Goal: Task Accomplishment & Management: Complete application form

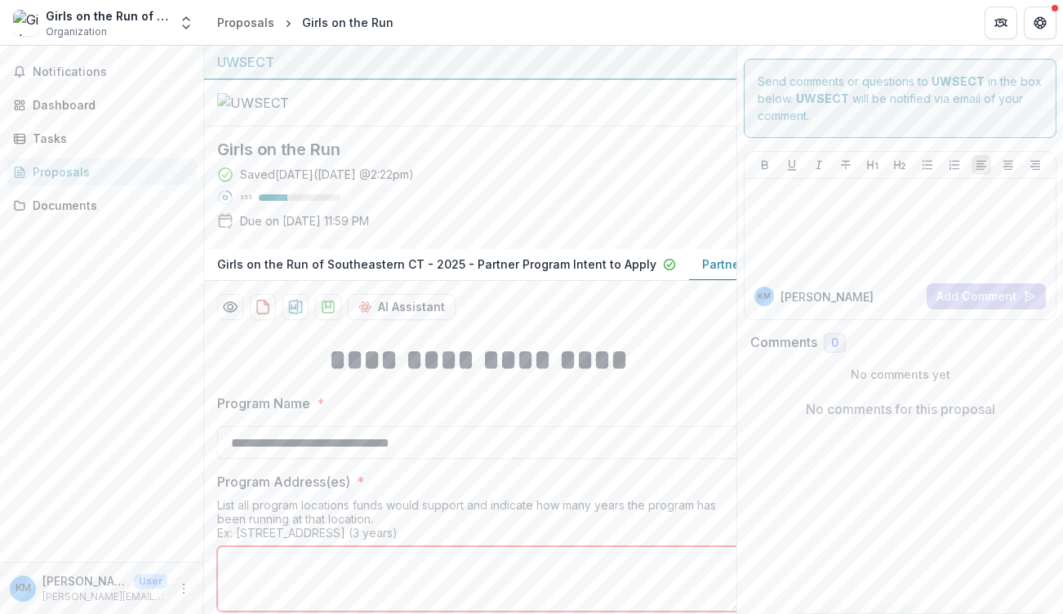
click at [85, 169] on div "Proposals" at bounding box center [108, 171] width 151 height 17
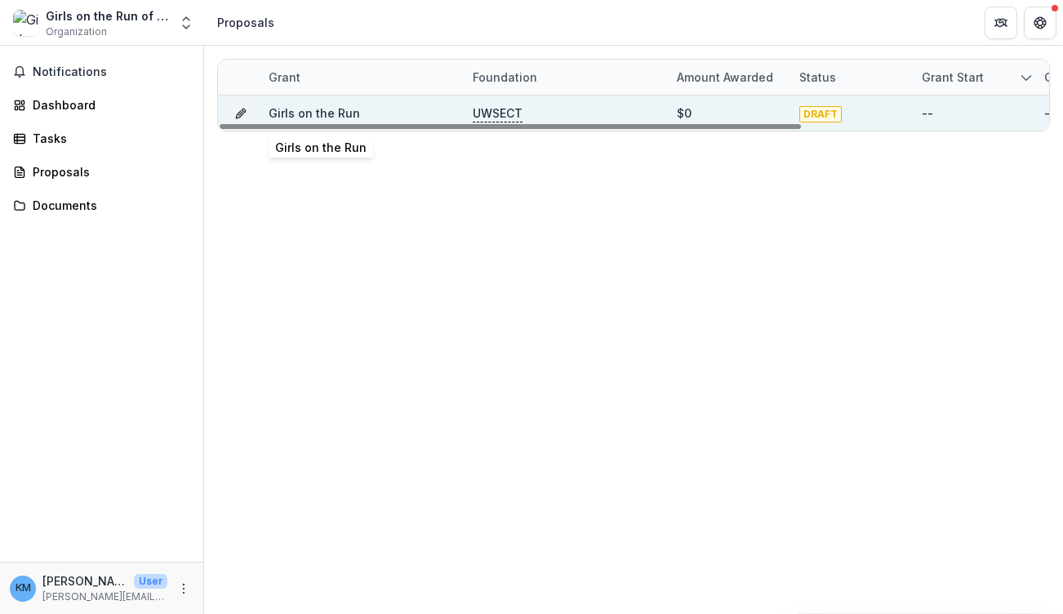
click at [333, 111] on link "Girls on the Run" at bounding box center [314, 113] width 91 height 14
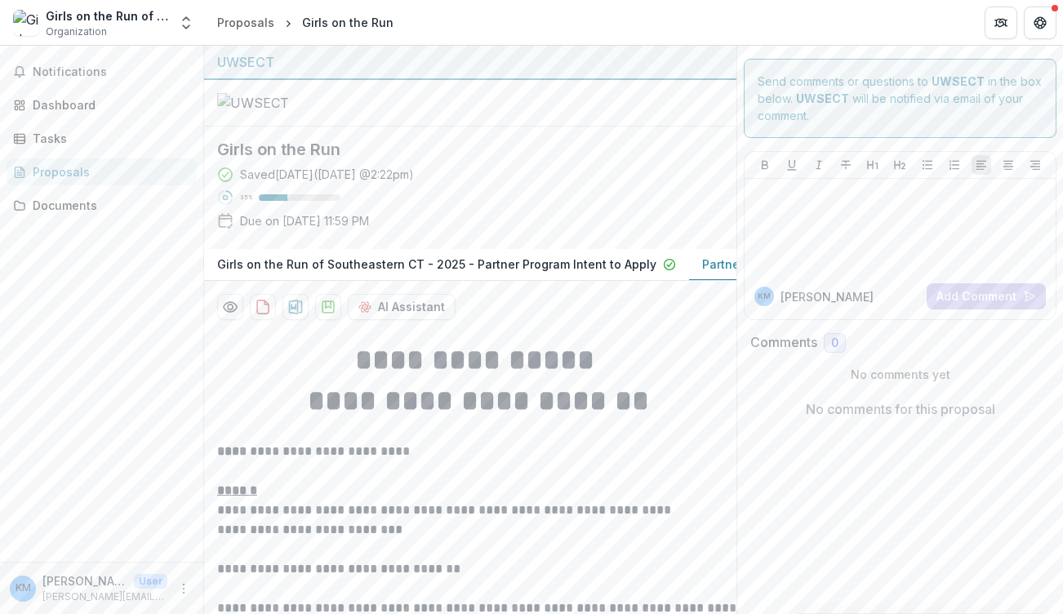
click at [692, 249] on div "Girls on the Run Saved [DATE] ( [DATE] 2:22pm ) 35 % Due on [DATE] 11:59 PM" at bounding box center [457, 188] width 506 height 122
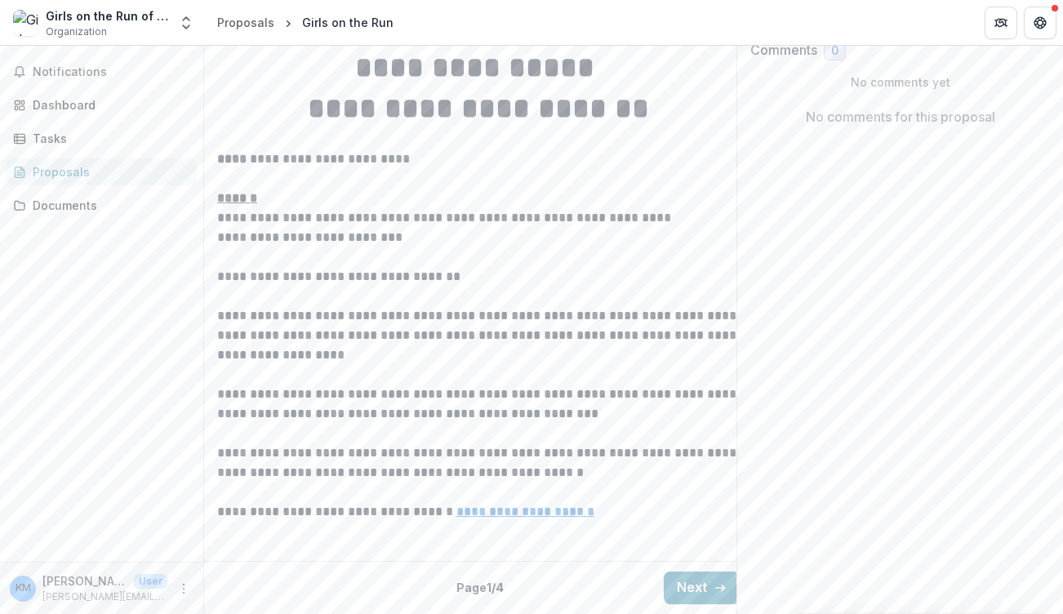
scroll to position [468, 0]
click at [693, 572] on button "Next" at bounding box center [702, 588] width 76 height 33
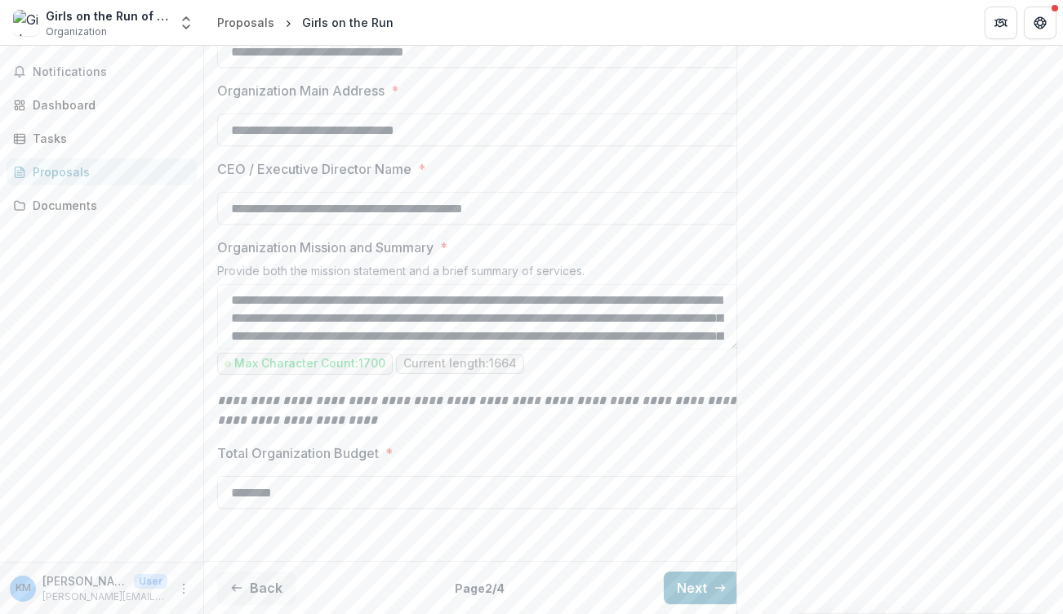
click at [677, 430] on p "**********" at bounding box center [478, 410] width 523 height 39
click at [701, 577] on button "Next" at bounding box center [702, 588] width 76 height 33
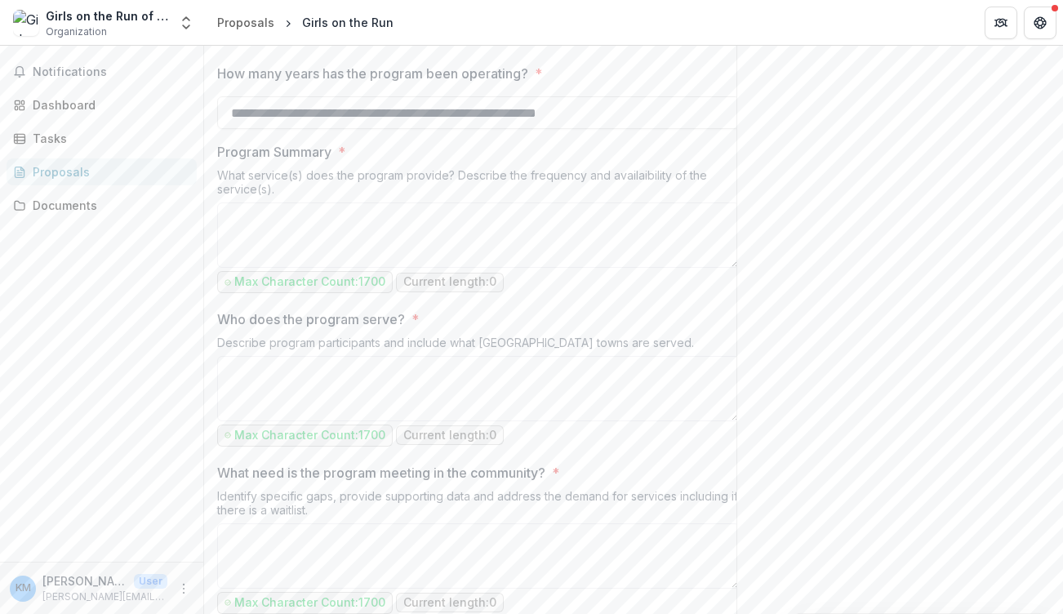
click at [588, 44] on textarea "Program Address(es) *" at bounding box center [478, 11] width 523 height 65
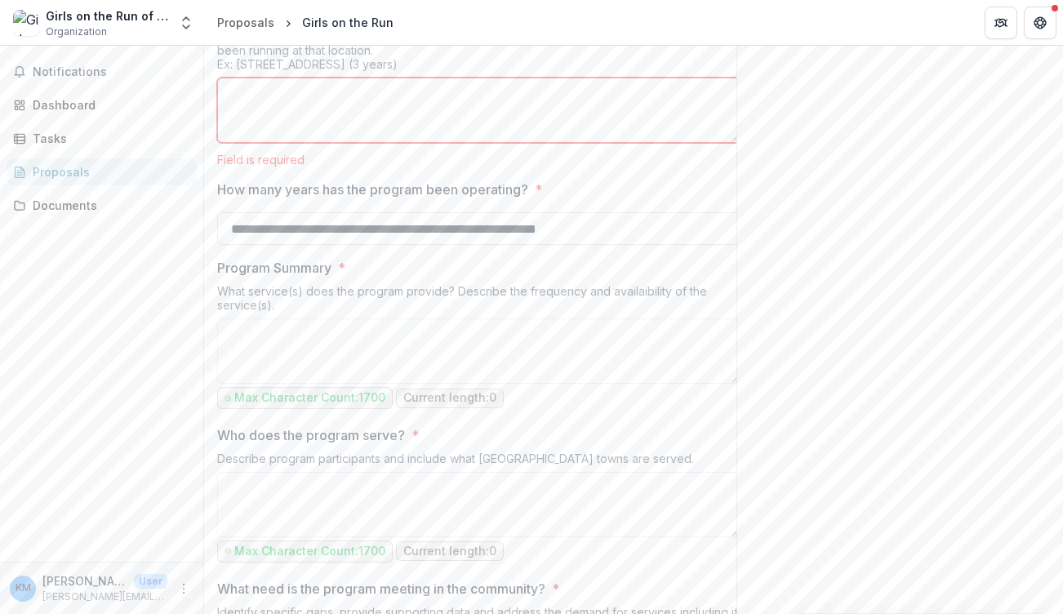
scroll to position [404, 0]
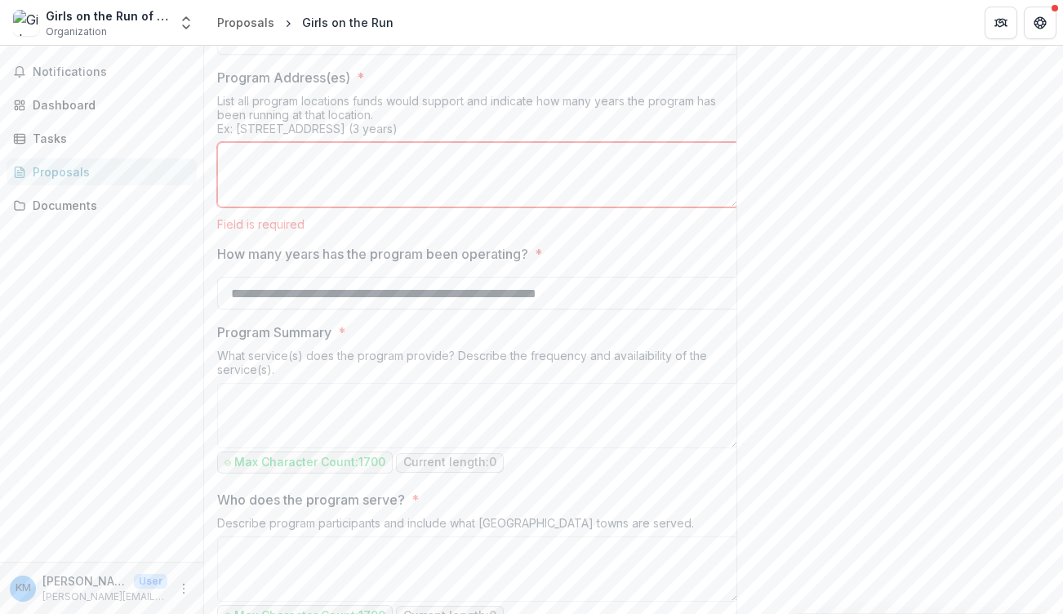
click at [432, 207] on textarea "Program Address(es) *" at bounding box center [478, 174] width 523 height 65
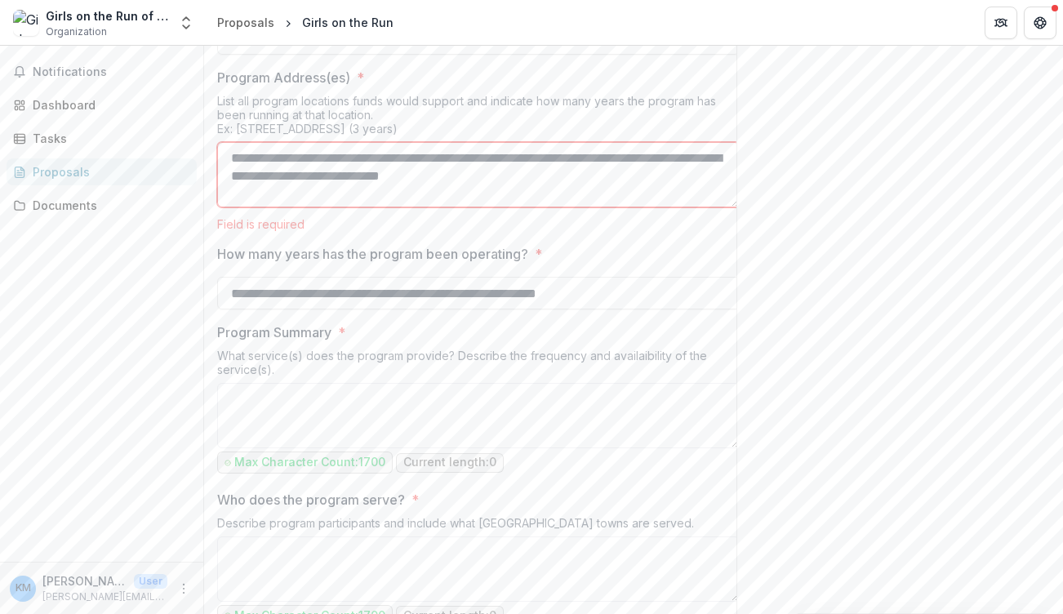
click at [234, 207] on textarea "**********" at bounding box center [478, 174] width 523 height 65
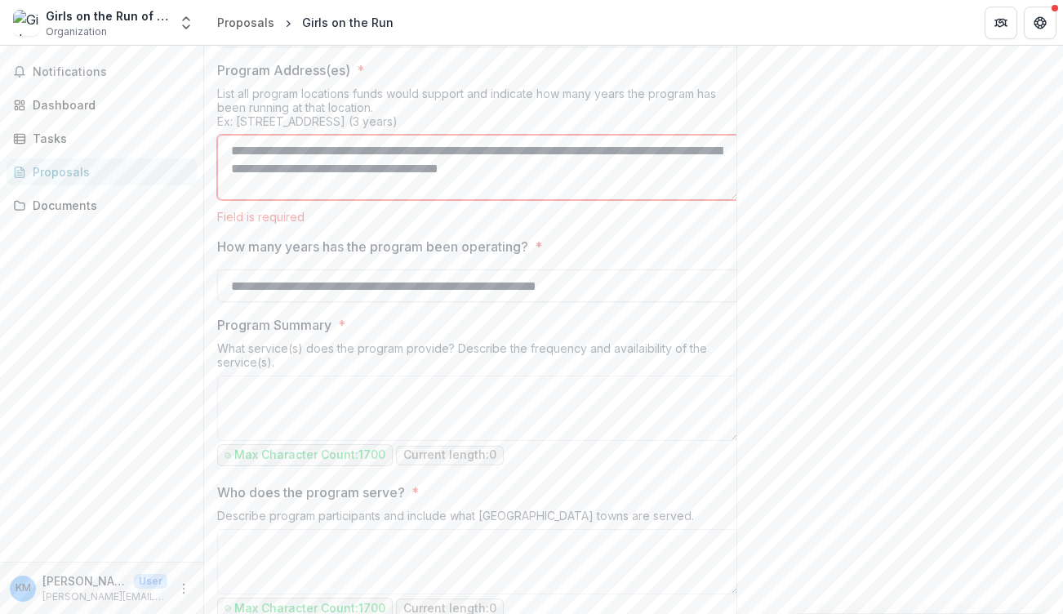
click at [546, 200] on textarea "**********" at bounding box center [478, 167] width 523 height 65
click at [545, 200] on textarea "**********" at bounding box center [478, 167] width 523 height 65
click at [412, 200] on textarea "**********" at bounding box center [478, 167] width 523 height 65
click at [362, 200] on textarea "**********" at bounding box center [478, 167] width 523 height 65
click at [368, 200] on textarea "**********" at bounding box center [478, 167] width 523 height 65
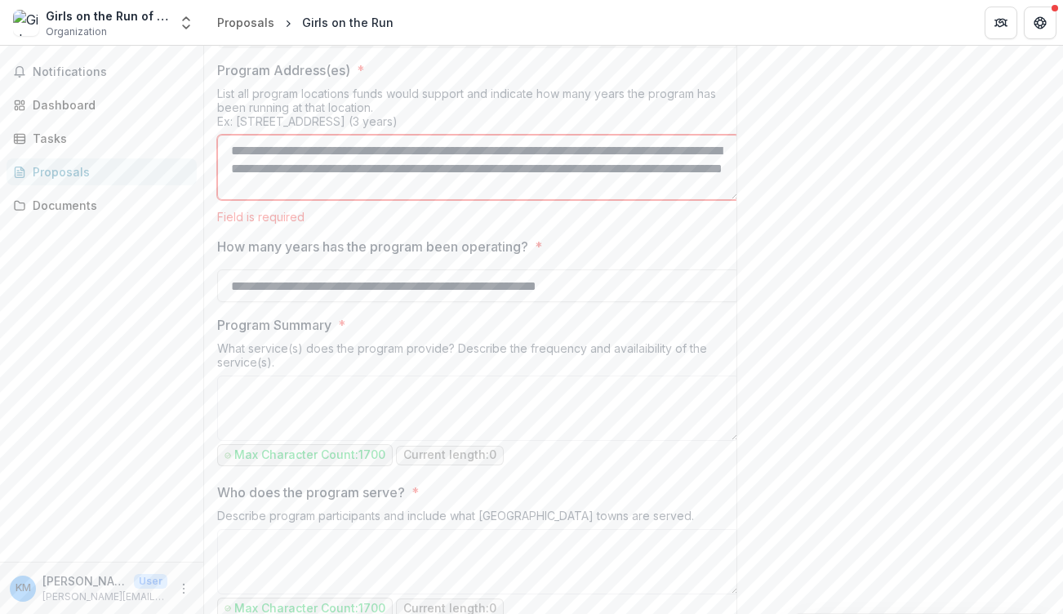
drag, startPoint x: 496, startPoint y: 334, endPoint x: 373, endPoint y: 331, distance: 122.5
click at [373, 200] on textarea "**********" at bounding box center [478, 167] width 523 height 65
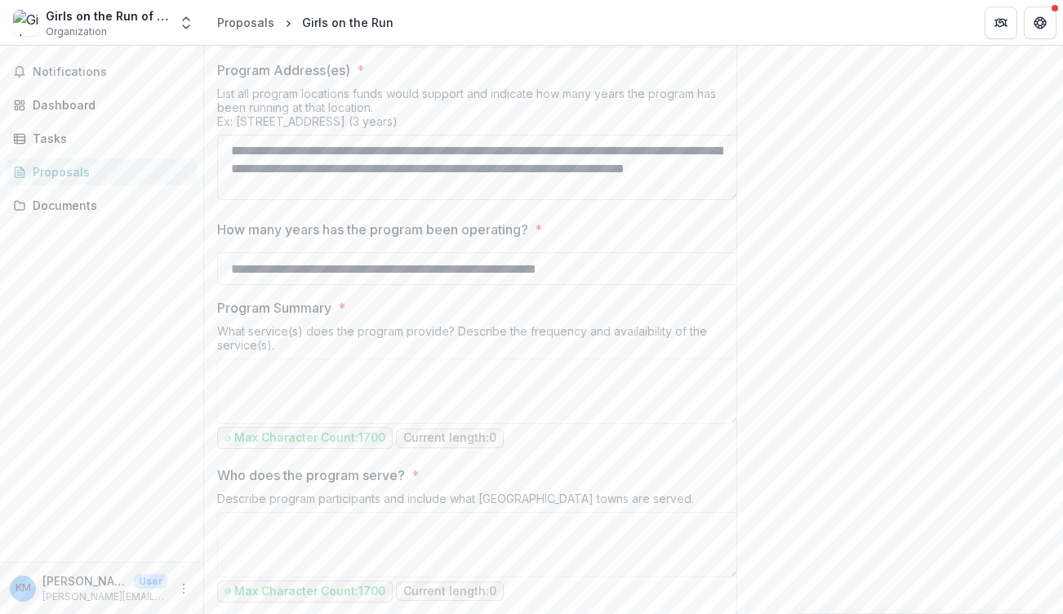
click at [320, 200] on textarea "**********" at bounding box center [478, 167] width 523 height 65
click at [406, 200] on textarea "**********" at bounding box center [478, 167] width 523 height 65
click at [514, 200] on textarea "**********" at bounding box center [478, 167] width 523 height 65
type textarea "**********"
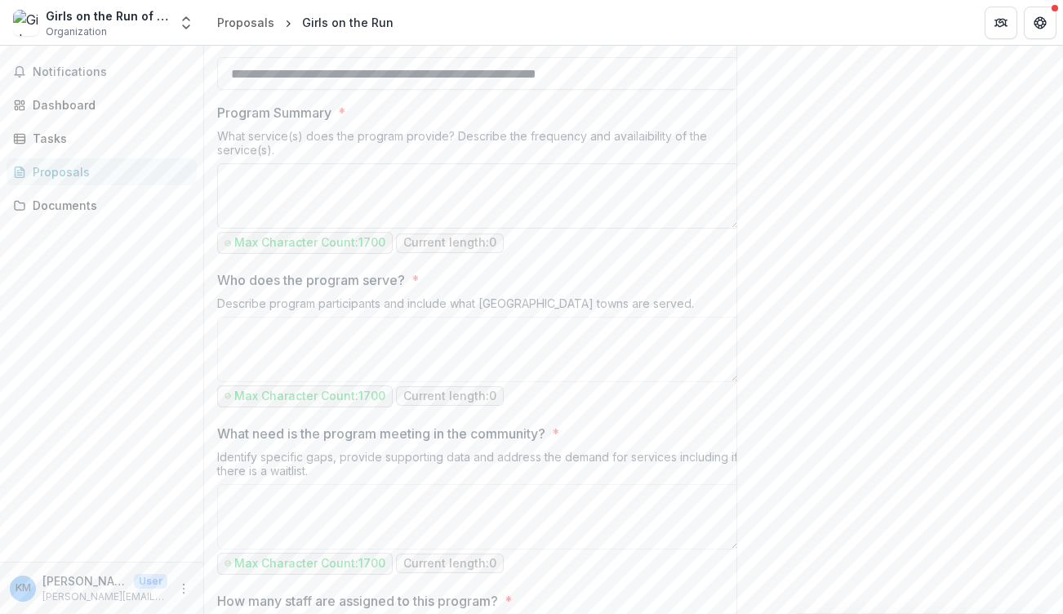
scroll to position [608, 0]
click at [414, 228] on textarea "Program Summary *" at bounding box center [478, 195] width 523 height 65
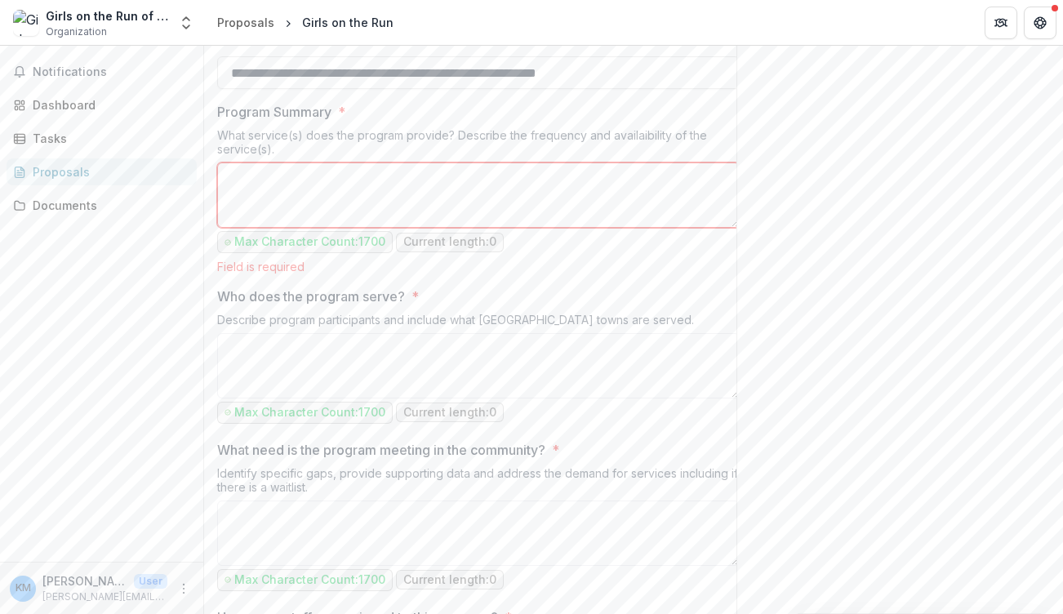
click at [278, 228] on textarea "Program Summary *" at bounding box center [478, 195] width 523 height 65
paste textarea "**********"
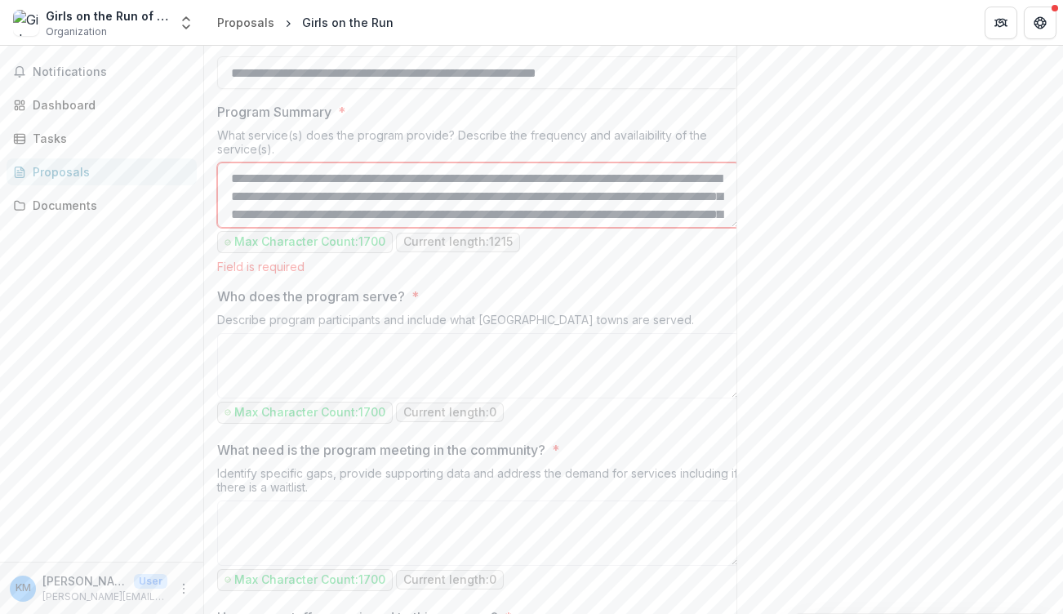
scroll to position [283, 0]
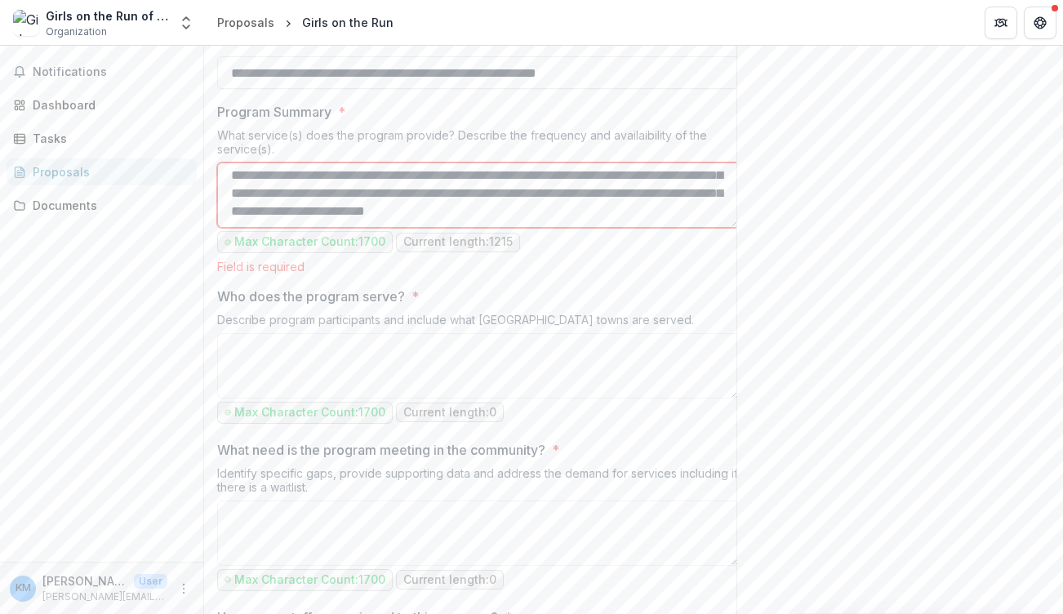
click at [362, 228] on textarea "Program Summary *" at bounding box center [478, 195] width 523 height 65
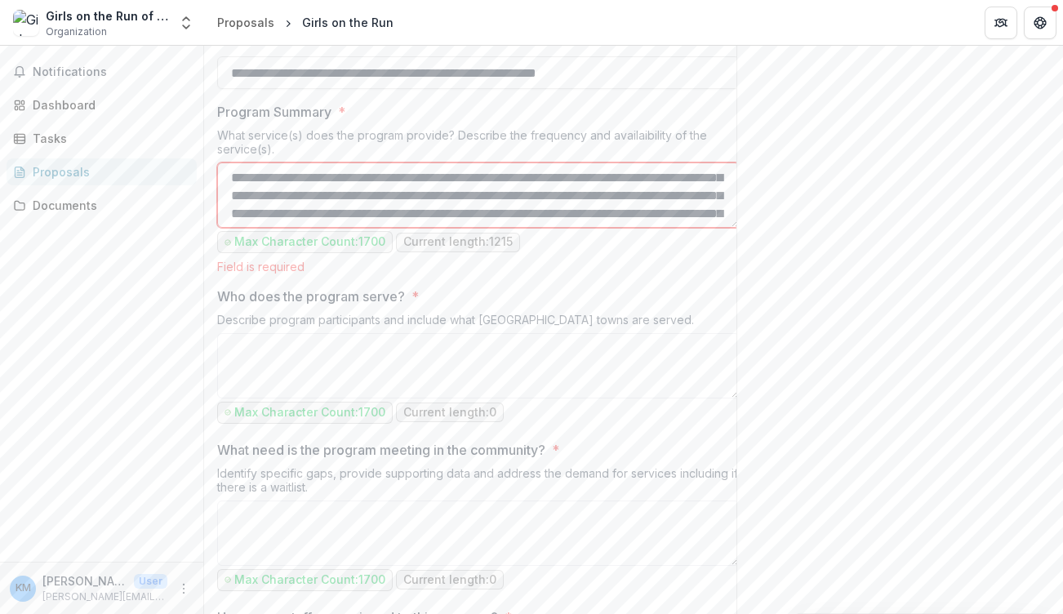
scroll to position [7, 0]
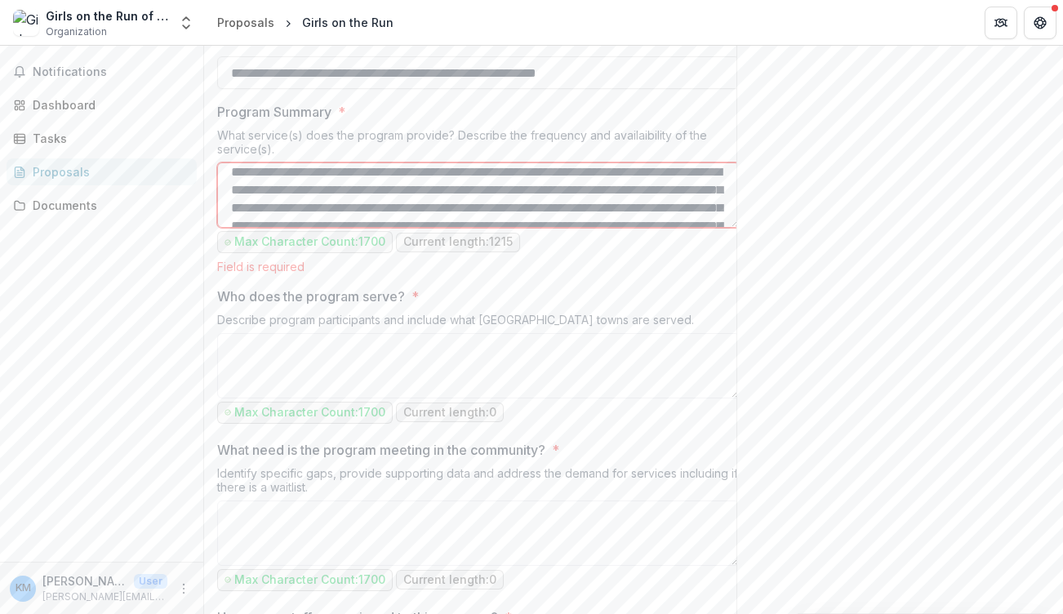
drag, startPoint x: 350, startPoint y: 354, endPoint x: 332, endPoint y: 354, distance: 18.0
click at [332, 228] on textarea "Program Summary *" at bounding box center [478, 195] width 523 height 65
click at [368, 228] on textarea "Program Summary *" at bounding box center [478, 195] width 523 height 65
drag, startPoint x: 381, startPoint y: 355, endPoint x: 452, endPoint y: 375, distance: 72.9
click at [452, 228] on textarea "Program Summary *" at bounding box center [478, 195] width 523 height 65
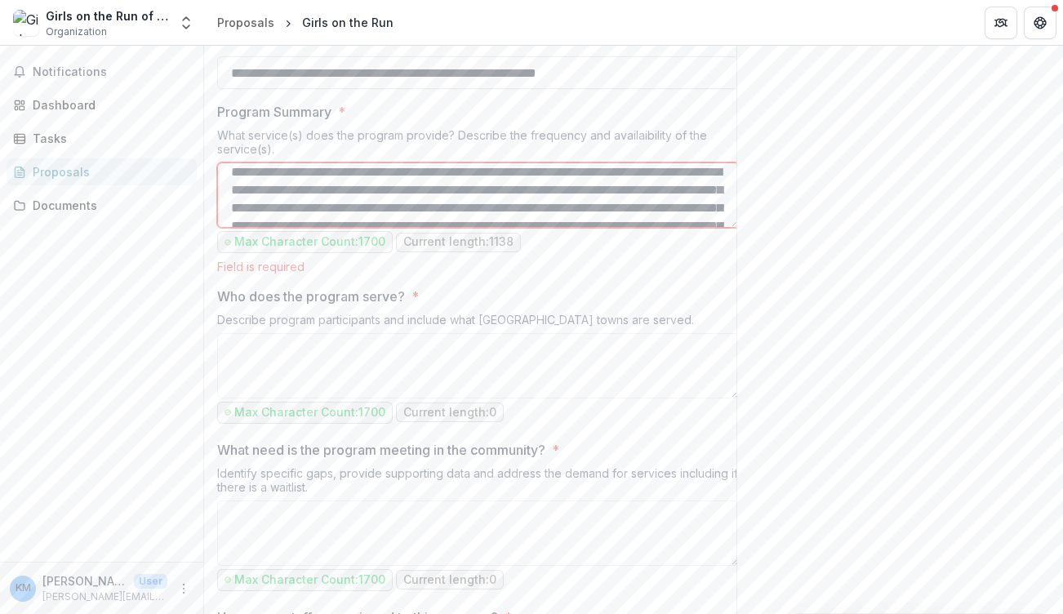
click at [504, 228] on textarea "Program Summary *" at bounding box center [478, 195] width 523 height 65
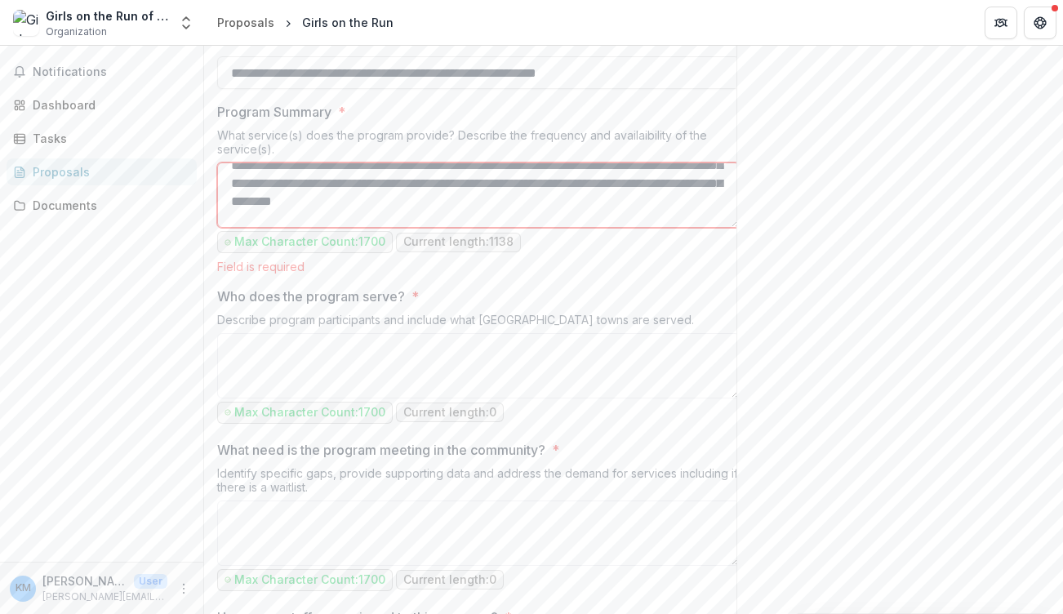
scroll to position [109, 0]
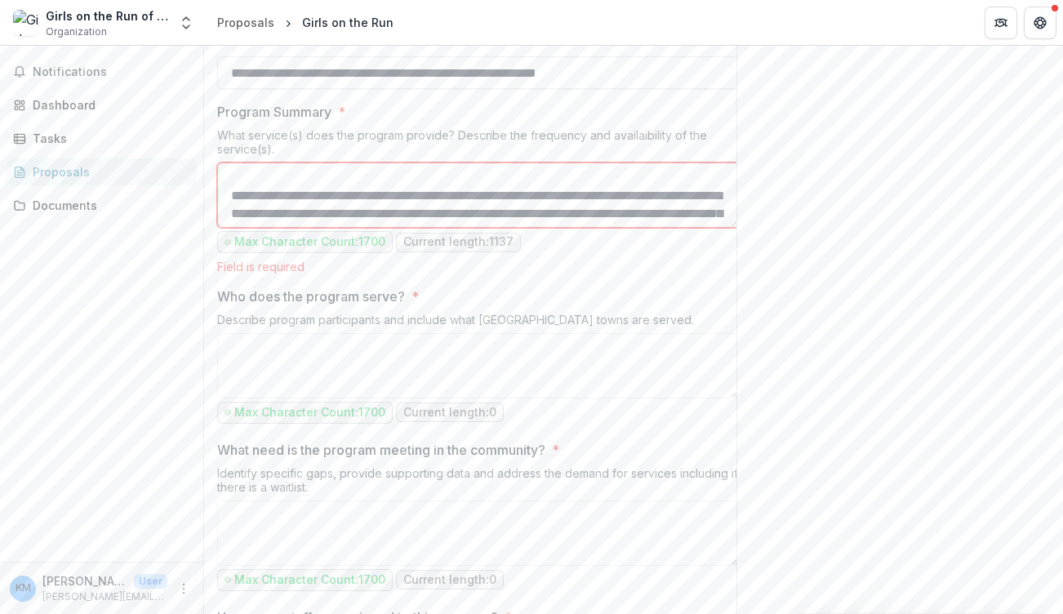
click at [558, 228] on textarea "Program Summary *" at bounding box center [478, 195] width 523 height 65
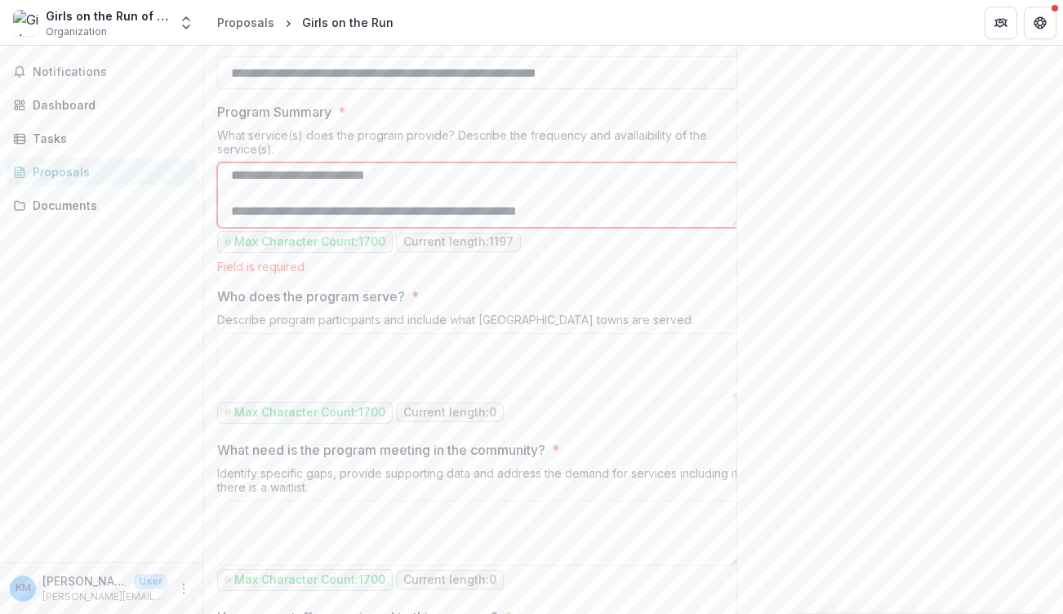
scroll to position [291, 0]
drag, startPoint x: 274, startPoint y: 385, endPoint x: 256, endPoint y: 379, distance: 19.6
click at [256, 228] on textarea "Program Summary *" at bounding box center [478, 195] width 523 height 65
click at [635, 228] on textarea "Program Summary *" at bounding box center [478, 195] width 523 height 65
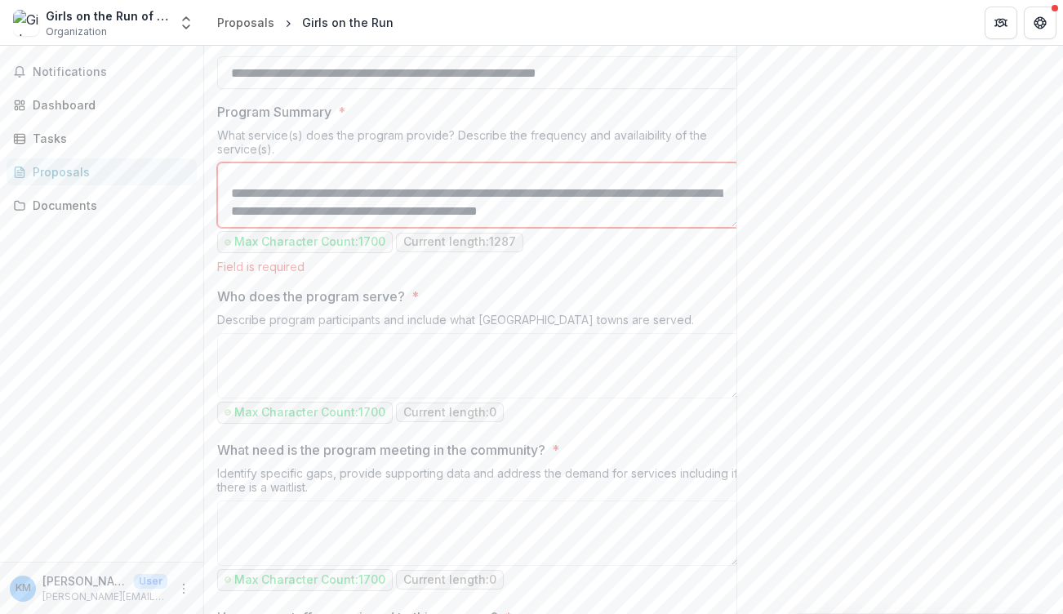
scroll to position [318, 0]
type textarea "**********"
click at [838, 402] on div "Send comments or questions to UWSECT in the box below. UWSECT will be notified …" at bounding box center [900, 489] width 327 height 2102
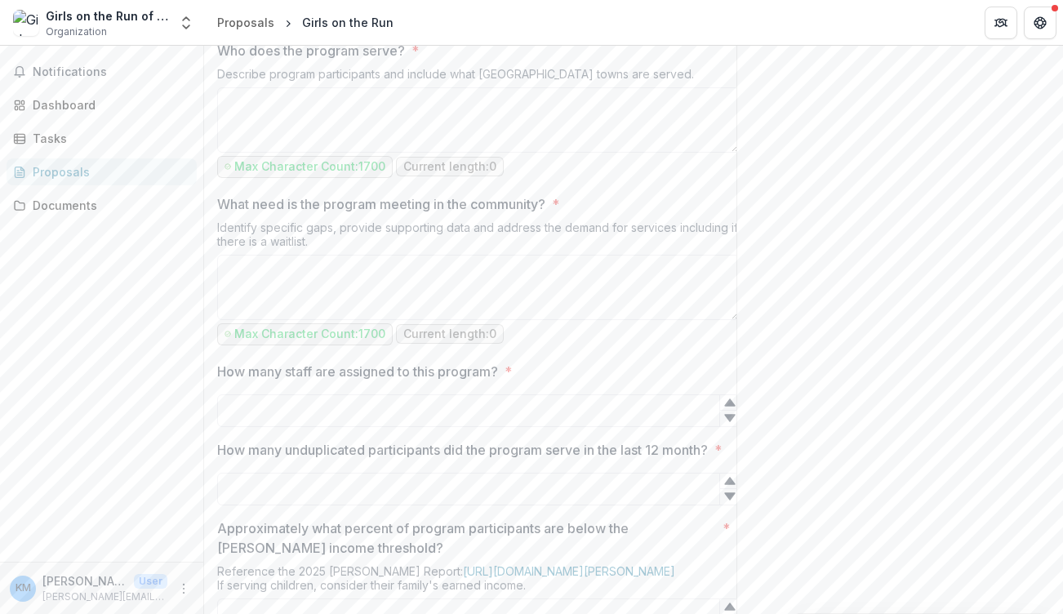
scroll to position [869, 0]
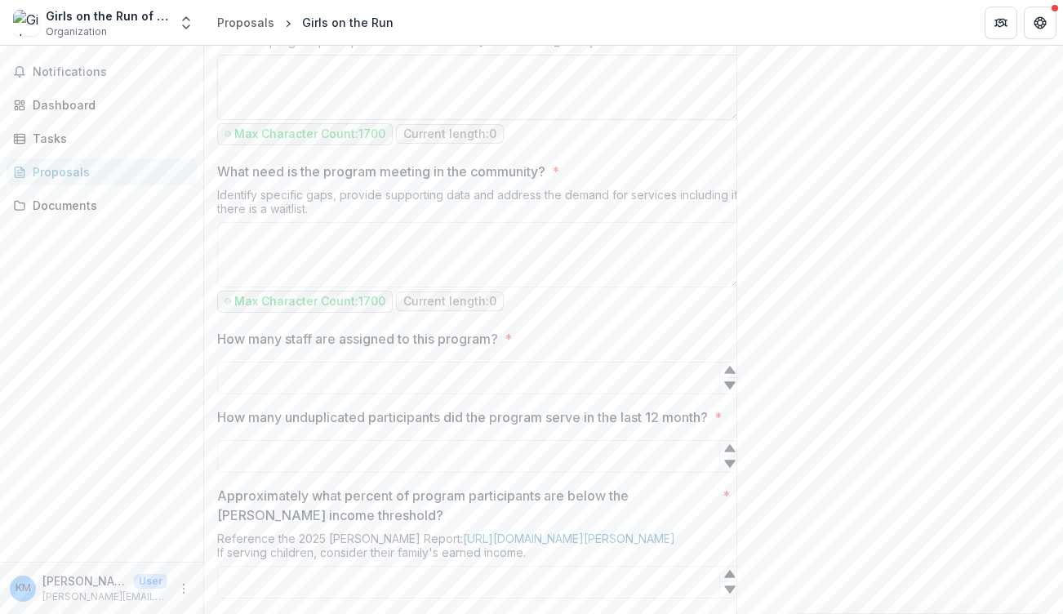
click at [308, 120] on textarea "Who does the program serve? *" at bounding box center [478, 87] width 523 height 65
paste textarea "**********"
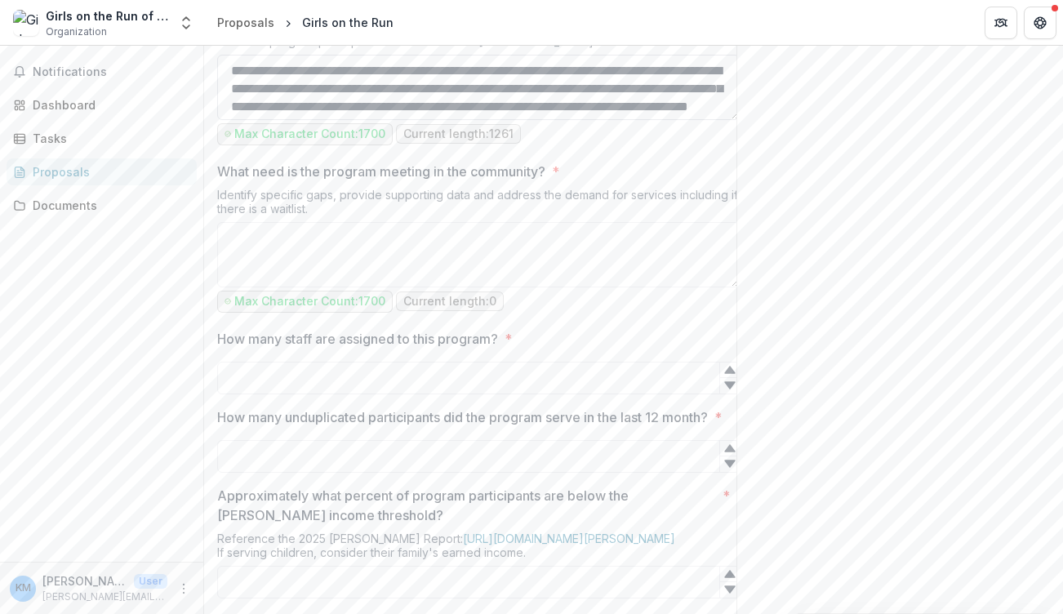
scroll to position [643, 0]
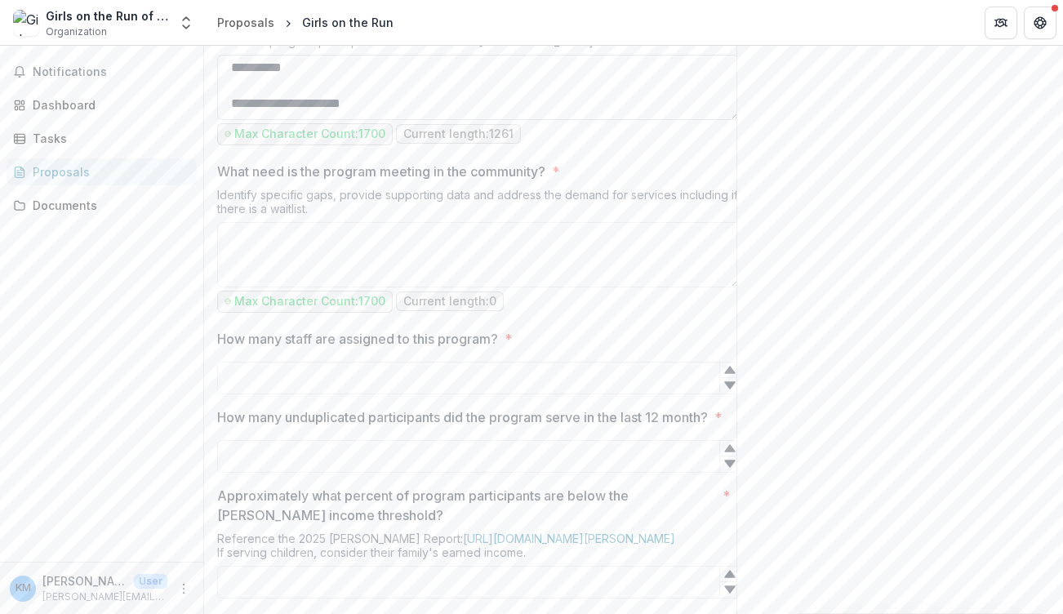
click at [278, 120] on textarea "Who does the program serve? *" at bounding box center [478, 87] width 523 height 65
type textarea "**********"
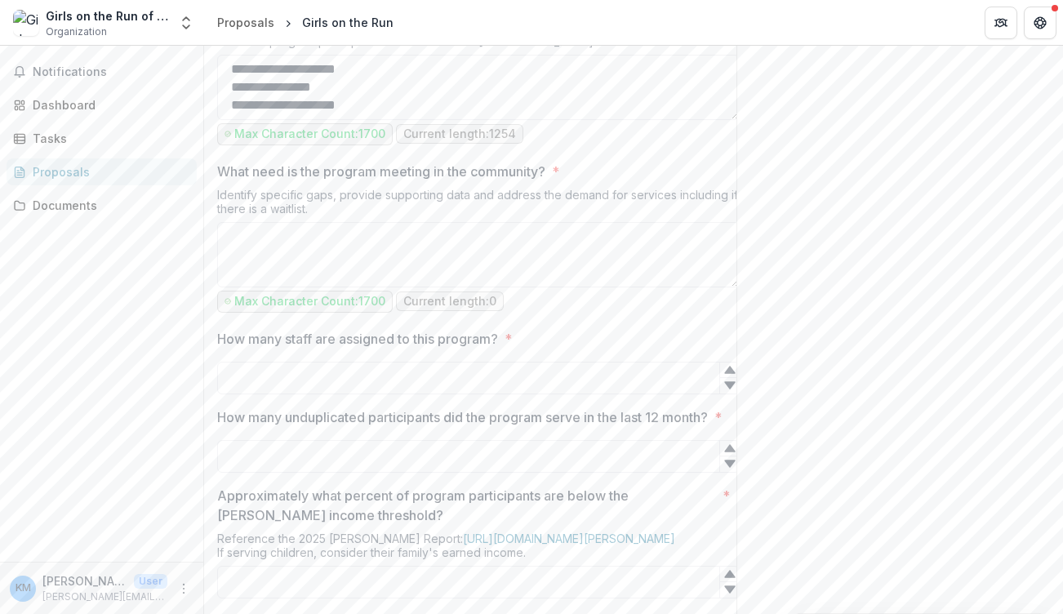
scroll to position [216, 0]
click at [784, 149] on div "Send comments or questions to UWSECT in the box below. UWSECT will be notified …" at bounding box center [900, 219] width 327 height 2085
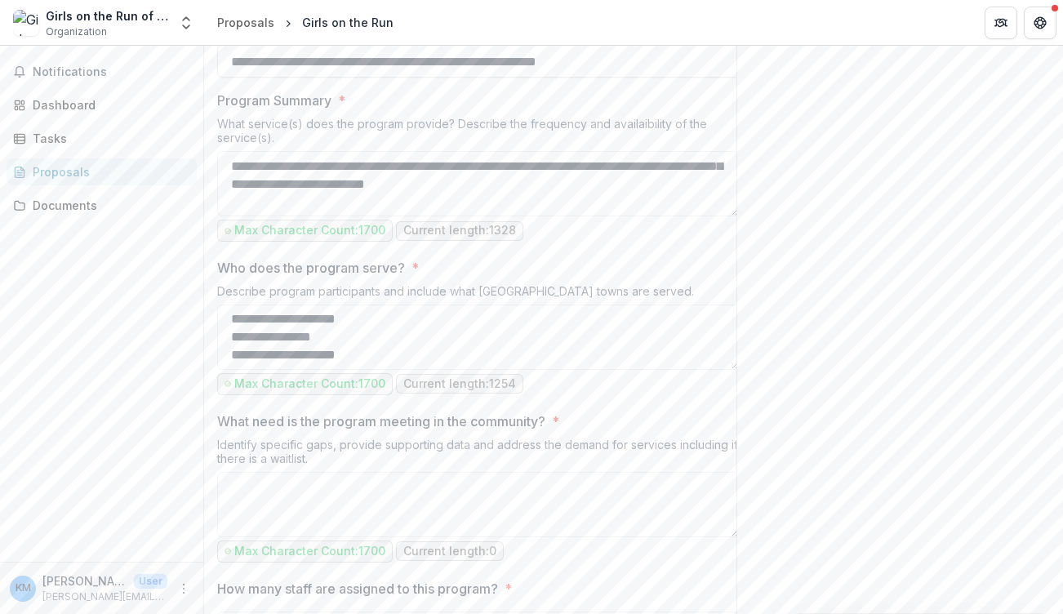
scroll to position [608, 0]
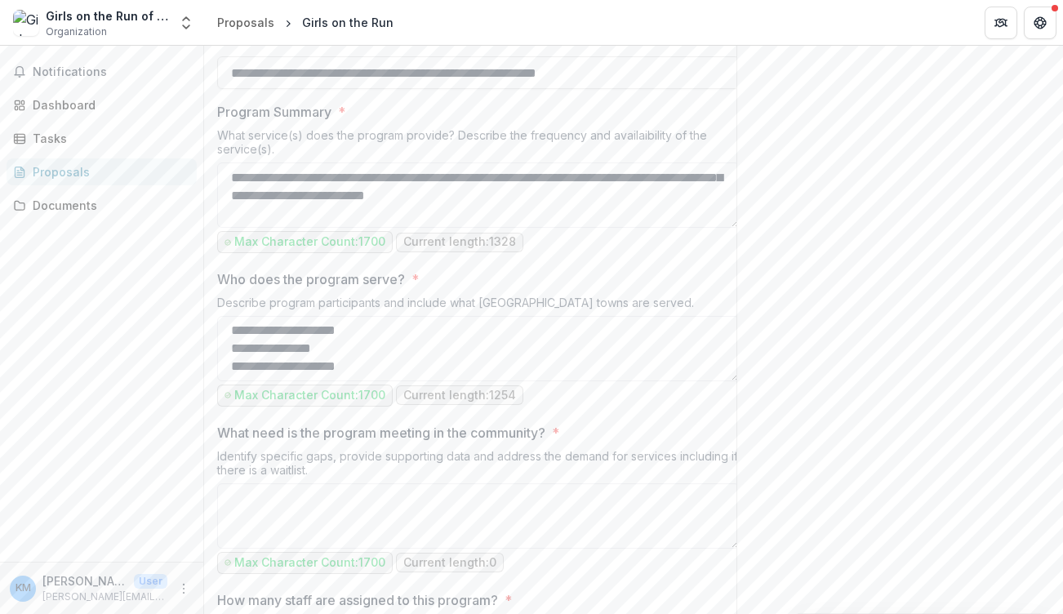
drag, startPoint x: 249, startPoint y: 139, endPoint x: 493, endPoint y: 157, distance: 244.8
click at [675, 289] on label "Who does the program serve? *" at bounding box center [473, 279] width 513 height 20
click at [675, 381] on textarea "Who does the program serve? *" at bounding box center [478, 348] width 523 height 65
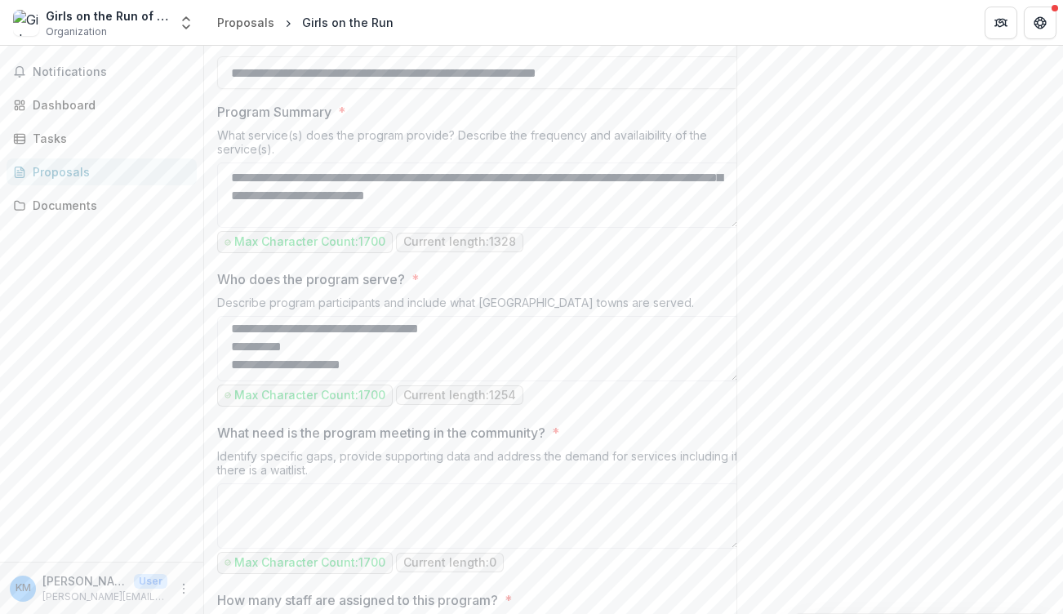
click at [644, 289] on label "Who does the program serve? *" at bounding box center [473, 279] width 513 height 20
click at [644, 381] on textarea "Who does the program serve? *" at bounding box center [478, 348] width 523 height 65
click at [440, 381] on textarea "Who does the program serve? *" at bounding box center [478, 348] width 523 height 65
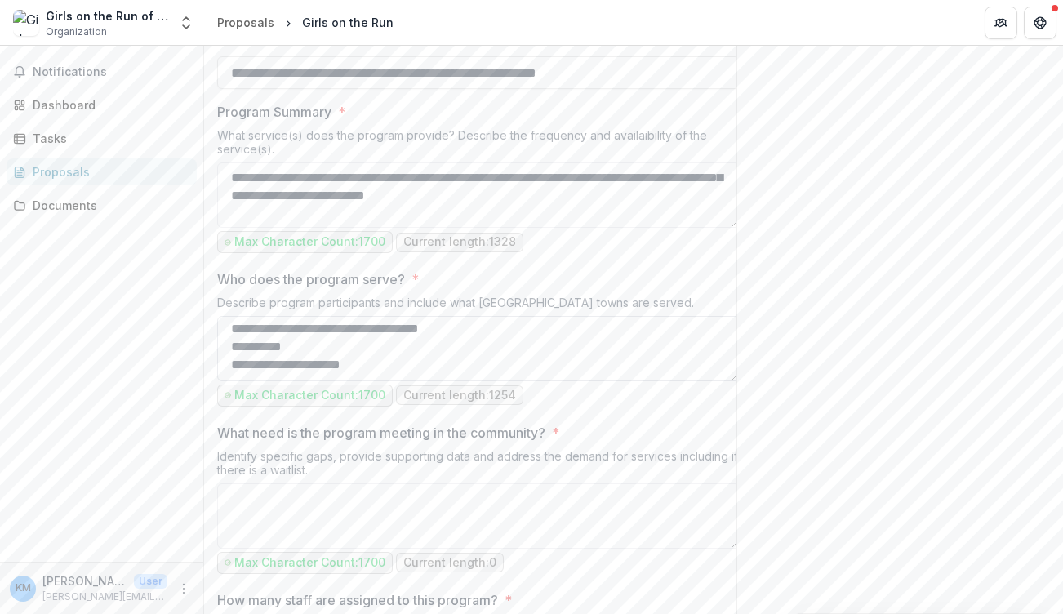
click at [440, 381] on textarea "Who does the program serve? *" at bounding box center [478, 348] width 523 height 65
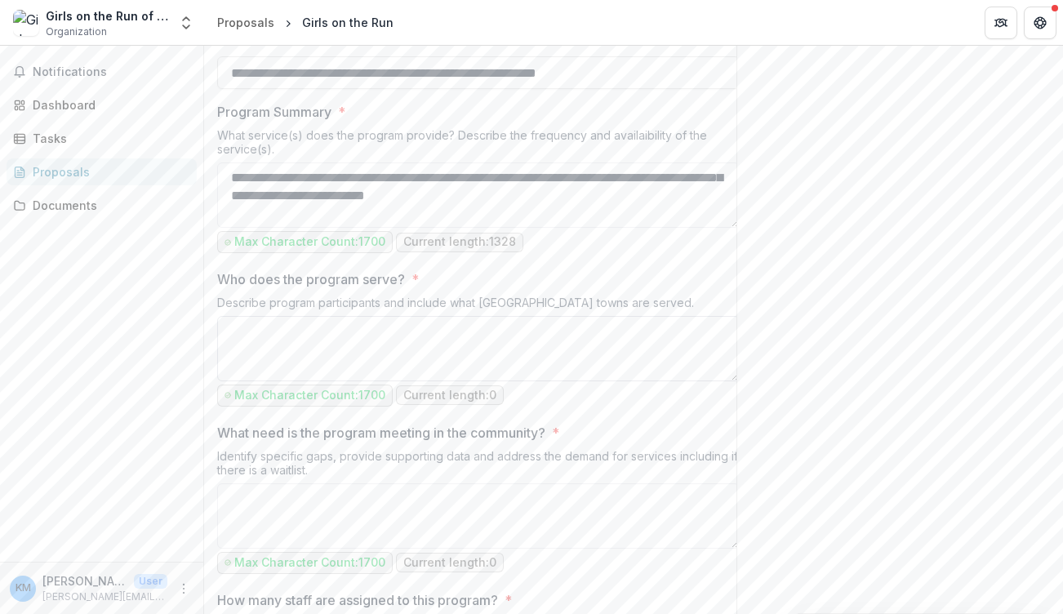
paste textarea "**********"
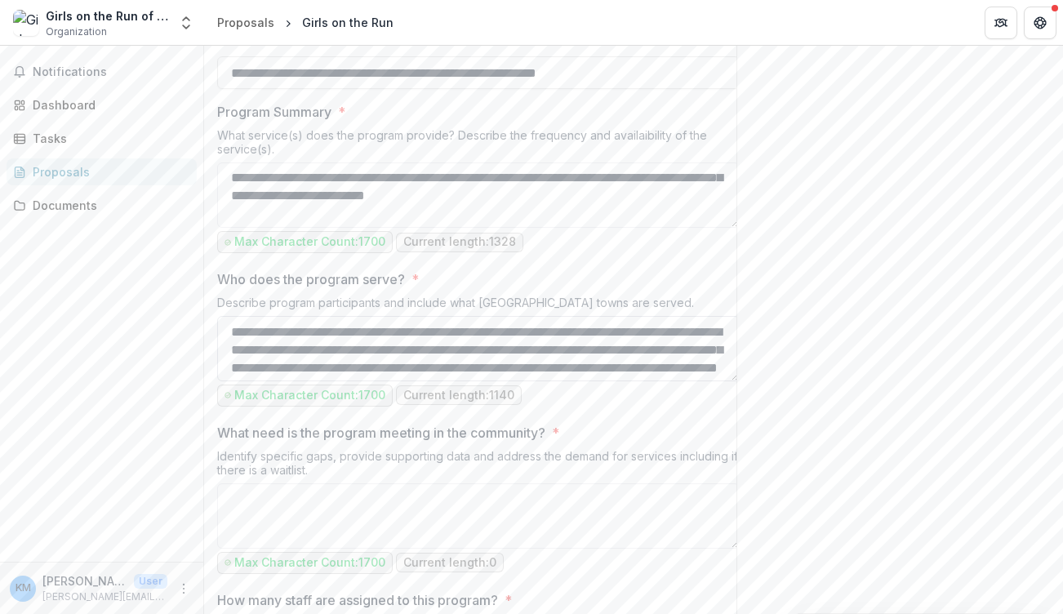
scroll to position [265, 0]
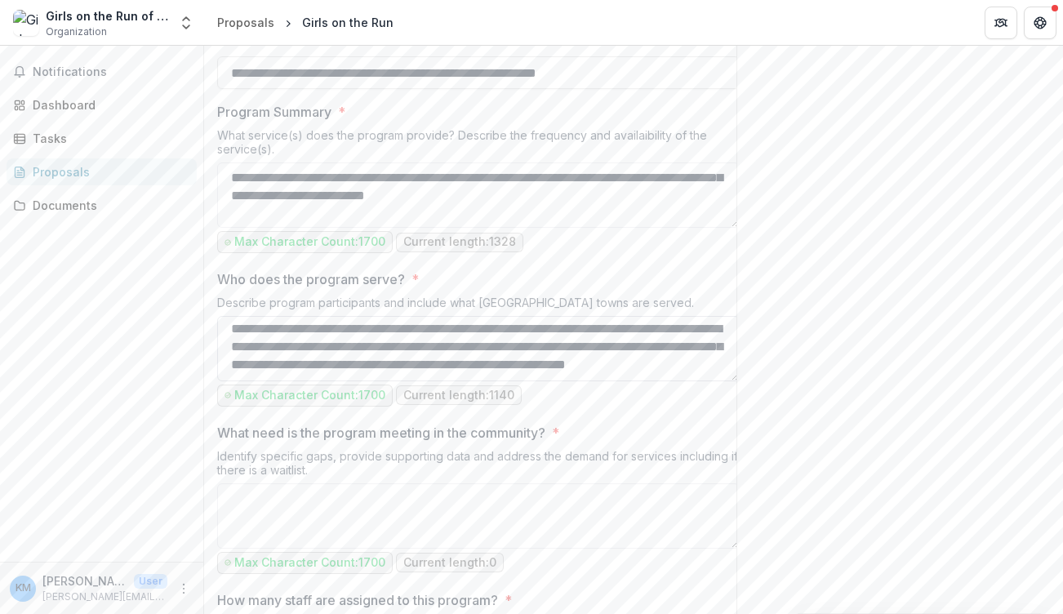
click at [499, 381] on textarea "Who does the program serve? *" at bounding box center [478, 348] width 523 height 65
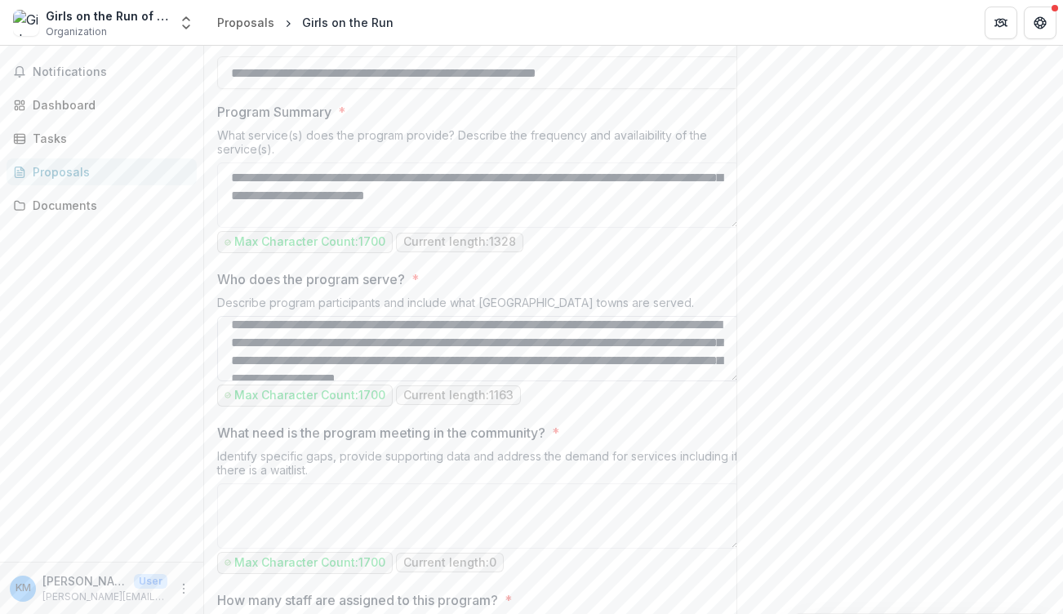
click at [603, 381] on textarea "Who does the program serve? *" at bounding box center [478, 348] width 523 height 65
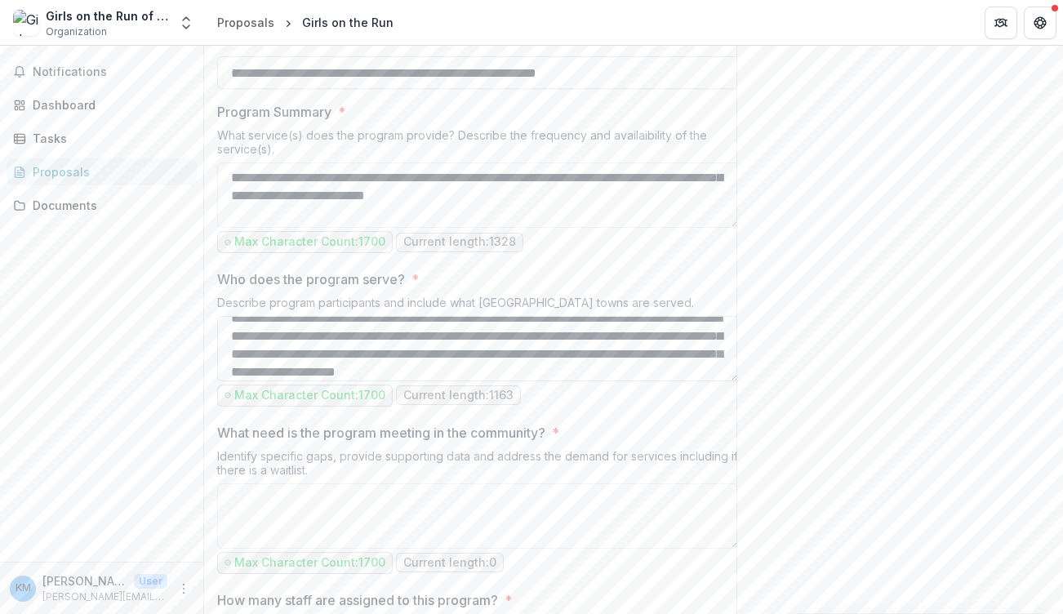
click at [325, 381] on textarea "Who does the program serve? *" at bounding box center [478, 348] width 523 height 65
click at [659, 381] on textarea "Who does the program serve? *" at bounding box center [478, 348] width 523 height 65
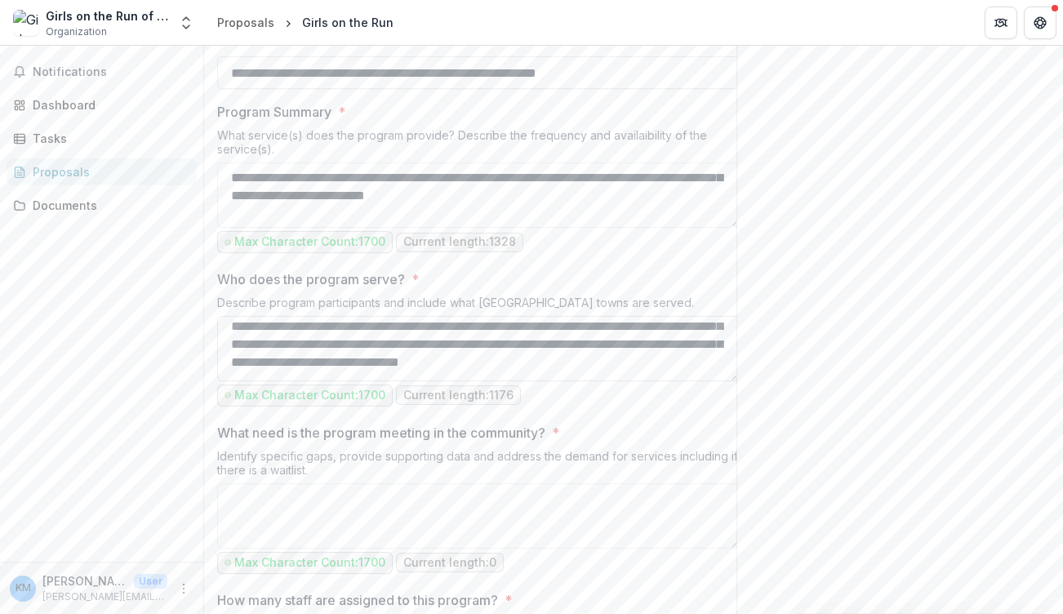
click at [412, 381] on textarea "Who does the program serve? *" at bounding box center [478, 348] width 523 height 65
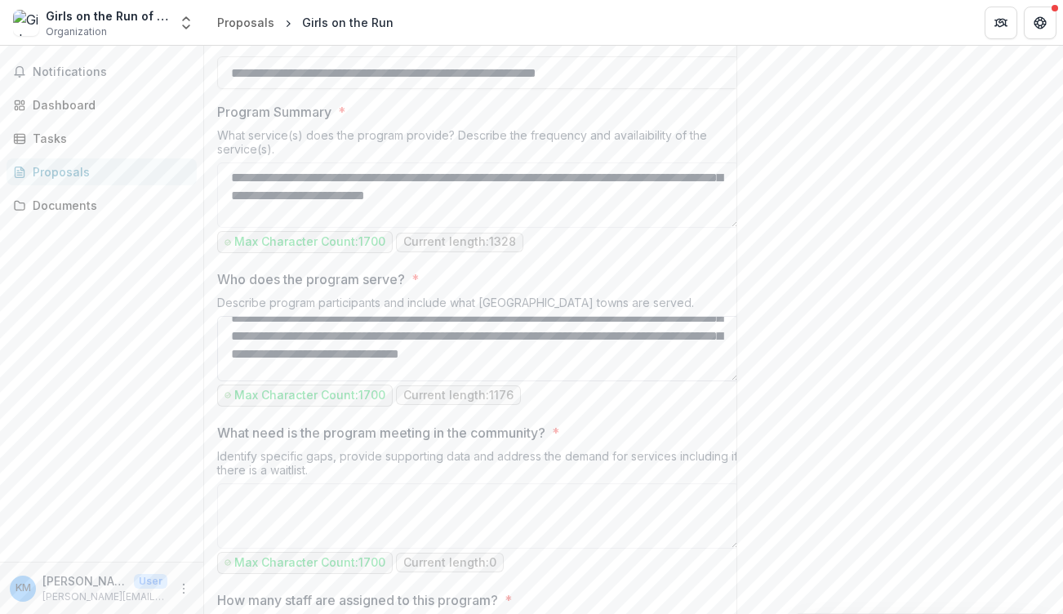
click at [464, 381] on textarea "Who does the program serve? *" at bounding box center [478, 348] width 523 height 65
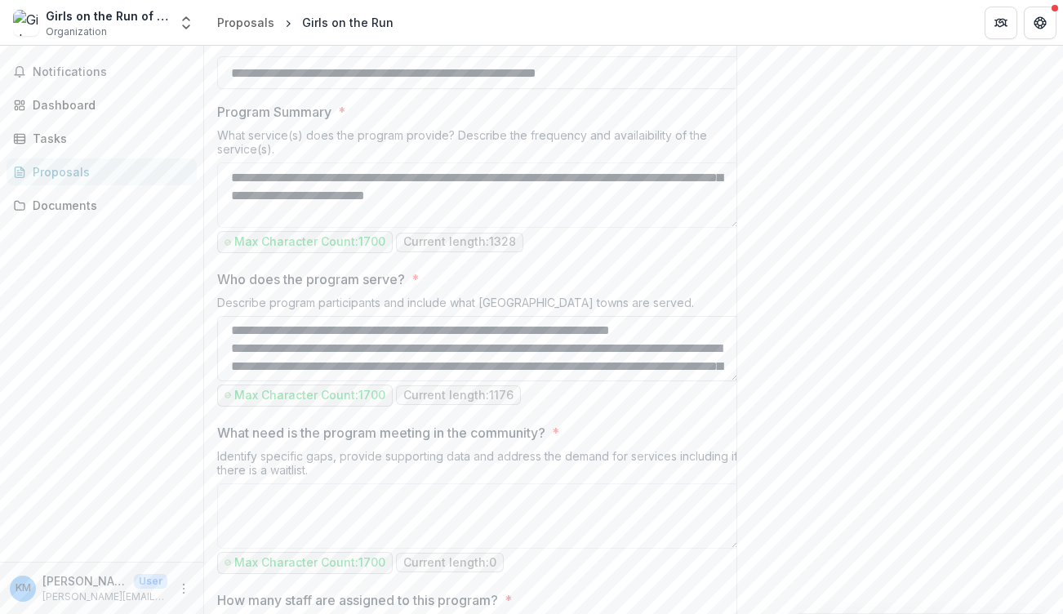
scroll to position [140, 0]
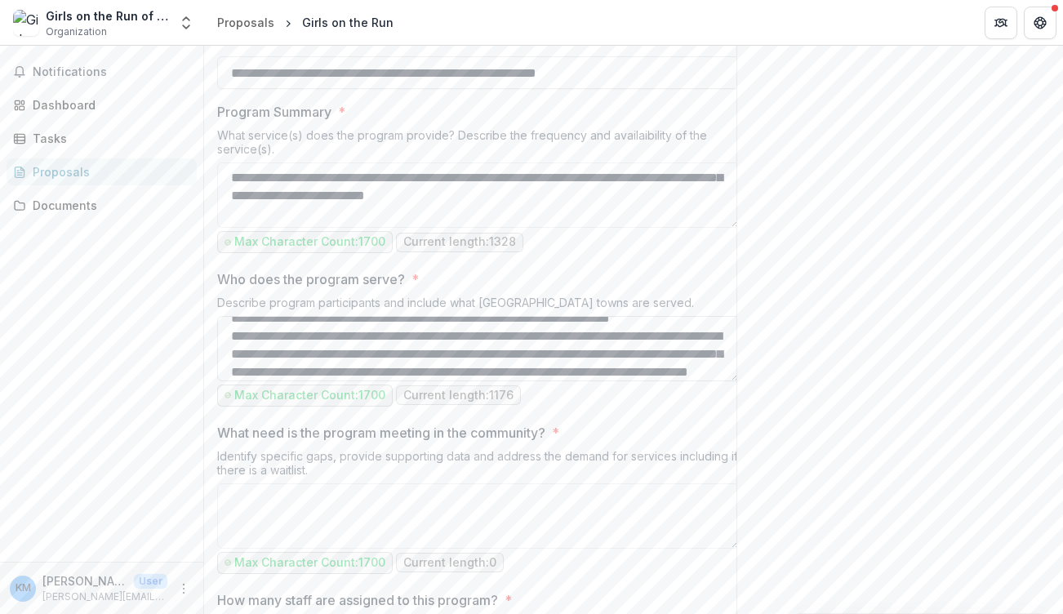
click at [231, 381] on textarea "Who does the program serve? *" at bounding box center [478, 348] width 523 height 65
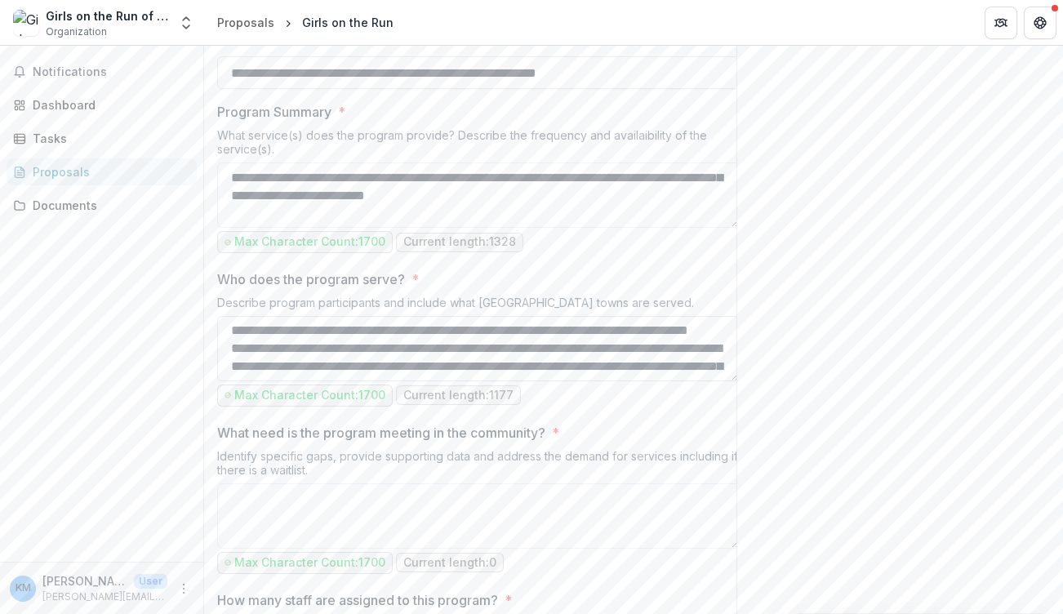
click at [265, 381] on textarea "Who does the program serve? *" at bounding box center [478, 348] width 523 height 65
type textarea "**********"
click at [717, 430] on div "**********" at bounding box center [478, 591] width 523 height 1744
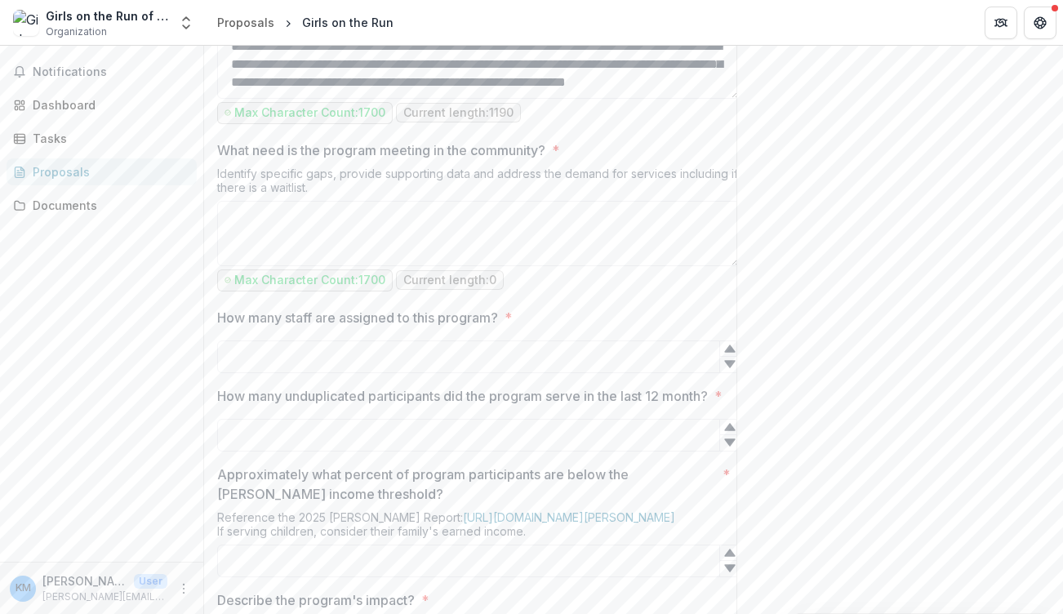
scroll to position [967, 0]
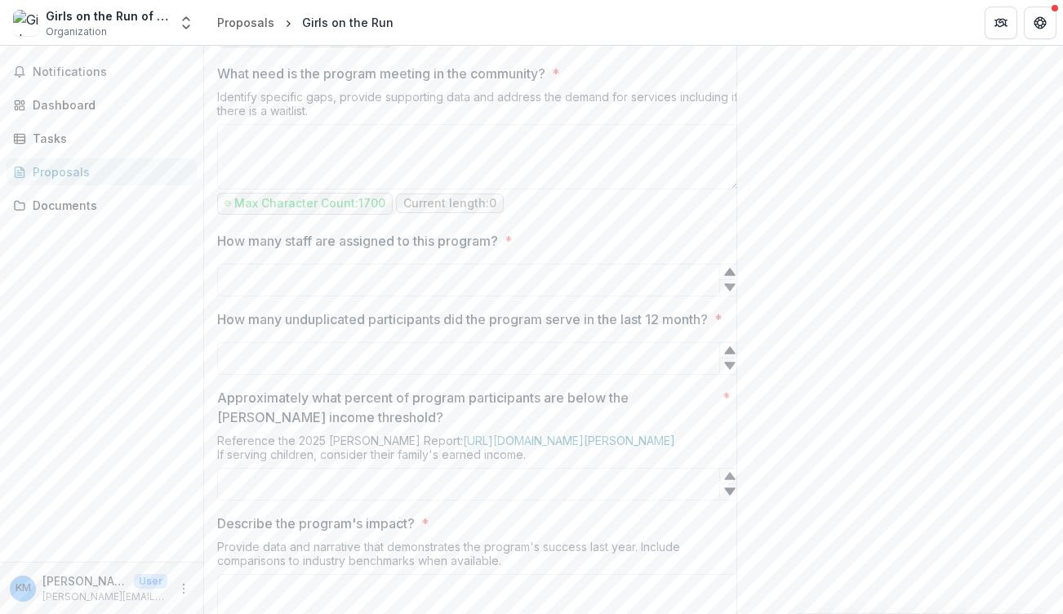
click at [828, 341] on div "Send comments or questions to UWSECT in the box below. UWSECT will be notified …" at bounding box center [900, 121] width 327 height 2085
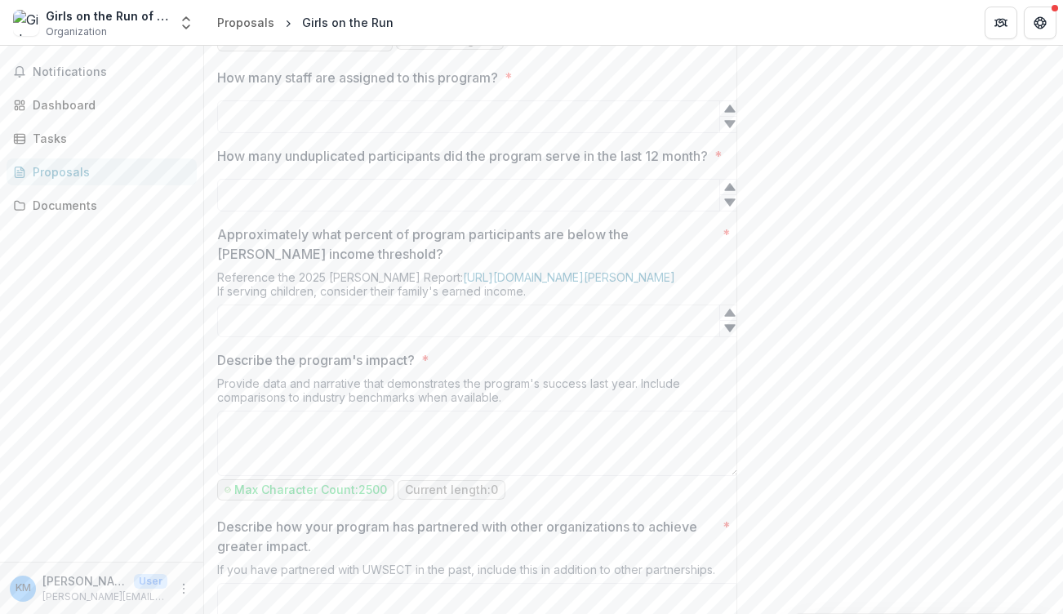
scroll to position [1163, 0]
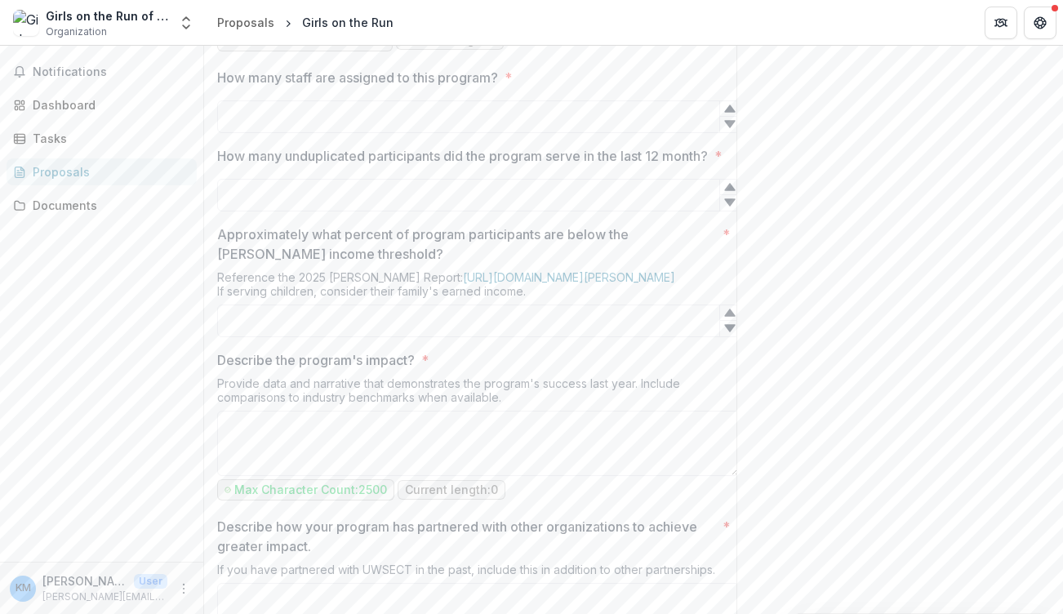
scroll to position [1098, 0]
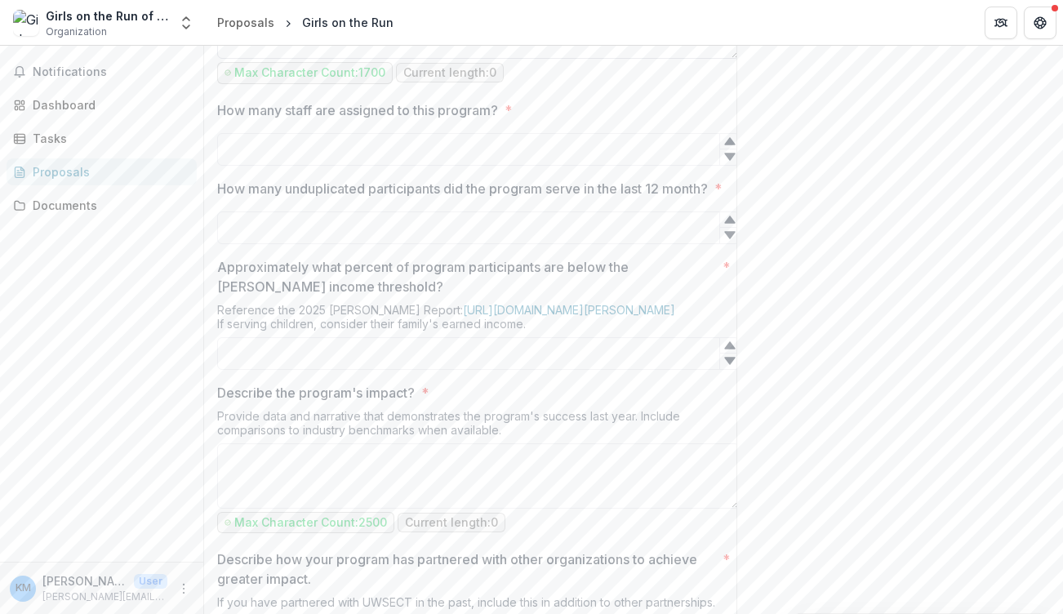
click at [260, 59] on textarea "What need is the program meeting in the community? *" at bounding box center [478, 25] width 523 height 65
paste textarea "**********"
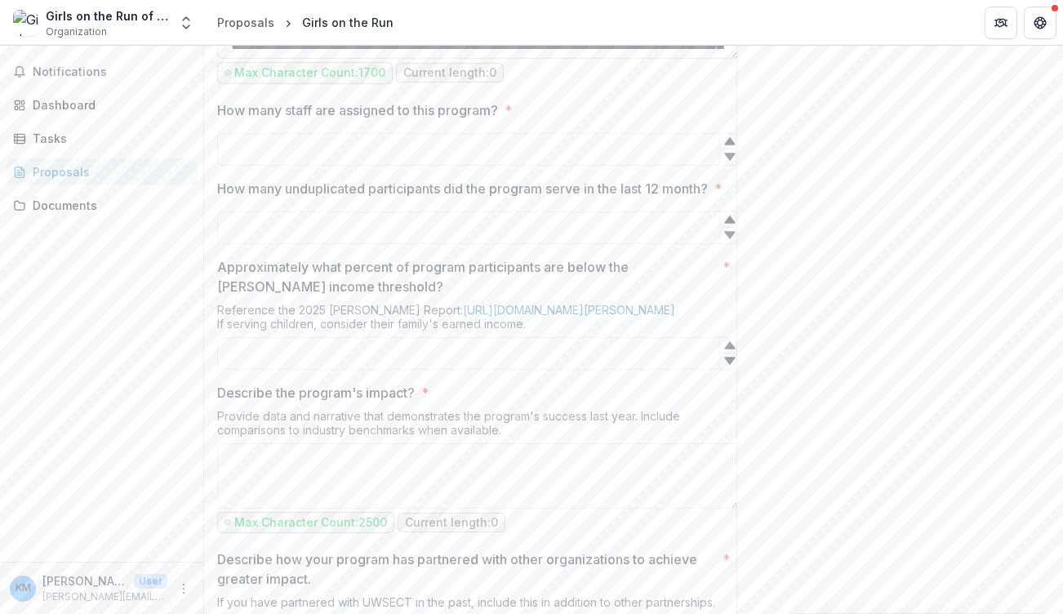
scroll to position [2510, 0]
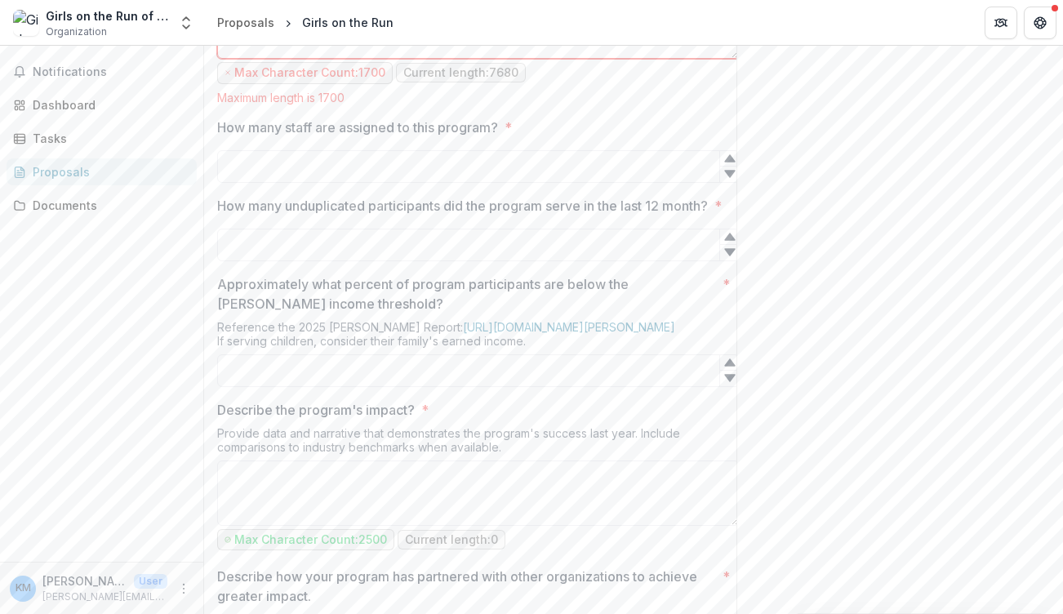
click at [500, 59] on textarea "What need is the program meeting in the community? *" at bounding box center [478, 25] width 523 height 65
type textarea "**********"
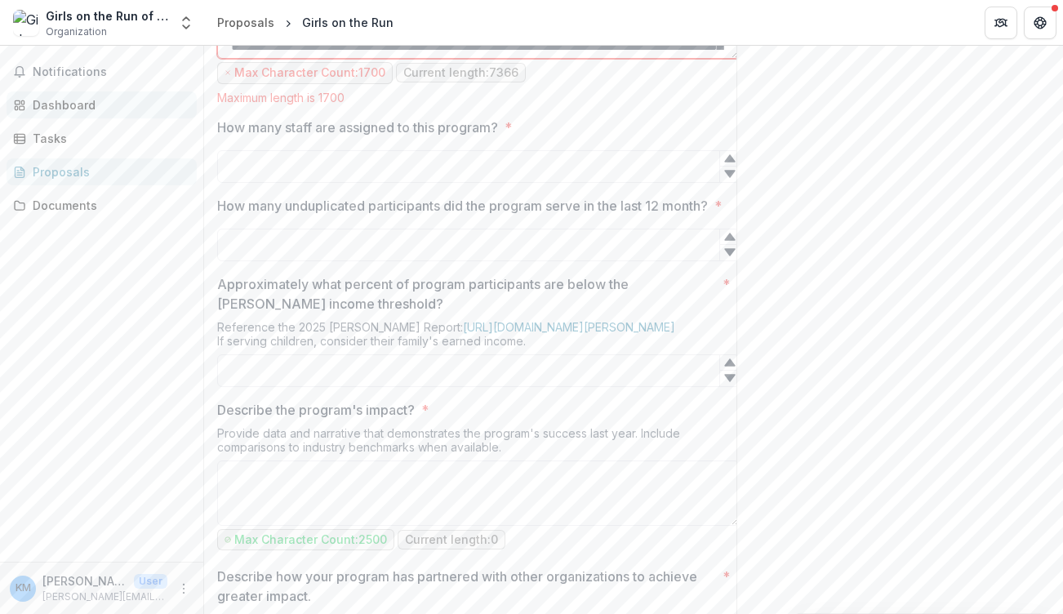
scroll to position [0, 0]
drag, startPoint x: 381, startPoint y: 212, endPoint x: 167, endPoint y: 93, distance: 244.5
click at [167, 93] on main "**********" at bounding box center [531, 330] width 1063 height 568
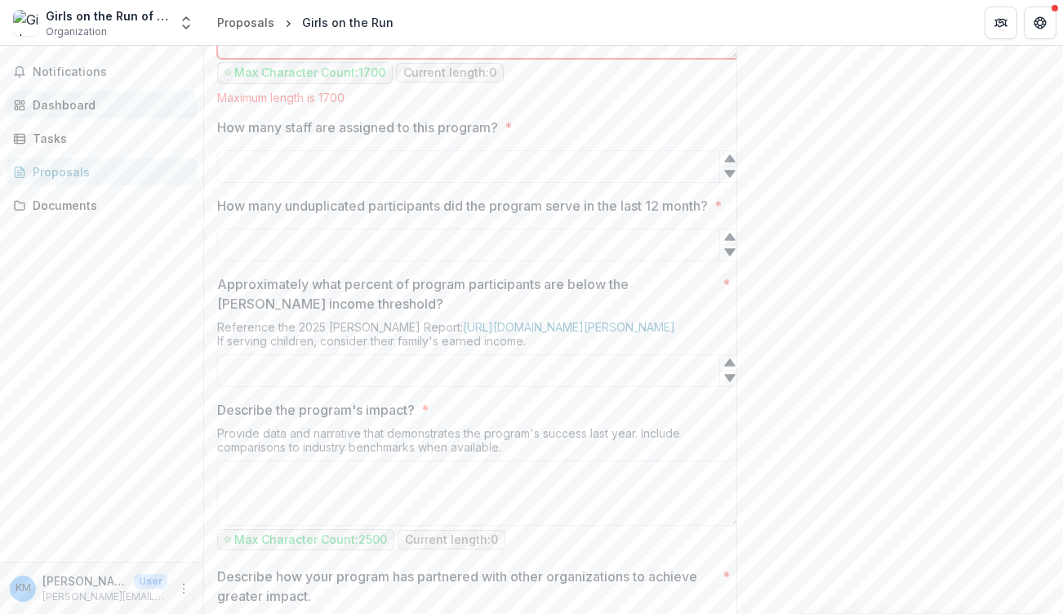
paste textarea "**********"
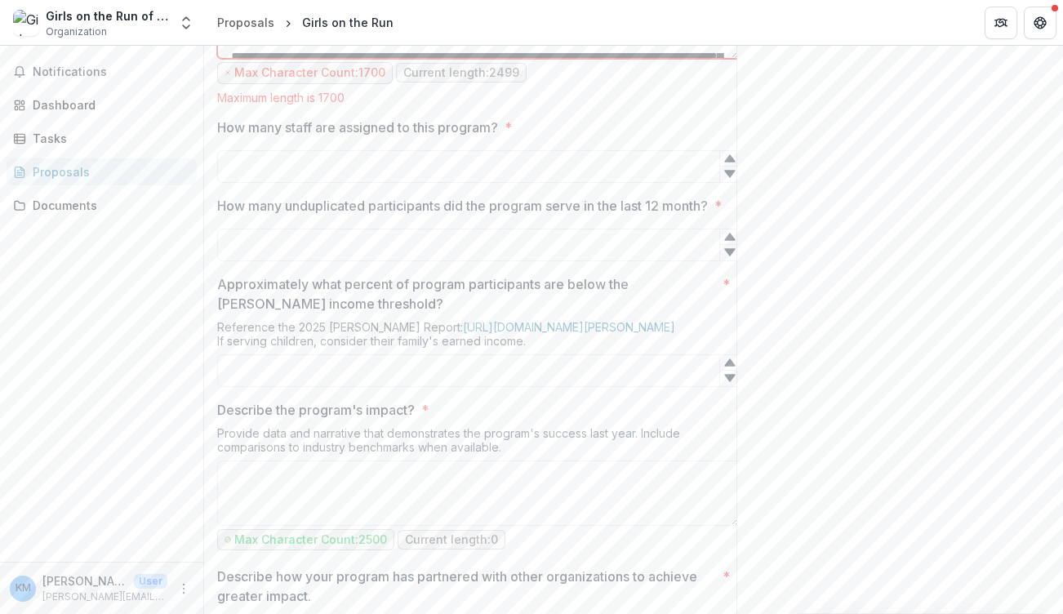
click at [497, 59] on textarea "What need is the program meeting in the community? *" at bounding box center [478, 25] width 523 height 65
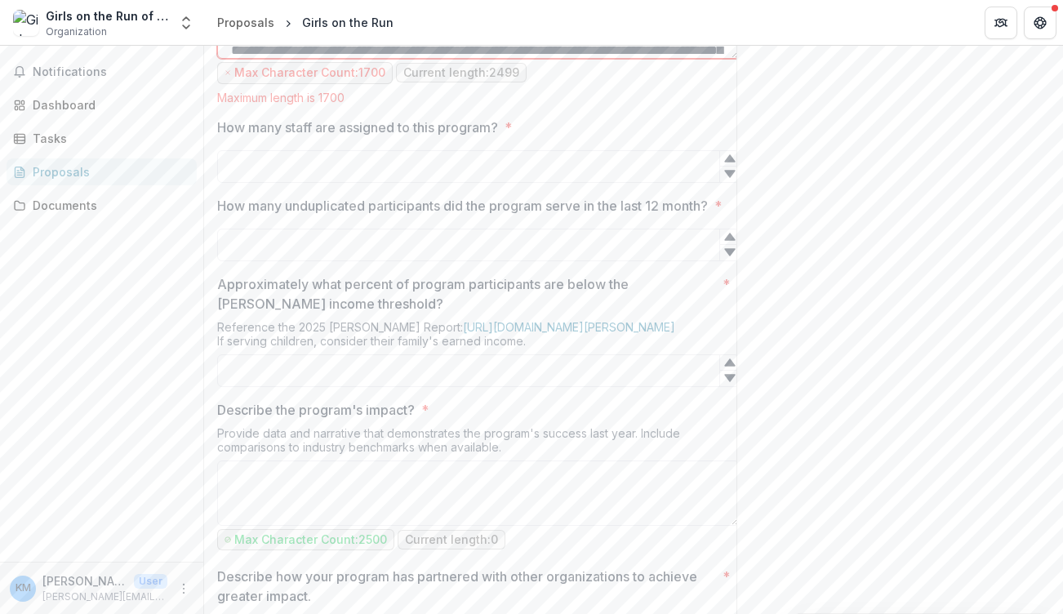
scroll to position [55, 0]
click at [232, 59] on textarea "What need is the program meeting in the community? *" at bounding box center [478, 25] width 523 height 65
click at [542, 59] on textarea "What need is the program meeting in the community? *" at bounding box center [478, 25] width 523 height 65
click at [425, 59] on textarea "What need is the program meeting in the community? *" at bounding box center [478, 25] width 523 height 65
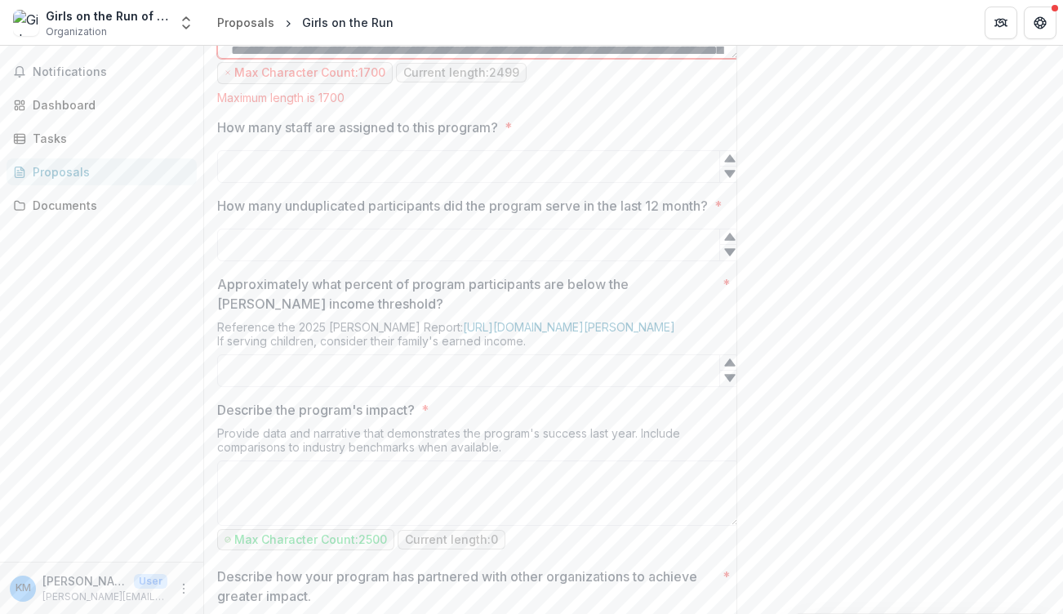
scroll to position [270, 0]
drag, startPoint x: 495, startPoint y: 174, endPoint x: 590, endPoint y: 180, distance: 94.9
click at [590, 59] on textarea "What need is the program meeting in the community? *" at bounding box center [478, 25] width 523 height 65
drag, startPoint x: 670, startPoint y: 175, endPoint x: 693, endPoint y: 176, distance: 23.7
click at [693, 59] on textarea "What need is the program meeting in the community? *" at bounding box center [478, 25] width 523 height 65
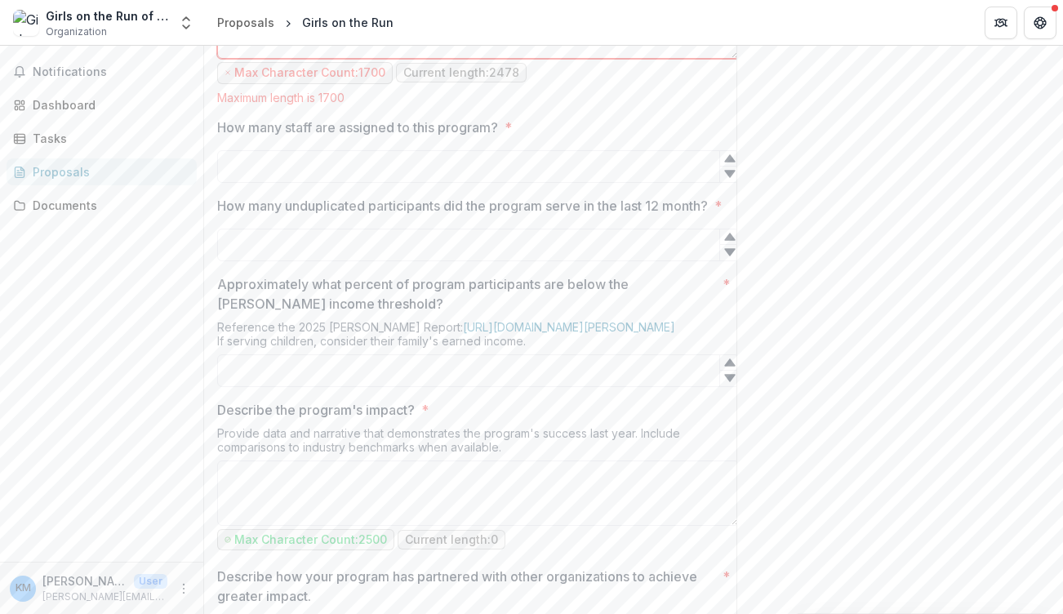
drag, startPoint x: 541, startPoint y: 191, endPoint x: 691, endPoint y: 196, distance: 149.5
click at [691, 59] on textarea "What need is the program meeting in the community? *" at bounding box center [478, 25] width 523 height 65
click at [652, 59] on textarea "What need is the program meeting in the community? *" at bounding box center [478, 25] width 523 height 65
drag, startPoint x: 332, startPoint y: 199, endPoint x: 258, endPoint y: 201, distance: 73.5
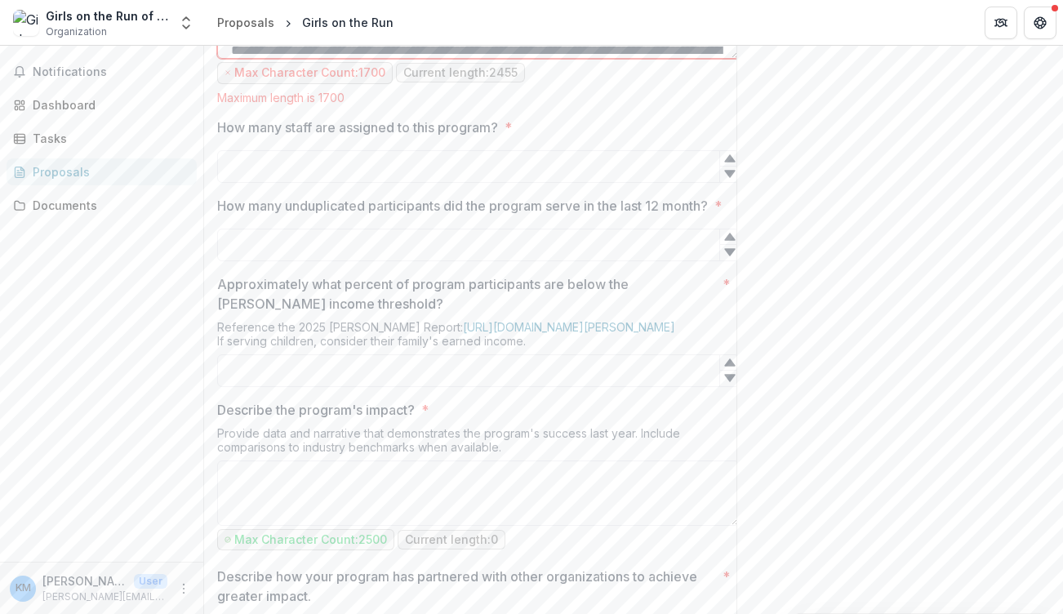
click at [258, 59] on textarea "What need is the program meeting in the community? *" at bounding box center [478, 25] width 523 height 65
click at [298, 59] on textarea "What need is the program meeting in the community? *" at bounding box center [478, 25] width 523 height 65
drag, startPoint x: 559, startPoint y: 189, endPoint x: 567, endPoint y: 208, distance: 20.9
click at [567, 59] on textarea "What need is the program meeting in the community? *" at bounding box center [478, 25] width 523 height 65
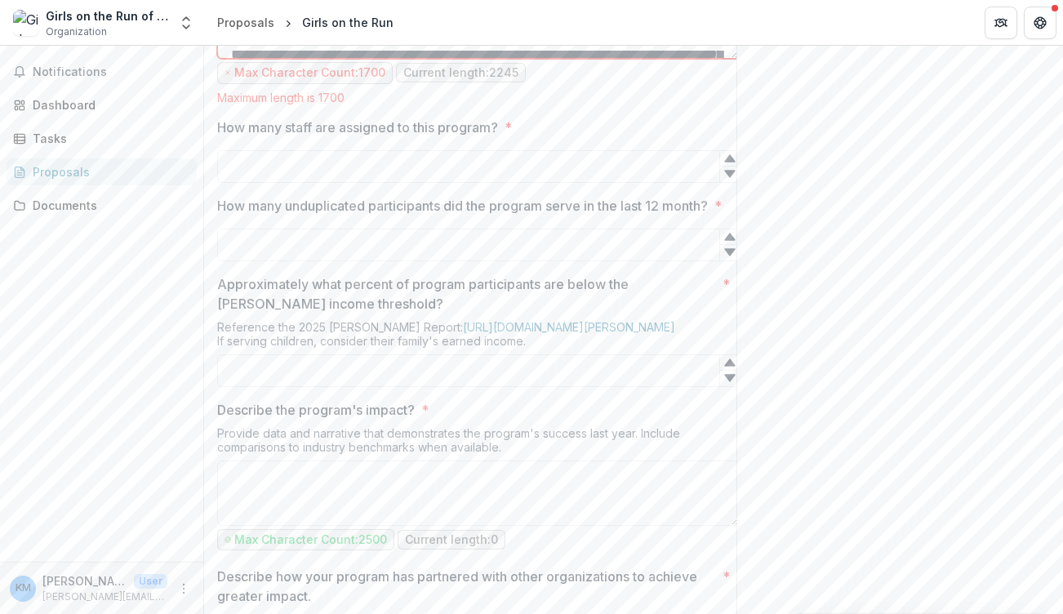
scroll to position [314, 0]
drag, startPoint x: 274, startPoint y: 174, endPoint x: 600, endPoint y: 191, distance: 327.1
click at [600, 59] on textarea "What need is the program meeting in the community? *" at bounding box center [478, 25] width 523 height 65
click at [437, 59] on textarea "What need is the program meeting in the community? *" at bounding box center [478, 25] width 523 height 65
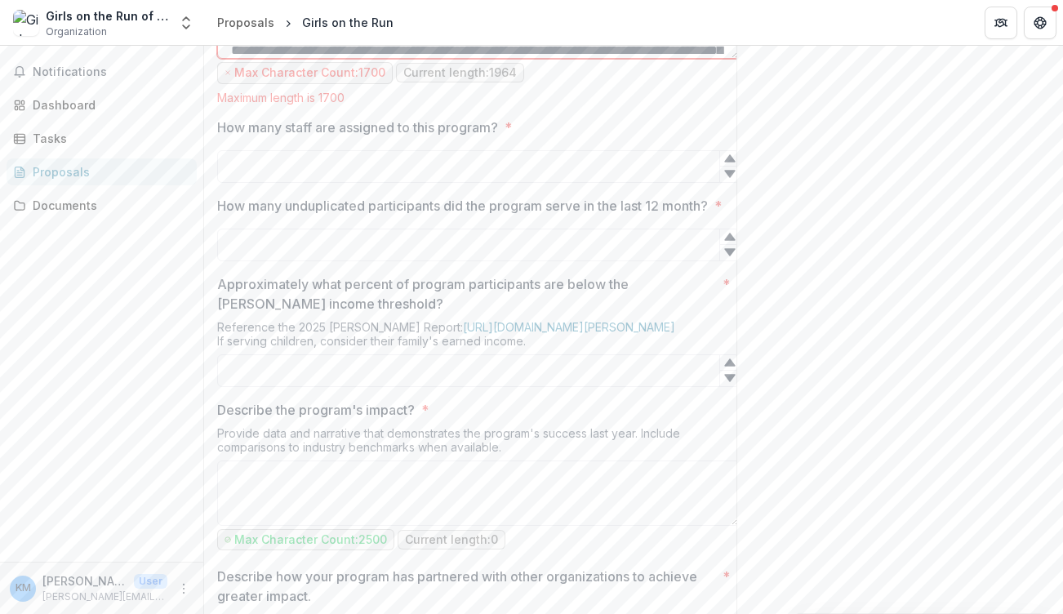
scroll to position [342, 0]
drag, startPoint x: 577, startPoint y: 172, endPoint x: 501, endPoint y: 174, distance: 76.0
click at [500, 59] on textarea "What need is the program meeting in the community? *" at bounding box center [478, 25] width 523 height 65
click at [376, 59] on textarea "What need is the program meeting in the community? *" at bounding box center [478, 25] width 523 height 65
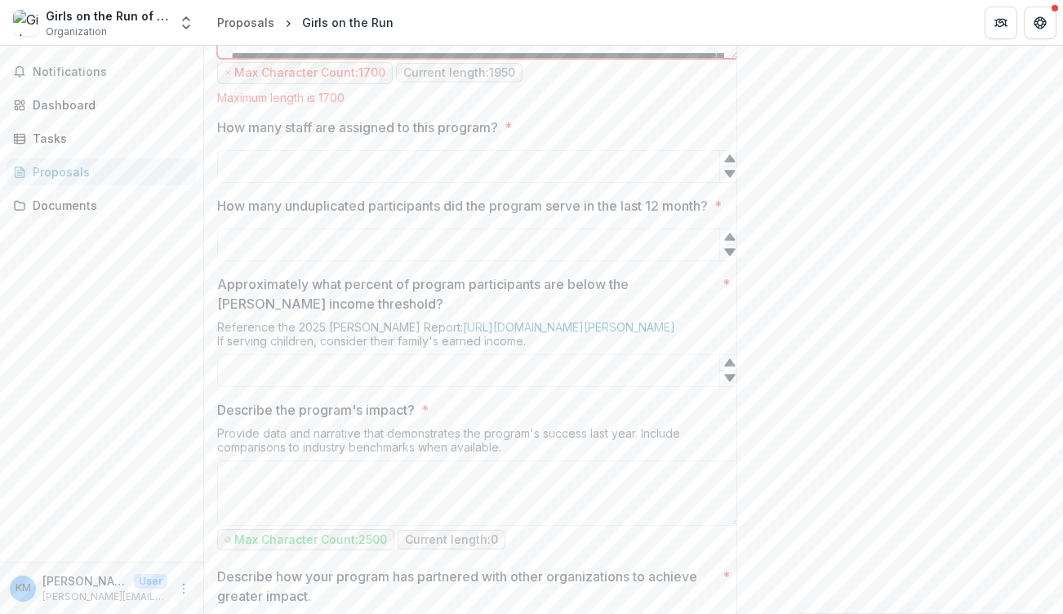
scroll to position [216, 0]
click at [234, 59] on textarea "What need is the program meeting in the community? *" at bounding box center [478, 25] width 523 height 65
click at [367, 59] on textarea "What need is the program meeting in the community? *" at bounding box center [478, 25] width 523 height 65
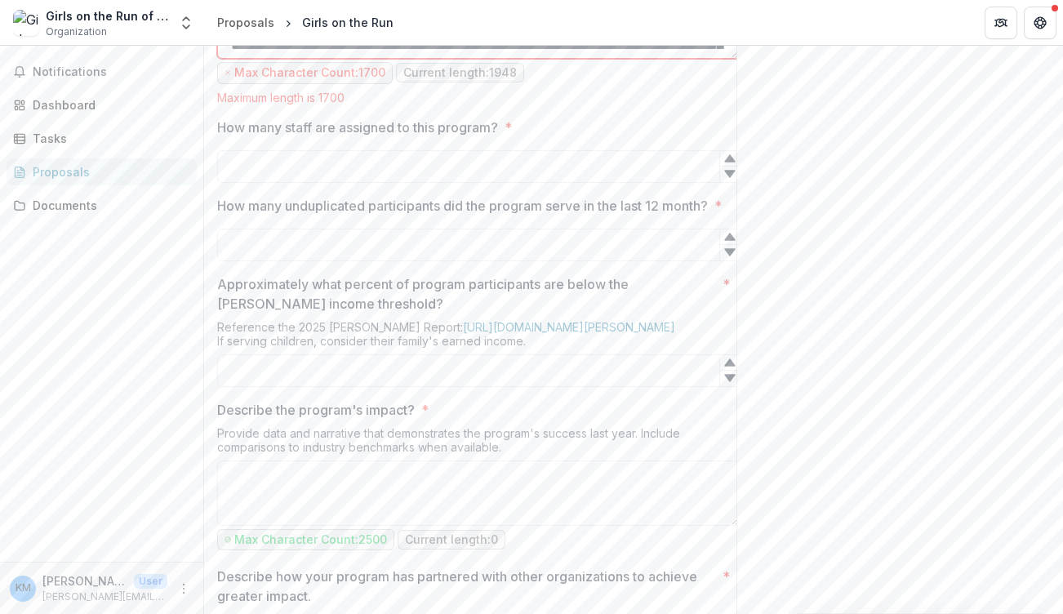
click at [567, 59] on textarea "What need is the program meeting in the community? *" at bounding box center [478, 25] width 523 height 65
click at [412, 59] on textarea "What need is the program meeting in the community? *" at bounding box center [478, 25] width 523 height 65
drag, startPoint x: 381, startPoint y: 191, endPoint x: 281, endPoint y: 191, distance: 99.6
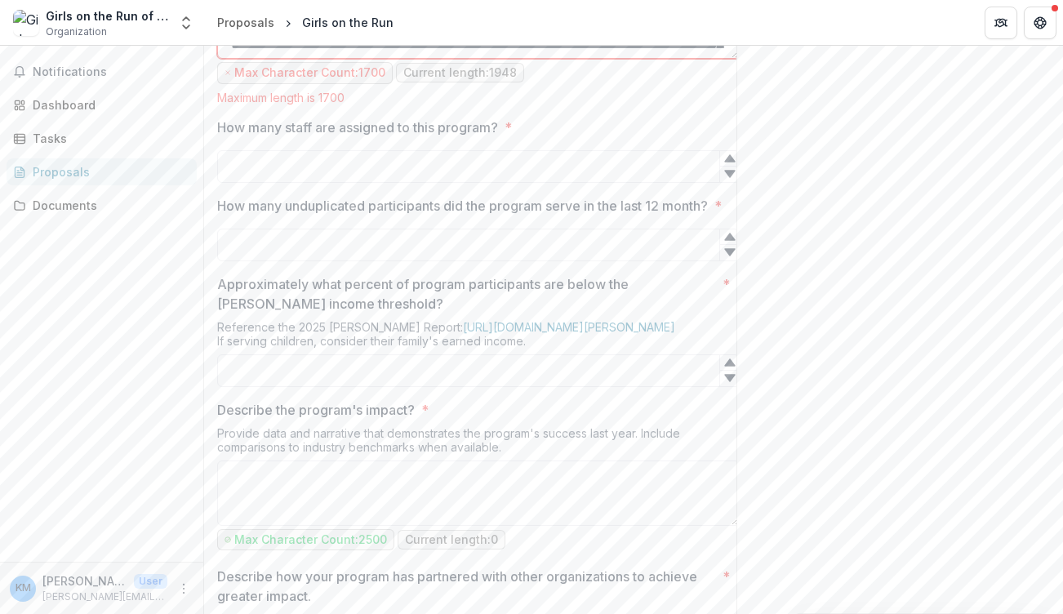
click at [281, 59] on textarea "What need is the program meeting in the community? *" at bounding box center [478, 25] width 523 height 65
click at [501, 59] on textarea "What need is the program meeting in the community? *" at bounding box center [478, 25] width 523 height 65
drag, startPoint x: 396, startPoint y: 215, endPoint x: 223, endPoint y: 169, distance: 179.1
click at [221, 59] on textarea "What need is the program meeting in the community? *" at bounding box center [478, 25] width 523 height 65
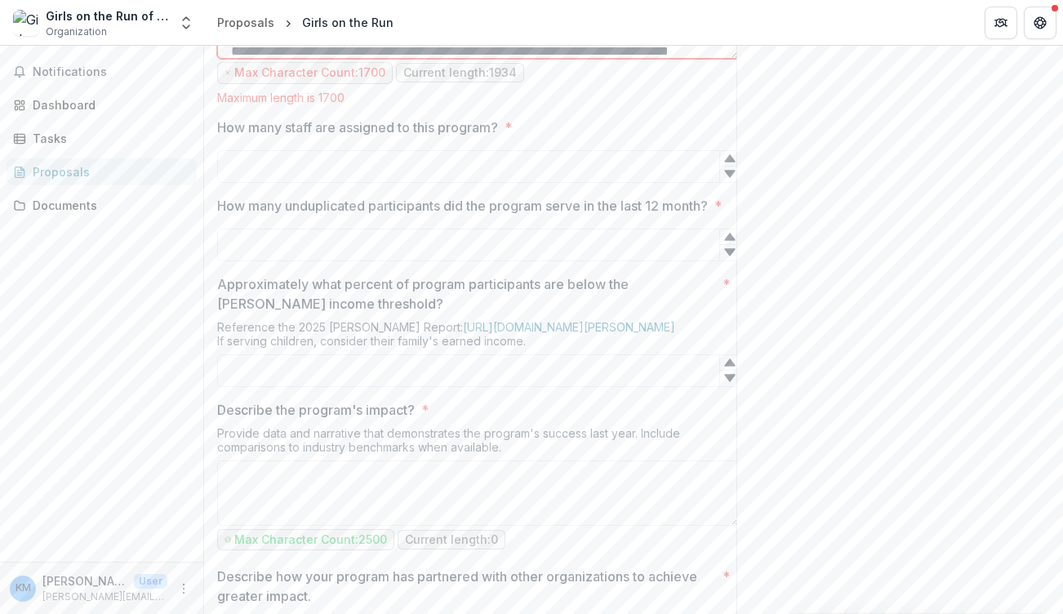
scroll to position [96, 0]
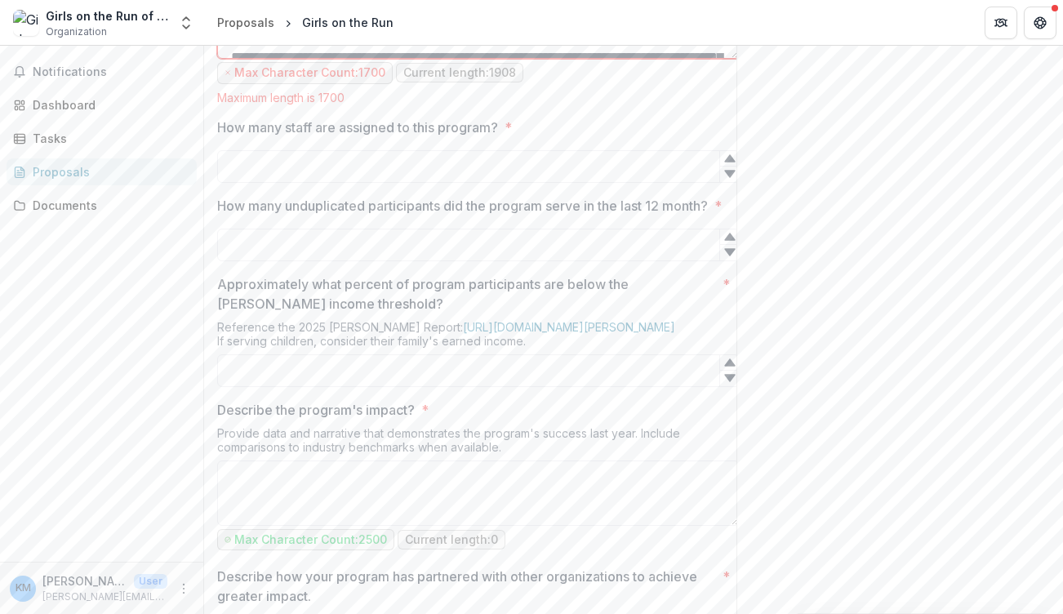
click at [474, 59] on textarea "What need is the program meeting in the community? *" at bounding box center [478, 25] width 523 height 65
drag, startPoint x: 353, startPoint y: 210, endPoint x: 332, endPoint y: 211, distance: 21.2
click at [332, 59] on textarea "What need is the program meeting in the community? *" at bounding box center [478, 25] width 523 height 65
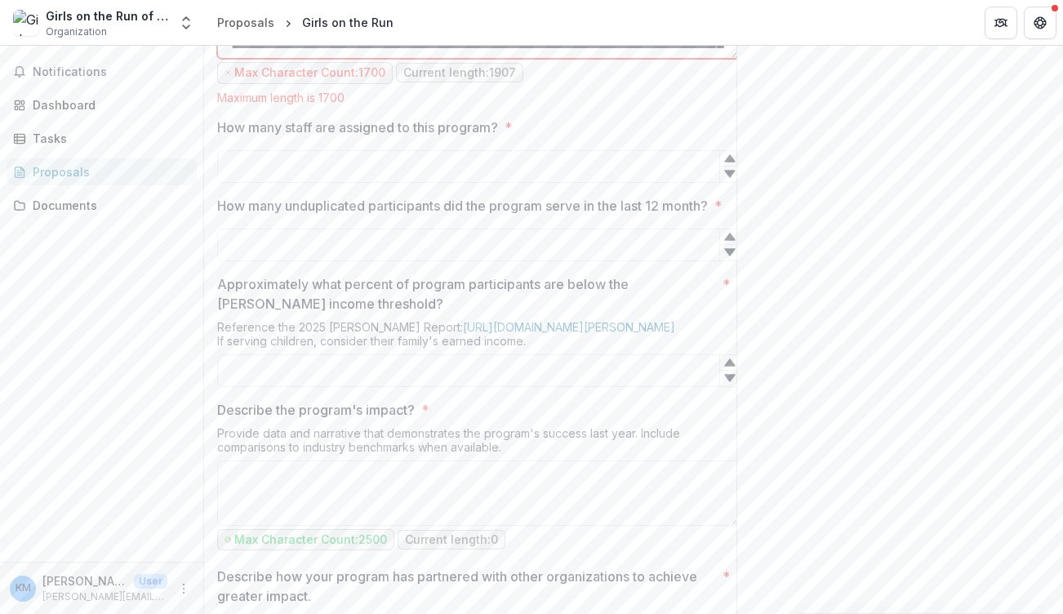
click at [377, 59] on textarea "What need is the program meeting in the community? *" at bounding box center [478, 25] width 523 height 65
click at [566, 59] on textarea "What need is the program meeting in the community? *" at bounding box center [478, 25] width 523 height 65
click at [464, 59] on textarea "What need is the program meeting in the community? *" at bounding box center [478, 25] width 523 height 65
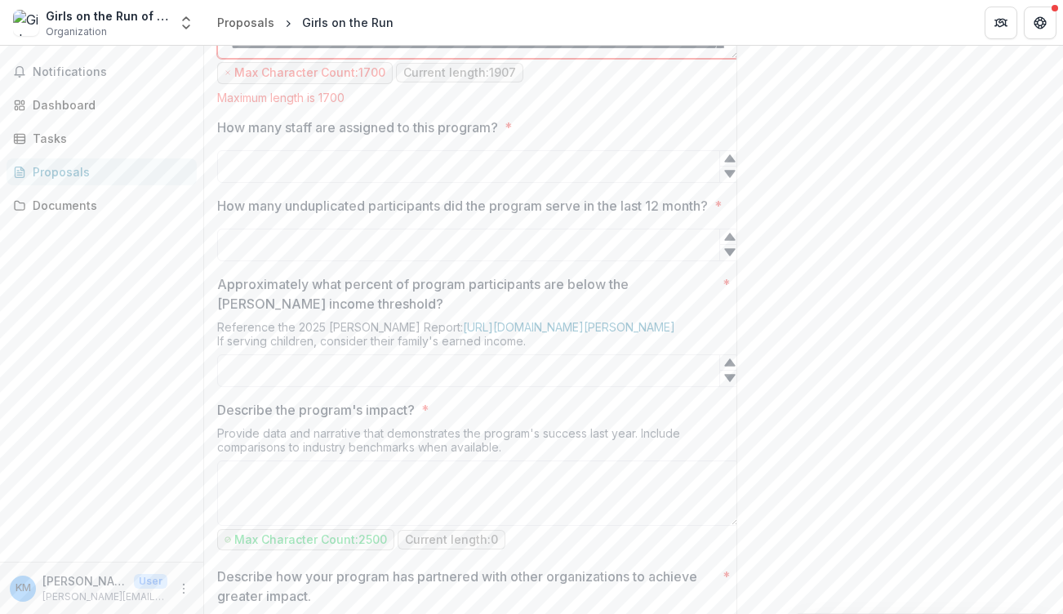
drag, startPoint x: 489, startPoint y: 189, endPoint x: 455, endPoint y: 190, distance: 34.3
click at [455, 59] on textarea "What need is the program meeting in the community? *" at bounding box center [478, 25] width 523 height 65
click at [472, 59] on textarea "What need is the program meeting in the community? *" at bounding box center [478, 25] width 523 height 65
drag, startPoint x: 281, startPoint y: 190, endPoint x: 230, endPoint y: 192, distance: 50.7
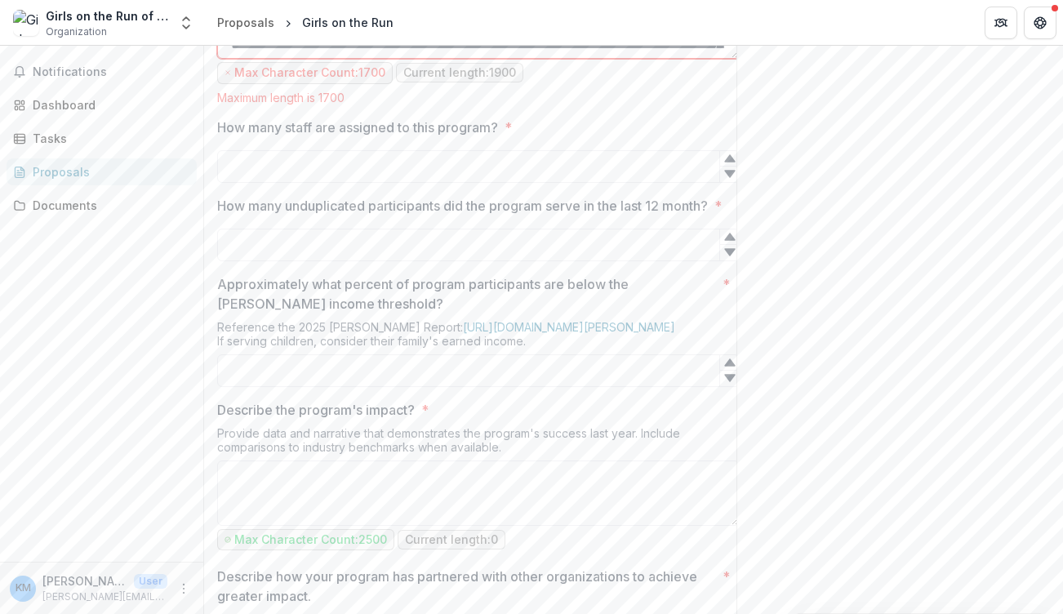
click at [230, 59] on textarea "What need is the program meeting in the community? *" at bounding box center [478, 25] width 523 height 65
drag, startPoint x: 487, startPoint y: 191, endPoint x: 460, endPoint y: 191, distance: 26.9
click at [460, 59] on textarea "What need is the program meeting in the community? *" at bounding box center [478, 25] width 523 height 65
click at [461, 59] on textarea "What need is the program meeting in the community? *" at bounding box center [478, 25] width 523 height 65
click at [372, 59] on textarea "What need is the program meeting in the community? *" at bounding box center [478, 25] width 523 height 65
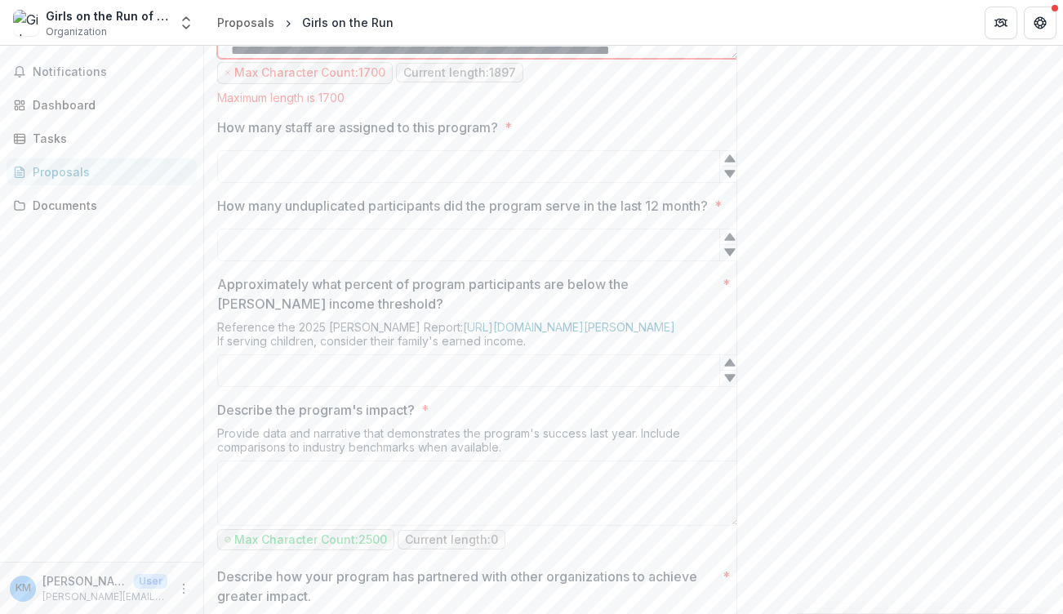
scroll to position [163, 0]
drag, startPoint x: 386, startPoint y: 211, endPoint x: 287, endPoint y: 211, distance: 98.8
click at [287, 59] on textarea "What need is the program meeting in the community? *" at bounding box center [478, 25] width 523 height 65
drag, startPoint x: 688, startPoint y: 195, endPoint x: 639, endPoint y: 194, distance: 48.2
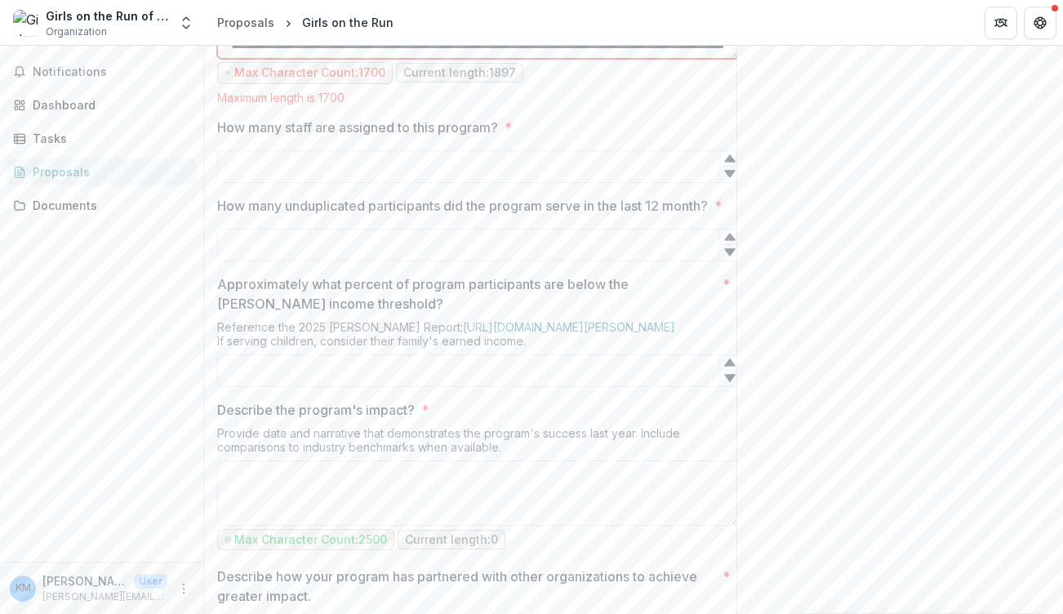
click at [639, 59] on textarea "What need is the program meeting in the community? *" at bounding box center [478, 25] width 523 height 65
click at [580, 59] on textarea "What need is the program meeting in the community? *" at bounding box center [478, 25] width 523 height 65
drag, startPoint x: 461, startPoint y: 213, endPoint x: 350, endPoint y: 214, distance: 111.1
click at [350, 59] on textarea "What need is the program meeting in the community? *" at bounding box center [478, 25] width 523 height 65
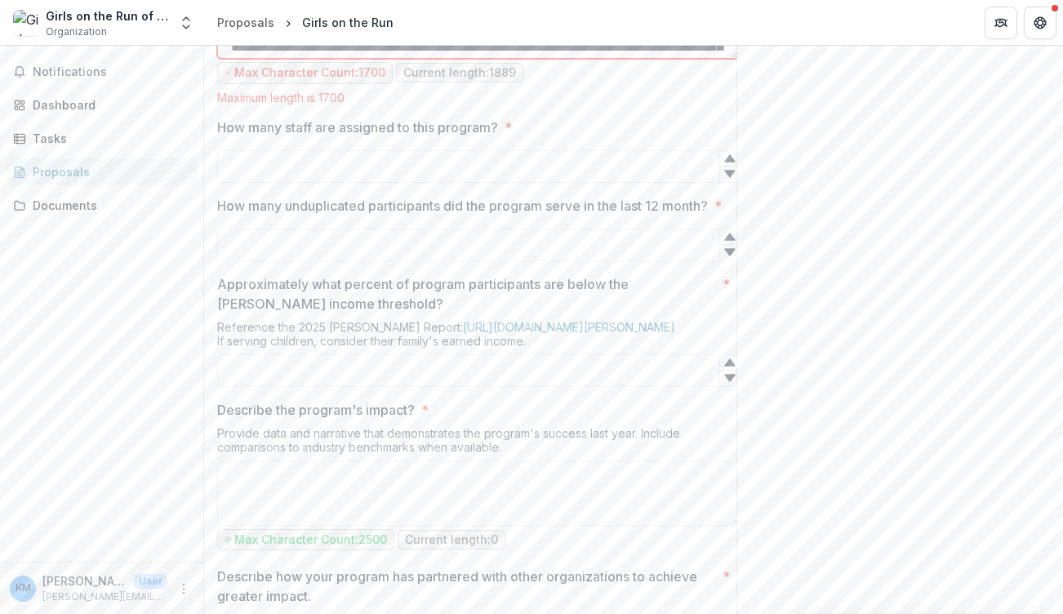
scroll to position [198, 0]
drag, startPoint x: 350, startPoint y: 189, endPoint x: 477, endPoint y: 189, distance: 127.4
click at [477, 59] on textarea "What need is the program meeting in the community? *" at bounding box center [478, 25] width 523 height 65
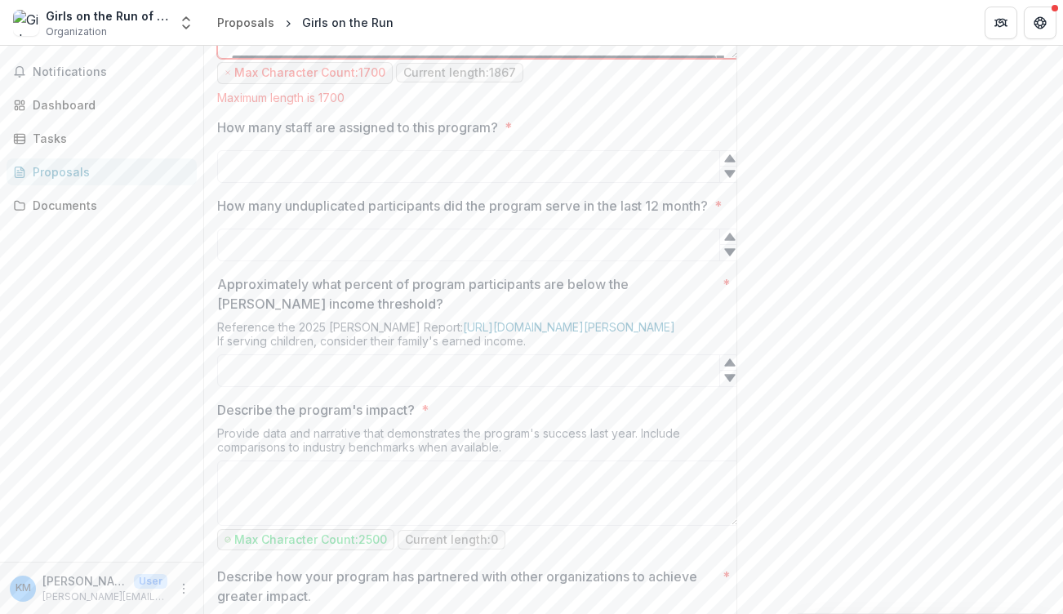
drag, startPoint x: 416, startPoint y: 215, endPoint x: 323, endPoint y: 172, distance: 102.3
click at [323, 59] on textarea "What need is the program meeting in the community? *" at bounding box center [478, 25] width 523 height 65
click at [393, 59] on textarea "What need is the program meeting in the community? *" at bounding box center [478, 25] width 523 height 65
drag, startPoint x: 669, startPoint y: 172, endPoint x: 658, endPoint y: 189, distance: 20.2
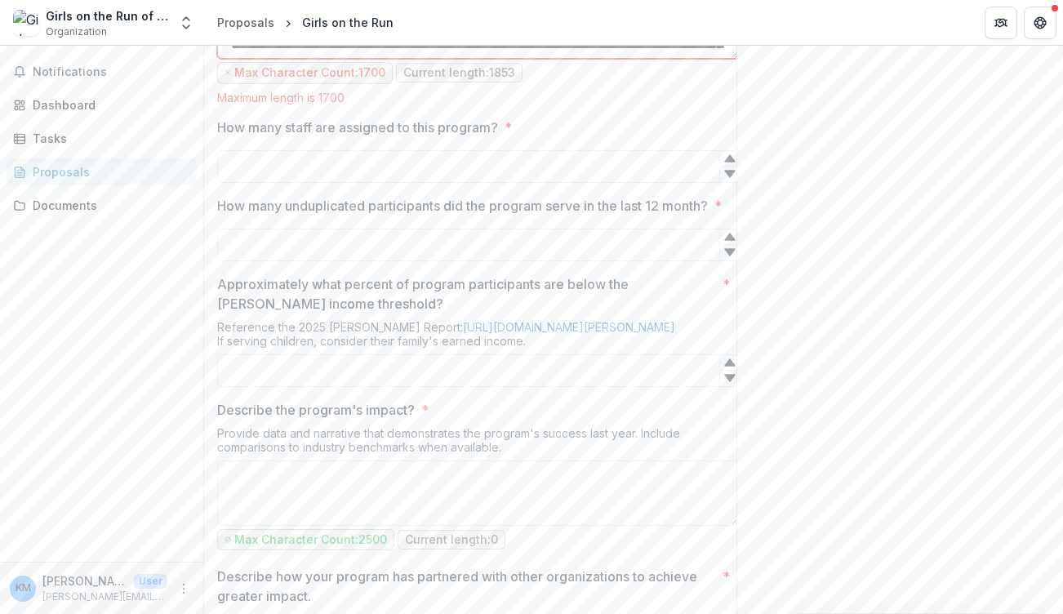
click at [658, 59] on textarea "What need is the program meeting in the community? *" at bounding box center [478, 25] width 523 height 65
drag, startPoint x: 505, startPoint y: 193, endPoint x: 487, endPoint y: 193, distance: 18.0
click at [487, 59] on textarea "What need is the program meeting in the community? *" at bounding box center [478, 25] width 523 height 65
click at [346, 59] on textarea "What need is the program meeting in the community? *" at bounding box center [478, 25] width 523 height 65
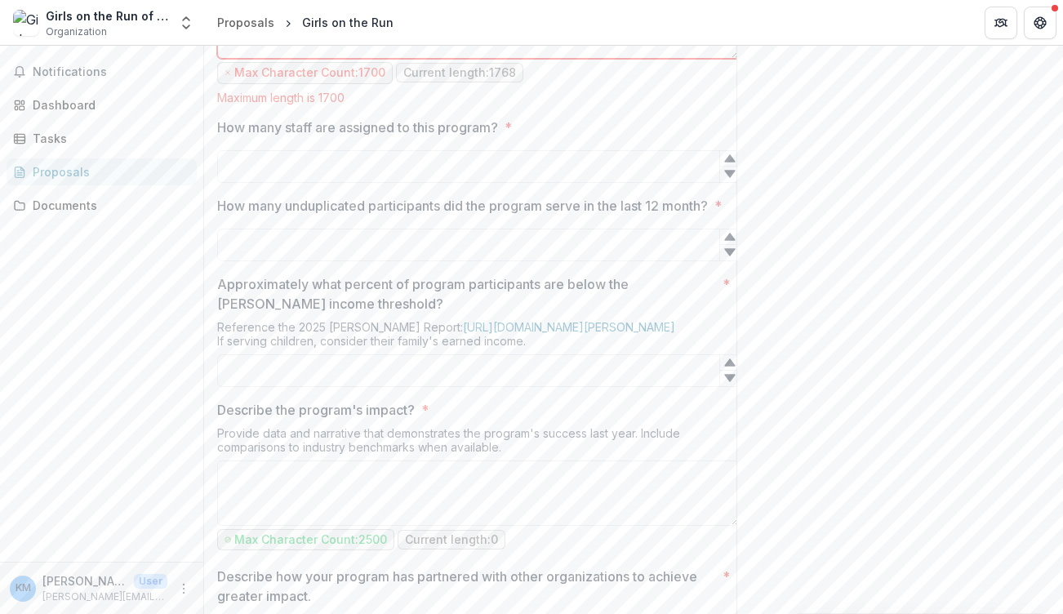
scroll to position [399, 0]
click at [574, 59] on textarea "What need is the program meeting in the community? *" at bounding box center [478, 25] width 523 height 65
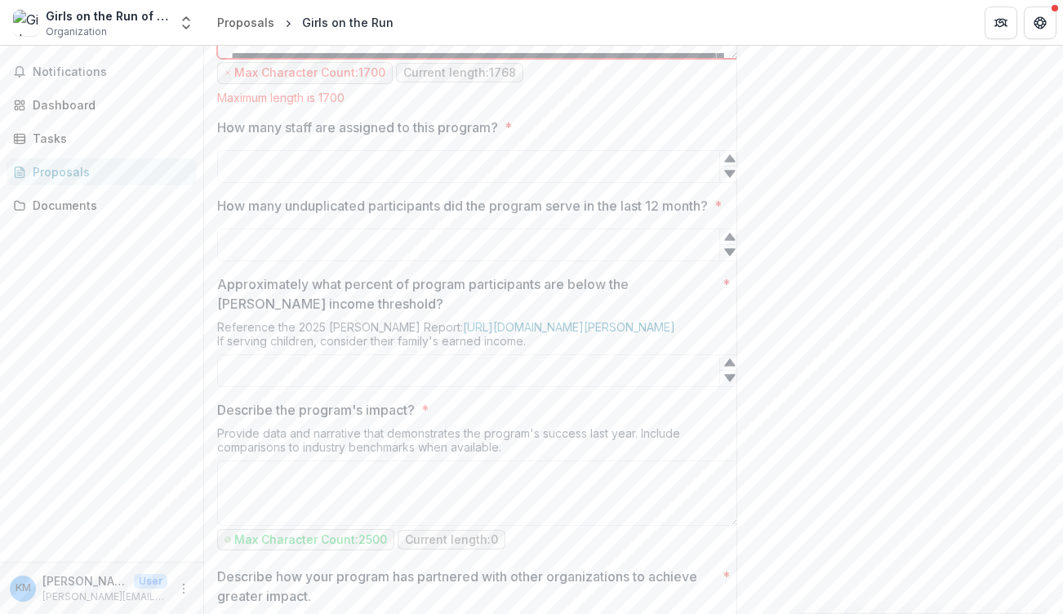
click at [352, 59] on textarea "What need is the program meeting in the community? *" at bounding box center [478, 25] width 523 height 65
click at [428, 59] on textarea "What need is the program meeting in the community? *" at bounding box center [478, 25] width 523 height 65
drag, startPoint x: 591, startPoint y: 183, endPoint x: 562, endPoint y: 184, distance: 29.4
click at [562, 59] on textarea "What need is the program meeting in the community? *" at bounding box center [478, 25] width 523 height 65
drag, startPoint x: 642, startPoint y: 187, endPoint x: 697, endPoint y: 187, distance: 54.7
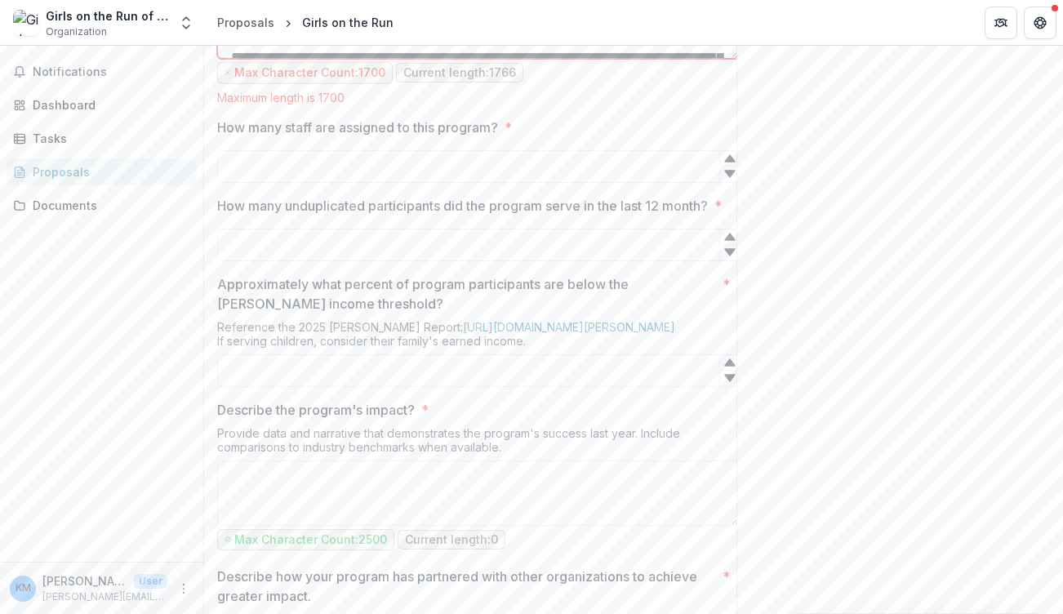
click at [697, 59] on textarea "What need is the program meeting in the community? *" at bounding box center [478, 25] width 523 height 65
click at [480, 59] on textarea "What need is the program meeting in the community? *" at bounding box center [478, 25] width 523 height 65
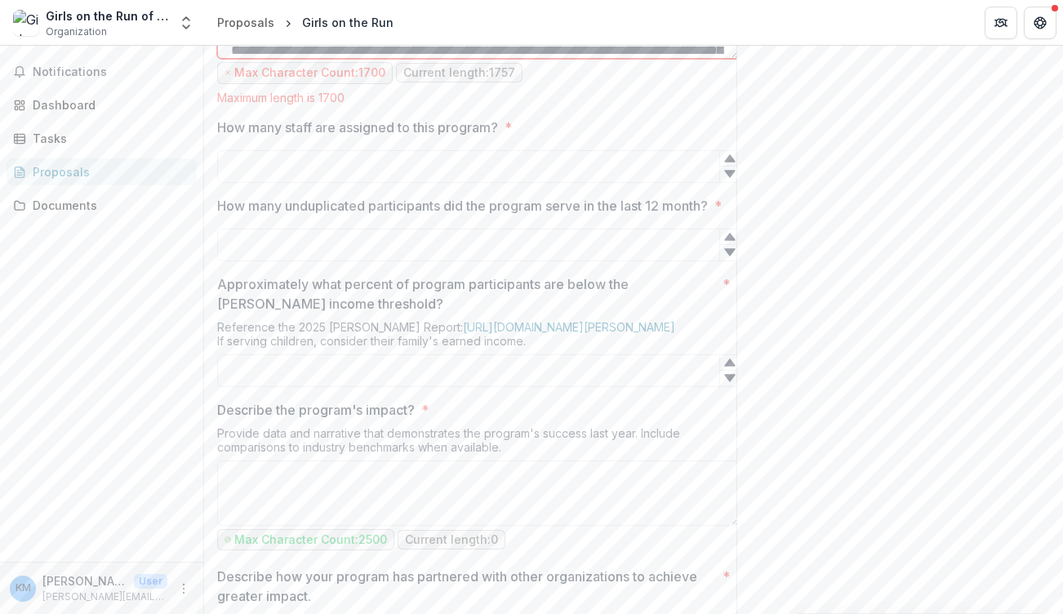
click at [394, 59] on textarea "What need is the program meeting in the community? *" at bounding box center [478, 25] width 523 height 65
drag, startPoint x: 581, startPoint y: 171, endPoint x: 661, endPoint y: 172, distance: 79.2
click at [661, 59] on textarea "What need is the program meeting in the community? *" at bounding box center [478, 25] width 523 height 65
click at [413, 59] on textarea "What need is the program meeting in the community? *" at bounding box center [478, 25] width 523 height 65
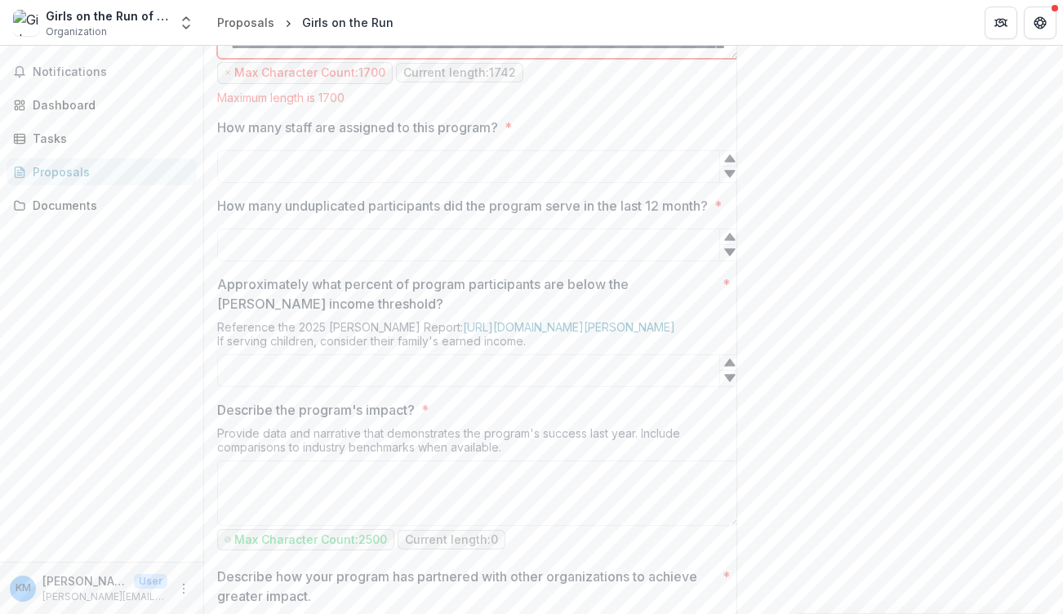
scroll to position [67, 0]
click at [560, 59] on textarea "What need is the program meeting in the community? *" at bounding box center [478, 25] width 523 height 65
click at [472, 59] on textarea "What need is the program meeting in the community? *" at bounding box center [478, 25] width 523 height 65
click at [439, 59] on textarea "What need is the program meeting in the community? *" at bounding box center [478, 25] width 523 height 65
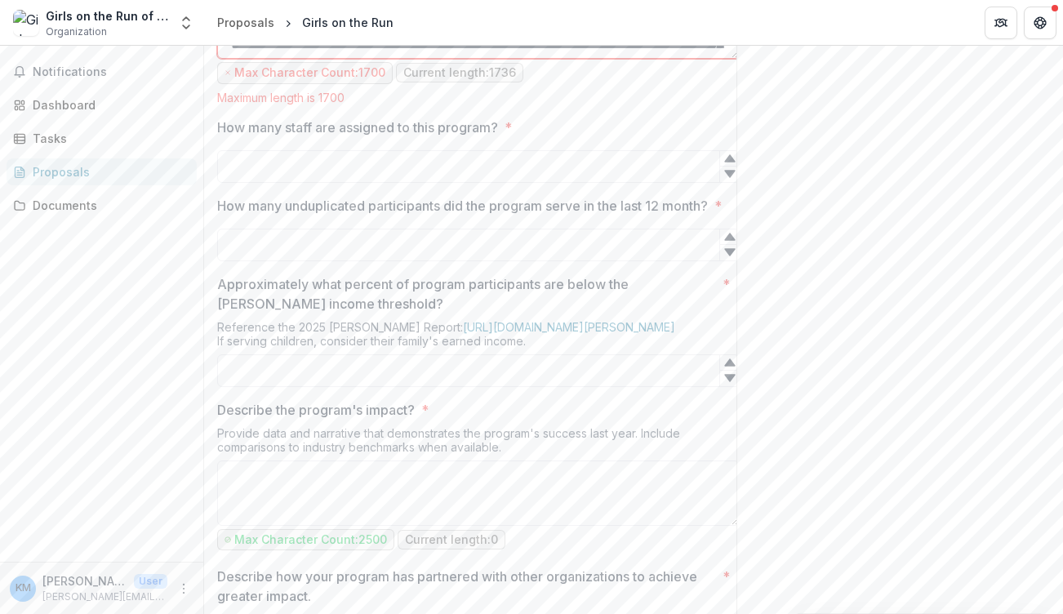
scroll to position [163, 0]
click at [451, 59] on textarea "What need is the program meeting in the community? *" at bounding box center [478, 25] width 523 height 65
drag, startPoint x: 654, startPoint y: 191, endPoint x: 605, endPoint y: 190, distance: 49.0
click at [603, 59] on textarea "What need is the program meeting in the community? *" at bounding box center [478, 25] width 523 height 65
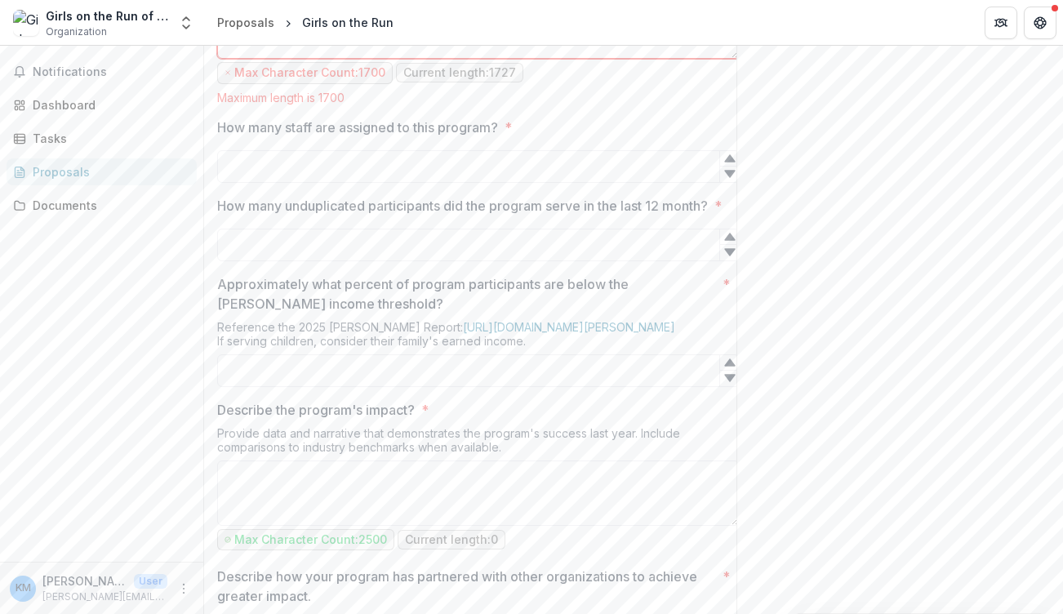
drag, startPoint x: 386, startPoint y: 208, endPoint x: 339, endPoint y: 207, distance: 47.4
click at [336, 59] on textarea "What need is the program meeting in the community? *" at bounding box center [478, 25] width 523 height 65
click at [469, 59] on textarea "What need is the program meeting in the community? *" at bounding box center [478, 25] width 523 height 65
drag, startPoint x: 366, startPoint y: 215, endPoint x: 614, endPoint y: 198, distance: 248.8
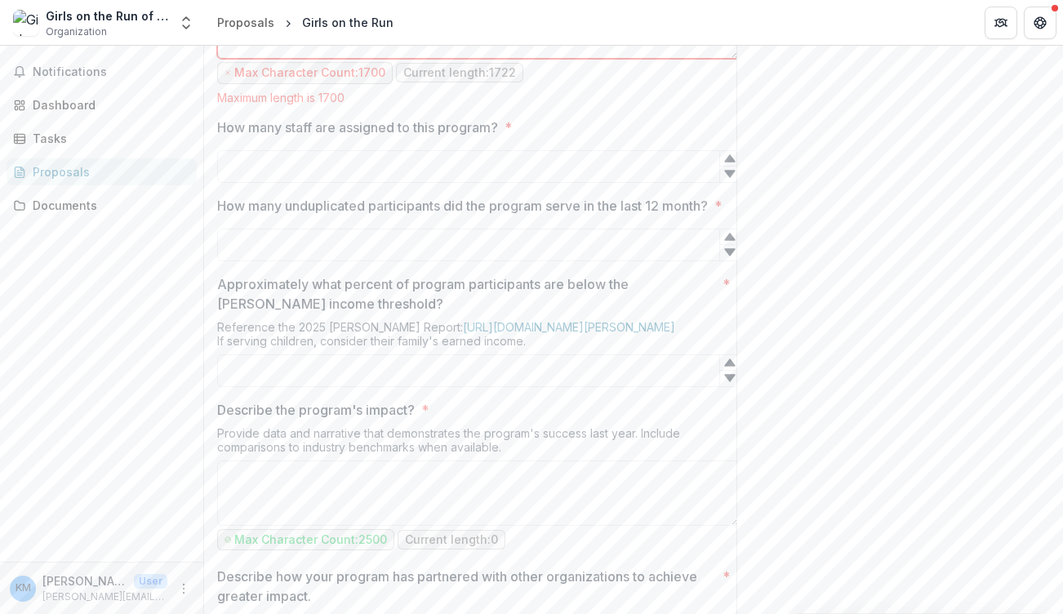
click at [614, 59] on textarea "What need is the program meeting in the community? *" at bounding box center [478, 25] width 523 height 65
click at [654, 59] on textarea "What need is the program meeting in the community? *" at bounding box center [478, 25] width 523 height 65
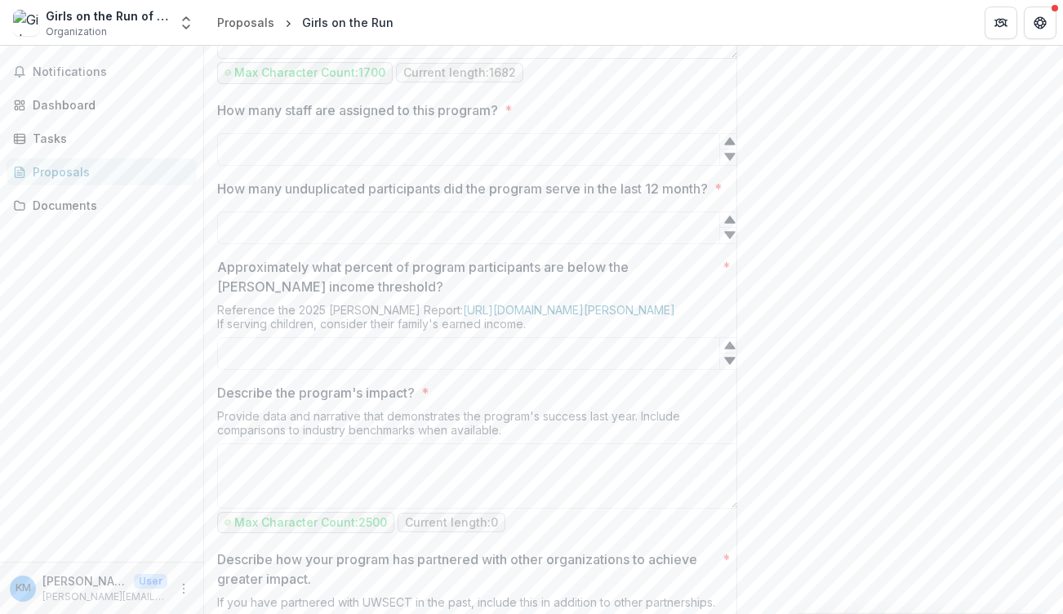
click at [365, 59] on textarea "What need is the program meeting in the community? *" at bounding box center [478, 25] width 523 height 65
type textarea "**********"
click at [337, 166] on input "How many staff are assigned to this program? *" at bounding box center [478, 149] width 523 height 33
type input "*"
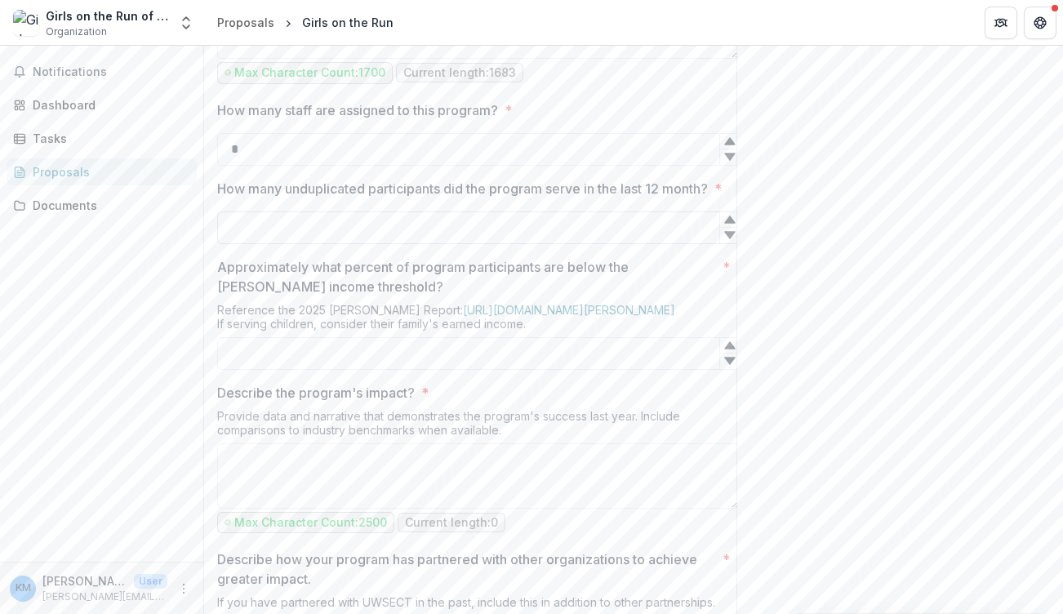
click at [332, 244] on input "How many unduplicated participants did the program serve in the last 12 month? *" at bounding box center [478, 228] width 523 height 33
click at [728, 239] on icon at bounding box center [729, 235] width 11 height 7
type input "*"
type input "***"
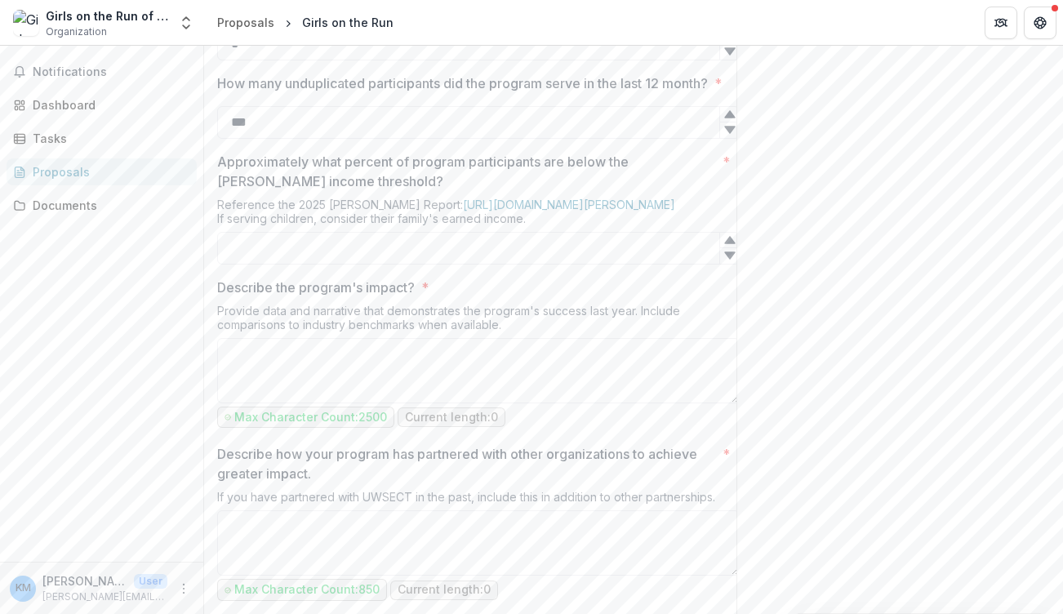
scroll to position [1228, 0]
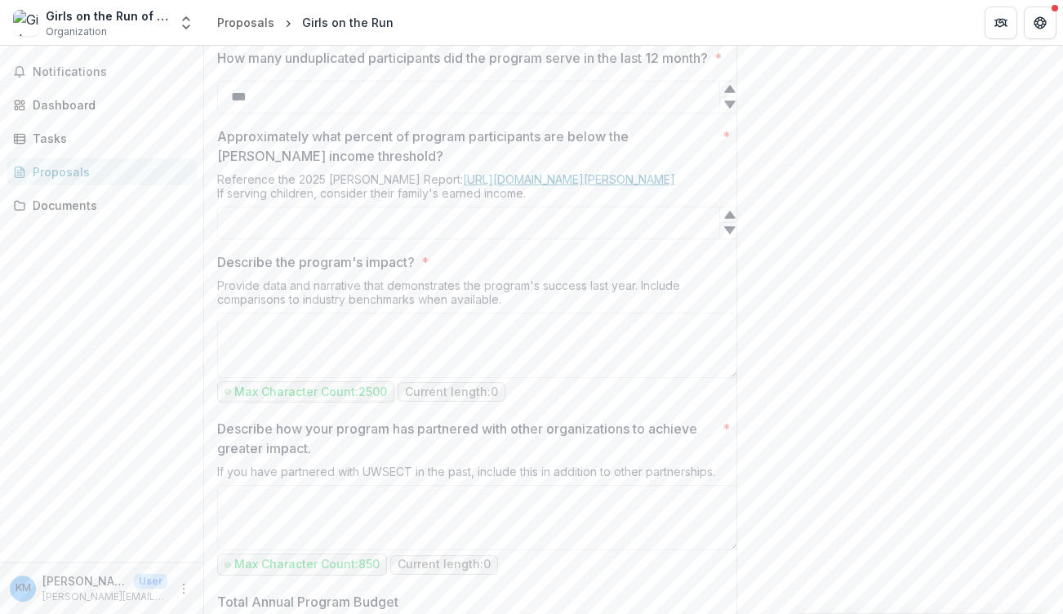
click at [533, 186] on link "[URL][DOMAIN_NAME][PERSON_NAME]" at bounding box center [569, 179] width 212 height 14
click at [252, 239] on input "Approximately what percent of program participants are below the [PERSON_NAME] …" at bounding box center [478, 223] width 523 height 33
type input "**"
click at [482, 272] on label "Describe the program's impact? *" at bounding box center [473, 262] width 513 height 20
click at [482, 378] on textarea "Describe the program's impact? *" at bounding box center [478, 345] width 523 height 65
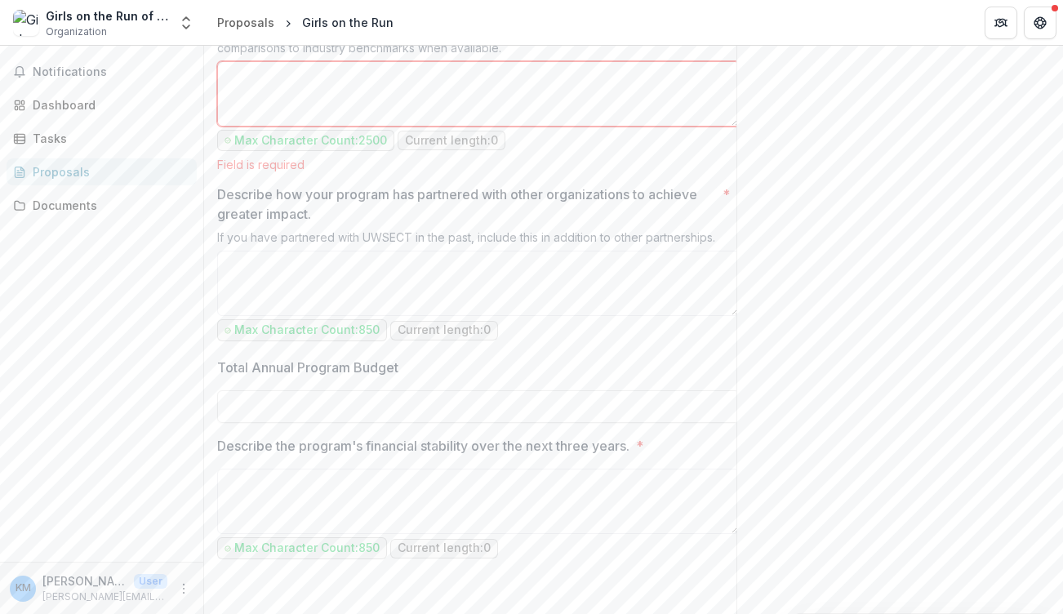
scroll to position [1468, 0]
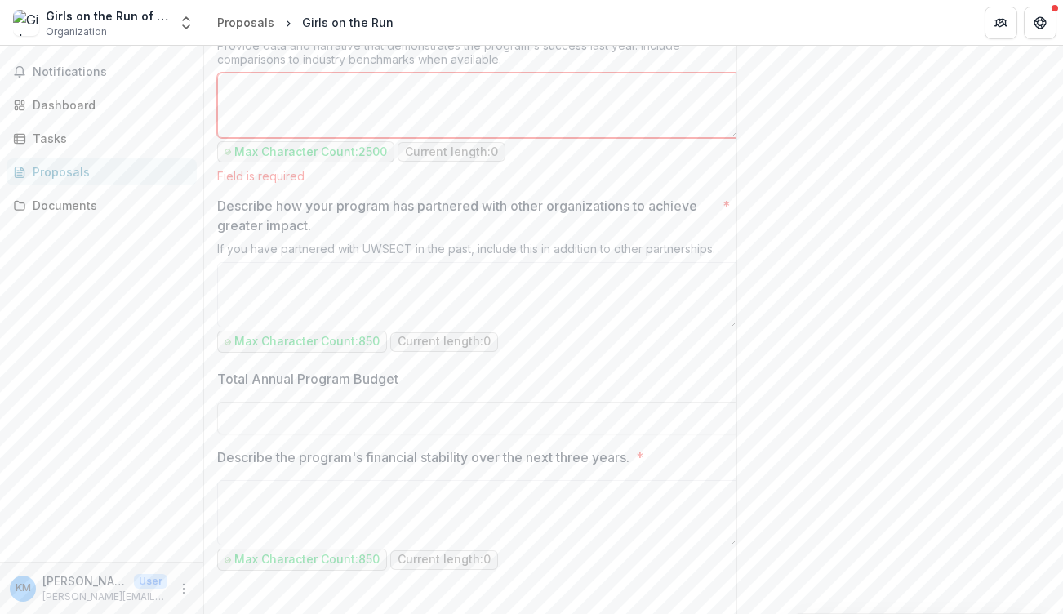
click at [247, 138] on textarea "Describe the program's impact? *" at bounding box center [478, 105] width 523 height 65
paste textarea "**********"
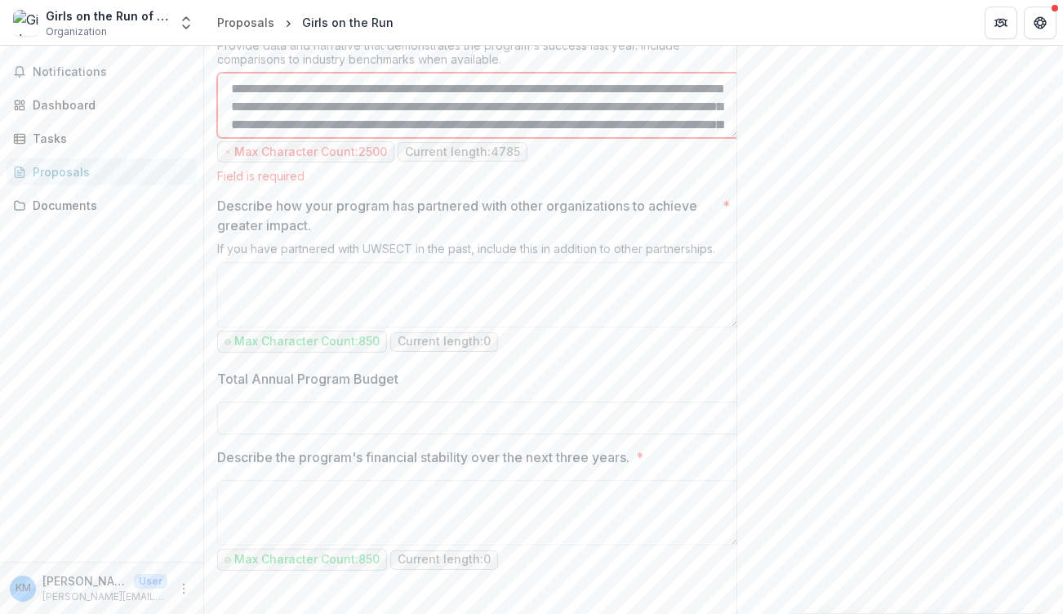
scroll to position [1433, 0]
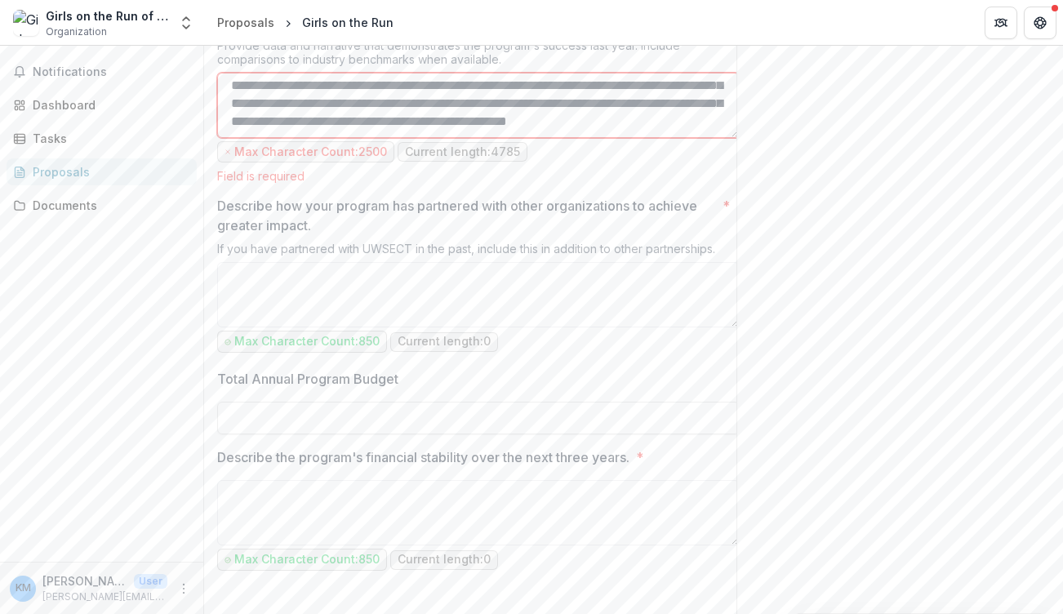
click at [339, 138] on textarea "Describe the program's impact? *" at bounding box center [478, 105] width 523 height 65
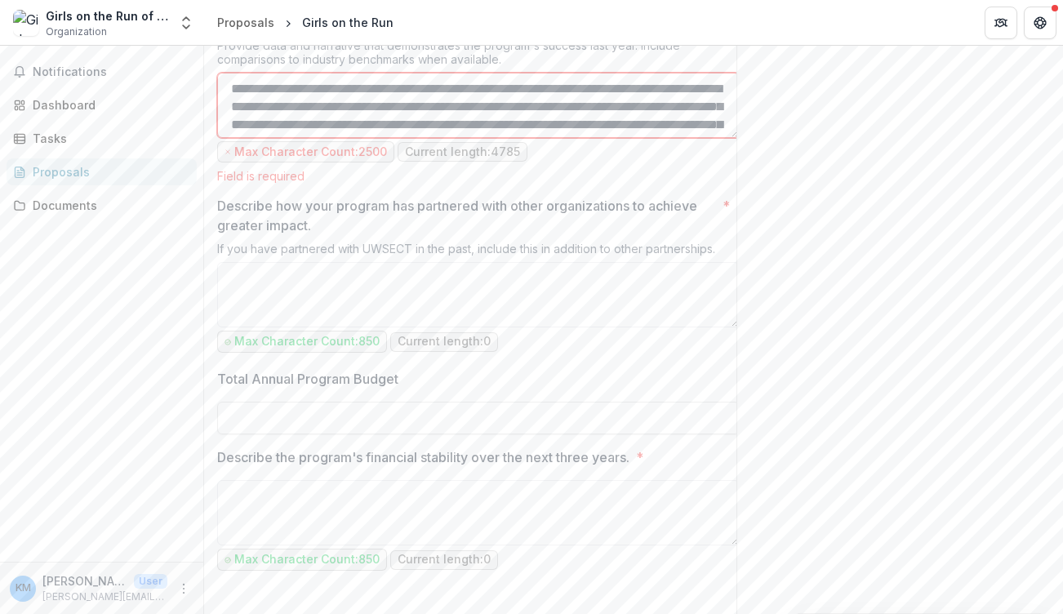
drag, startPoint x: 622, startPoint y: 273, endPoint x: 218, endPoint y: 274, distance: 404.2
click at [217, 138] on textarea "Describe the program's impact? *" at bounding box center [478, 105] width 523 height 65
click at [295, 138] on textarea "Describe the program's impact? *" at bounding box center [478, 105] width 523 height 65
drag, startPoint x: 491, startPoint y: 275, endPoint x: 197, endPoint y: 243, distance: 295.7
click at [197, 243] on main "**********" at bounding box center [531, 330] width 1063 height 568
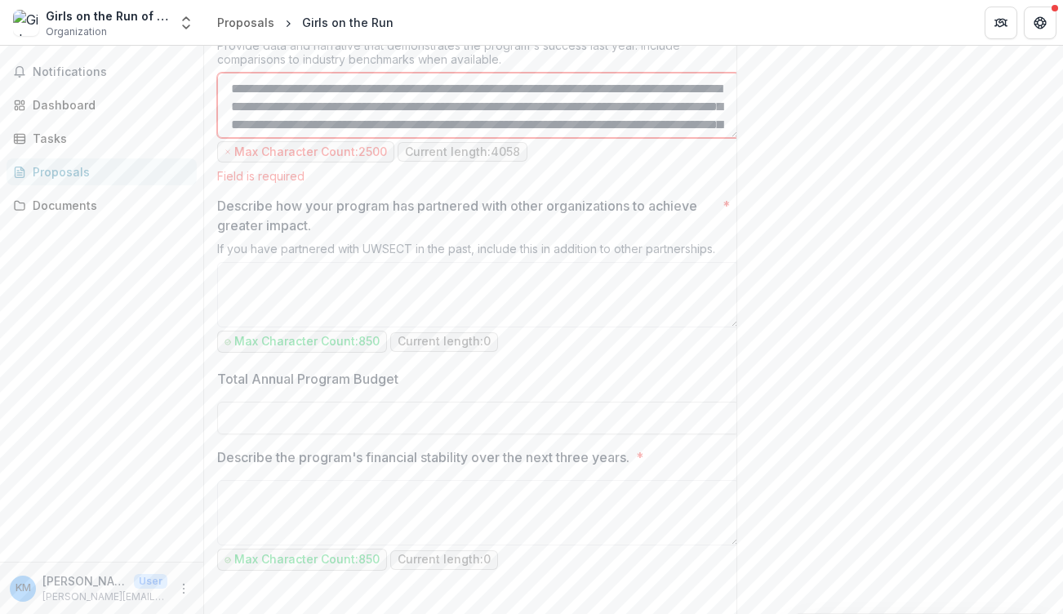
drag, startPoint x: 318, startPoint y: 274, endPoint x: 228, endPoint y: 274, distance: 89.8
click at [227, 138] on textarea "Describe the program's impact? *" at bounding box center [478, 105] width 523 height 65
click at [450, 138] on textarea "Describe the program's impact? *" at bounding box center [478, 105] width 523 height 65
drag, startPoint x: 656, startPoint y: 273, endPoint x: 646, endPoint y: 273, distance: 9.8
click at [646, 138] on textarea "Describe the program's impact? *" at bounding box center [478, 105] width 523 height 65
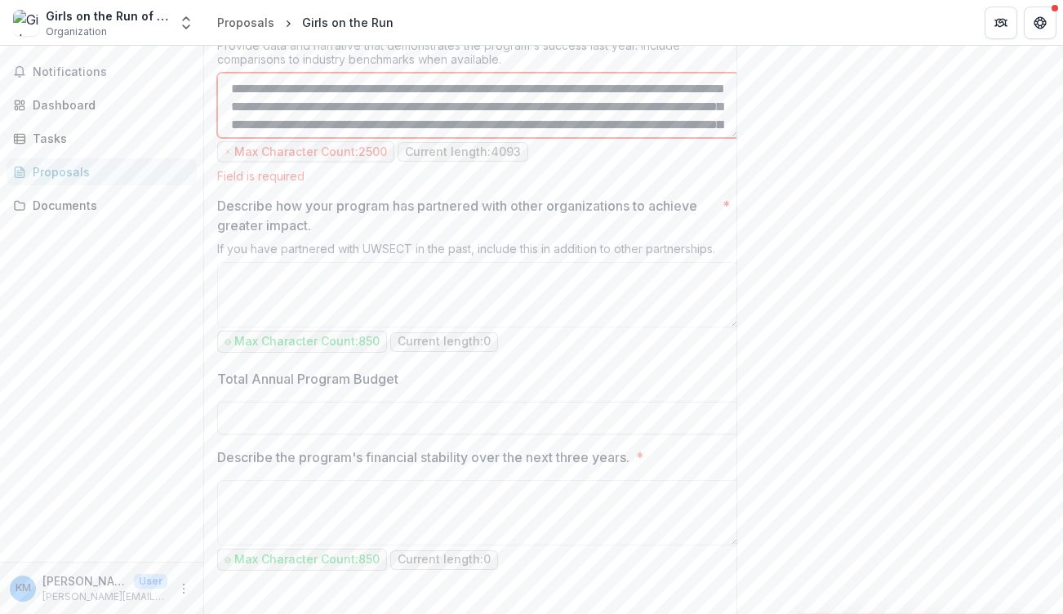
drag, startPoint x: 258, startPoint y: 289, endPoint x: 231, endPoint y: 283, distance: 27.5
click at [228, 138] on textarea "Describe the program's impact? *" at bounding box center [478, 105] width 523 height 65
click at [278, 138] on textarea "Describe the program's impact? *" at bounding box center [478, 105] width 523 height 65
drag, startPoint x: 723, startPoint y: 269, endPoint x: 697, endPoint y: 269, distance: 26.1
click at [697, 138] on textarea "Describe the program's impact? *" at bounding box center [478, 105] width 523 height 65
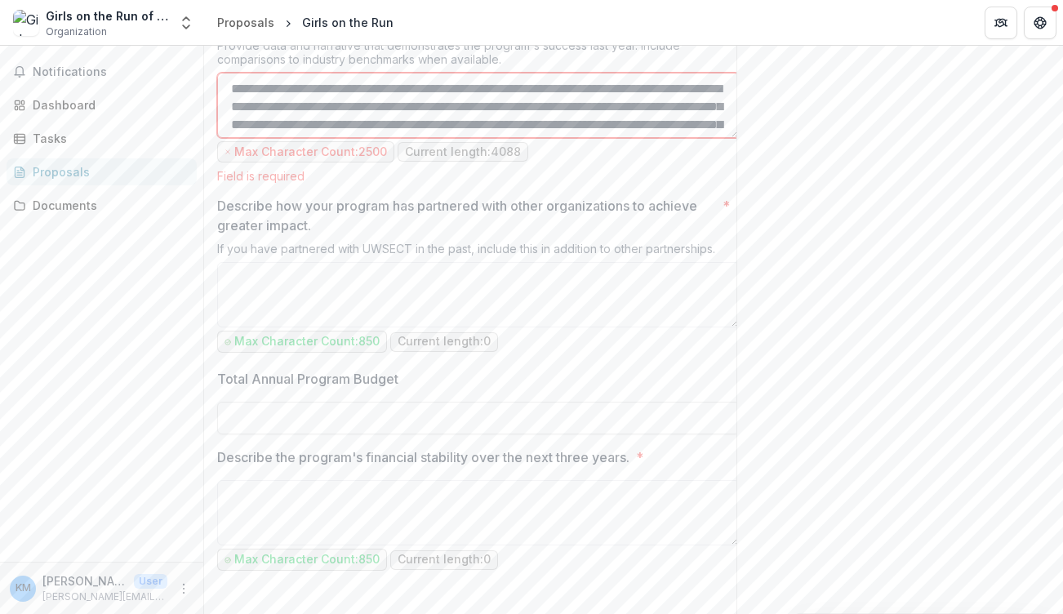
click at [323, 138] on textarea "Describe the program's impact? *" at bounding box center [478, 105] width 523 height 65
click at [354, 138] on textarea "Describe the program's impact? *" at bounding box center [478, 105] width 523 height 65
drag, startPoint x: 344, startPoint y: 291, endPoint x: 497, endPoint y: 291, distance: 153.5
click at [497, 138] on textarea "Describe the program's impact? *" at bounding box center [478, 105] width 523 height 65
click at [707, 138] on textarea "Describe the program's impact? *" at bounding box center [478, 105] width 523 height 65
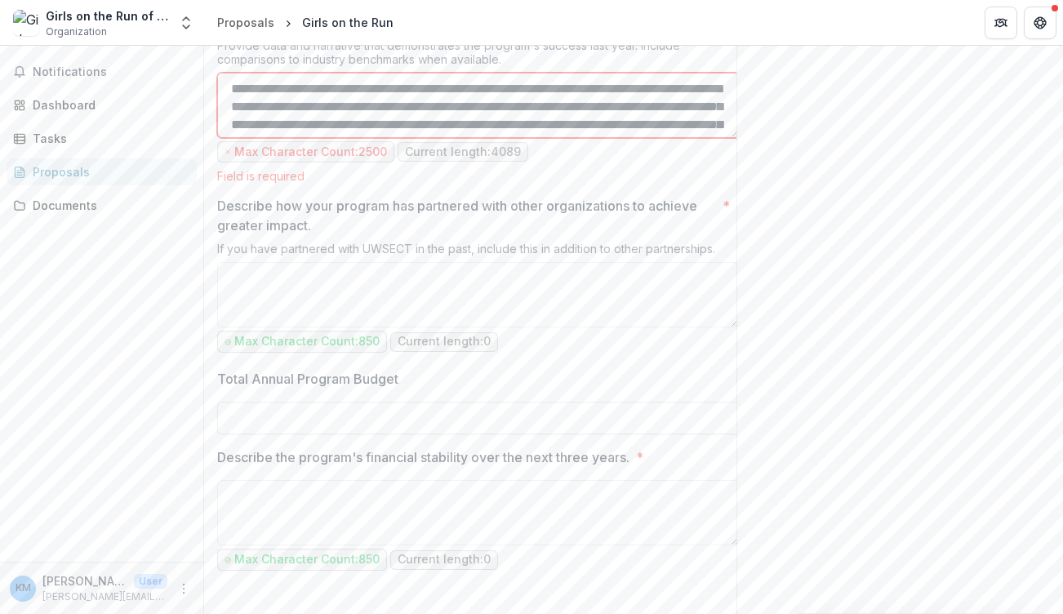
click at [493, 138] on textarea "Describe the program's impact? *" at bounding box center [478, 105] width 523 height 65
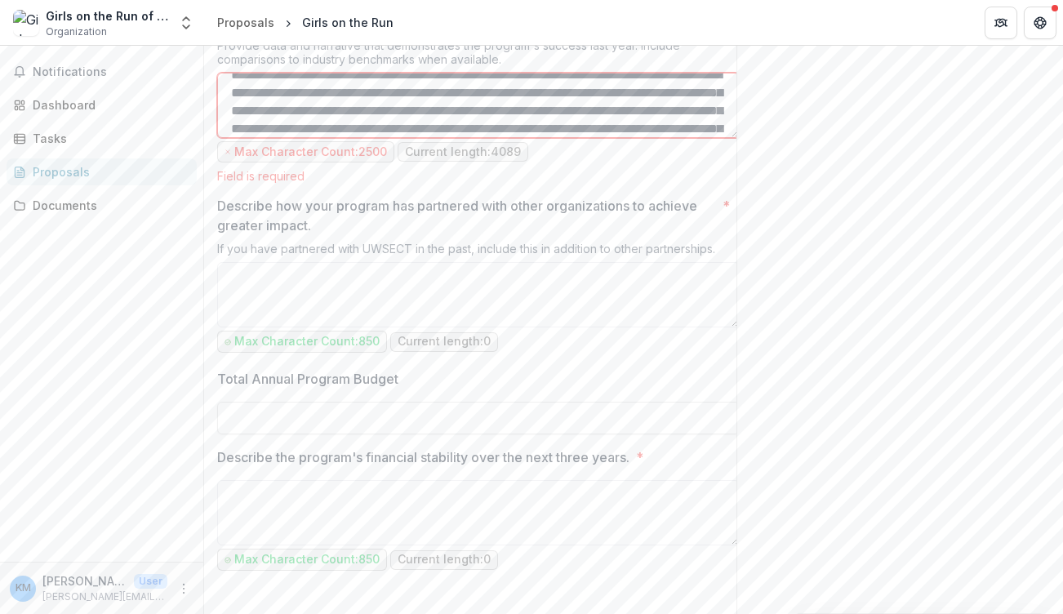
click at [470, 138] on textarea "Describe the program's impact? *" at bounding box center [478, 105] width 523 height 65
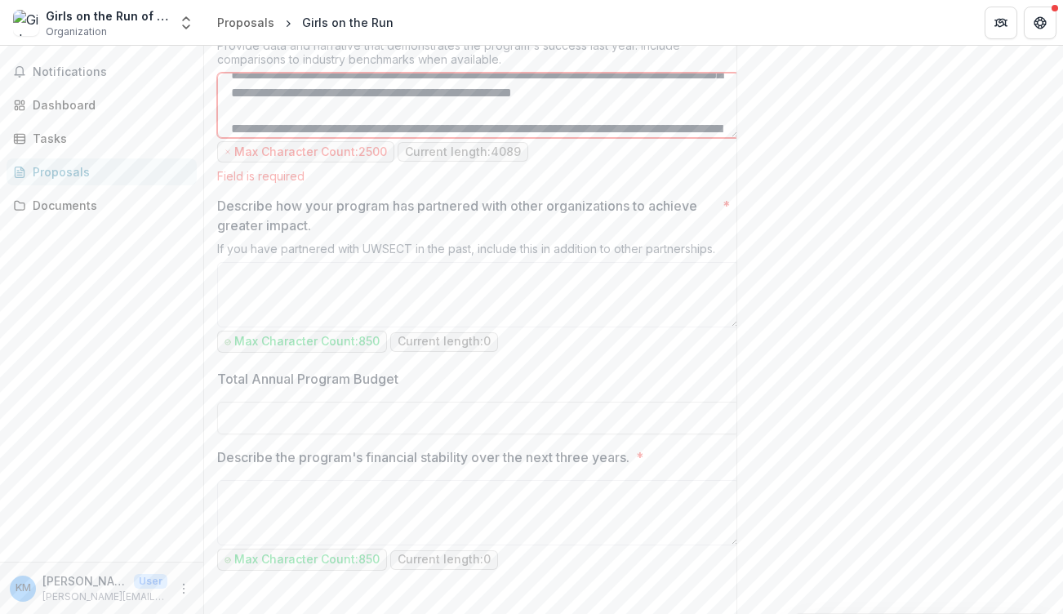
scroll to position [109, 0]
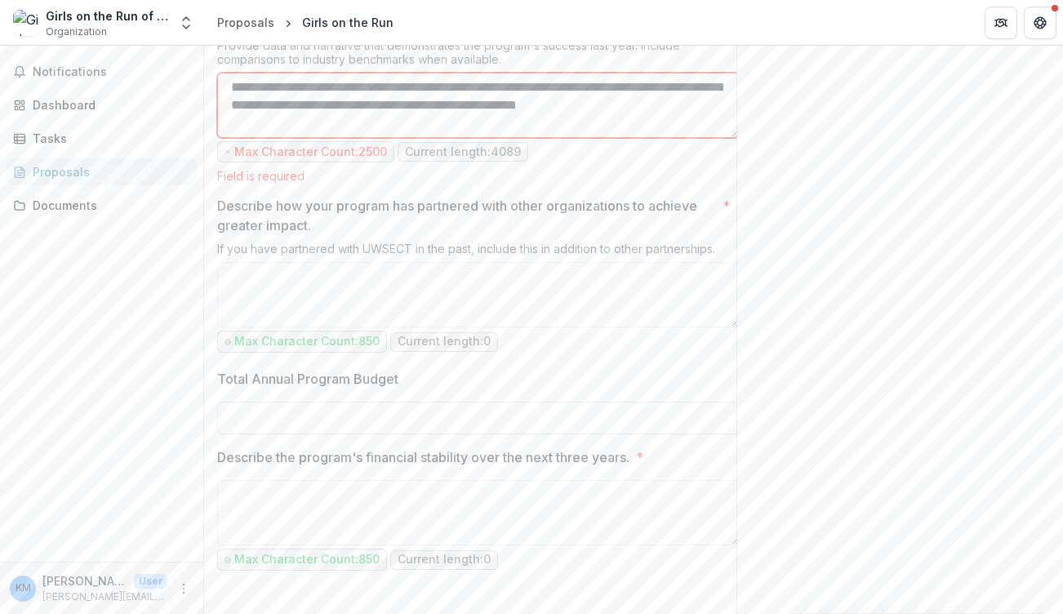
drag, startPoint x: 411, startPoint y: 288, endPoint x: 319, endPoint y: 288, distance: 91.5
click at [319, 138] on textarea "Describe the program's impact? *" at bounding box center [478, 105] width 523 height 65
click at [499, 138] on textarea "Describe the program's impact? *" at bounding box center [478, 105] width 523 height 65
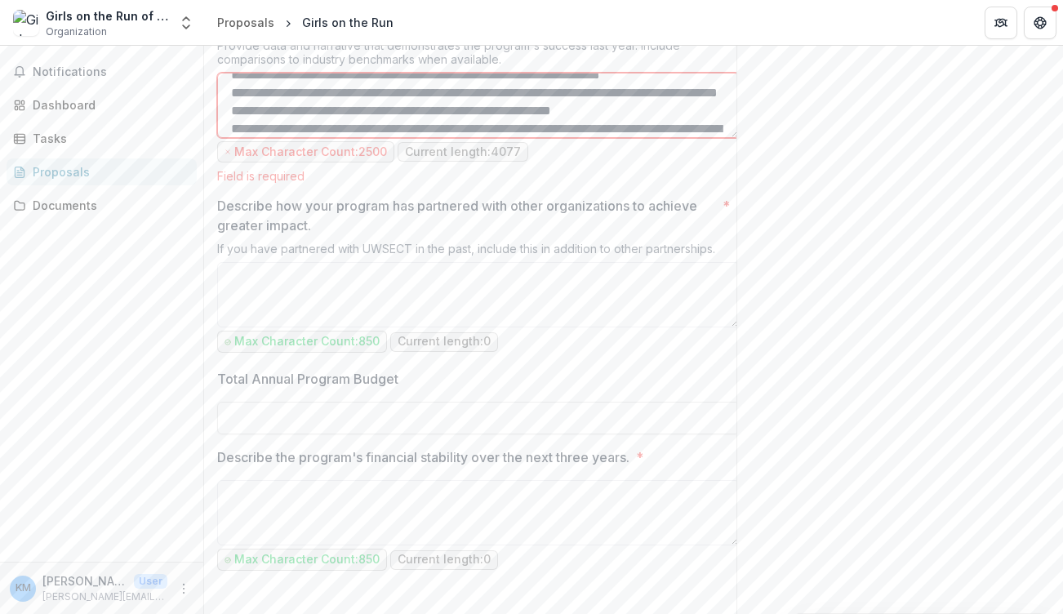
scroll to position [217, 0]
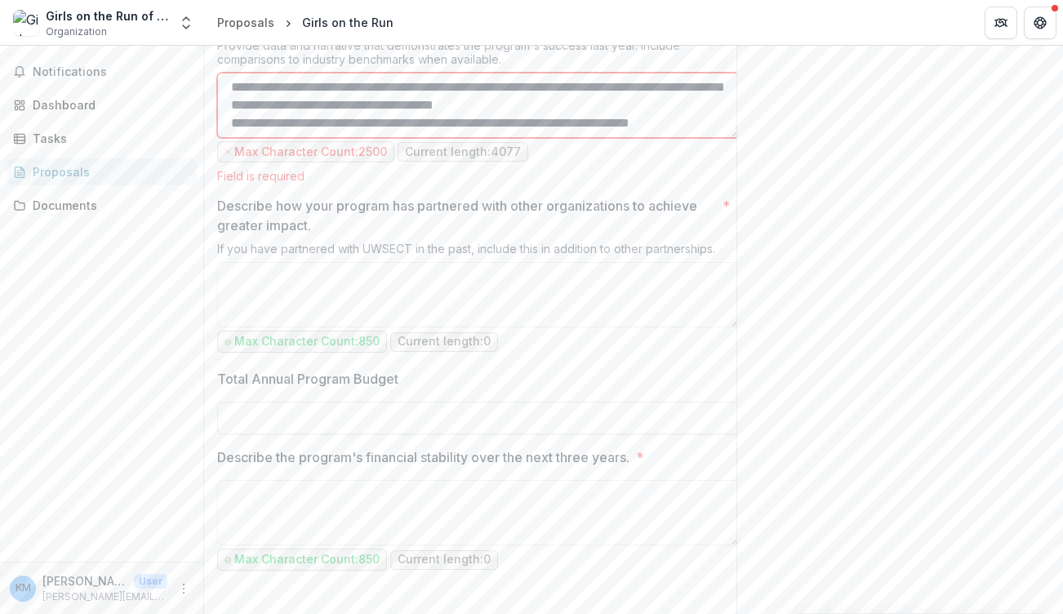
click at [568, 138] on textarea "Describe the program's impact? *" at bounding box center [478, 105] width 523 height 65
drag, startPoint x: 647, startPoint y: 292, endPoint x: 573, endPoint y: 287, distance: 73.6
click at [573, 138] on textarea "Describe the program's impact? *" at bounding box center [478, 105] width 523 height 65
drag, startPoint x: 585, startPoint y: 291, endPoint x: 230, endPoint y: 284, distance: 354.5
click at [229, 138] on textarea "Describe the program's impact? *" at bounding box center [478, 105] width 523 height 65
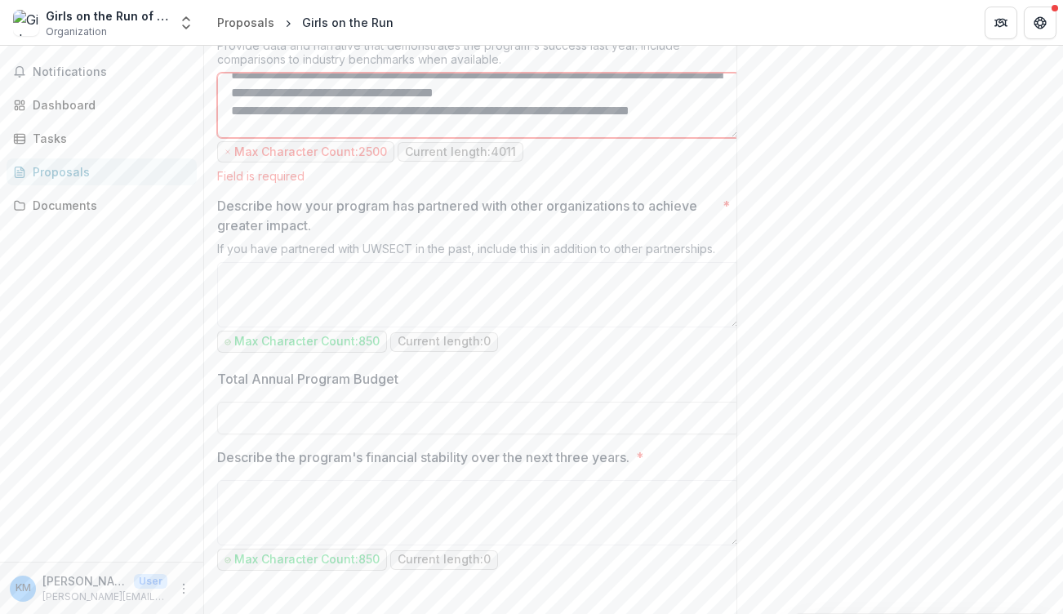
scroll to position [253, 0]
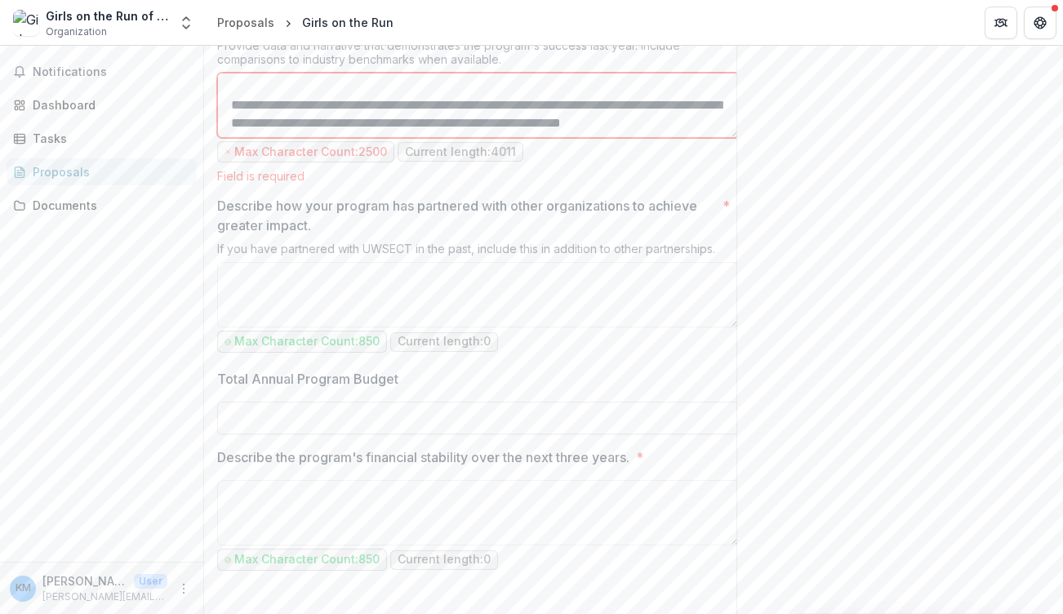
drag, startPoint x: 627, startPoint y: 271, endPoint x: 516, endPoint y: 272, distance: 111.1
click at [516, 138] on textarea "Describe the program's impact? *" at bounding box center [478, 105] width 523 height 65
click at [383, 138] on textarea "Describe the program's impact? *" at bounding box center [478, 105] width 523 height 65
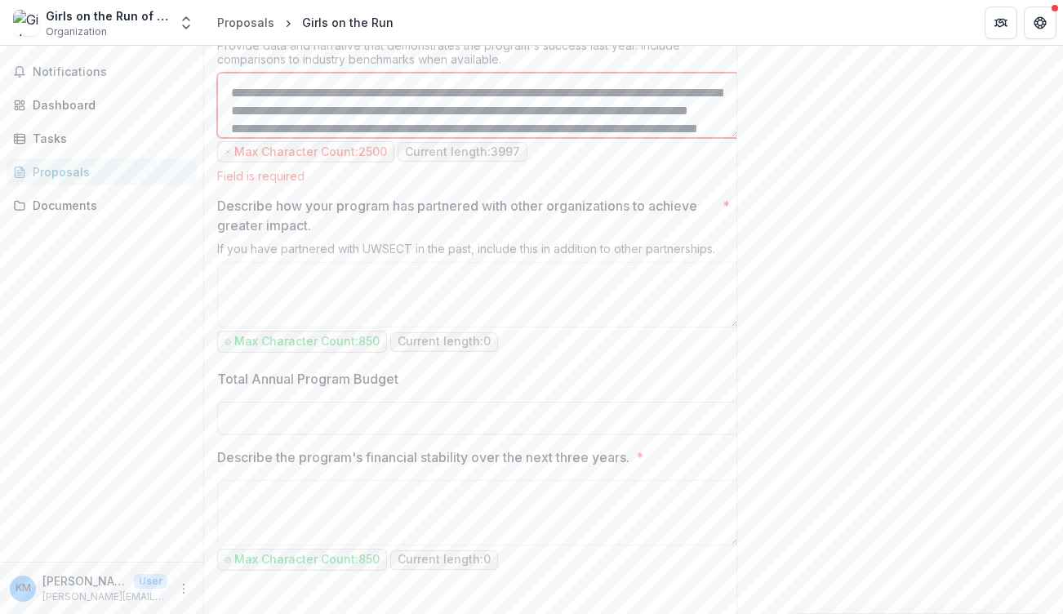
scroll to position [361, 0]
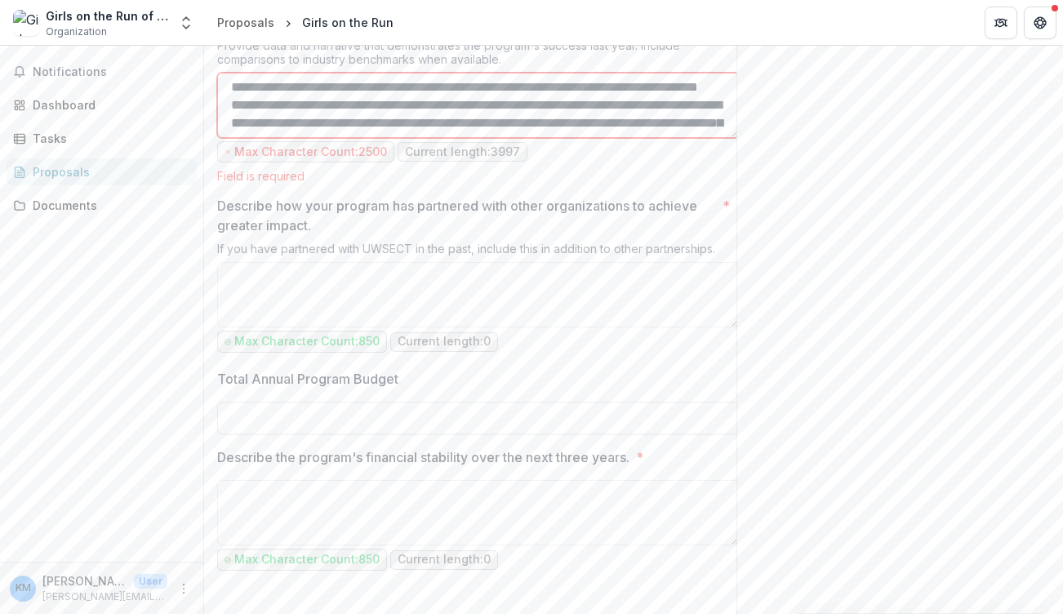
drag, startPoint x: 274, startPoint y: 305, endPoint x: 237, endPoint y: 306, distance: 36.8
click at [237, 138] on textarea "Describe the program's impact? *" at bounding box center [478, 105] width 523 height 65
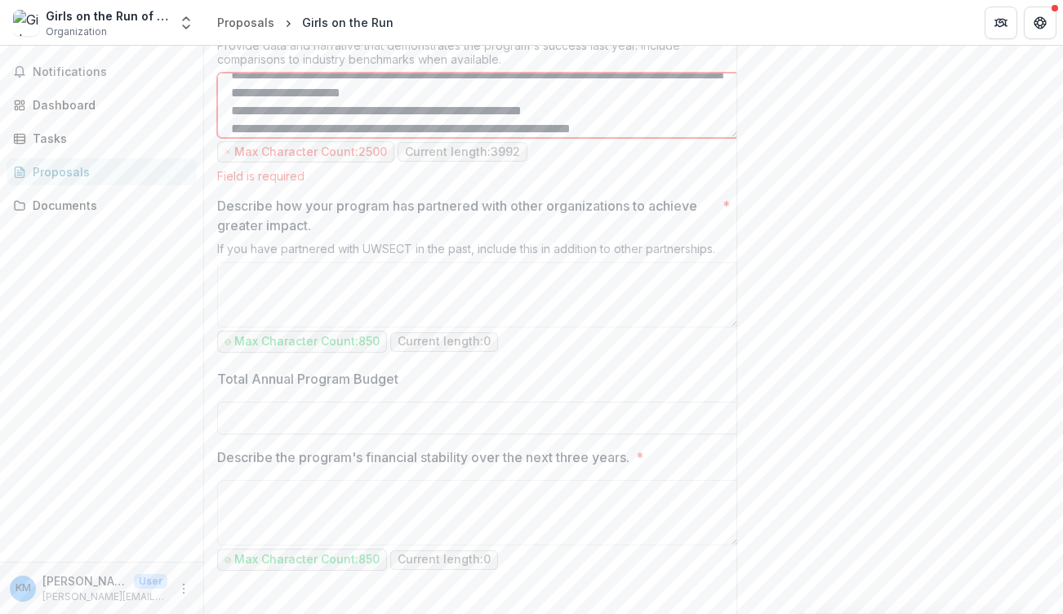
scroll to position [523, 0]
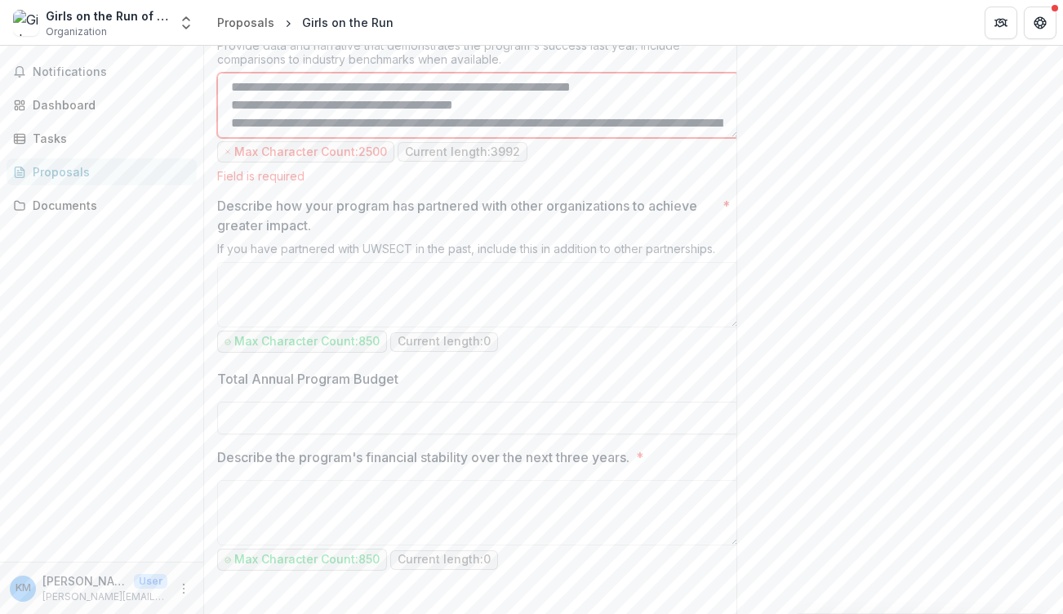
click at [570, 138] on textarea "Describe the program's impact? *" at bounding box center [478, 105] width 523 height 65
click at [456, 138] on textarea "Describe the program's impact? *" at bounding box center [478, 105] width 523 height 65
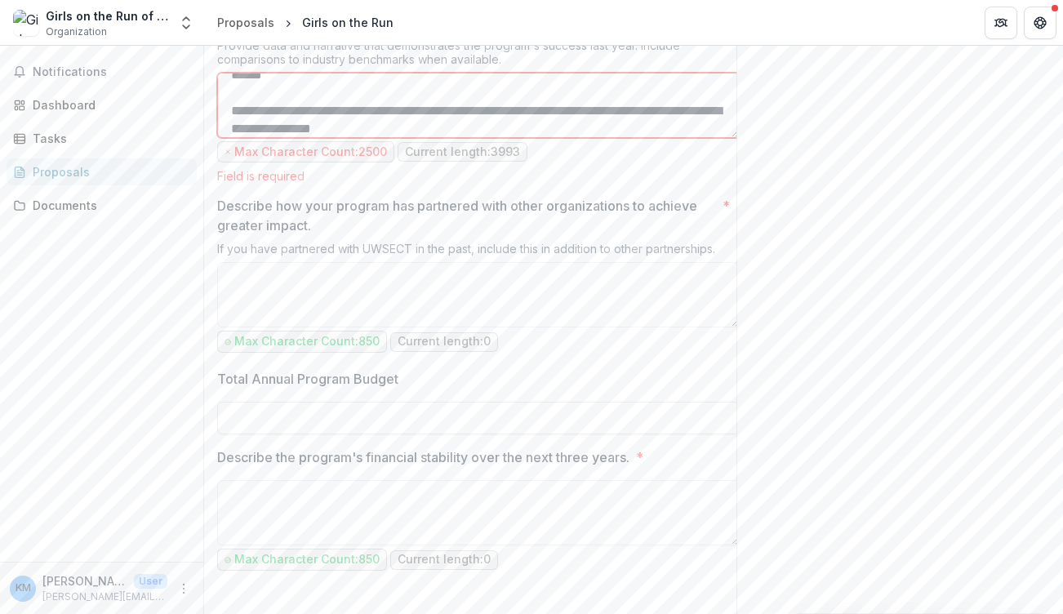
drag, startPoint x: 420, startPoint y: 296, endPoint x: 331, endPoint y: 300, distance: 89.1
click at [331, 138] on textarea "Describe the program's impact? *" at bounding box center [478, 105] width 523 height 65
click at [336, 138] on textarea "Describe the program's impact? *" at bounding box center [478, 105] width 523 height 65
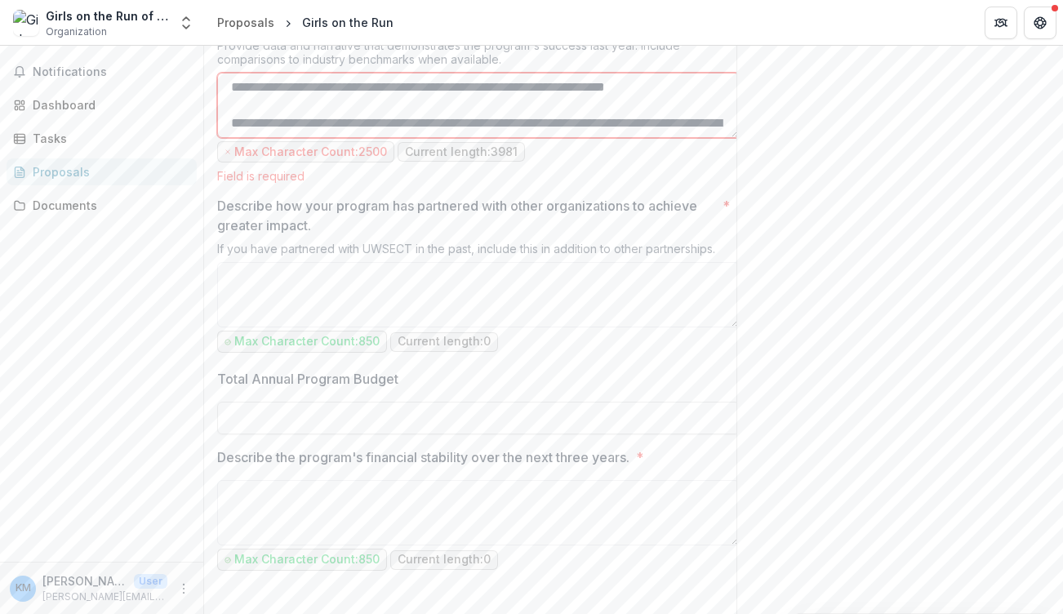
scroll to position [804, 0]
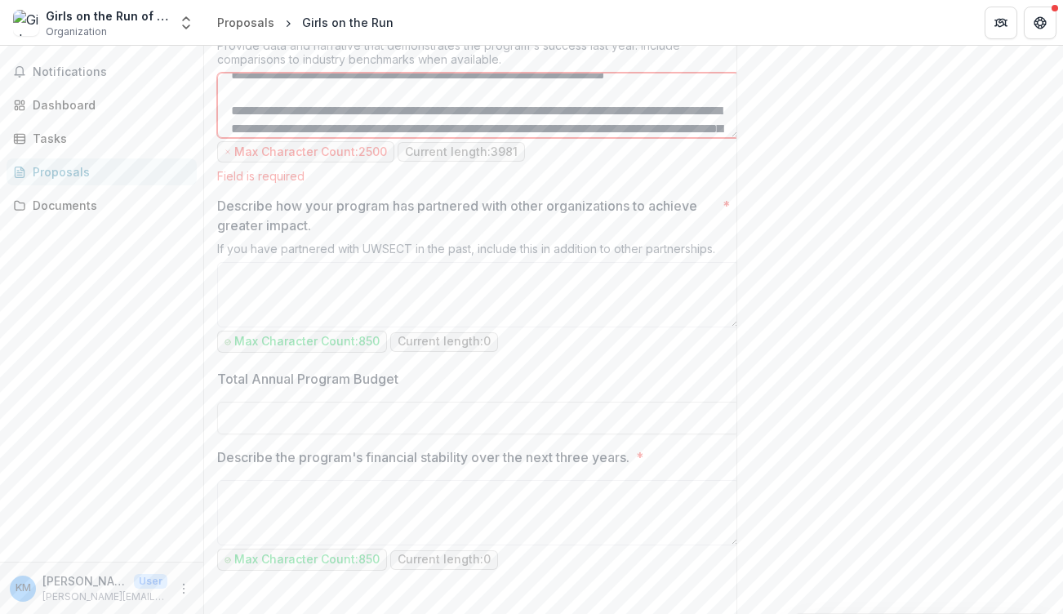
drag, startPoint x: 336, startPoint y: 310, endPoint x: 240, endPoint y: 310, distance: 96.4
click at [240, 138] on textarea "Describe the program's impact? *" at bounding box center [478, 105] width 523 height 65
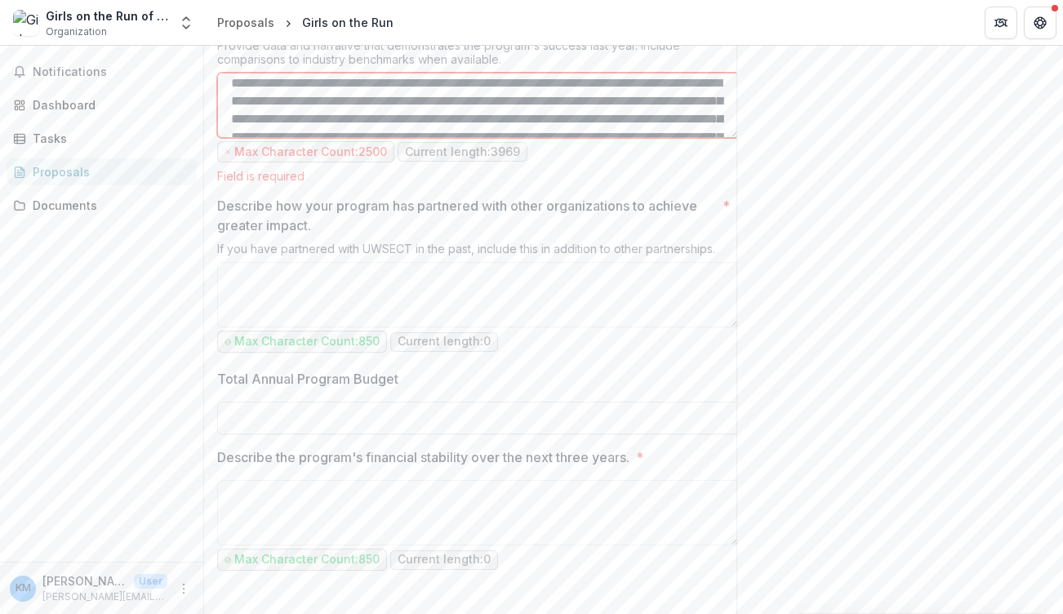
scroll to position [951, 0]
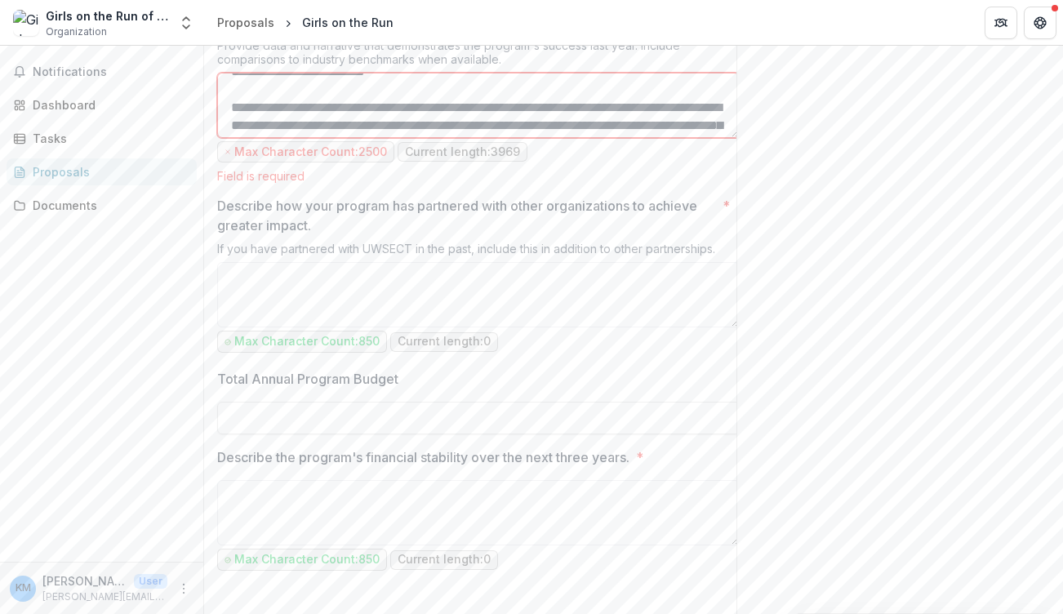
drag, startPoint x: 587, startPoint y: 311, endPoint x: 512, endPoint y: 305, distance: 75.4
click at [511, 138] on textarea "Describe the program's impact? *" at bounding box center [478, 105] width 523 height 65
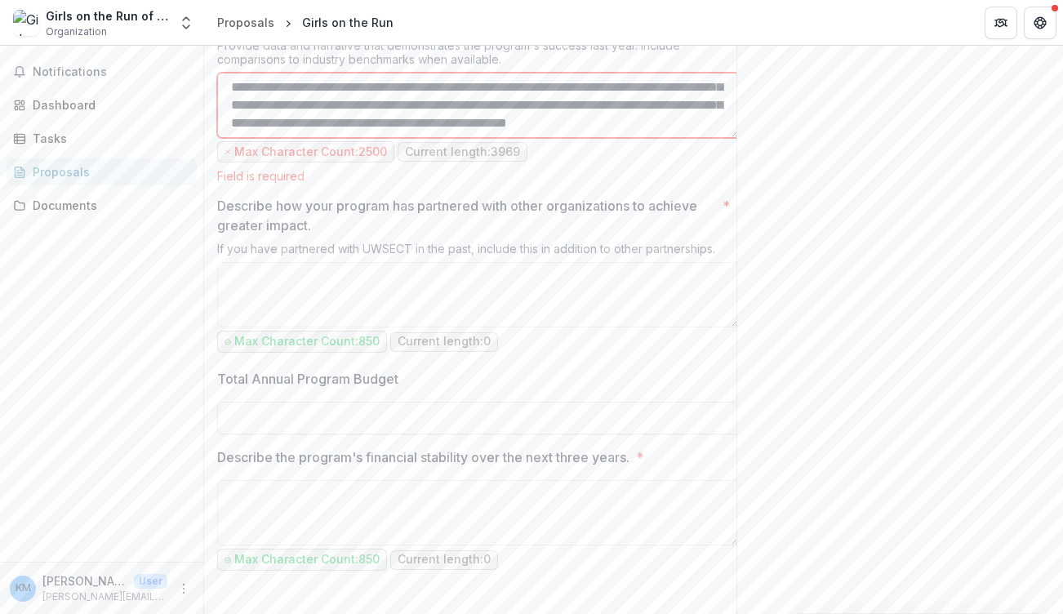
drag, startPoint x: 586, startPoint y: 274, endPoint x: 507, endPoint y: 277, distance: 78.4
click at [507, 138] on textarea "Describe the program's impact? *" at bounding box center [478, 105] width 523 height 65
drag, startPoint x: 263, startPoint y: 291, endPoint x: 229, endPoint y: 291, distance: 33.5
click at [229, 138] on textarea "Describe the program's impact? *" at bounding box center [478, 105] width 523 height 65
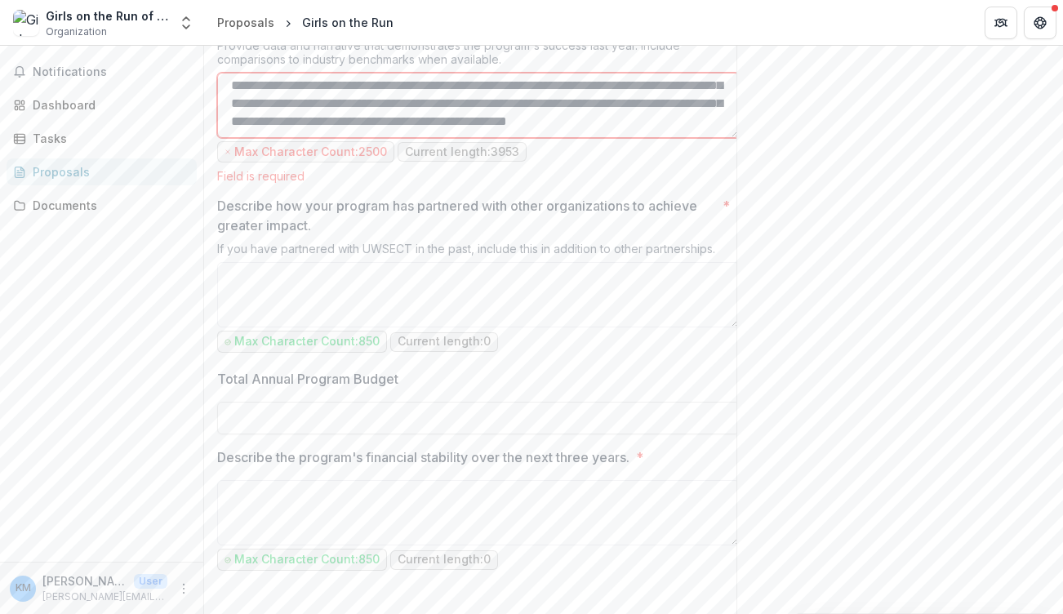
click at [385, 138] on textarea "Describe the program's impact? *" at bounding box center [478, 105] width 523 height 65
click at [325, 138] on textarea "Describe the program's impact? *" at bounding box center [478, 105] width 523 height 65
click at [546, 138] on textarea "Describe the program's impact? *" at bounding box center [478, 105] width 523 height 65
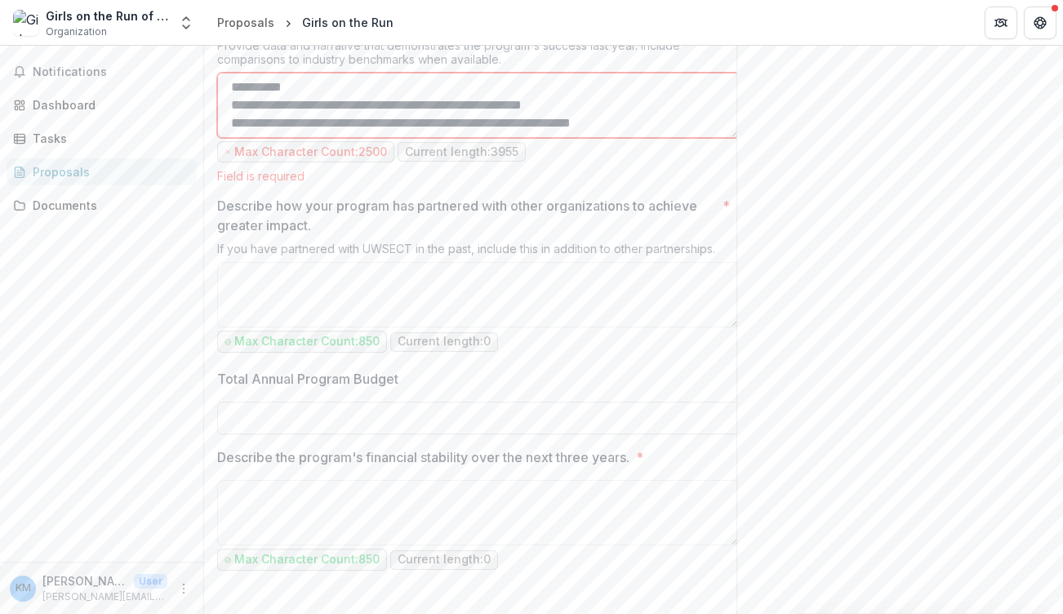
scroll to position [433, 0]
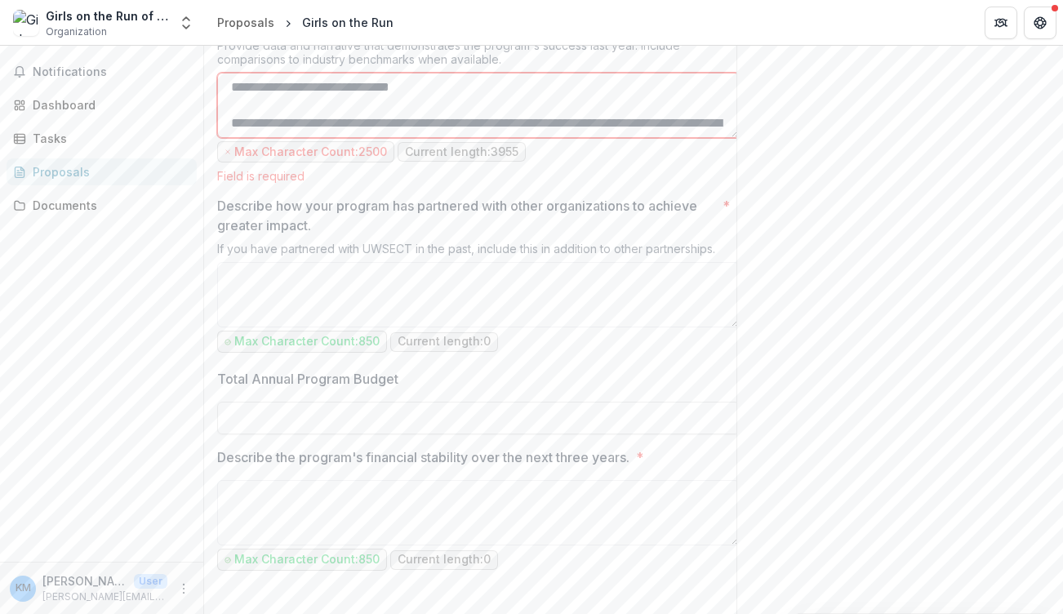
type textarea "**********"
click at [683, 138] on textarea "Describe the program's impact? *" at bounding box center [478, 105] width 523 height 65
click at [649, 138] on textarea "Describe the program's impact? *" at bounding box center [478, 105] width 523 height 65
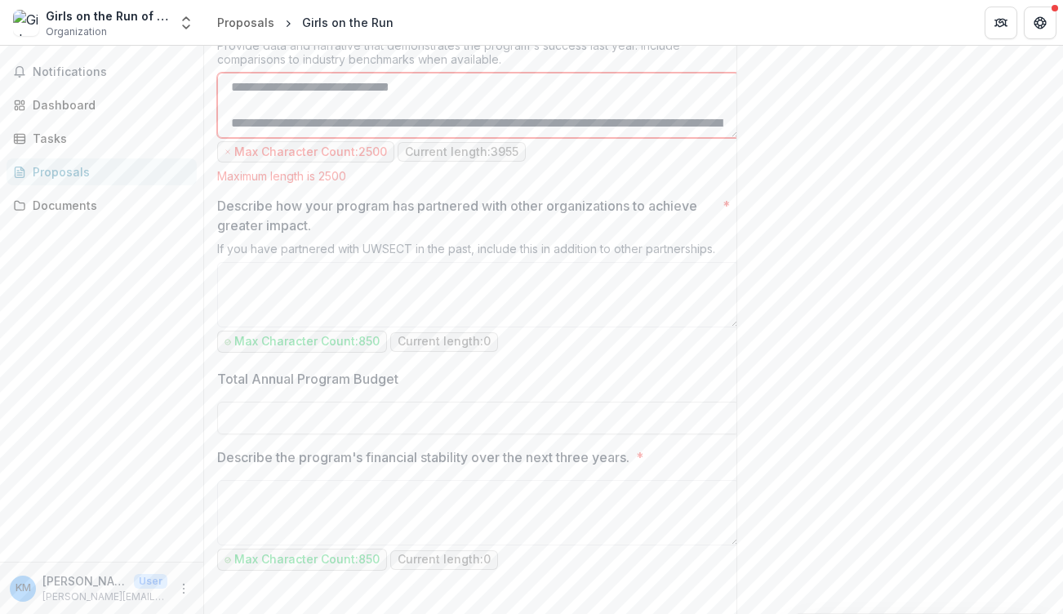
click at [649, 138] on textarea "Describe the program's impact? *" at bounding box center [478, 105] width 523 height 65
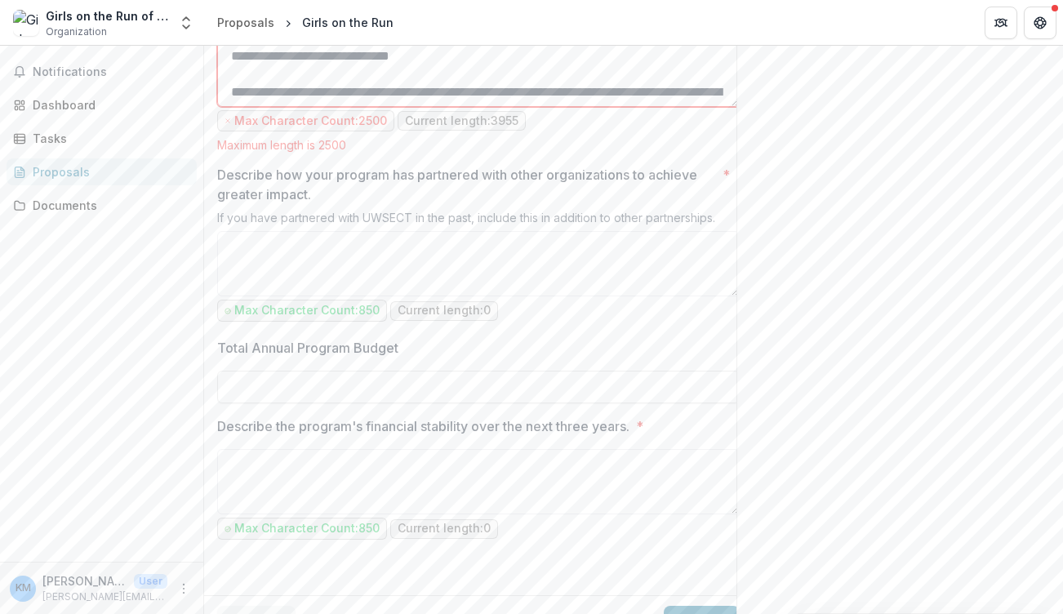
scroll to position [1503, 0]
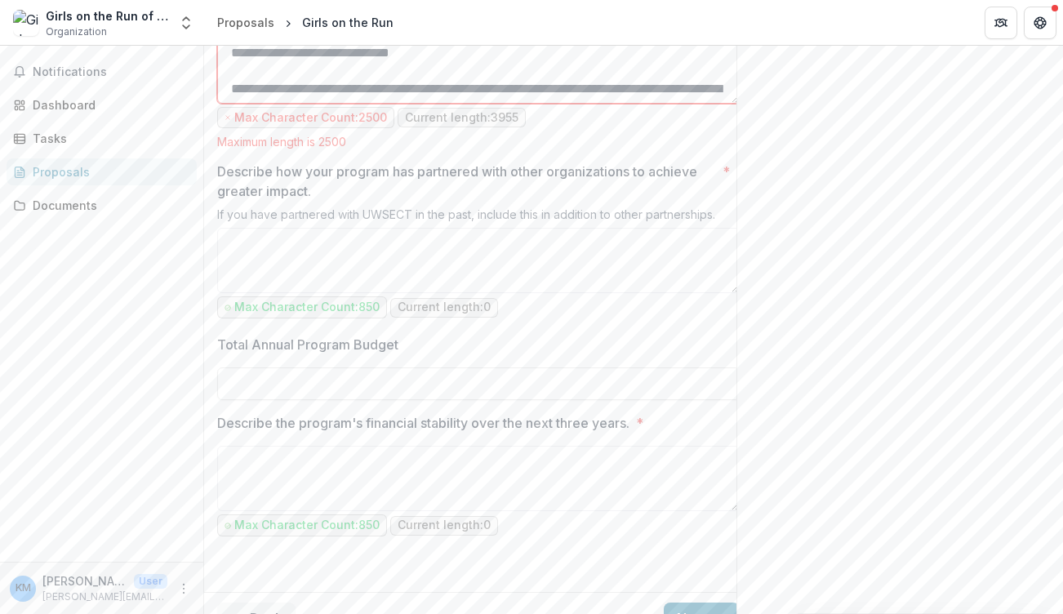
click at [613, 104] on textarea "Describe the program's impact? *" at bounding box center [478, 70] width 523 height 65
click at [336, 104] on textarea "Describe the program's impact? *" at bounding box center [478, 70] width 523 height 65
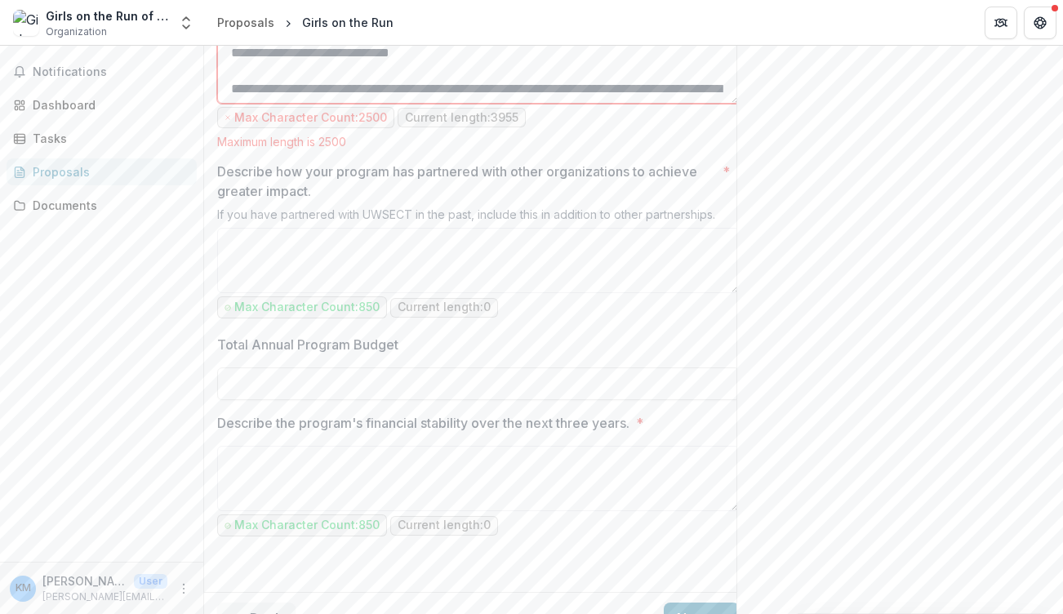
click at [336, 104] on textarea "Describe the program's impact? *" at bounding box center [478, 70] width 523 height 65
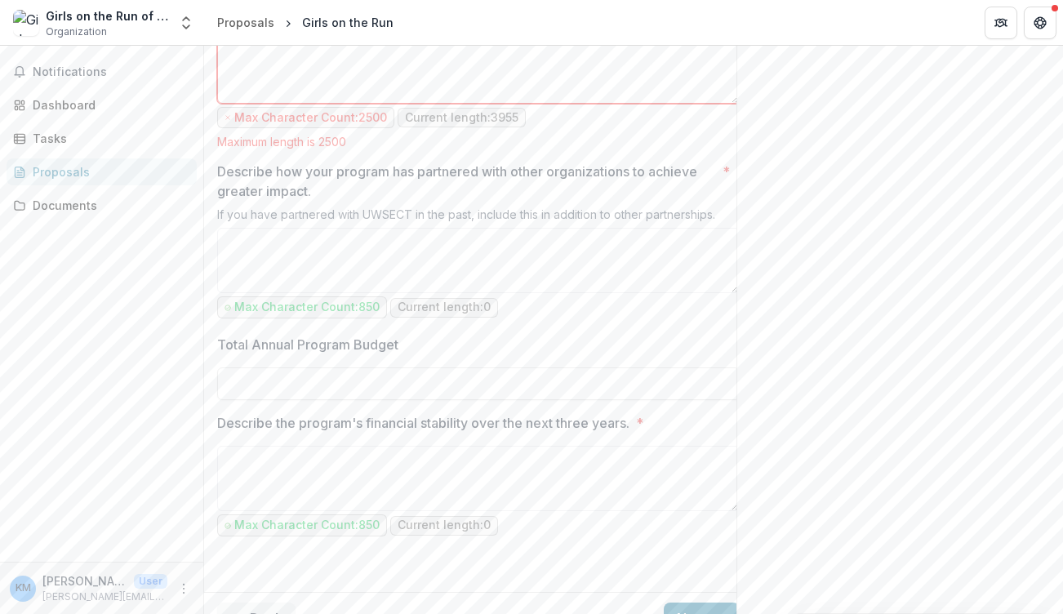
scroll to position [0, 0]
paste textarea "**********"
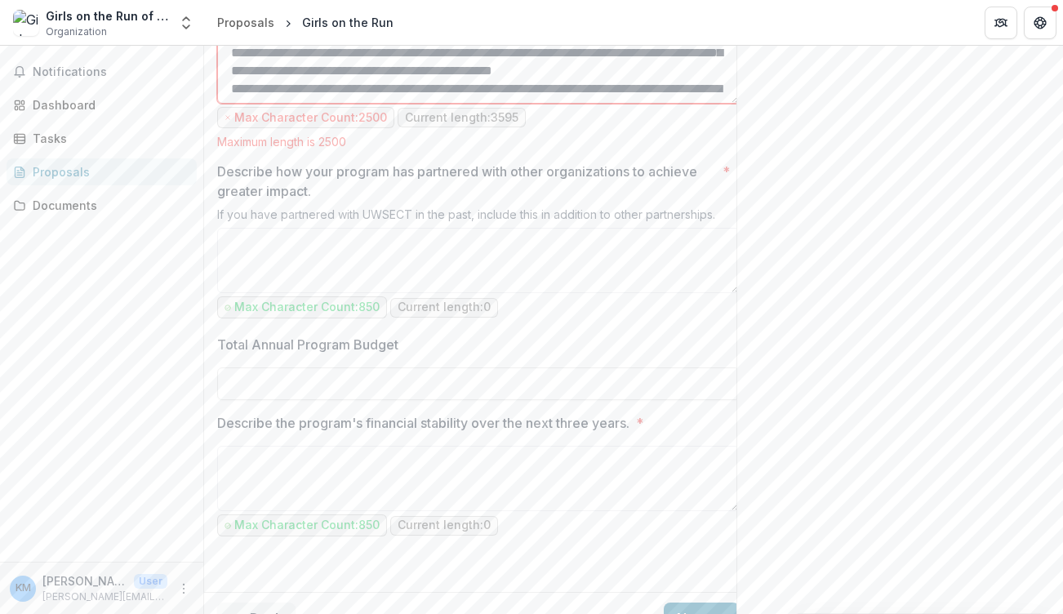
scroll to position [2, 0]
click at [355, 104] on textarea "Describe the program's impact? *" at bounding box center [478, 70] width 523 height 65
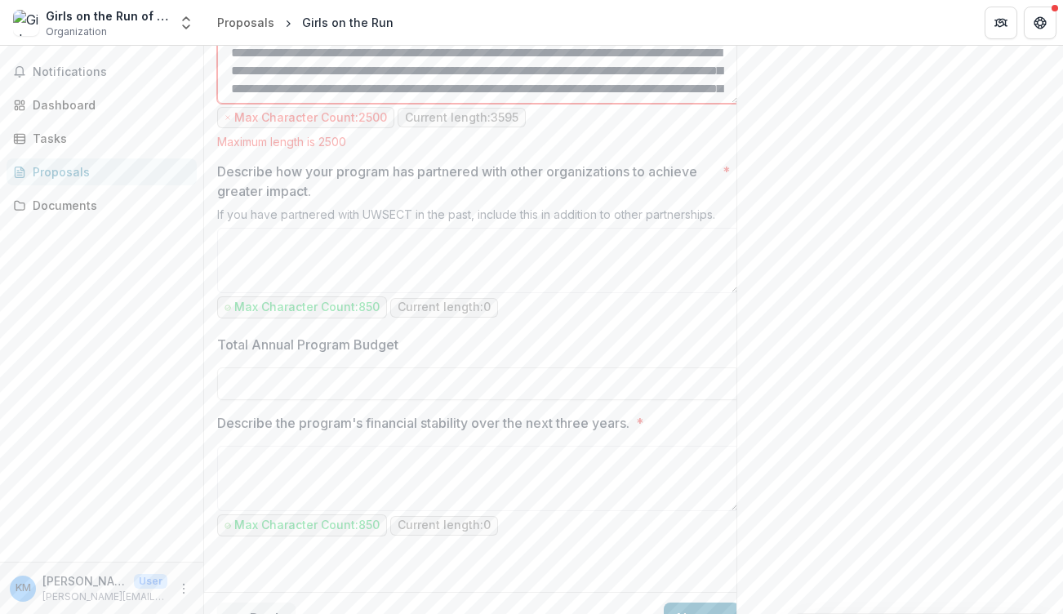
type textarea "**********"
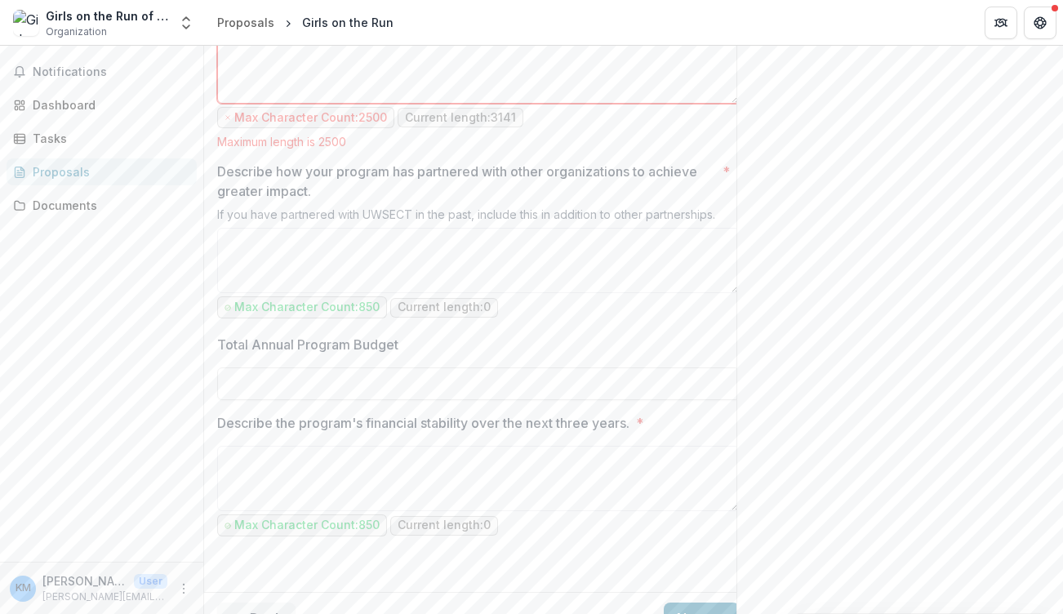
scroll to position [0, 0]
paste textarea "**********"
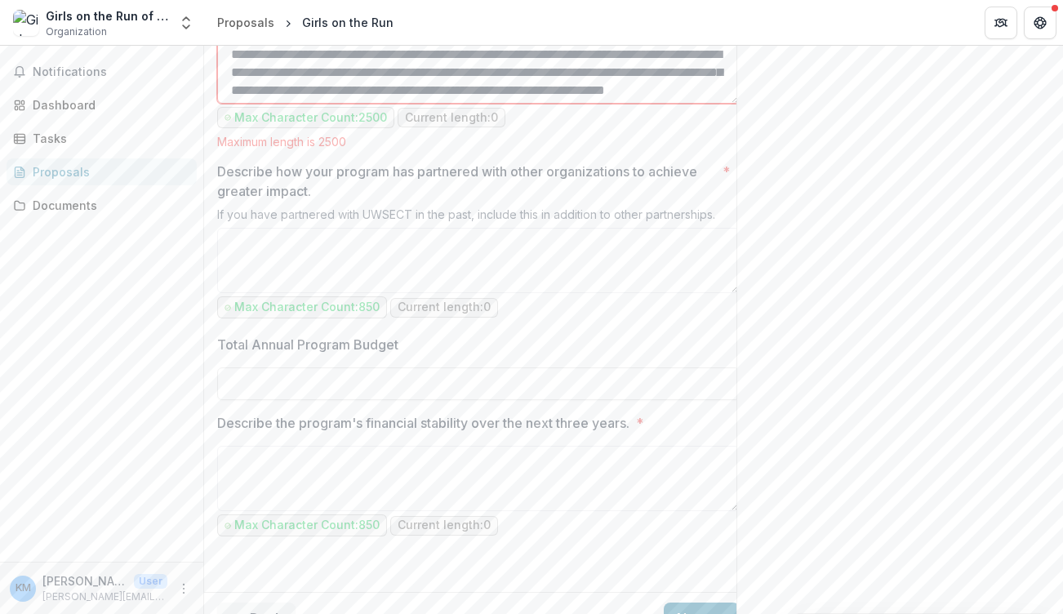
scroll to position [966, 0]
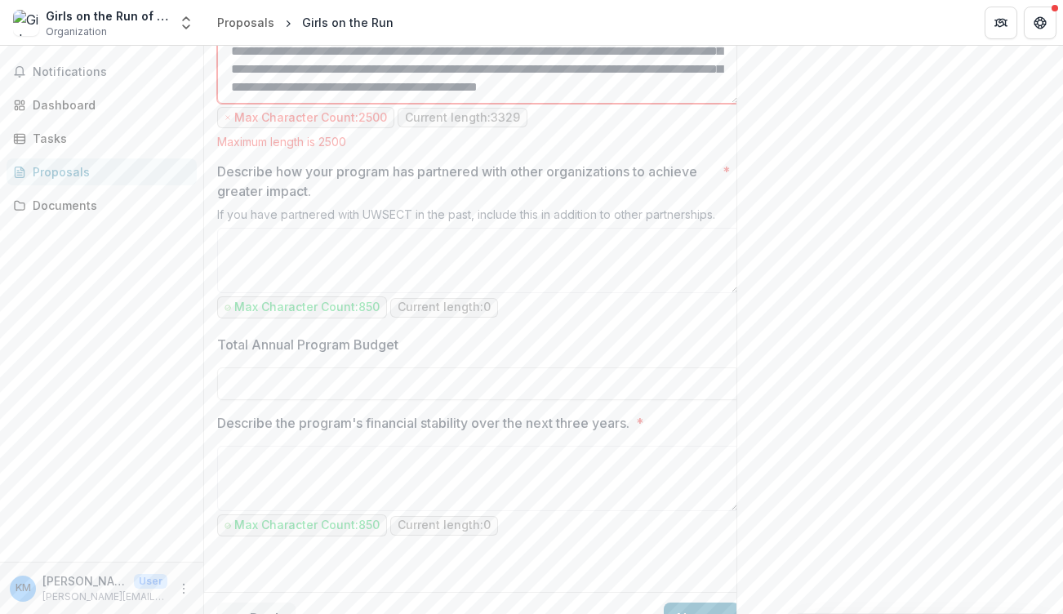
click at [434, 104] on textarea "Describe the program's impact? *" at bounding box center [478, 70] width 523 height 65
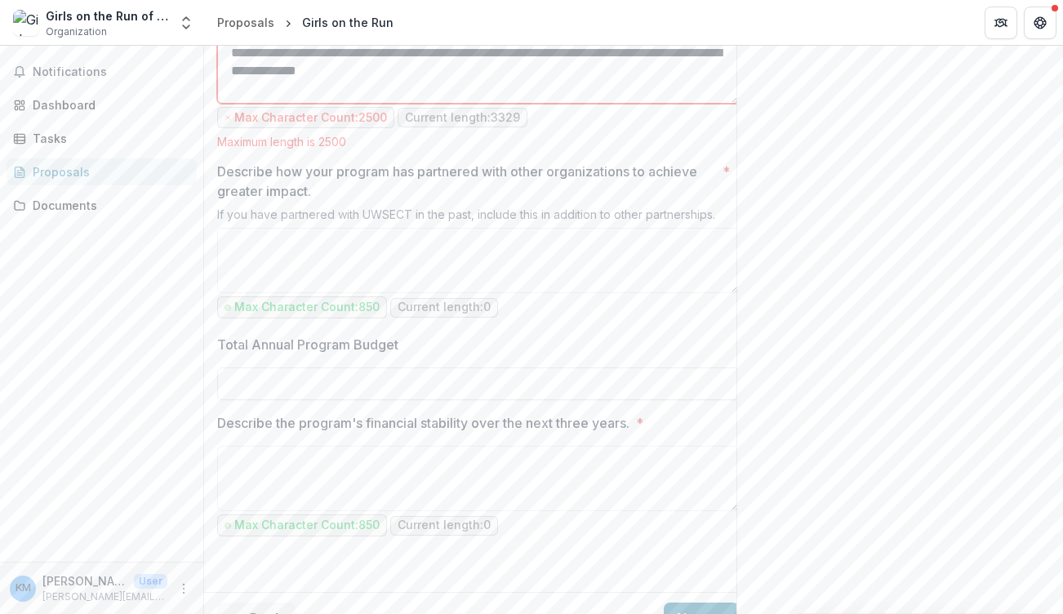
scroll to position [2, 0]
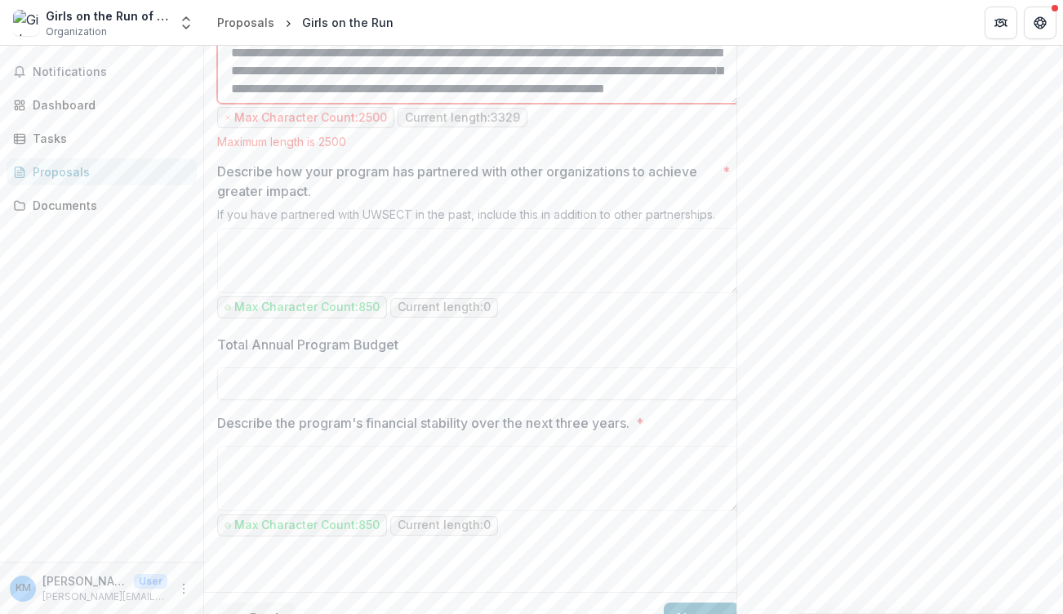
click at [358, 104] on textarea "Describe the program's impact? *" at bounding box center [478, 70] width 523 height 65
type textarea "**********"
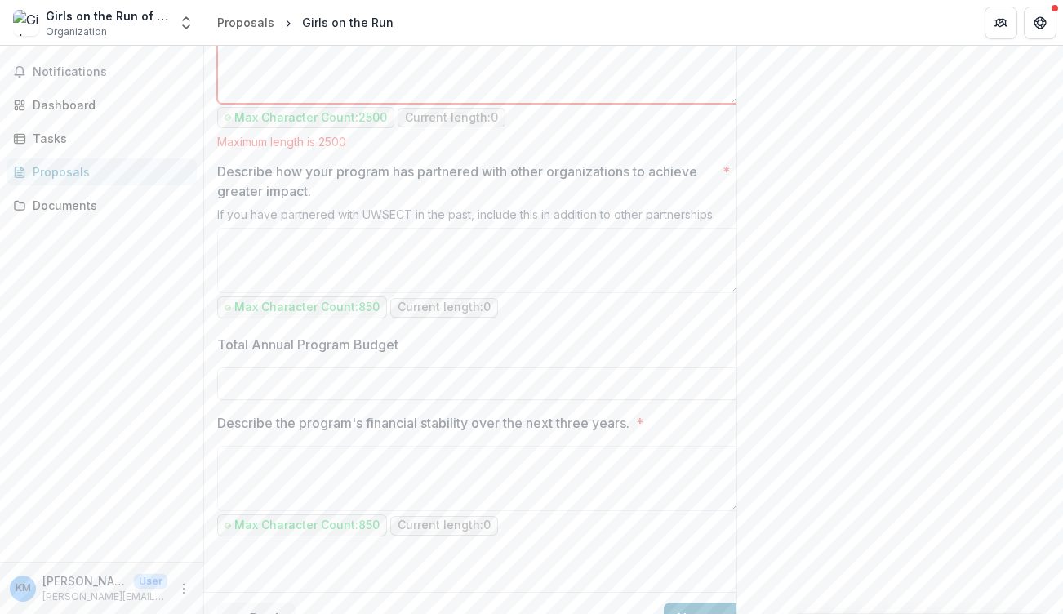
scroll to position [0, 0]
paste textarea "**********"
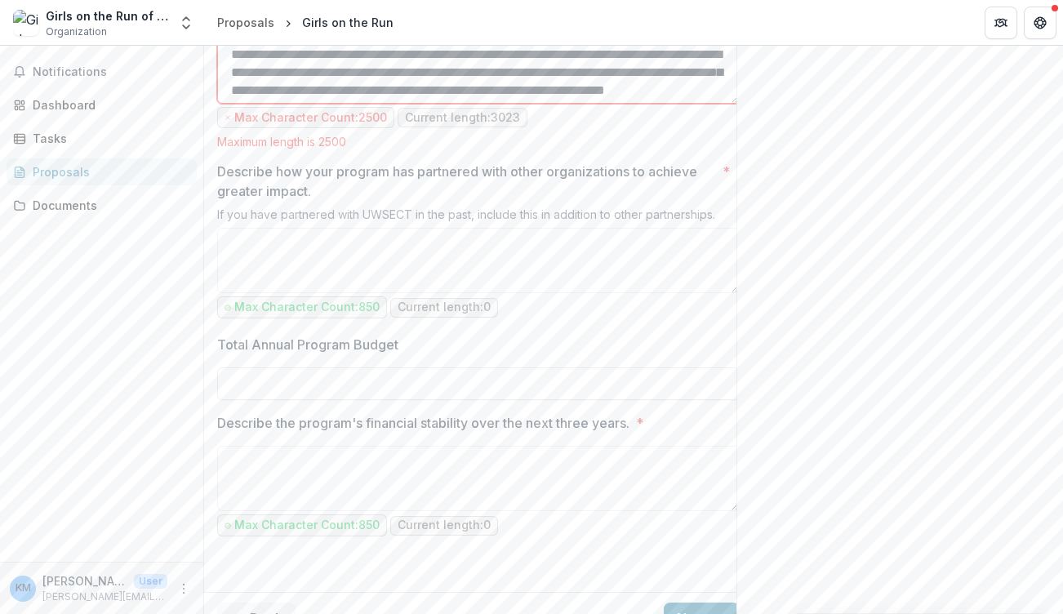
scroll to position [822, 0]
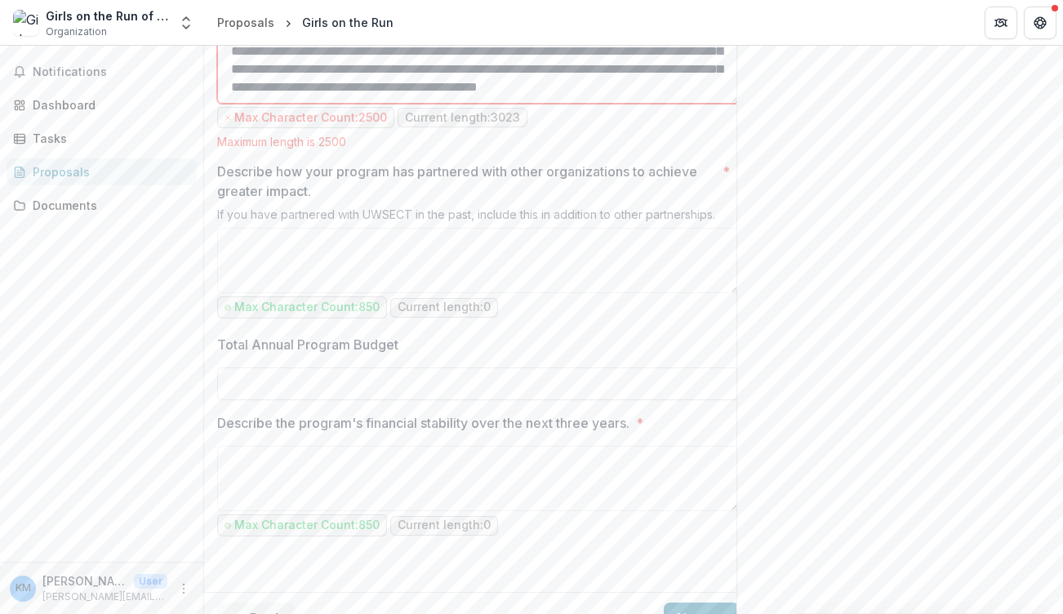
click at [584, 104] on textarea "Describe the program's impact? *" at bounding box center [478, 70] width 523 height 65
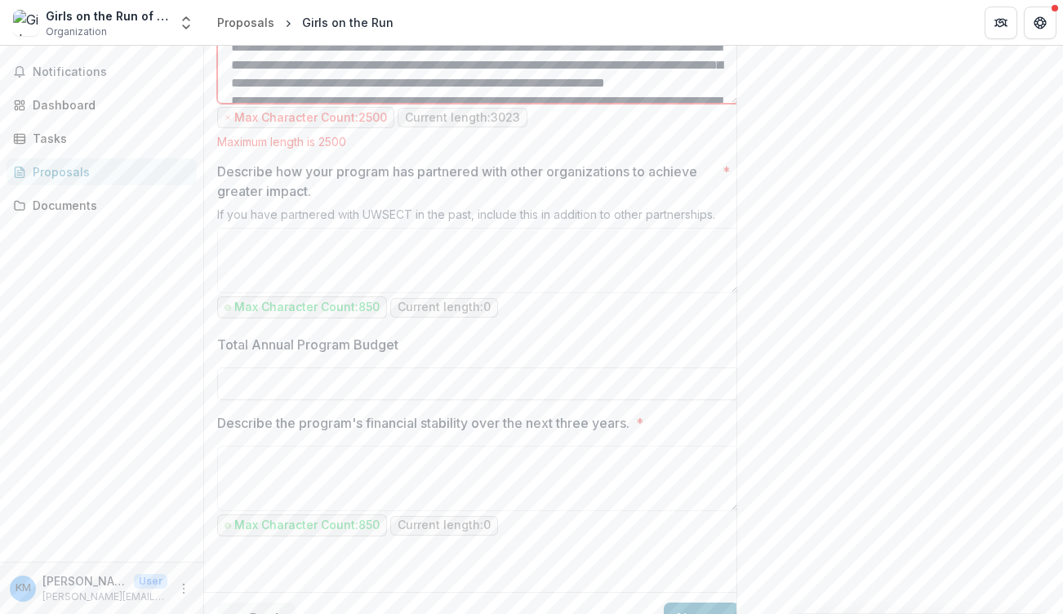
click at [510, 104] on textarea "Describe the program's impact? *" at bounding box center [478, 70] width 523 height 65
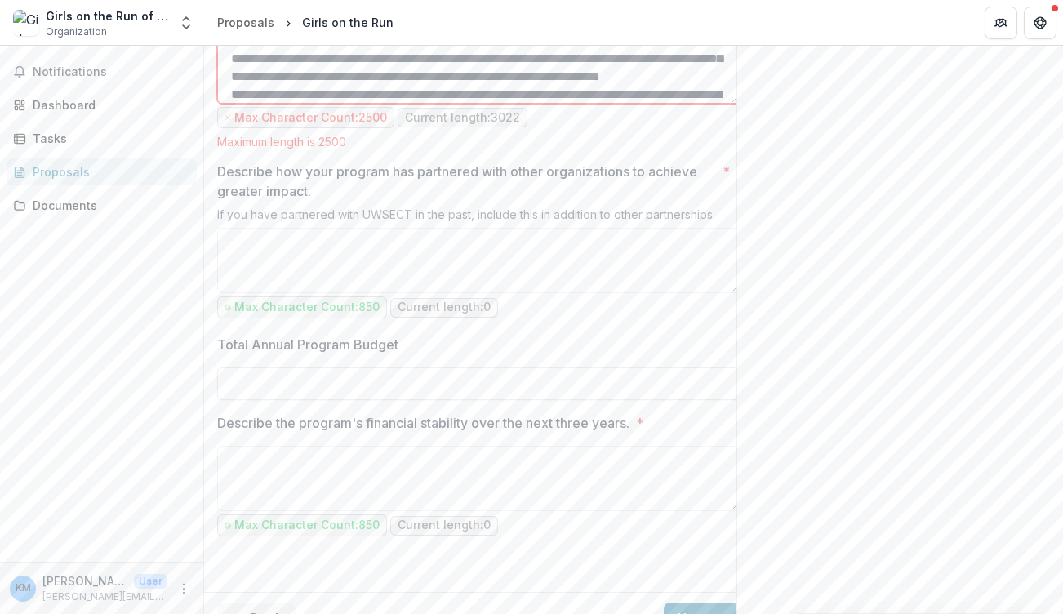
drag, startPoint x: 560, startPoint y: 262, endPoint x: 451, endPoint y: 261, distance: 109.4
click at [451, 104] on textarea "Describe the program's impact? *" at bounding box center [478, 70] width 523 height 65
drag, startPoint x: 545, startPoint y: 260, endPoint x: 696, endPoint y: 262, distance: 151.1
click at [696, 104] on textarea "Describe the program's impact? *" at bounding box center [478, 70] width 523 height 65
click at [373, 104] on textarea "Describe the program's impact? *" at bounding box center [478, 70] width 523 height 65
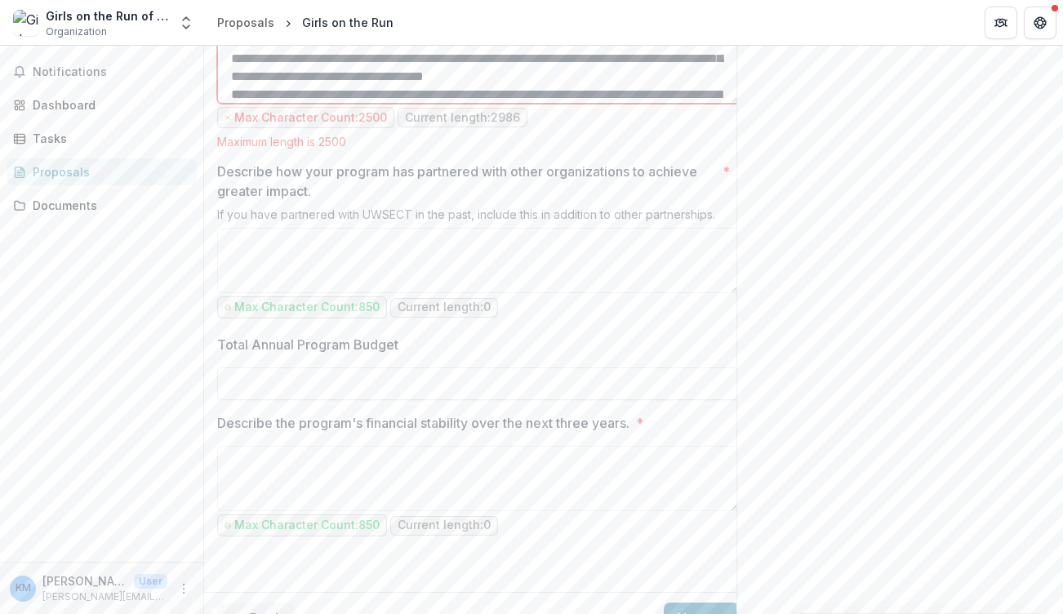
click at [368, 104] on textarea "Describe the program's impact? *" at bounding box center [478, 70] width 523 height 65
click at [634, 104] on textarea "Describe the program's impact? *" at bounding box center [478, 70] width 523 height 65
drag, startPoint x: 658, startPoint y: 261, endPoint x: 699, endPoint y: 260, distance: 40.8
click at [699, 104] on textarea "Describe the program's impact? *" at bounding box center [478, 70] width 523 height 65
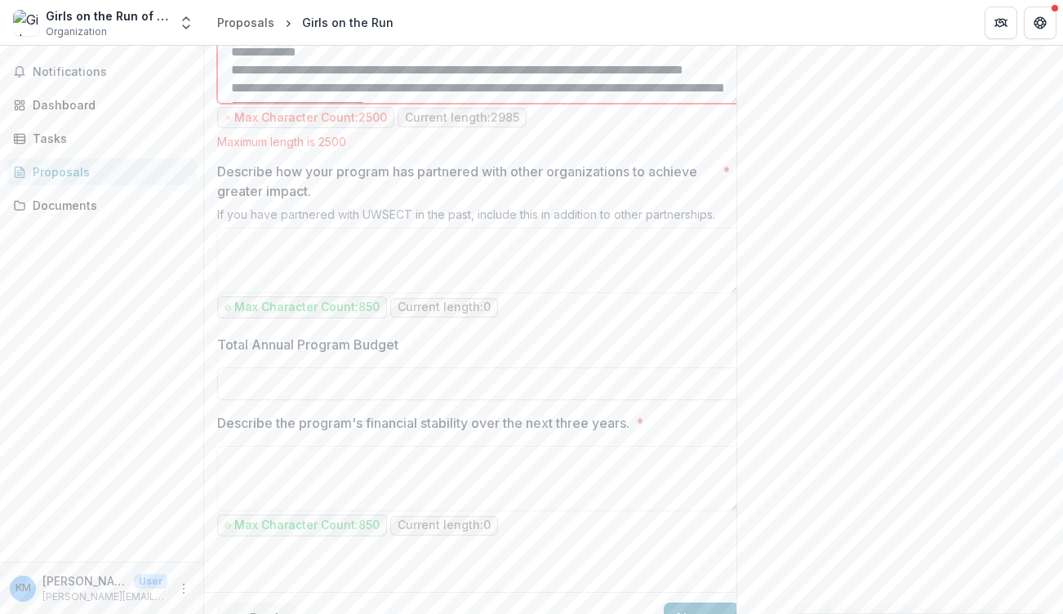
drag, startPoint x: 298, startPoint y: 278, endPoint x: 241, endPoint y: 256, distance: 61.6
click at [238, 104] on textarea "Describe the program's impact? *" at bounding box center [478, 70] width 523 height 65
click at [317, 104] on textarea "Describe the program's impact? *" at bounding box center [478, 70] width 523 height 65
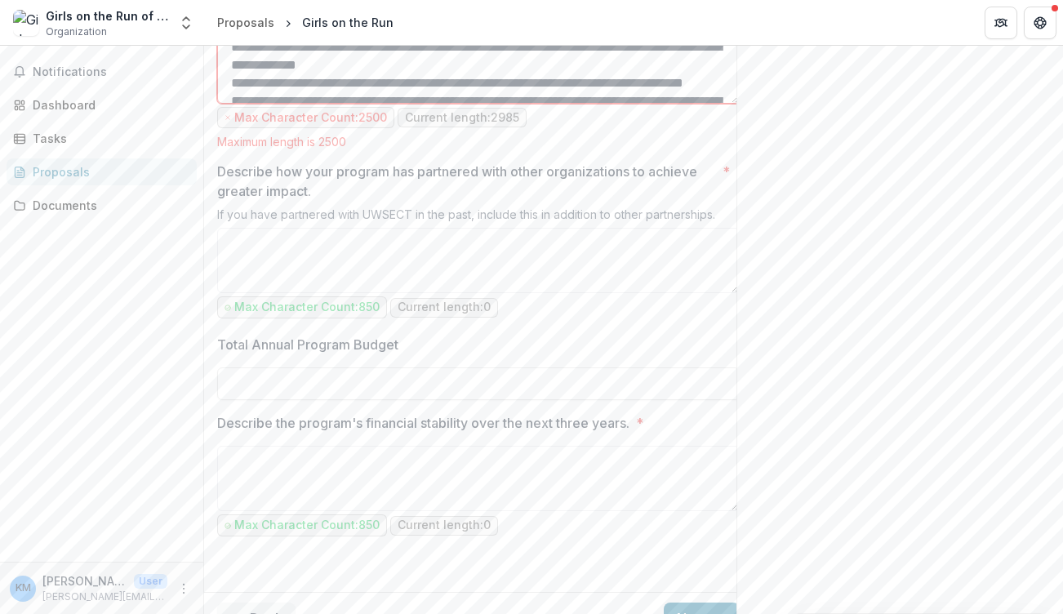
scroll to position [20, 0]
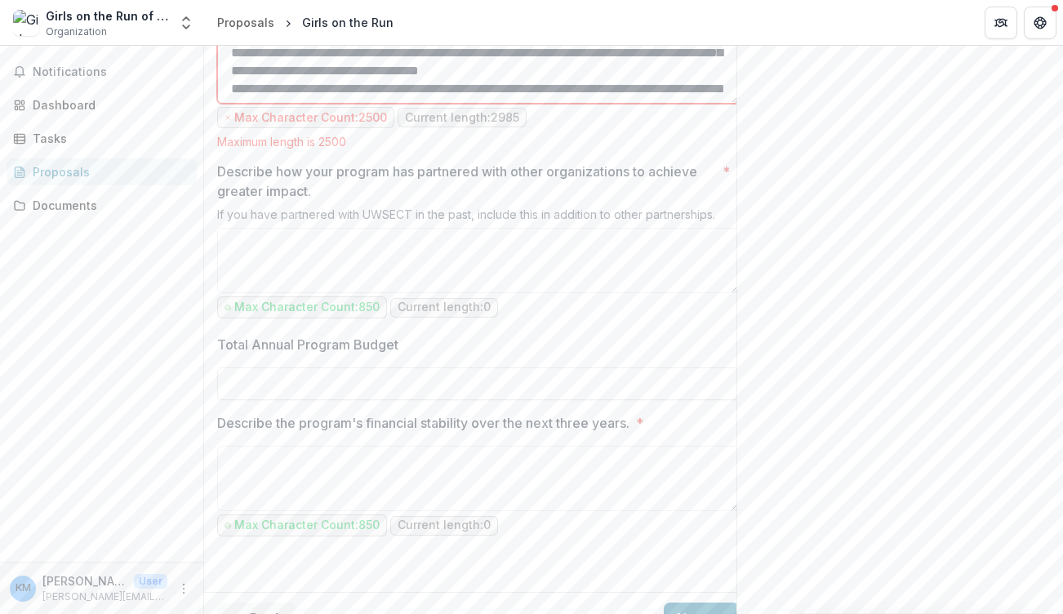
drag, startPoint x: 297, startPoint y: 274, endPoint x: 235, endPoint y: 274, distance: 62.1
click at [235, 104] on textarea "Describe the program's impact? *" at bounding box center [478, 70] width 523 height 65
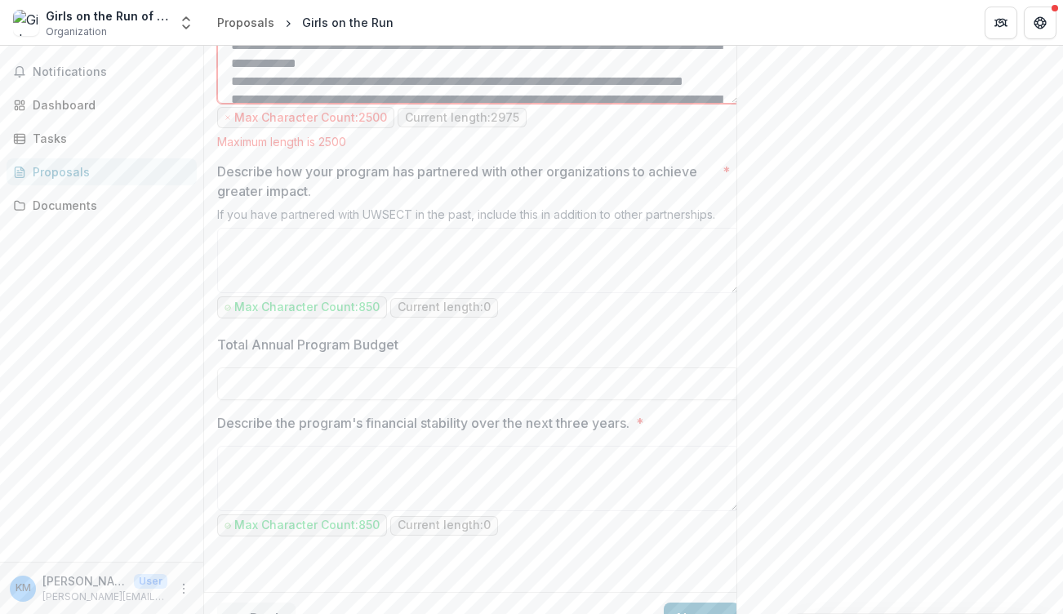
scroll to position [91, 0]
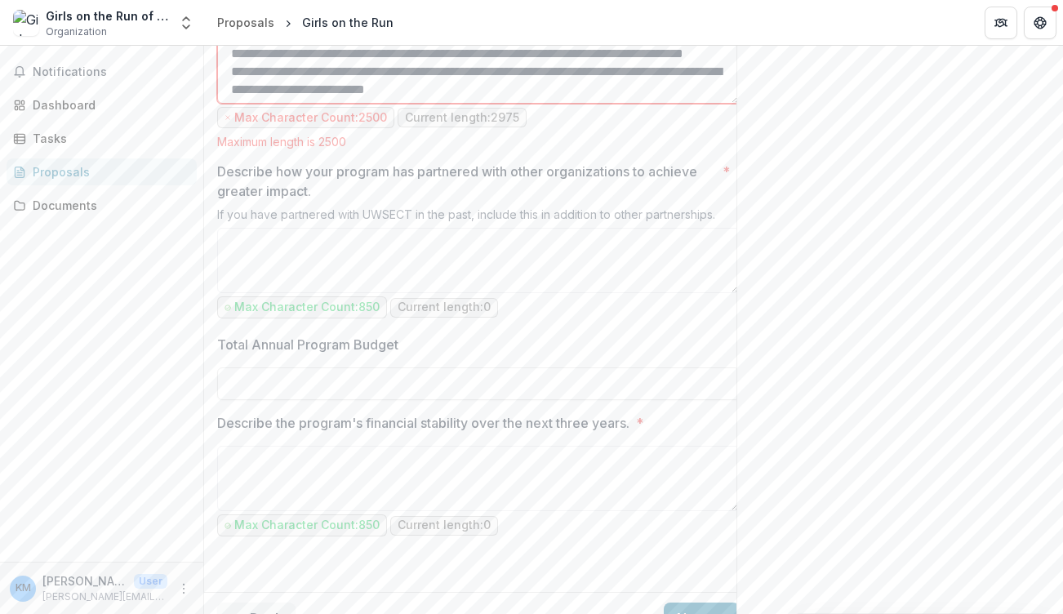
drag, startPoint x: 341, startPoint y: 278, endPoint x: 241, endPoint y: 247, distance: 104.9
click at [240, 104] on textarea "Describe the program's impact? *" at bounding box center [478, 70] width 523 height 65
drag, startPoint x: 339, startPoint y: 273, endPoint x: 248, endPoint y: 274, distance: 90.6
click at [248, 104] on textarea "Describe the program's impact? *" at bounding box center [478, 70] width 523 height 65
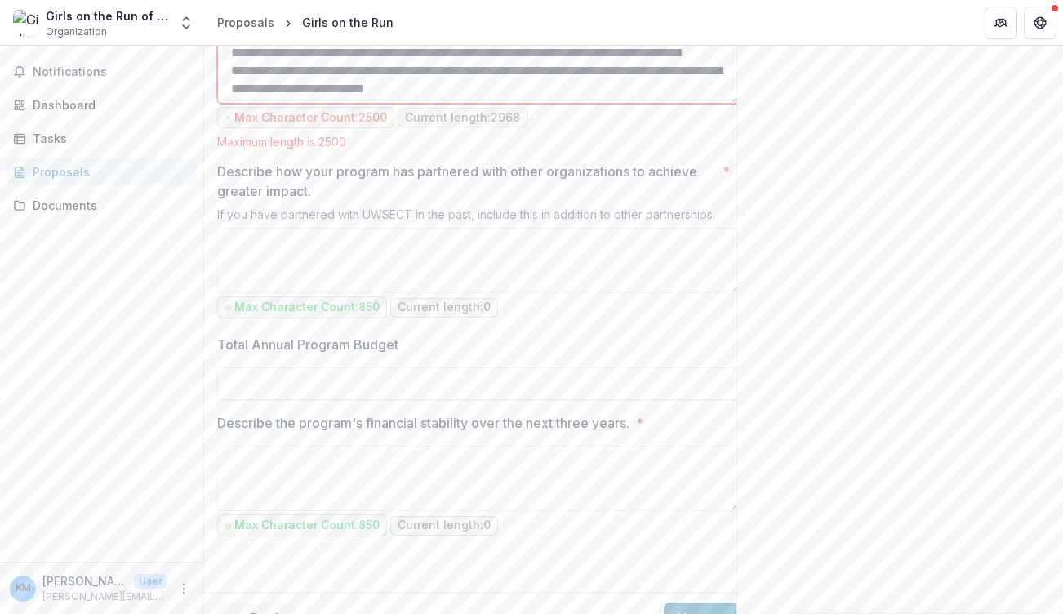
scroll to position [104, 0]
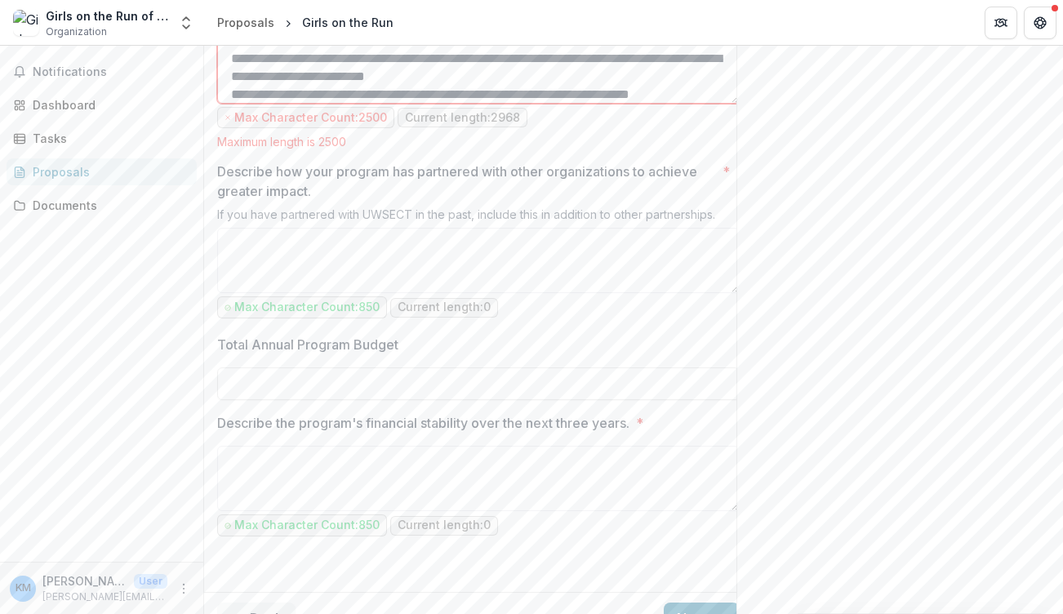
drag, startPoint x: 318, startPoint y: 276, endPoint x: 289, endPoint y: 276, distance: 28.6
click at [289, 104] on textarea "Describe the program's impact? *" at bounding box center [478, 70] width 523 height 65
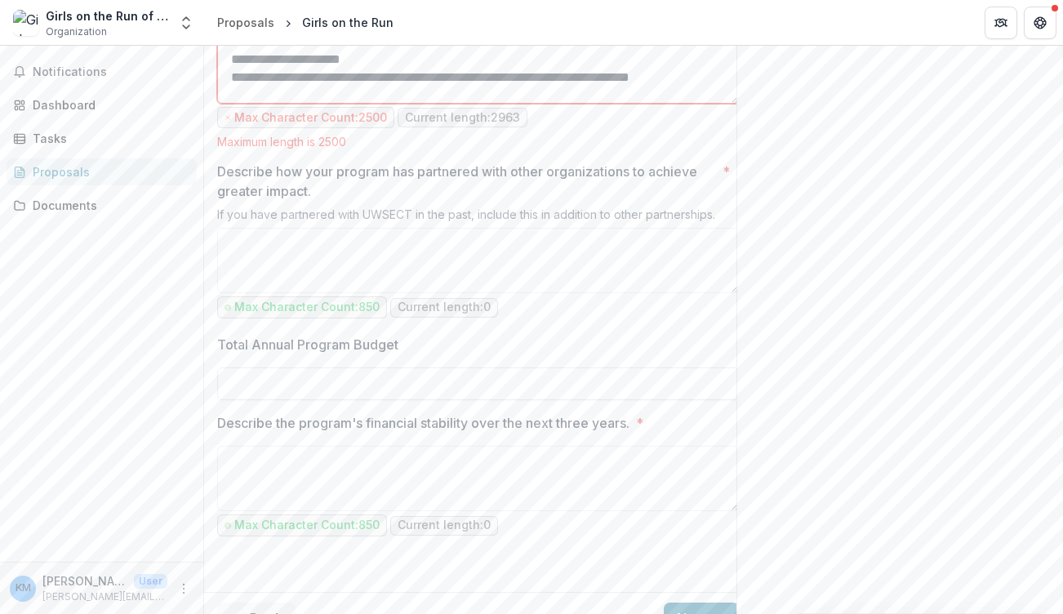
scroll to position [133, 0]
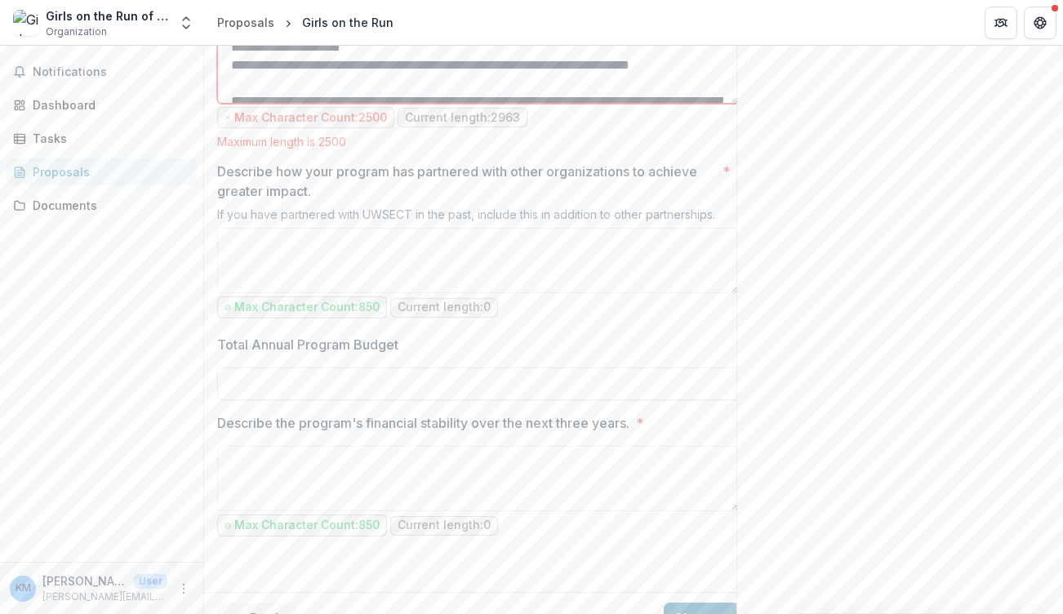
drag, startPoint x: 492, startPoint y: 279, endPoint x: 400, endPoint y: 247, distance: 97.6
click at [400, 104] on textarea "Describe the program's impact? *" at bounding box center [478, 70] width 523 height 65
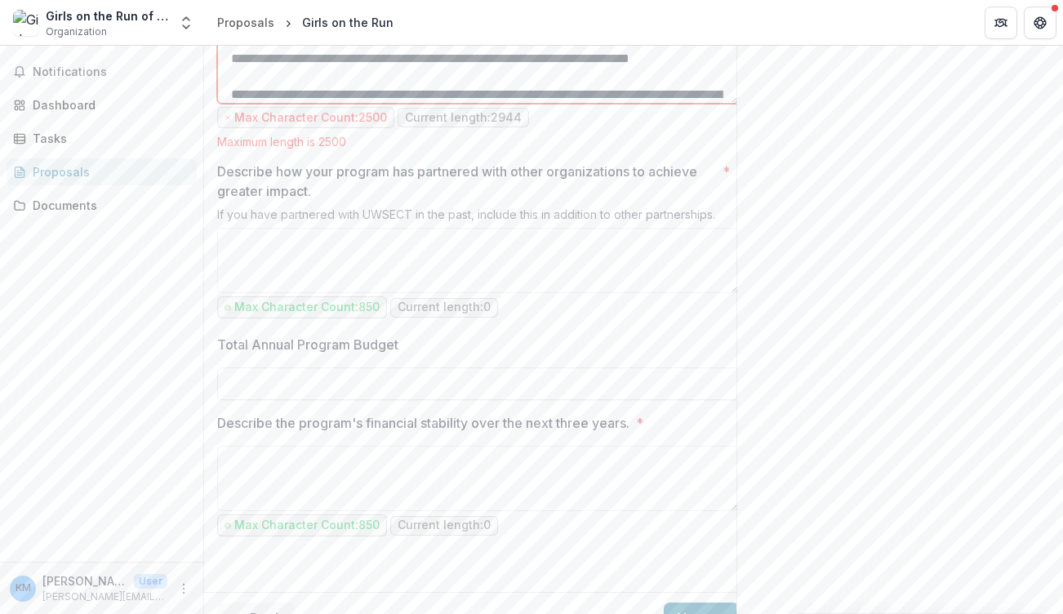
drag, startPoint x: 673, startPoint y: 262, endPoint x: 673, endPoint y: 271, distance: 9.0
click at [673, 104] on textarea "Describe the program's impact? *" at bounding box center [478, 70] width 523 height 65
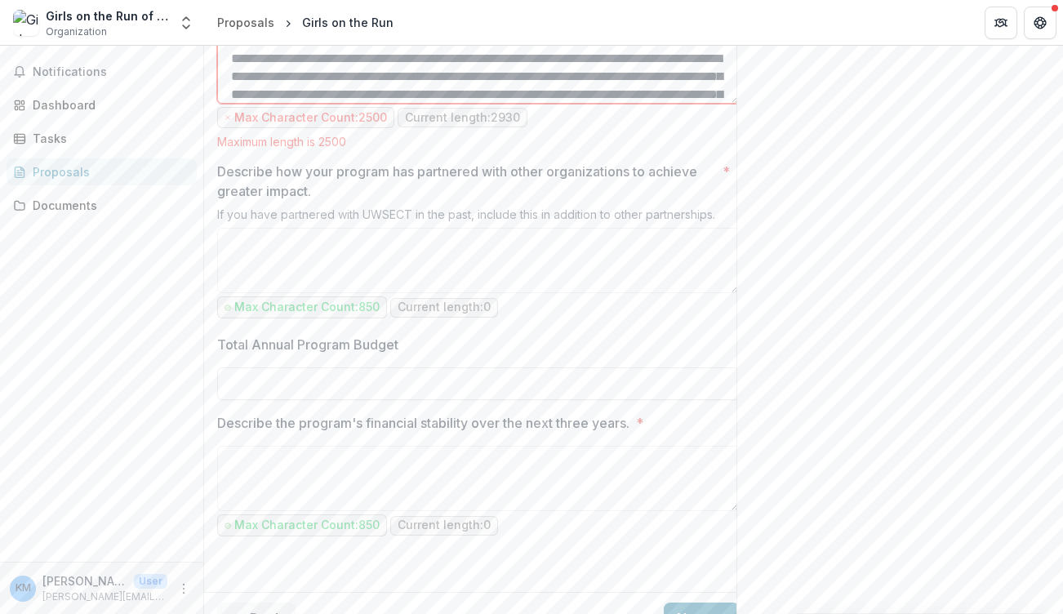
scroll to position [559, 0]
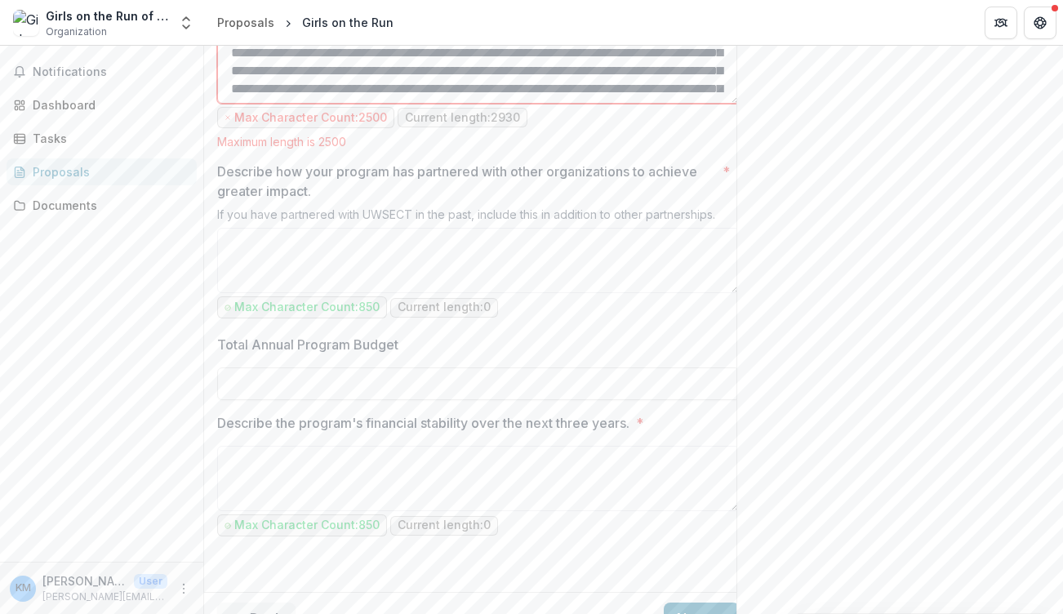
drag, startPoint x: 489, startPoint y: 256, endPoint x: 434, endPoint y: 257, distance: 54.7
click at [434, 104] on textarea "Describe the program's impact? *" at bounding box center [478, 70] width 523 height 65
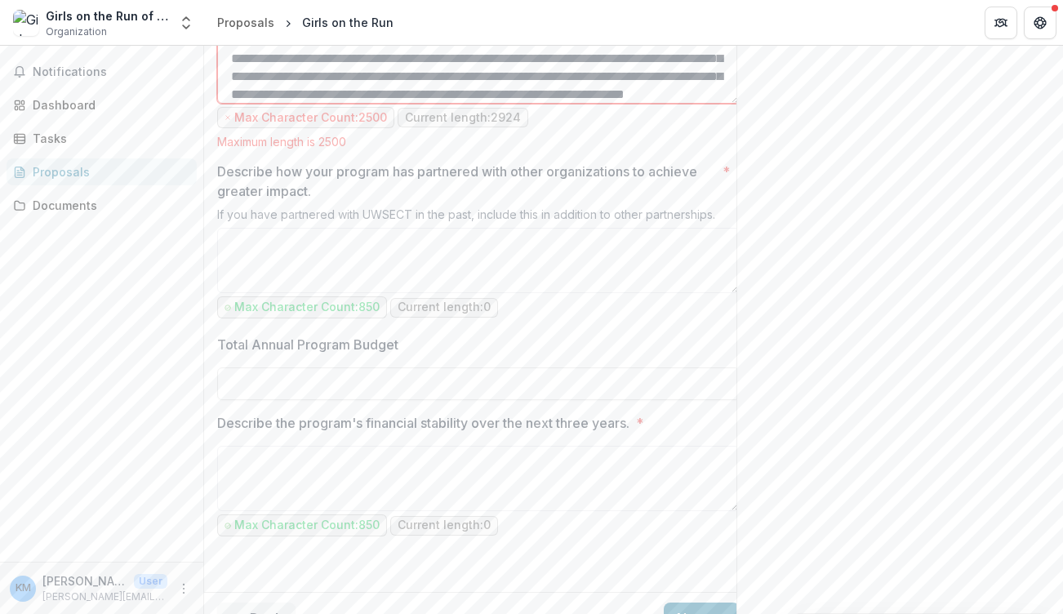
click at [518, 104] on textarea "Describe the program's impact? *" at bounding box center [478, 70] width 523 height 65
click at [417, 104] on textarea "Describe the program's impact? *" at bounding box center [478, 70] width 523 height 65
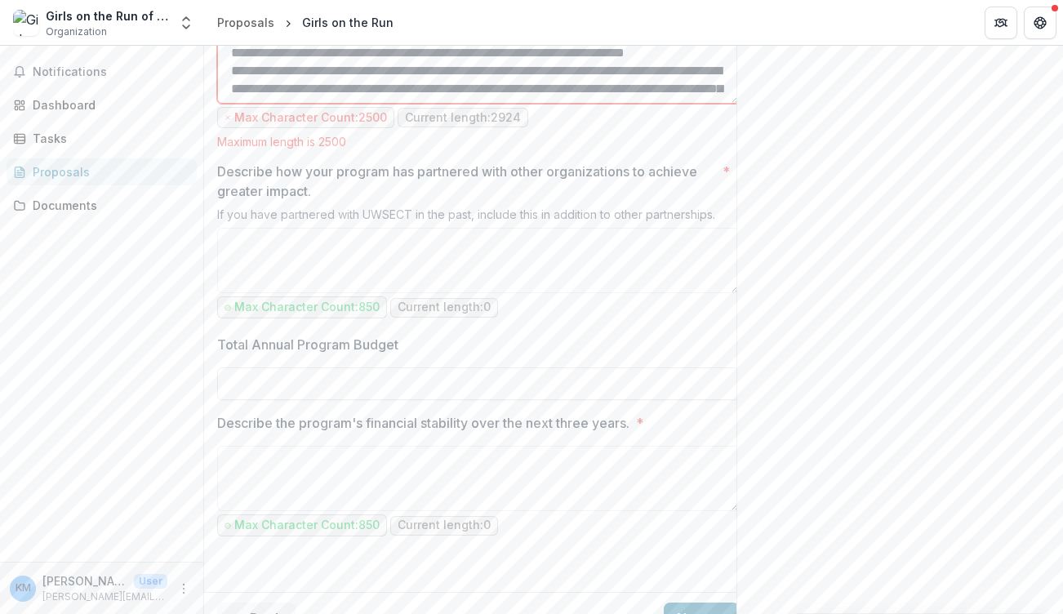
scroll to position [600, 0]
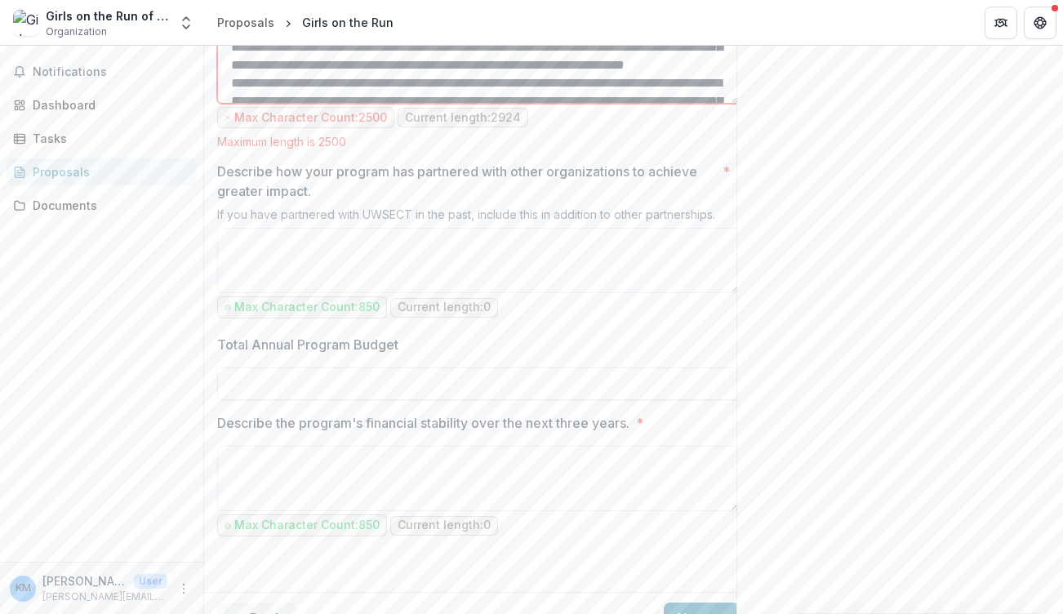
drag, startPoint x: 511, startPoint y: 248, endPoint x: 534, endPoint y: 268, distance: 30.1
click at [534, 104] on textarea "Describe the program's impact? *" at bounding box center [478, 70] width 523 height 65
drag, startPoint x: 577, startPoint y: 230, endPoint x: 510, endPoint y: 252, distance: 70.5
click at [510, 104] on textarea "Describe the program's impact? *" at bounding box center [478, 70] width 523 height 65
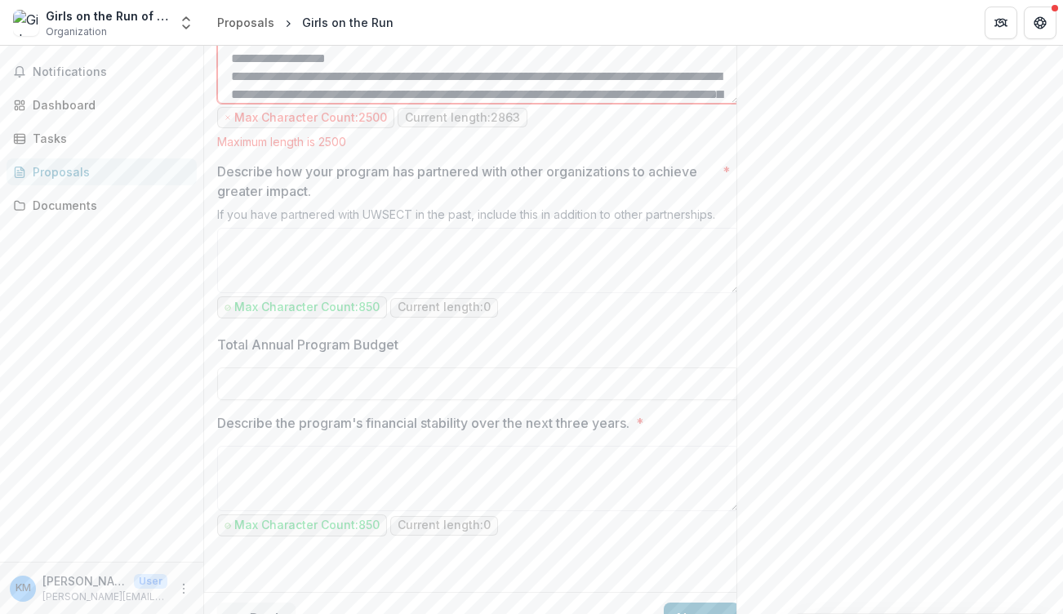
scroll to position [648, 0]
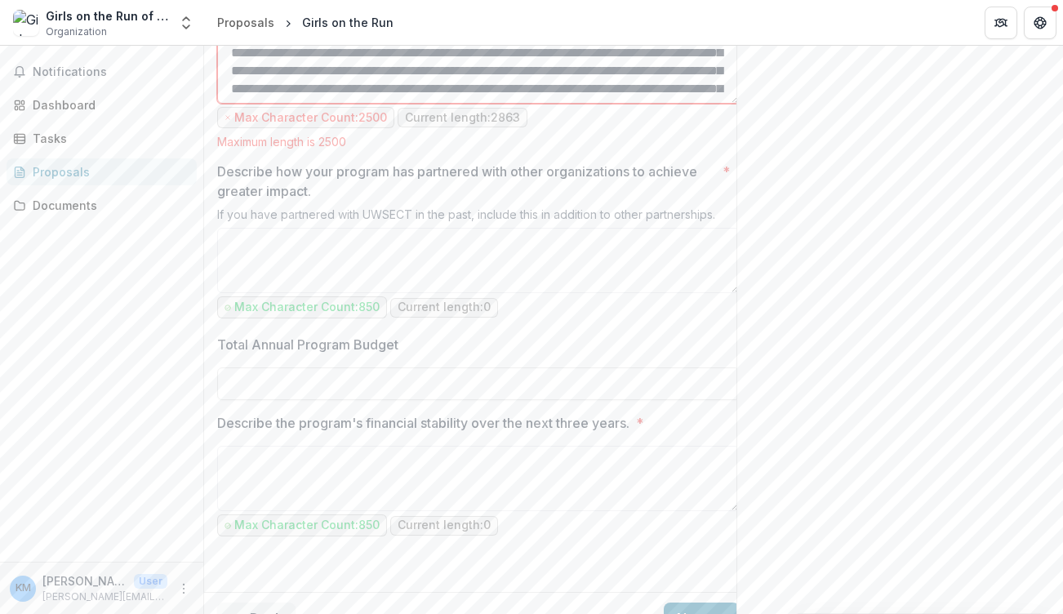
drag, startPoint x: 396, startPoint y: 237, endPoint x: 365, endPoint y: 238, distance: 31.0
click at [365, 104] on textarea "Describe the program's impact? *" at bounding box center [478, 70] width 523 height 65
click at [367, 104] on textarea "Describe the program's impact? *" at bounding box center [478, 70] width 523 height 65
drag, startPoint x: 465, startPoint y: 255, endPoint x: 563, endPoint y: 257, distance: 98.8
click at [563, 104] on textarea "Describe the program's impact? *" at bounding box center [478, 70] width 523 height 65
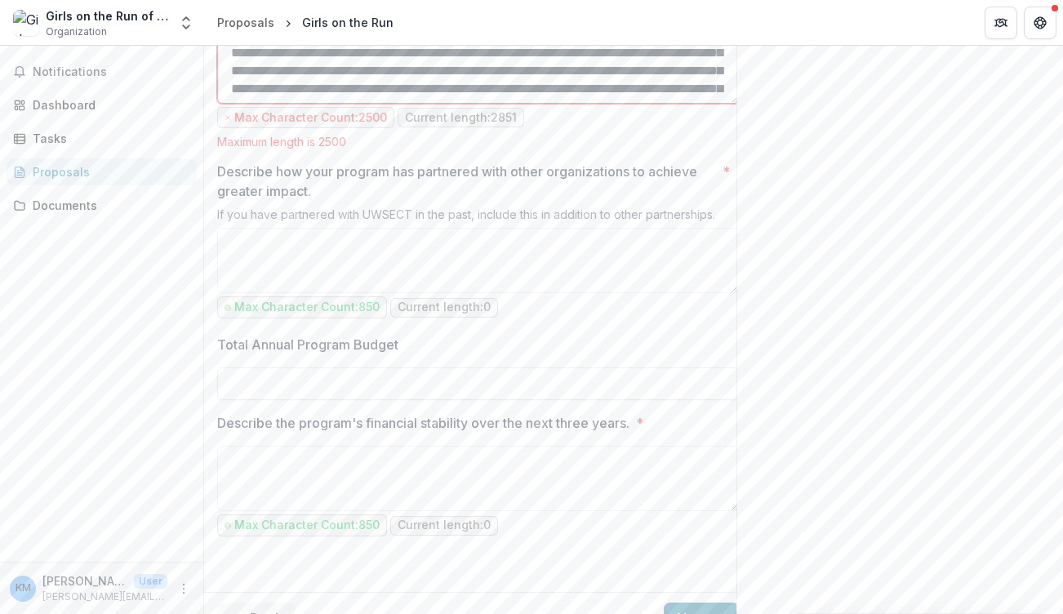
click at [425, 104] on textarea "Describe the program's impact? *" at bounding box center [478, 70] width 523 height 65
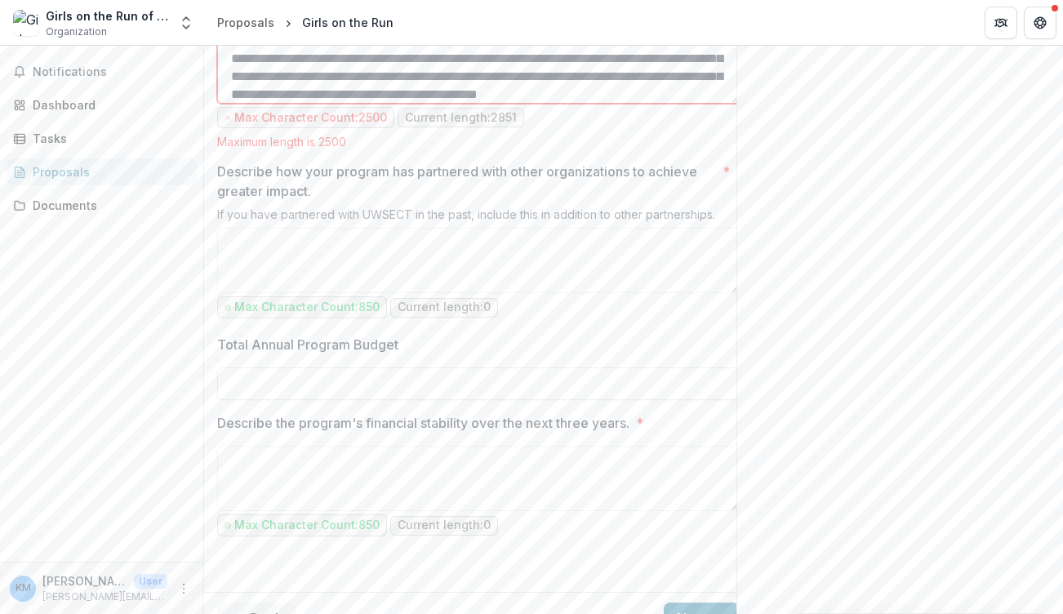
scroll to position [702, 0]
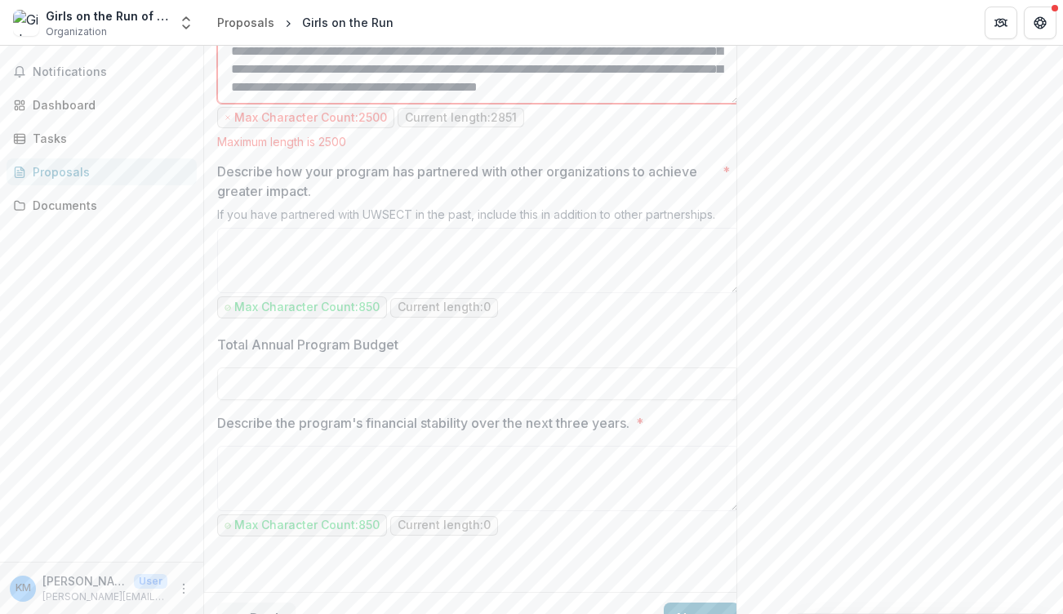
drag, startPoint x: 384, startPoint y: 238, endPoint x: 344, endPoint y: 238, distance: 40.0
click at [344, 104] on textarea "Describe the program's impact? *" at bounding box center [478, 70] width 523 height 65
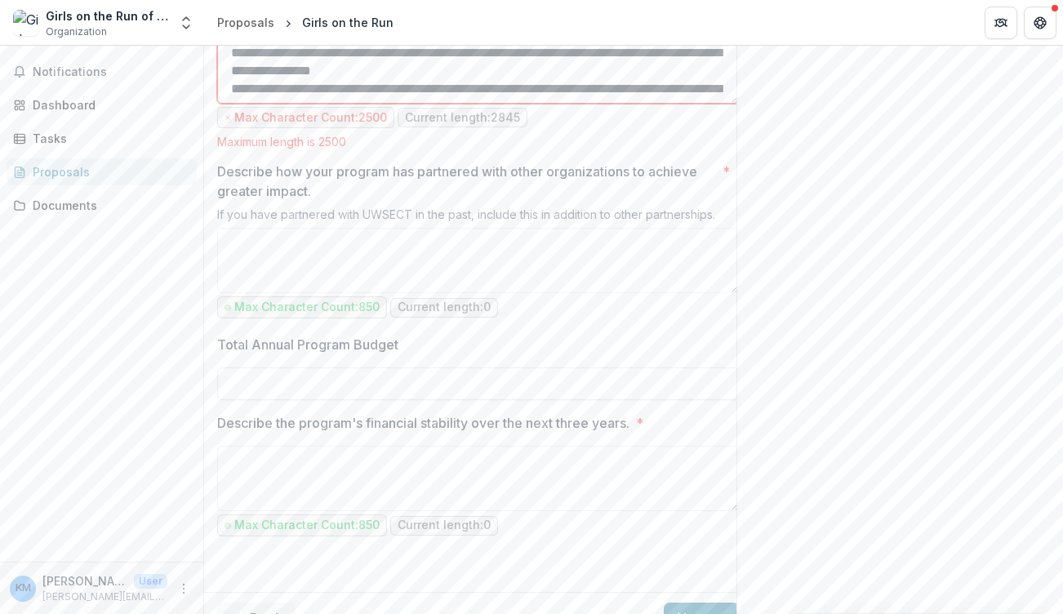
scroll to position [343, 0]
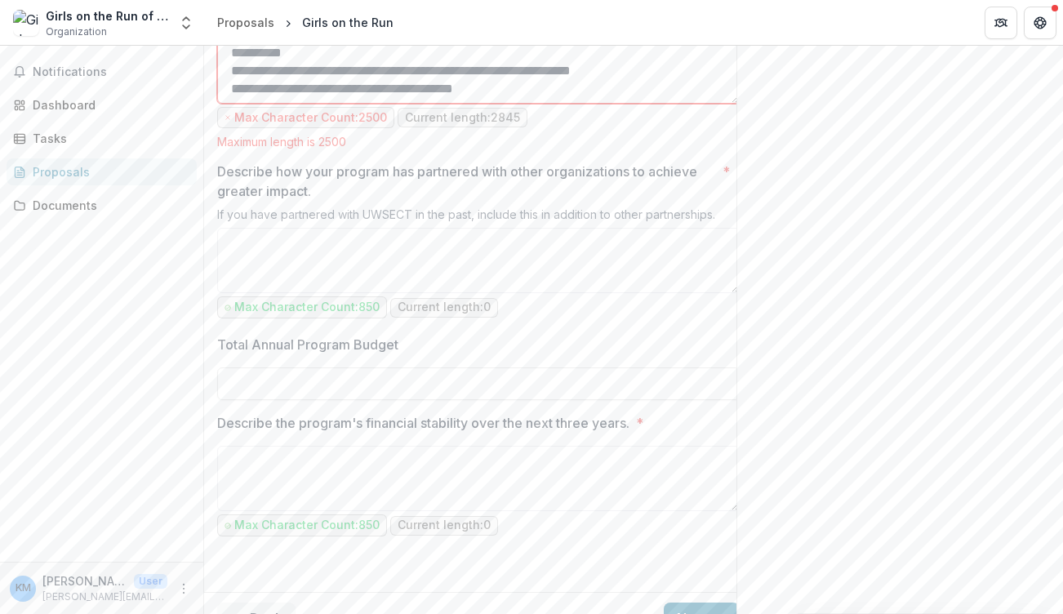
drag, startPoint x: 441, startPoint y: 273, endPoint x: 361, endPoint y: 270, distance: 80.1
click at [361, 104] on textarea "Describe the program's impact? *" at bounding box center [478, 70] width 523 height 65
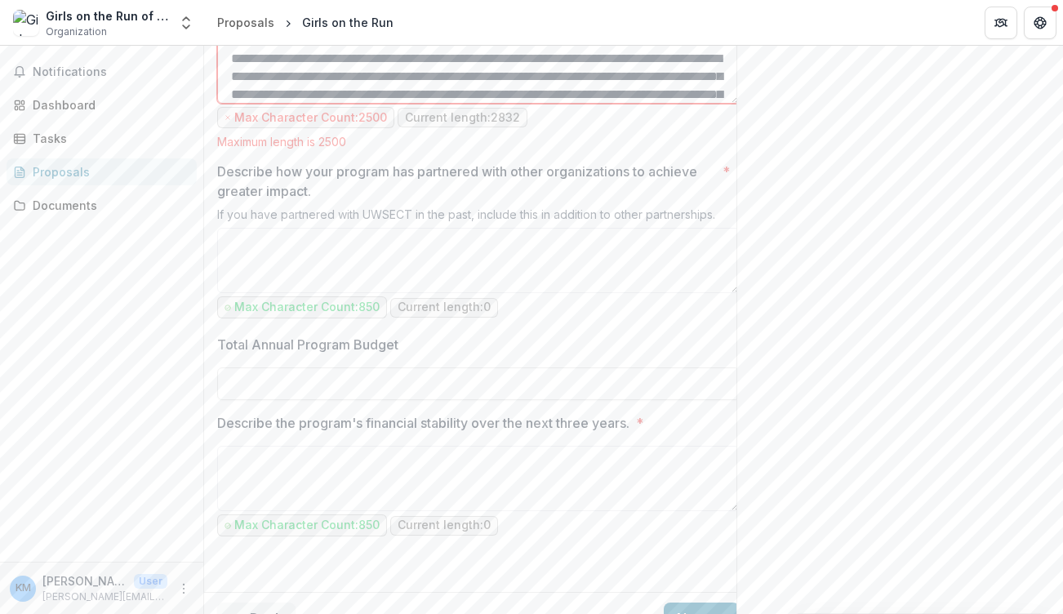
scroll to position [541, 0]
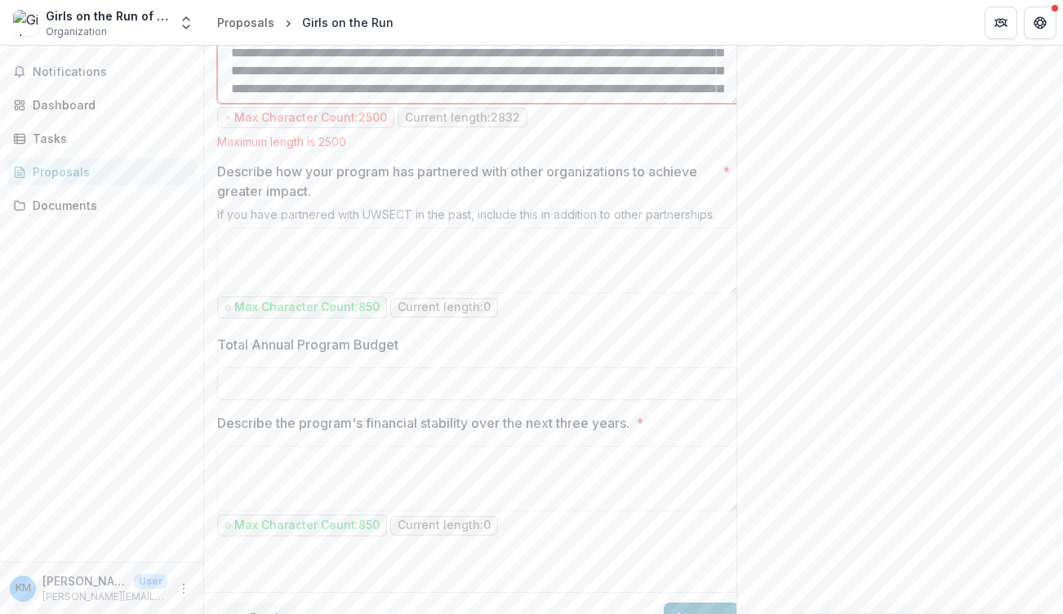
drag, startPoint x: 309, startPoint y: 273, endPoint x: 270, endPoint y: 272, distance: 39.2
click at [270, 104] on textarea "Describe the program's impact? *" at bounding box center [478, 70] width 523 height 65
click at [428, 104] on textarea "Describe the program's impact? *" at bounding box center [478, 70] width 523 height 65
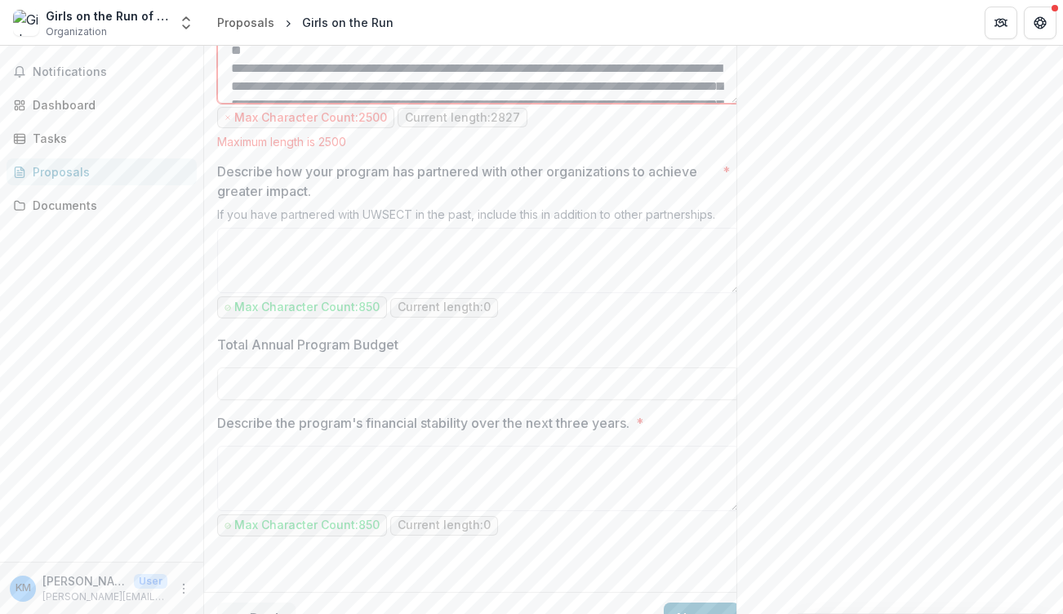
scroll to position [599, 0]
drag, startPoint x: 367, startPoint y: 278, endPoint x: 247, endPoint y: 236, distance: 127.3
click at [247, 104] on textarea "Describe the program's impact? *" at bounding box center [478, 70] width 523 height 65
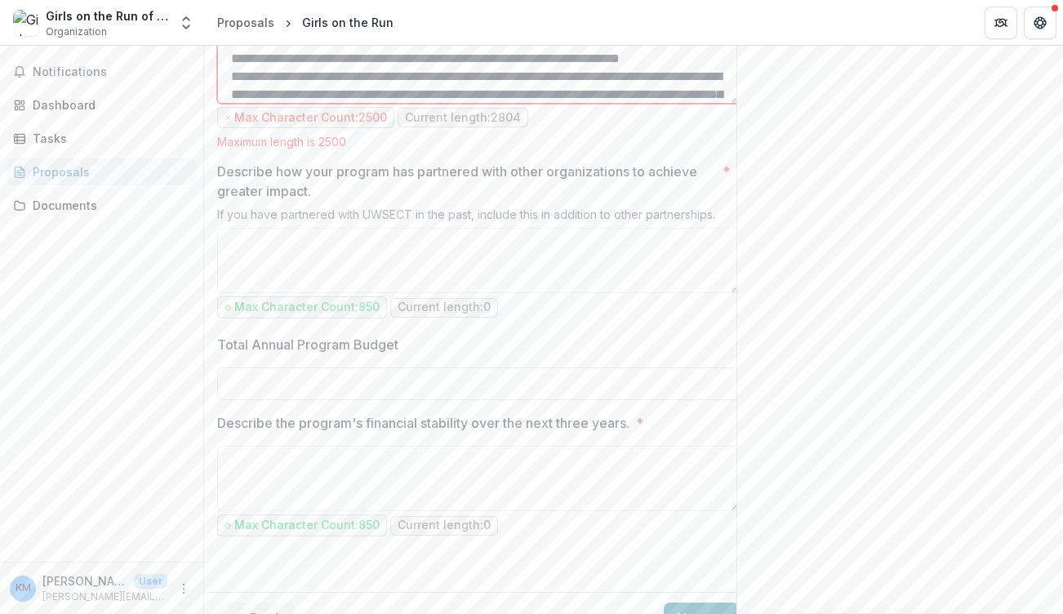
scroll to position [612, 0]
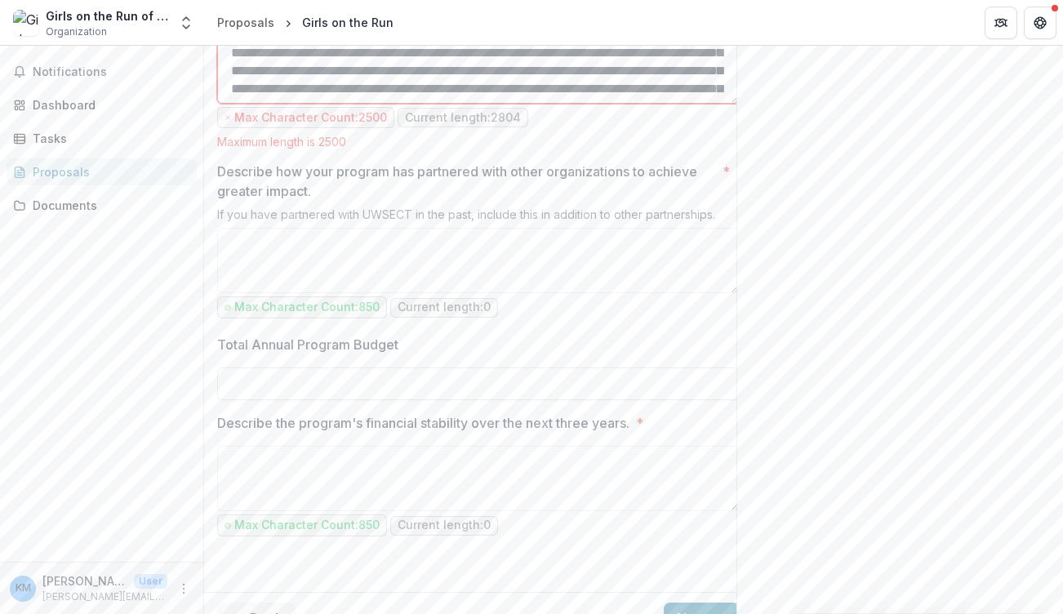
click at [540, 104] on textarea "Describe the program's impact? *" at bounding box center [478, 70] width 523 height 65
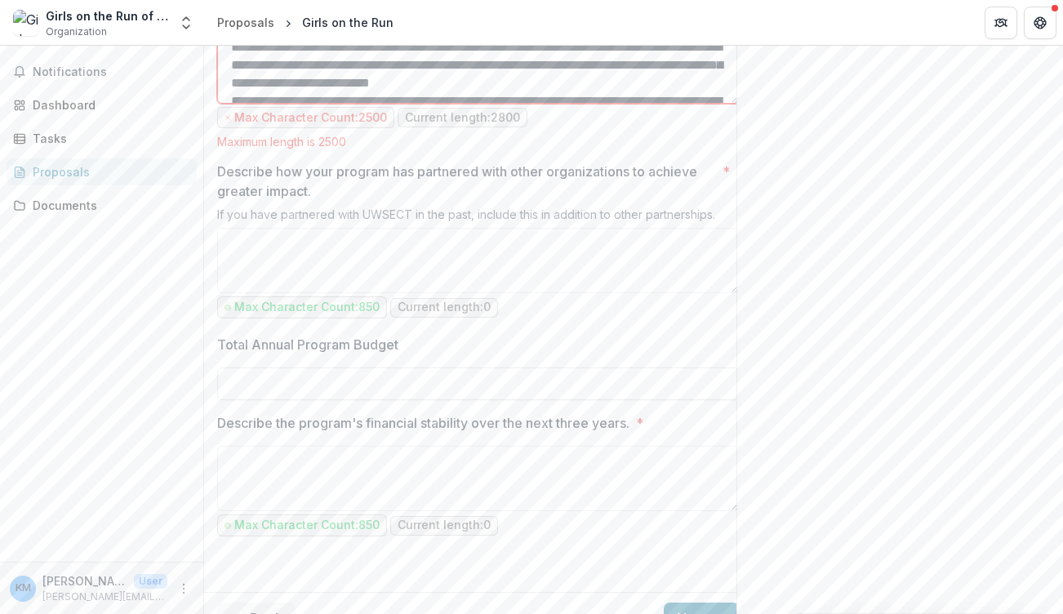
click at [488, 104] on textarea "Describe the program's impact? *" at bounding box center [478, 70] width 523 height 65
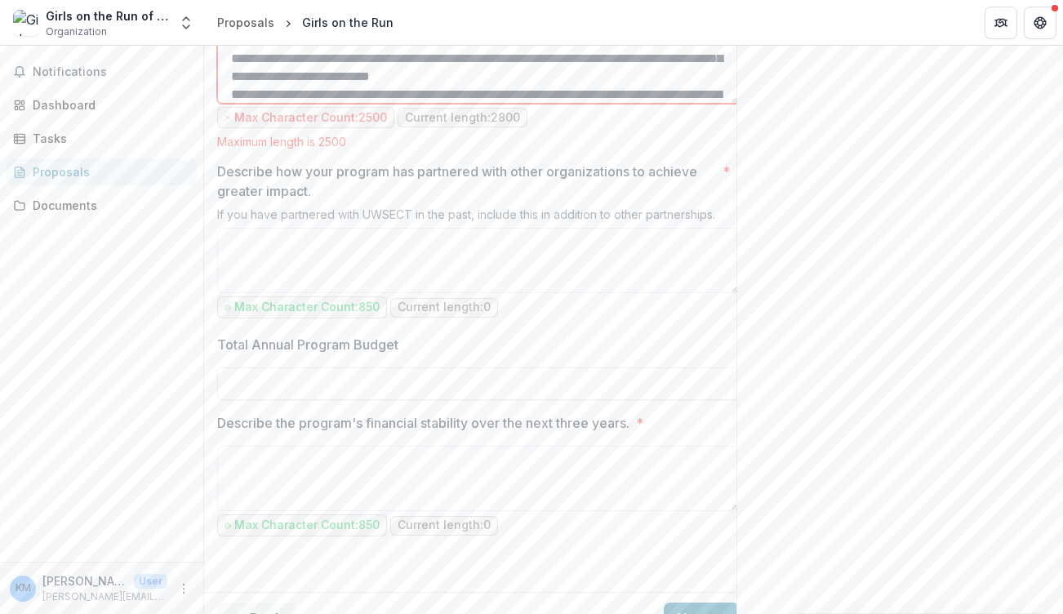
drag, startPoint x: 512, startPoint y: 242, endPoint x: 703, endPoint y: 260, distance: 192.0
click at [703, 104] on textarea "Describe the program's impact? *" at bounding box center [478, 70] width 523 height 65
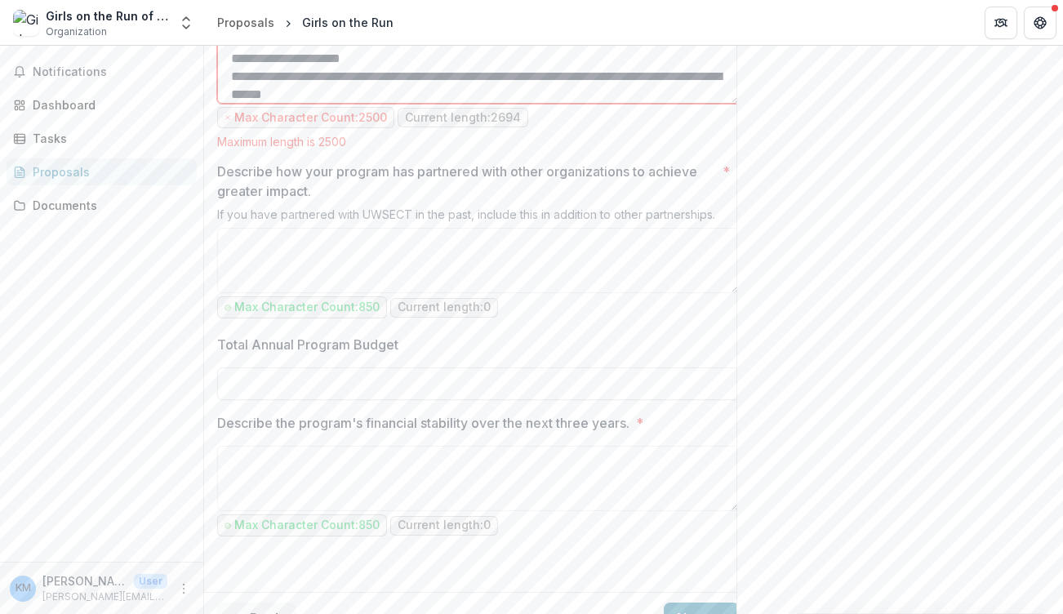
click at [442, 104] on textarea "Describe the program's impact? *" at bounding box center [478, 70] width 523 height 65
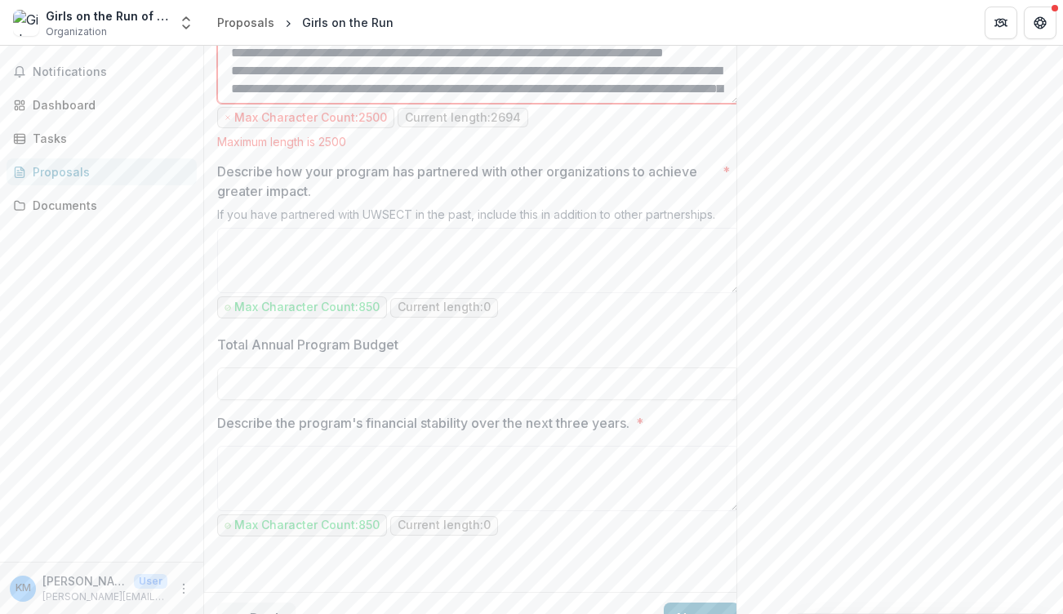
scroll to position [229, 0]
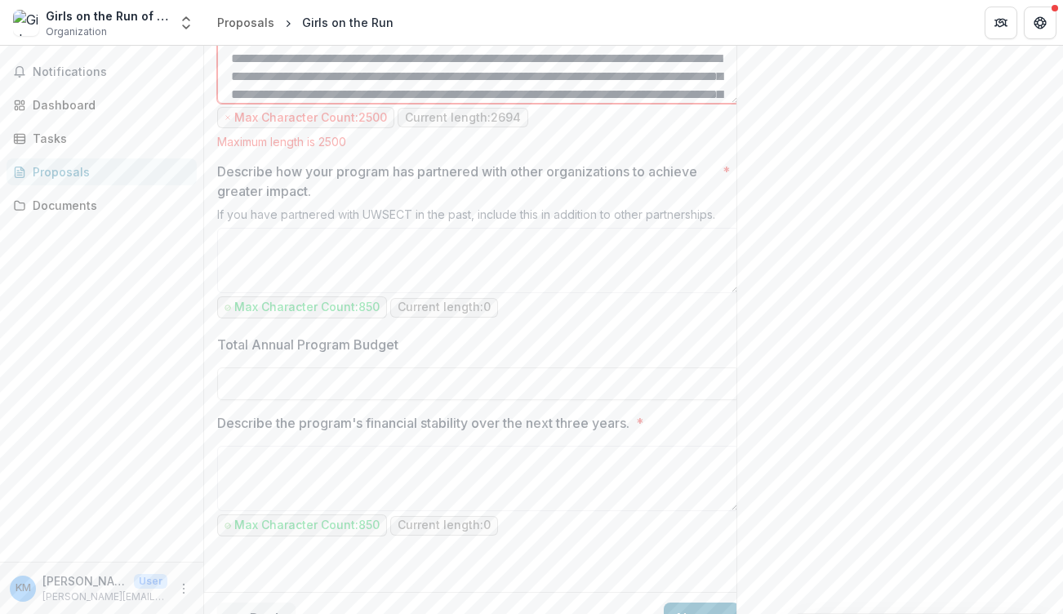
drag, startPoint x: 380, startPoint y: 243, endPoint x: 465, endPoint y: 265, distance: 88.5
click at [465, 104] on textarea "Describe the program's impact? *" at bounding box center [478, 70] width 523 height 65
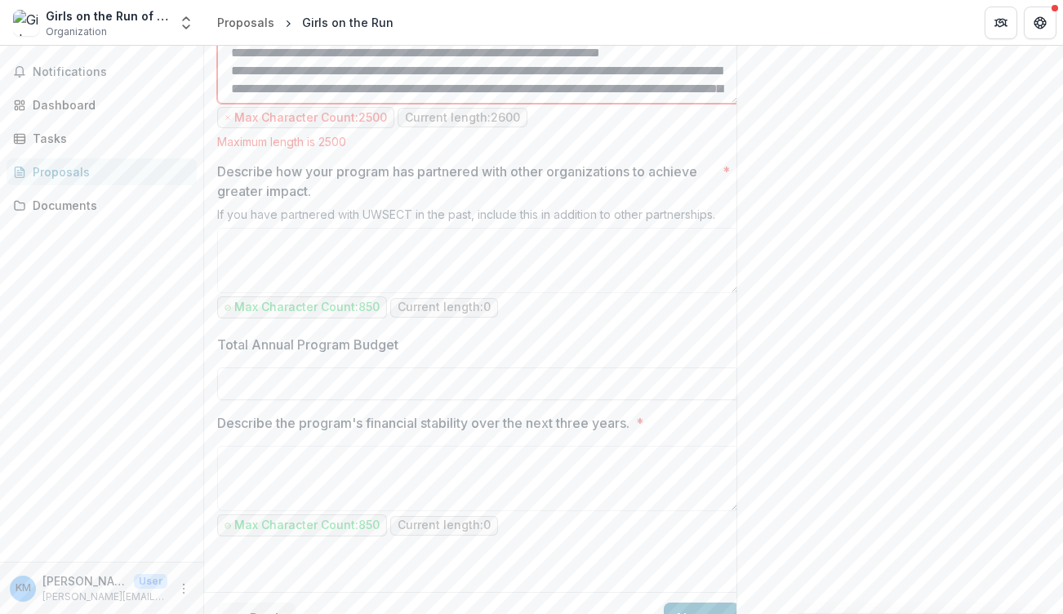
drag, startPoint x: 545, startPoint y: 237, endPoint x: 454, endPoint y: 237, distance: 90.6
click at [454, 104] on textarea "Describe the program's impact? *" at bounding box center [478, 70] width 523 height 65
drag, startPoint x: 394, startPoint y: 260, endPoint x: 537, endPoint y: 256, distance: 143.8
click at [537, 104] on textarea "Describe the program's impact? *" at bounding box center [478, 70] width 523 height 65
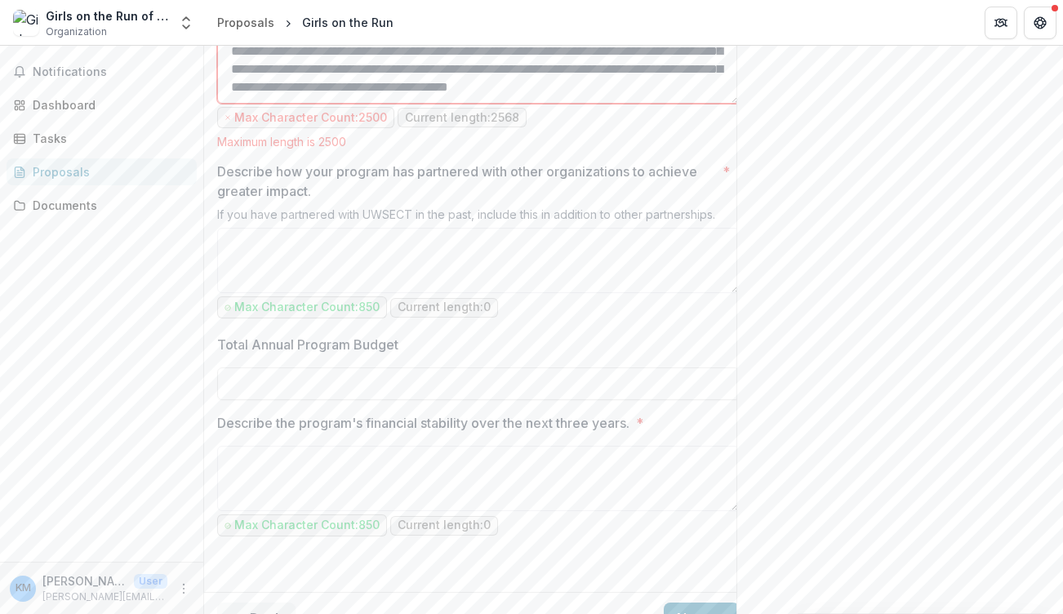
click at [575, 104] on textarea "Describe the program's impact? *" at bounding box center [478, 70] width 523 height 65
drag, startPoint x: 390, startPoint y: 277, endPoint x: 218, endPoint y: 277, distance: 171.5
click at [218, 104] on textarea "Describe the program's impact? *" at bounding box center [478, 70] width 523 height 65
drag, startPoint x: 452, startPoint y: 254, endPoint x: 408, endPoint y: 253, distance: 43.3
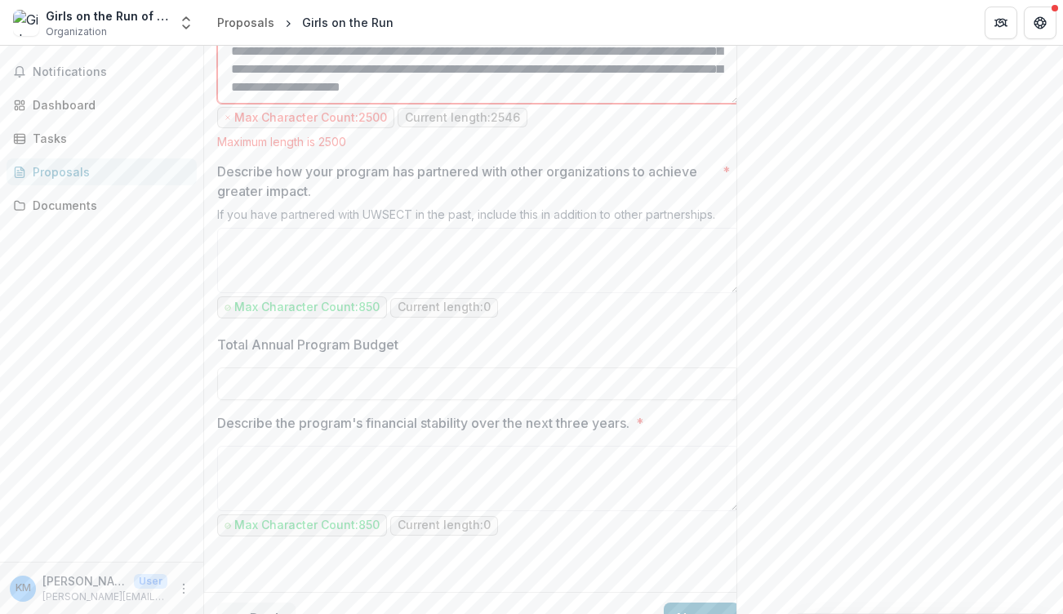
click at [408, 104] on textarea "Describe the program's impact? *" at bounding box center [478, 70] width 523 height 65
click at [503, 104] on textarea "Describe the program's impact? *" at bounding box center [478, 70] width 523 height 65
click at [394, 104] on textarea "Describe the program's impact? *" at bounding box center [478, 70] width 523 height 65
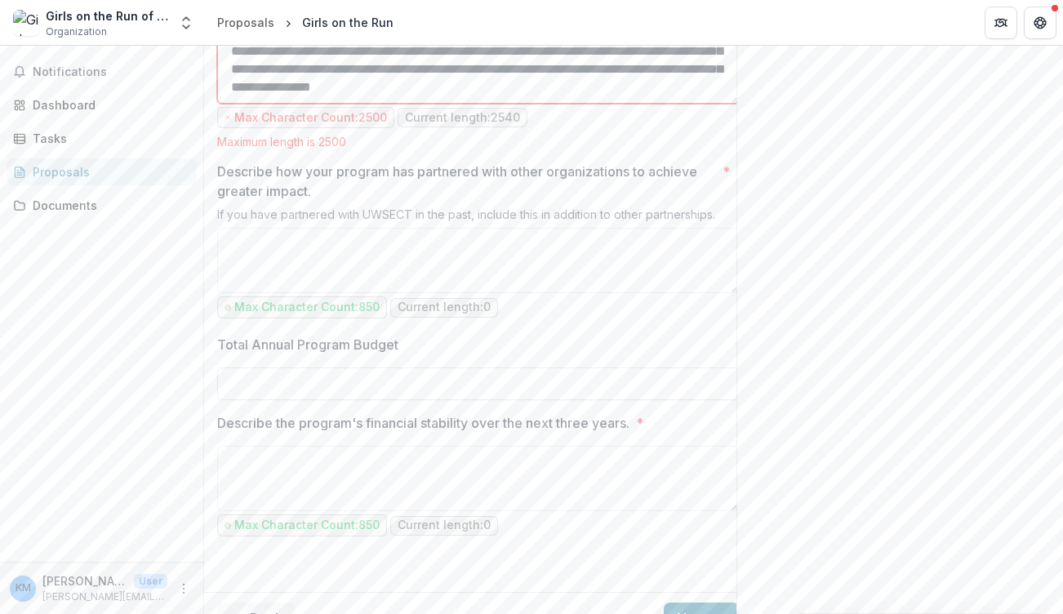
drag, startPoint x: 658, startPoint y: 238, endPoint x: 348, endPoint y: 247, distance: 310.4
click at [348, 104] on textarea "Describe the program's impact? *" at bounding box center [478, 70] width 523 height 65
click at [585, 104] on textarea "Describe the program's impact? *" at bounding box center [478, 70] width 523 height 65
type textarea "**********"
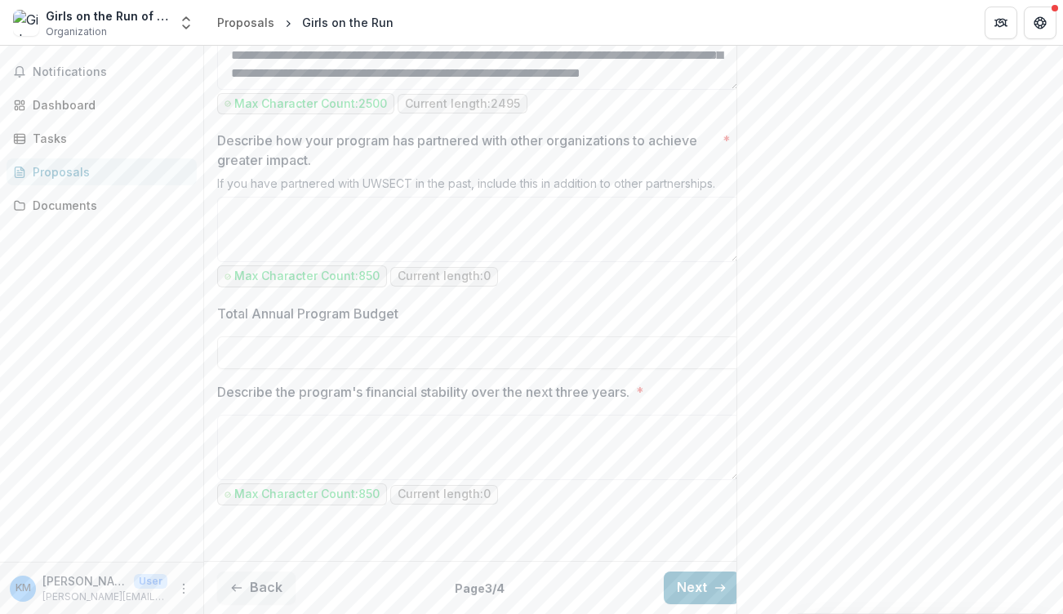
scroll to position [1699, 0]
click at [403, 220] on textarea "Describe how your program has partnered with other organizations to achieve gre…" at bounding box center [478, 229] width 523 height 65
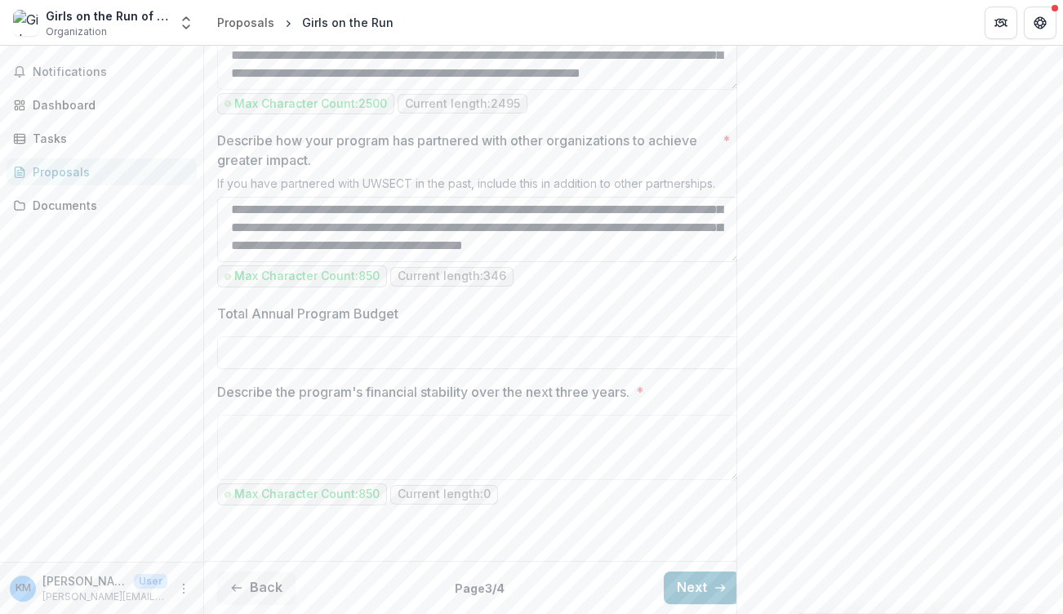
scroll to position [67, 0]
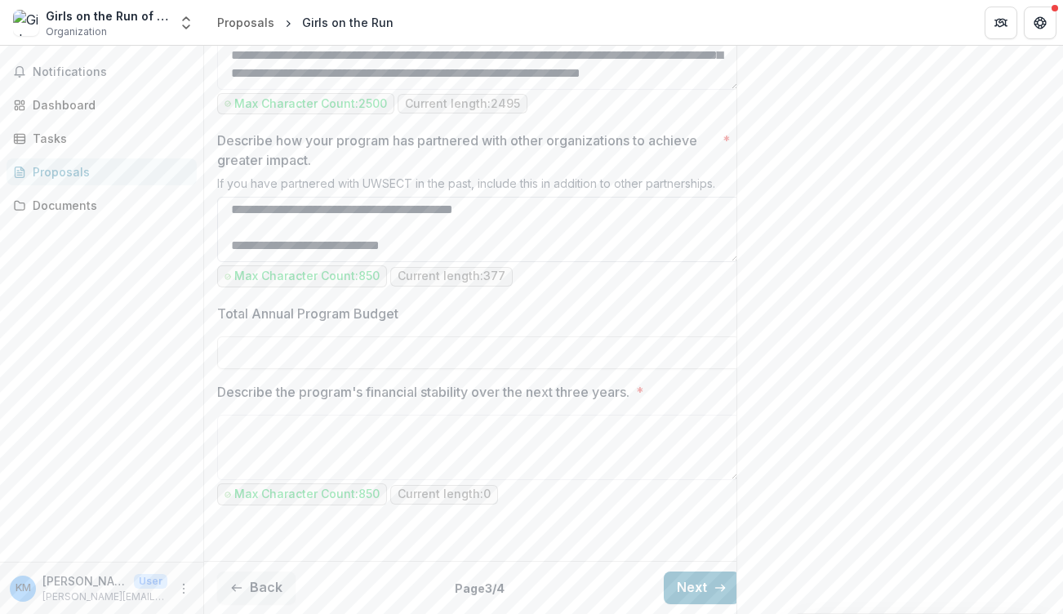
click at [412, 247] on textarea "**********" at bounding box center [478, 229] width 523 height 65
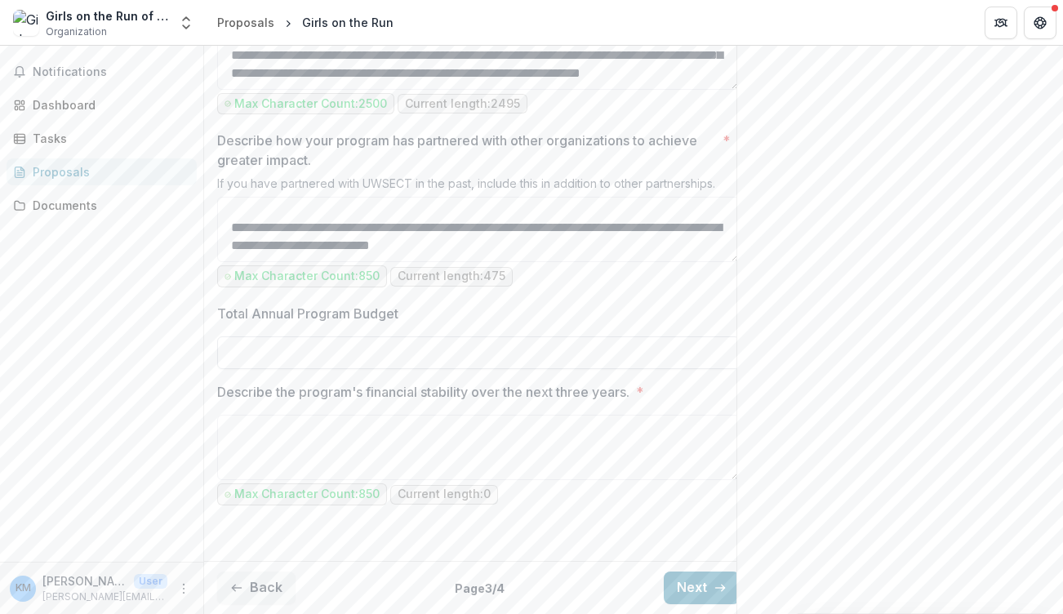
type textarea "**********"
click at [345, 357] on input "Total Annual Program Budget" at bounding box center [478, 352] width 523 height 33
type input "**"
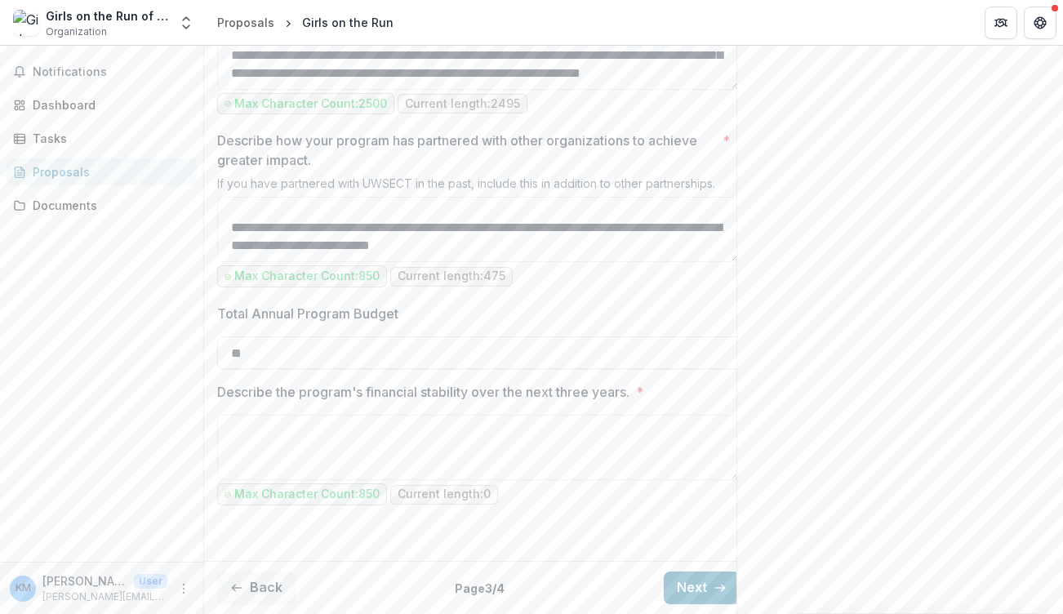
drag, startPoint x: 1058, startPoint y: 486, endPoint x: 1064, endPoint y: 425, distance: 61.6
click at [1062, 425] on html "**********" at bounding box center [531, 307] width 1063 height 614
click at [267, 579] on button "Back" at bounding box center [256, 588] width 78 height 33
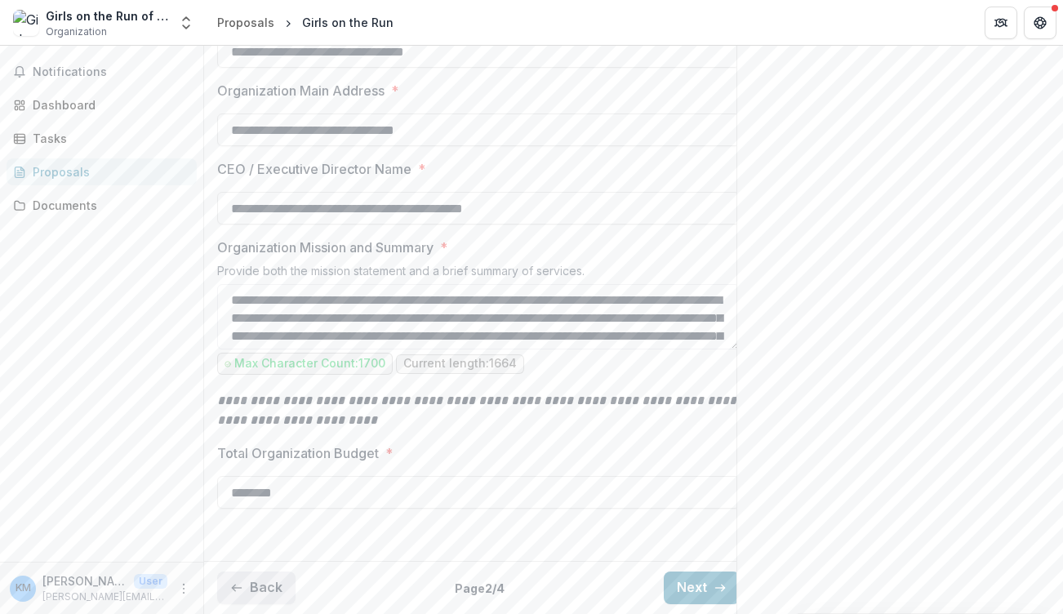
scroll to position [568, 0]
click at [684, 584] on button "Next" at bounding box center [702, 588] width 76 height 33
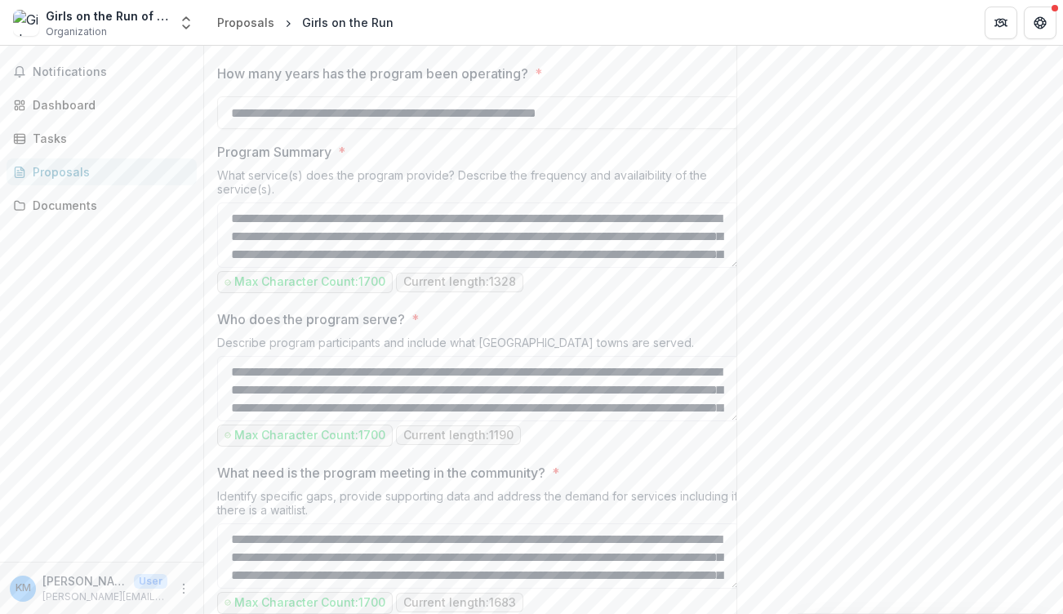
click at [783, 427] on div "Send comments or questions to UWSECT in the box below. UWSECT will be notified …" at bounding box center [900, 520] width 327 height 2085
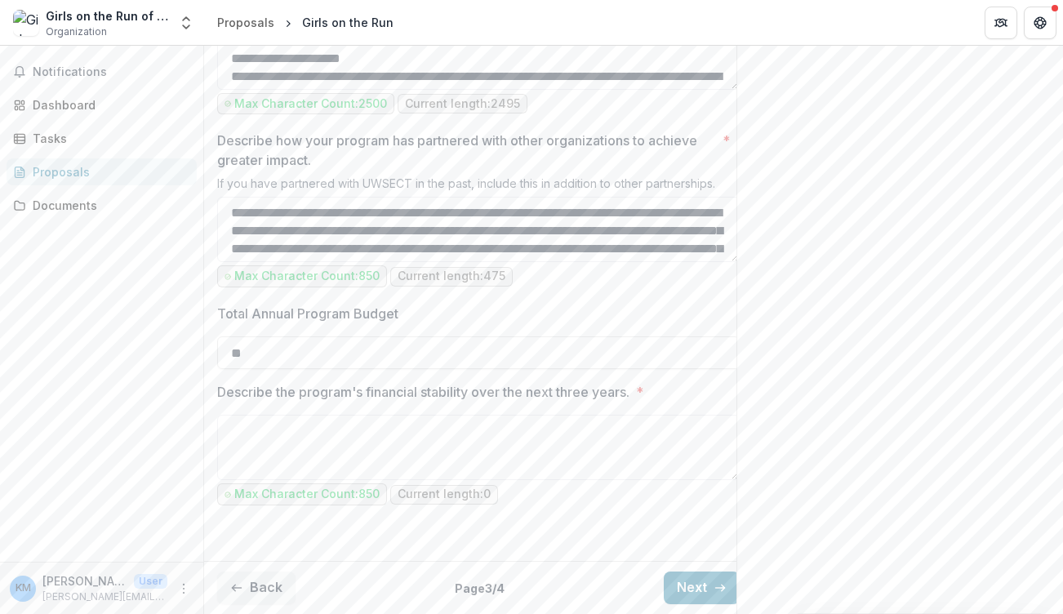
scroll to position [1712, 0]
click at [292, 344] on input "**" at bounding box center [478, 352] width 523 height 33
type input "*******"
click at [269, 430] on textarea "Describe the program's financial stability over the next three years. *" at bounding box center [478, 447] width 523 height 65
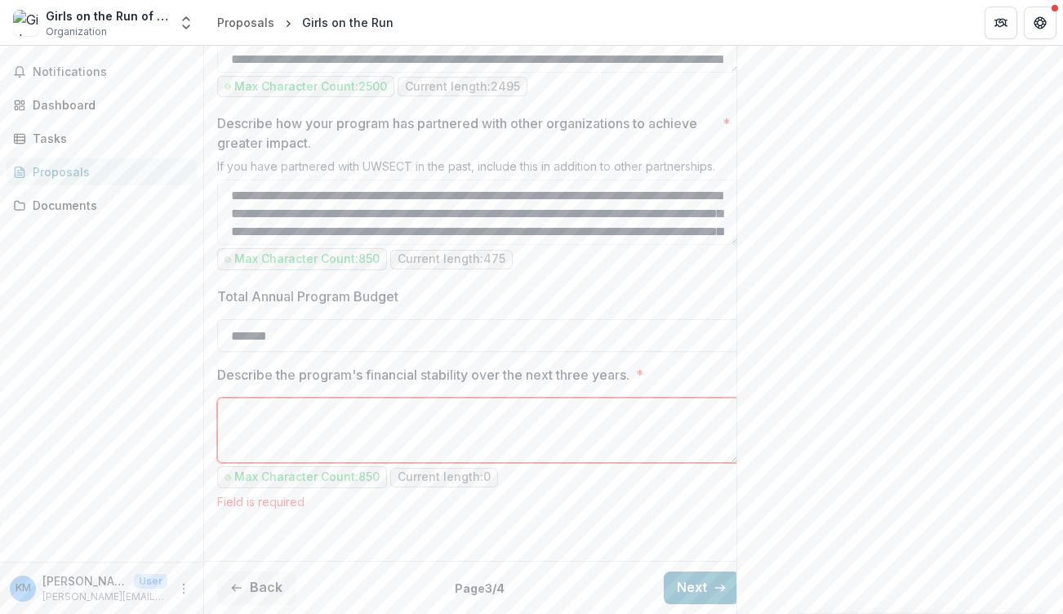
click at [643, 376] on span "*" at bounding box center [639, 375] width 7 height 20
click at [645, 398] on textarea "Describe the program's financial stability over the next three years. *" at bounding box center [478, 430] width 523 height 65
click at [571, 418] on textarea "Describe the program's financial stability over the next three years. *" at bounding box center [478, 430] width 523 height 65
click at [518, 419] on textarea "Describe the program's financial stability over the next three years. *" at bounding box center [478, 430] width 523 height 65
click at [278, 416] on textarea "Describe the program's financial stability over the next three years. *" at bounding box center [478, 430] width 523 height 65
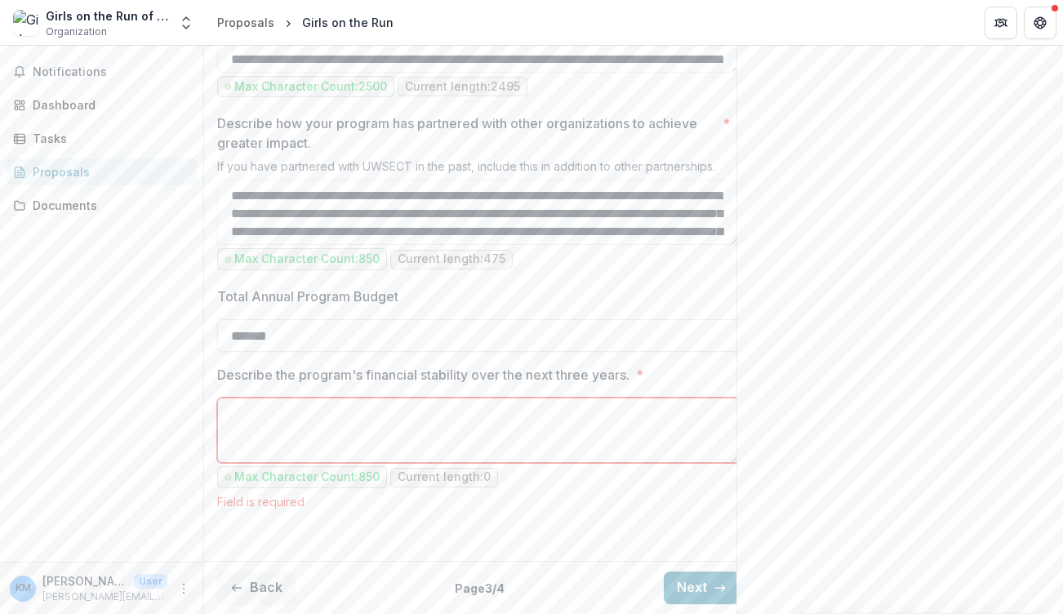
paste textarea "**********"
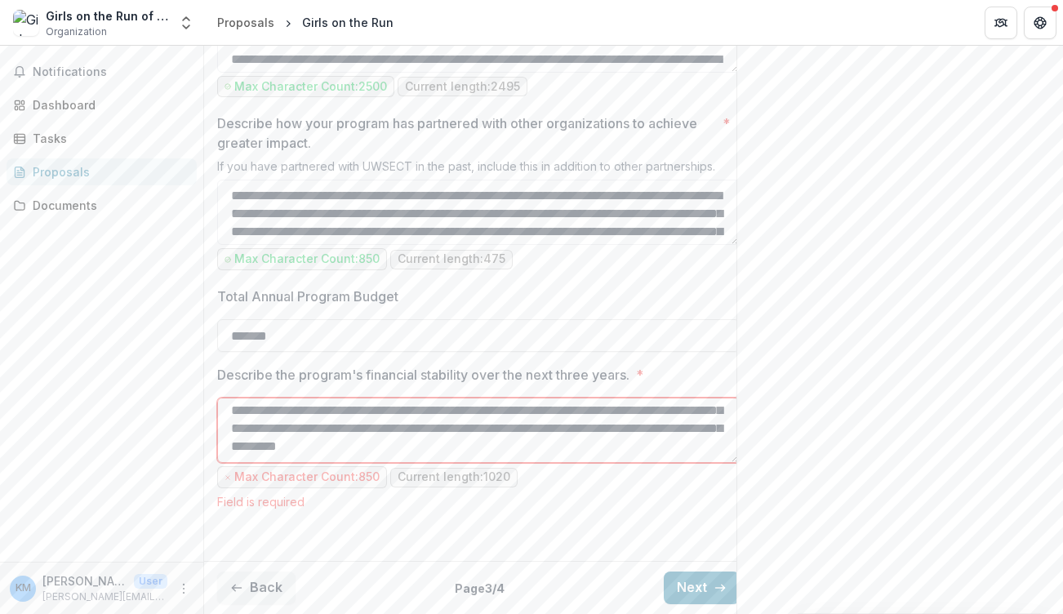
click at [363, 425] on textarea "**********" at bounding box center [478, 430] width 523 height 65
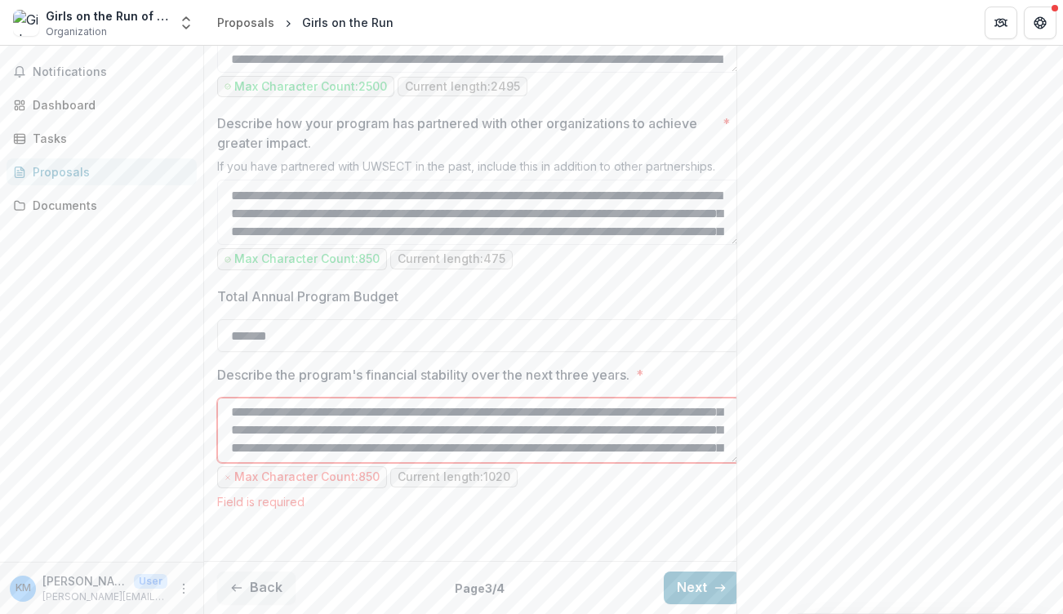
scroll to position [7, 0]
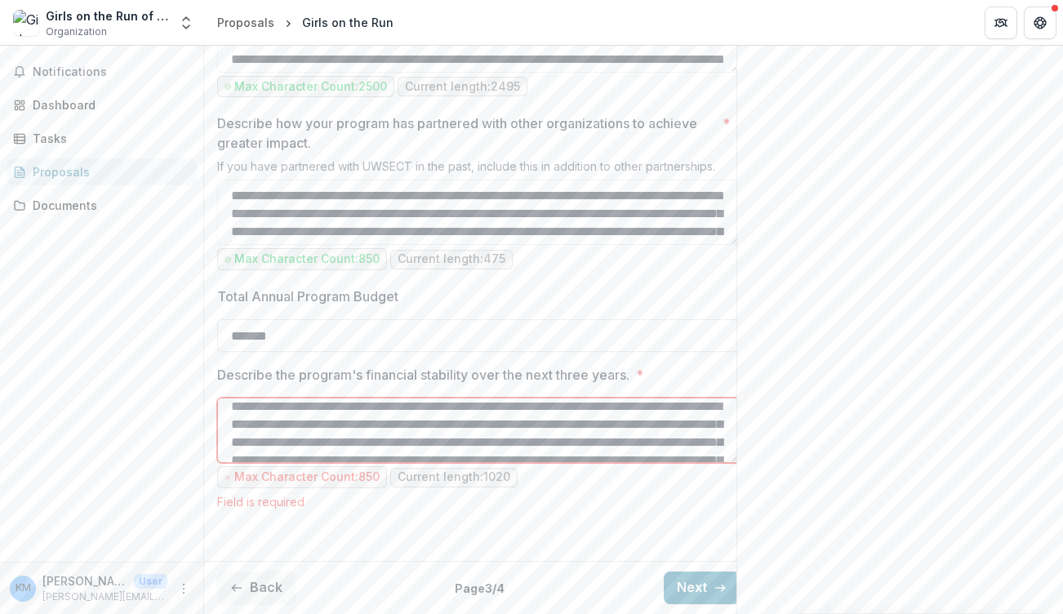
drag, startPoint x: 430, startPoint y: 414, endPoint x: 383, endPoint y: 414, distance: 46.5
click at [383, 414] on textarea "**********" at bounding box center [478, 430] width 523 height 65
click at [529, 423] on textarea "**********" at bounding box center [478, 430] width 523 height 65
click at [554, 432] on textarea "**********" at bounding box center [478, 430] width 523 height 65
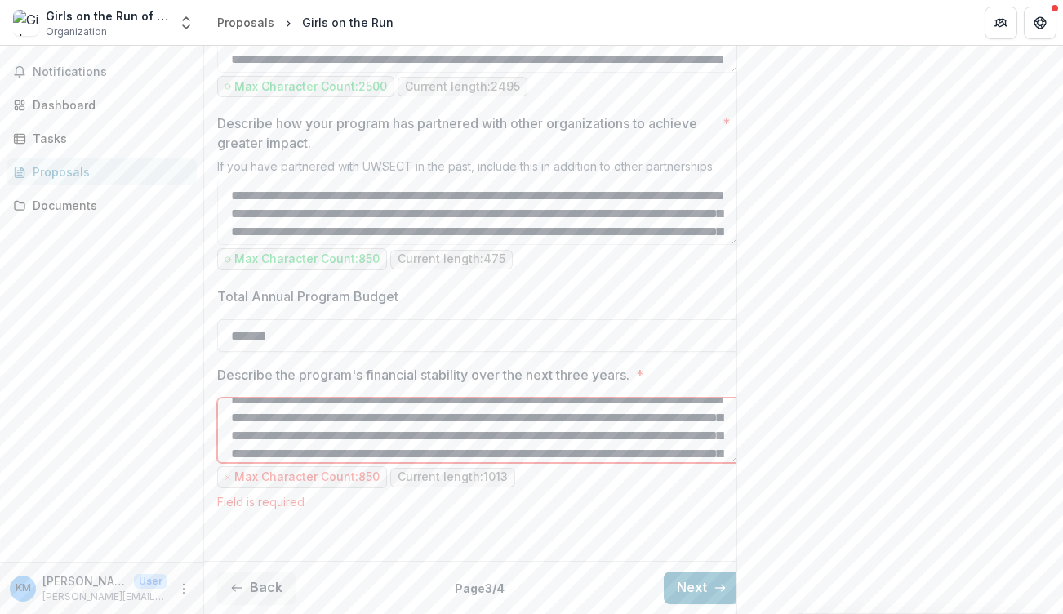
scroll to position [56, 0]
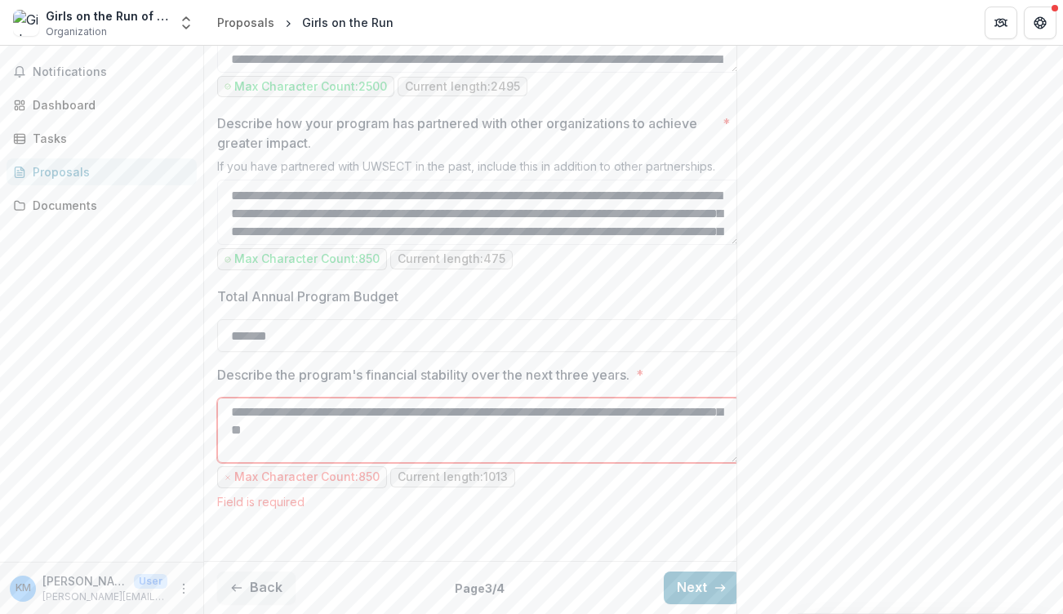
click at [394, 452] on textarea "**********" at bounding box center [478, 430] width 523 height 65
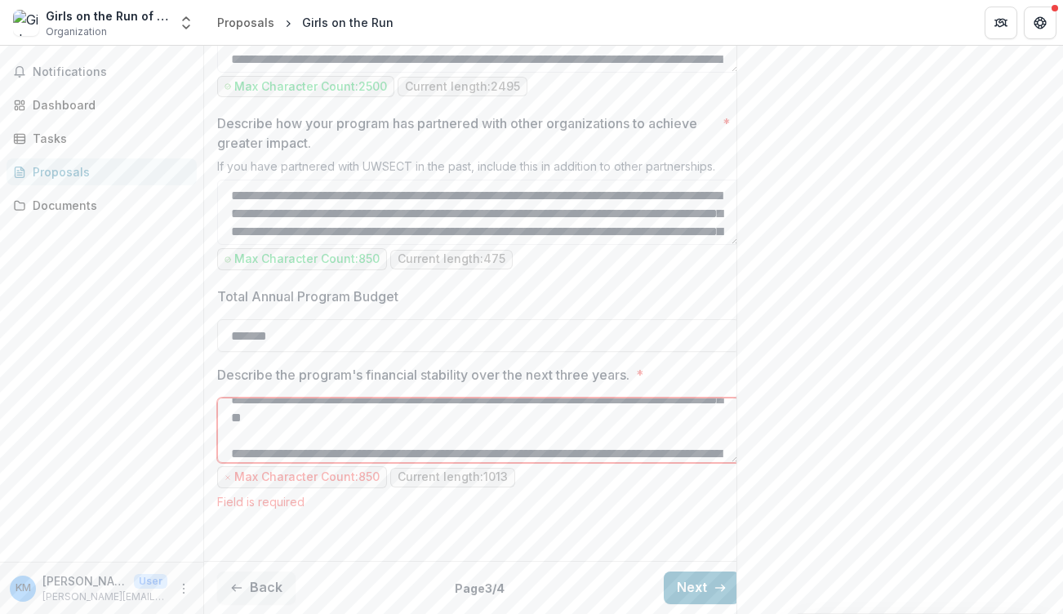
scroll to position [61, 0]
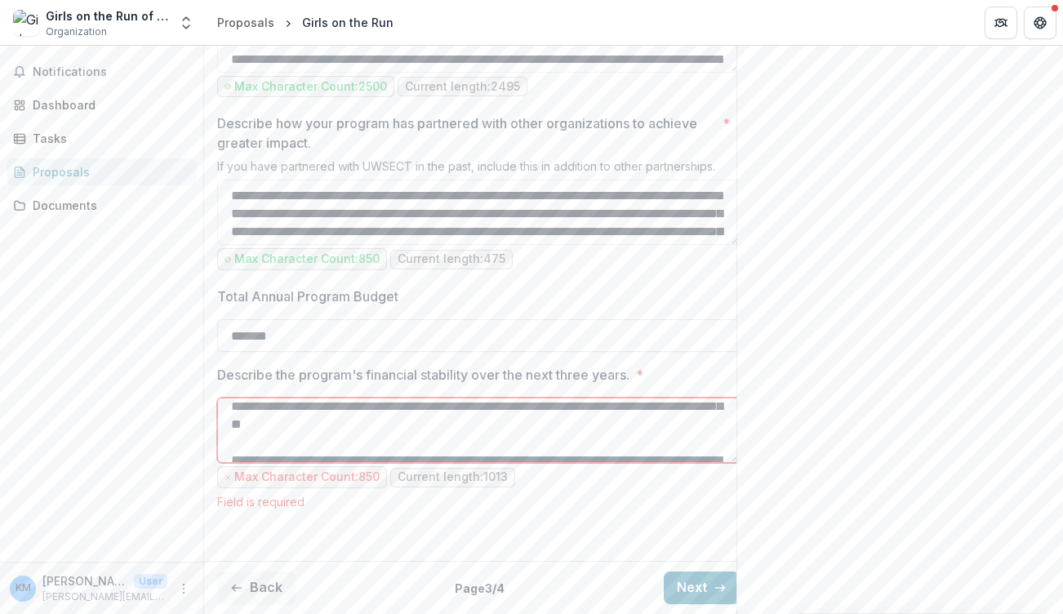
click at [369, 446] on textarea "**********" at bounding box center [478, 430] width 523 height 65
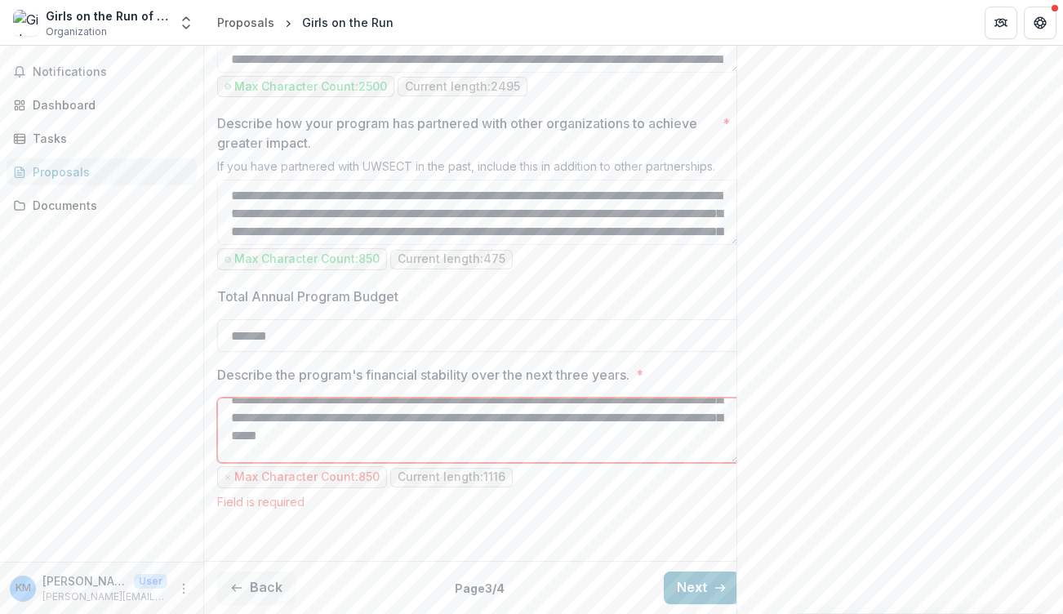
scroll to position [109, 0]
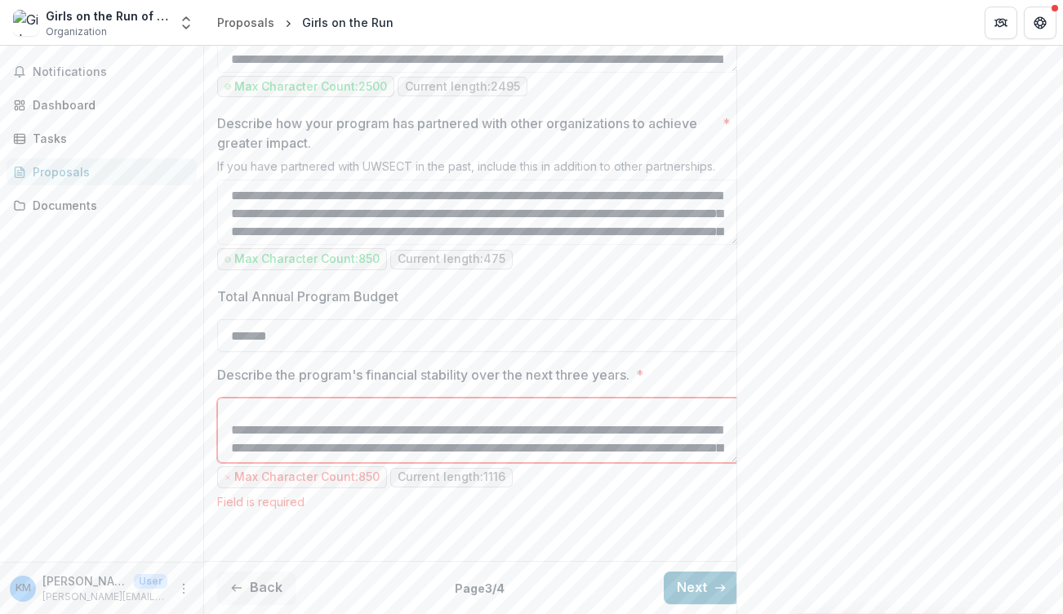
click at [556, 418] on textarea "Describe the program's financial stability over the next three years. *" at bounding box center [478, 430] width 523 height 65
drag, startPoint x: 263, startPoint y: 454, endPoint x: 216, endPoint y: 454, distance: 47.4
click at [435, 459] on textarea "Describe the program's financial stability over the next three years. *" at bounding box center [478, 430] width 523 height 65
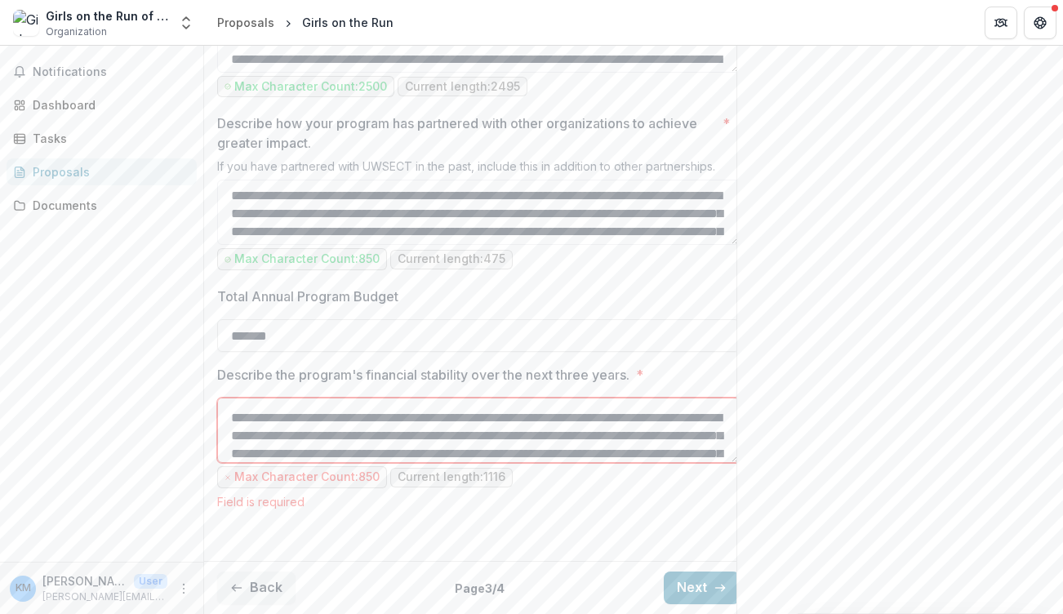
drag, startPoint x: 472, startPoint y: 442, endPoint x: 408, endPoint y: 442, distance: 63.7
click at [408, 442] on textarea "Describe the program's financial stability over the next three years. *" at bounding box center [478, 430] width 523 height 65
drag, startPoint x: 530, startPoint y: 441, endPoint x: 691, endPoint y: 444, distance: 160.9
click at [691, 444] on textarea "Describe the program's financial stability over the next three years. *" at bounding box center [478, 430] width 523 height 65
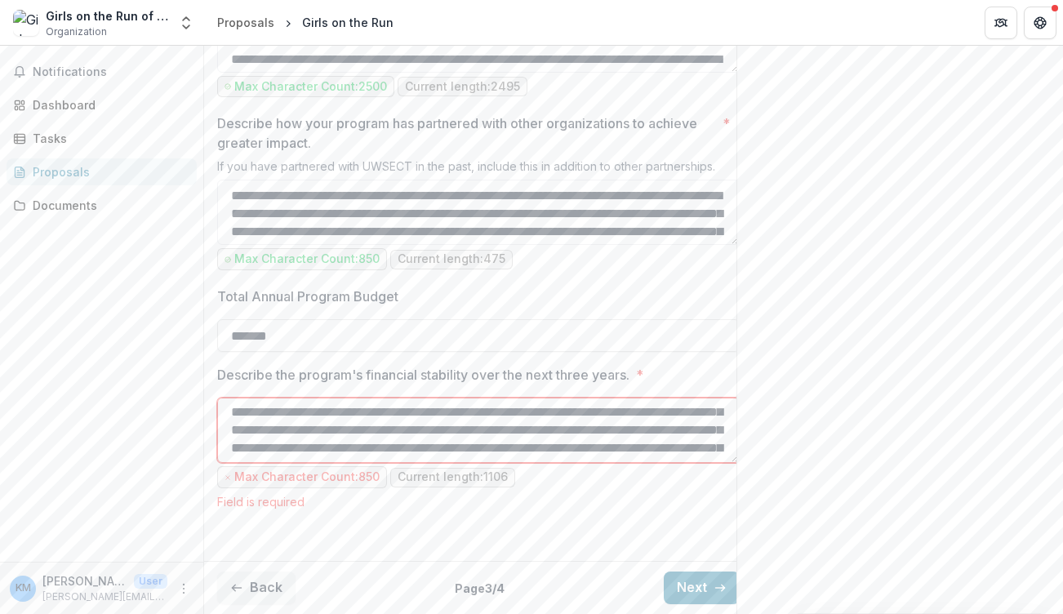
drag, startPoint x: 318, startPoint y: 418, endPoint x: 278, endPoint y: 418, distance: 40.8
click at [278, 418] on textarea "Describe the program's financial stability over the next three years. *" at bounding box center [478, 430] width 523 height 65
drag, startPoint x: 573, startPoint y: 416, endPoint x: 652, endPoint y: 456, distance: 89.1
click at [652, 456] on textarea "Describe the program's financial stability over the next three years. *" at bounding box center [478, 430] width 523 height 65
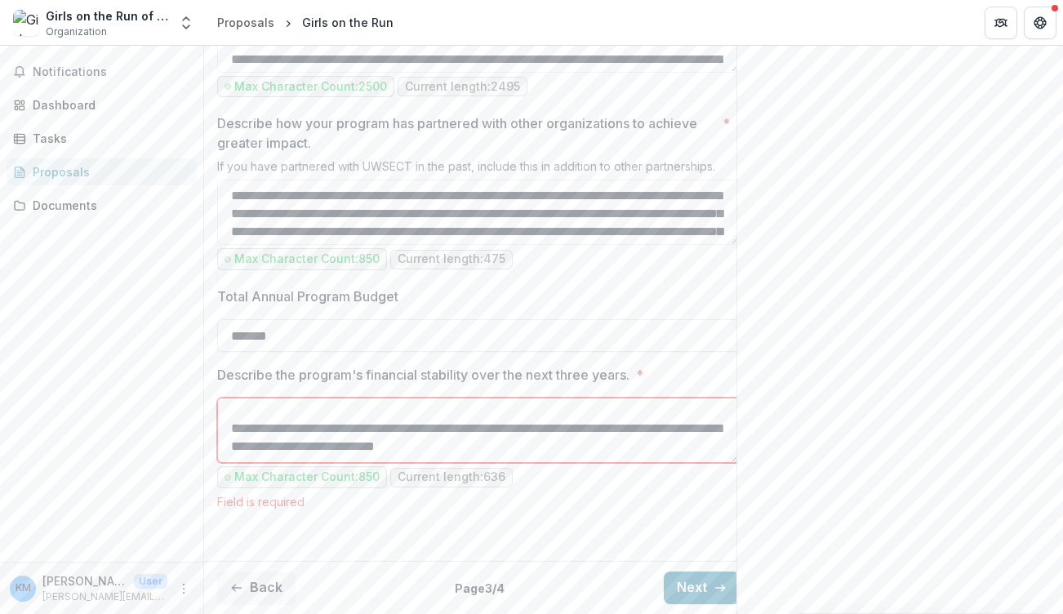
scroll to position [129, 0]
click at [233, 435] on textarea "**********" at bounding box center [478, 430] width 523 height 65
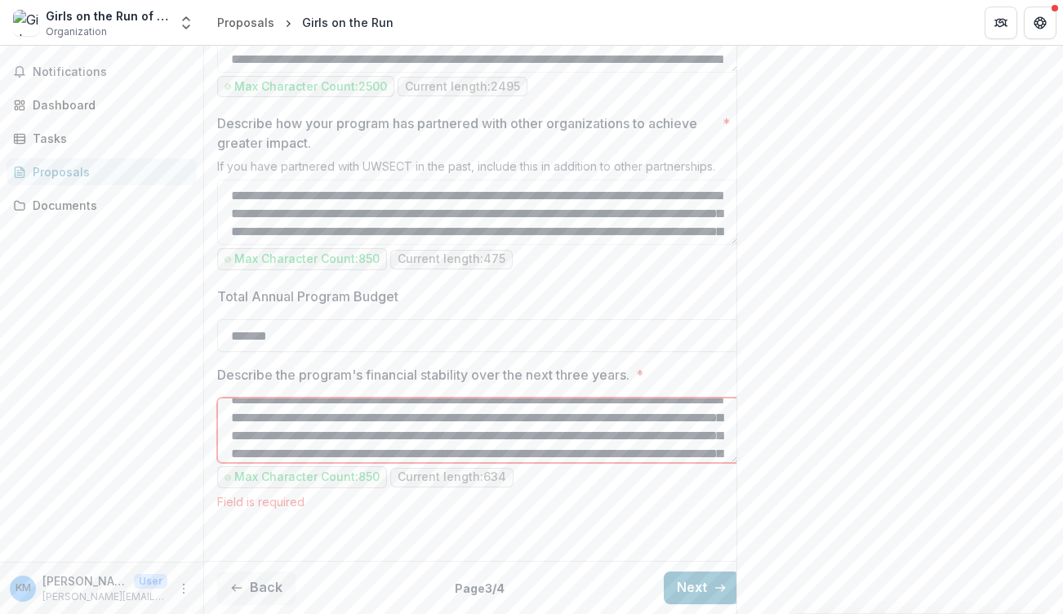
scroll to position [56, 0]
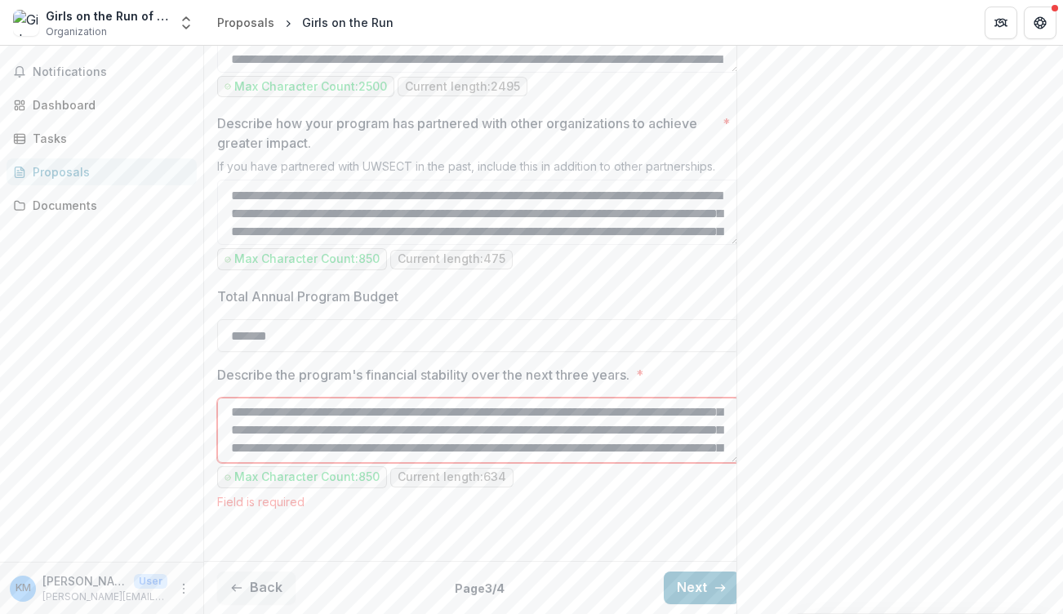
click at [370, 451] on textarea "**********" at bounding box center [478, 430] width 523 height 65
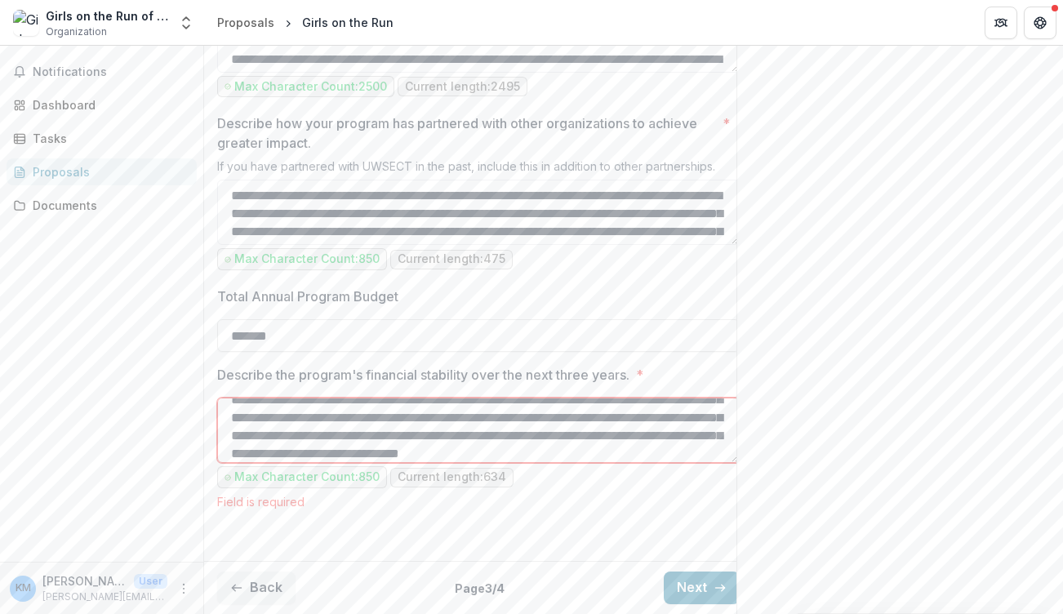
click at [354, 442] on textarea "**********" at bounding box center [478, 430] width 523 height 65
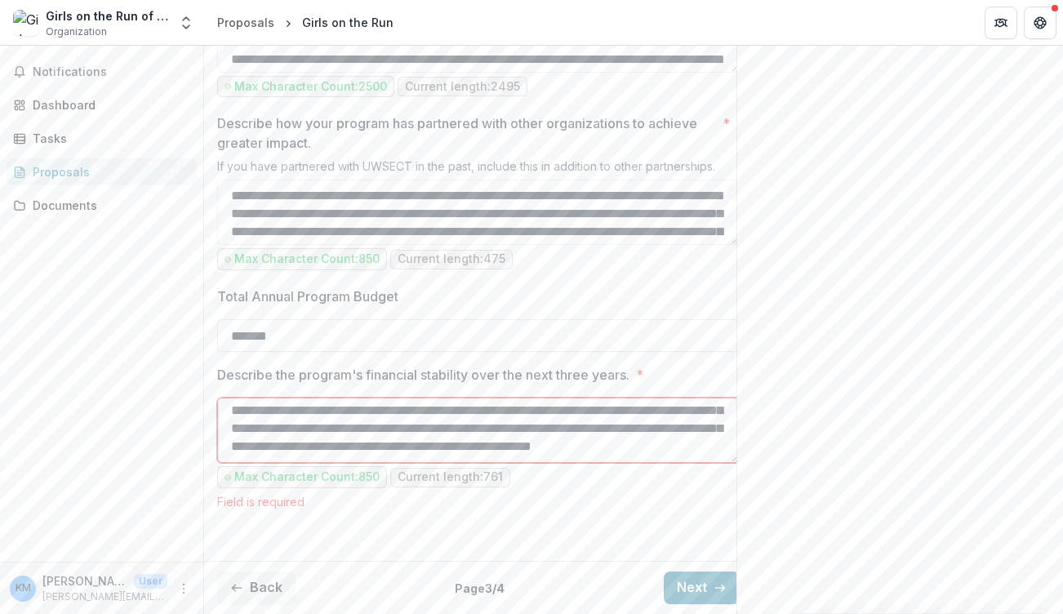
click at [639, 449] on textarea "**********" at bounding box center [478, 430] width 523 height 65
drag, startPoint x: 385, startPoint y: 459, endPoint x: 345, endPoint y: 456, distance: 41.0
click at [344, 456] on textarea "**********" at bounding box center [478, 430] width 523 height 65
click at [399, 453] on textarea "**********" at bounding box center [478, 430] width 523 height 65
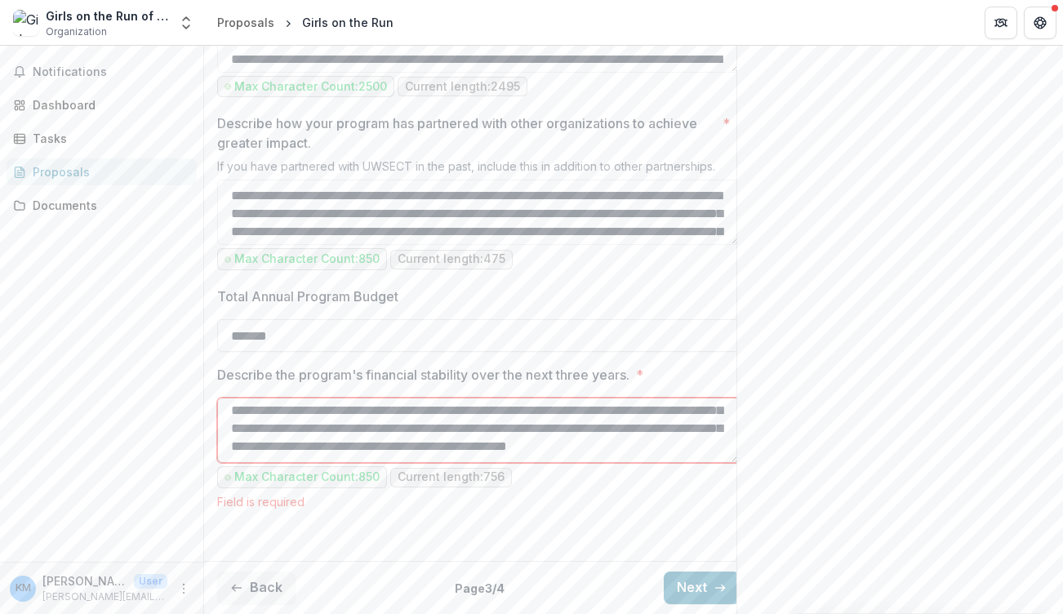
click at [526, 444] on textarea "**********" at bounding box center [478, 430] width 523 height 65
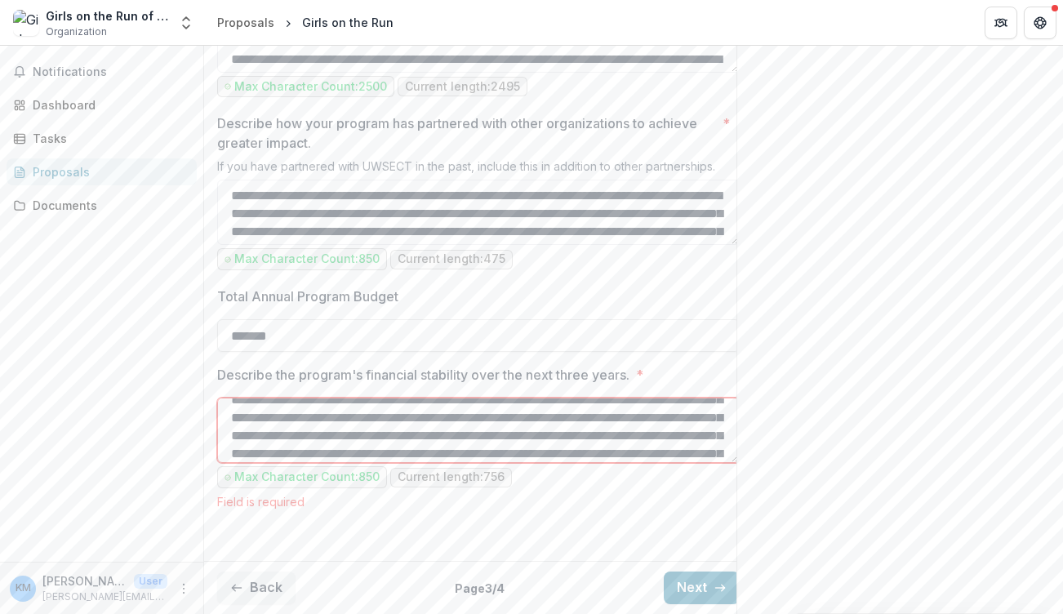
scroll to position [109, 0]
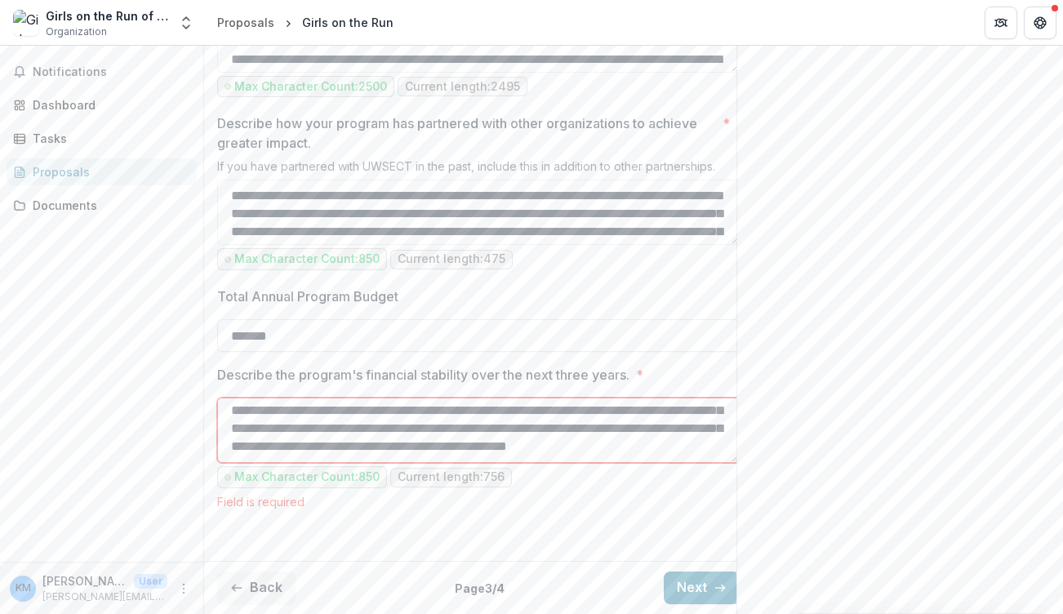
drag, startPoint x: 589, startPoint y: 418, endPoint x: 528, endPoint y: 421, distance: 60.5
click at [528, 421] on textarea "**********" at bounding box center [478, 430] width 523 height 65
click at [621, 420] on textarea "**********" at bounding box center [478, 430] width 523 height 65
click at [350, 455] on textarea "**********" at bounding box center [478, 430] width 523 height 65
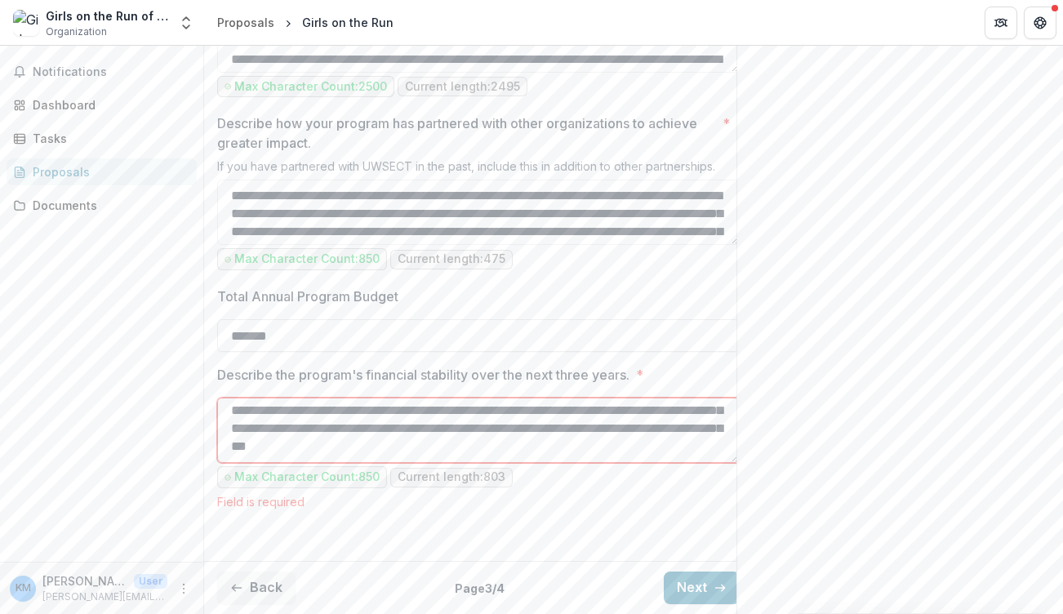
click at [648, 443] on textarea "**********" at bounding box center [478, 430] width 523 height 65
click at [565, 422] on textarea "**********" at bounding box center [478, 430] width 523 height 65
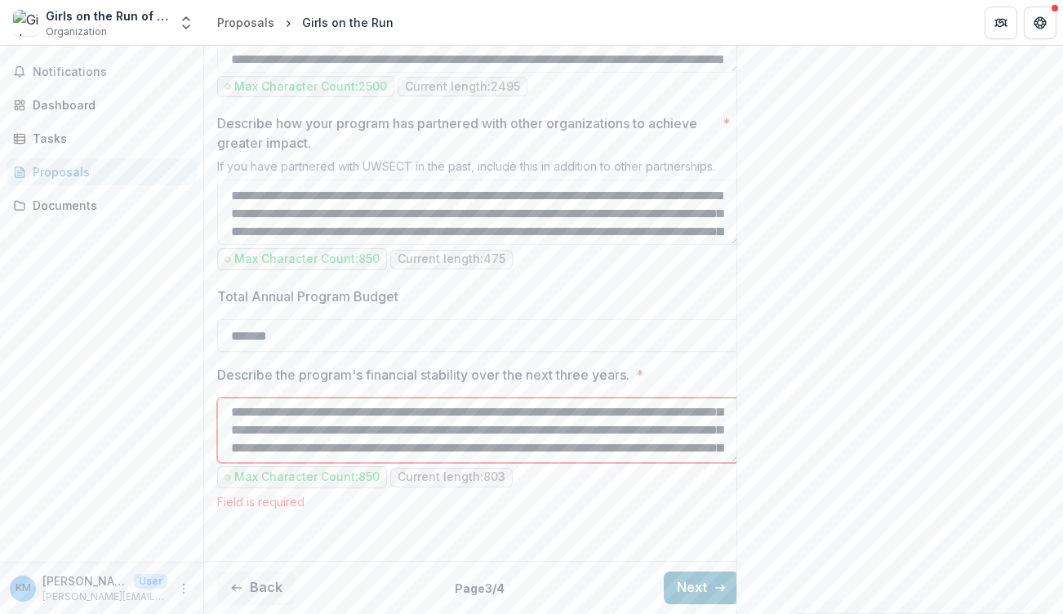
click at [407, 438] on textarea "**********" at bounding box center [478, 430] width 523 height 65
click at [494, 443] on textarea "**********" at bounding box center [478, 430] width 523 height 65
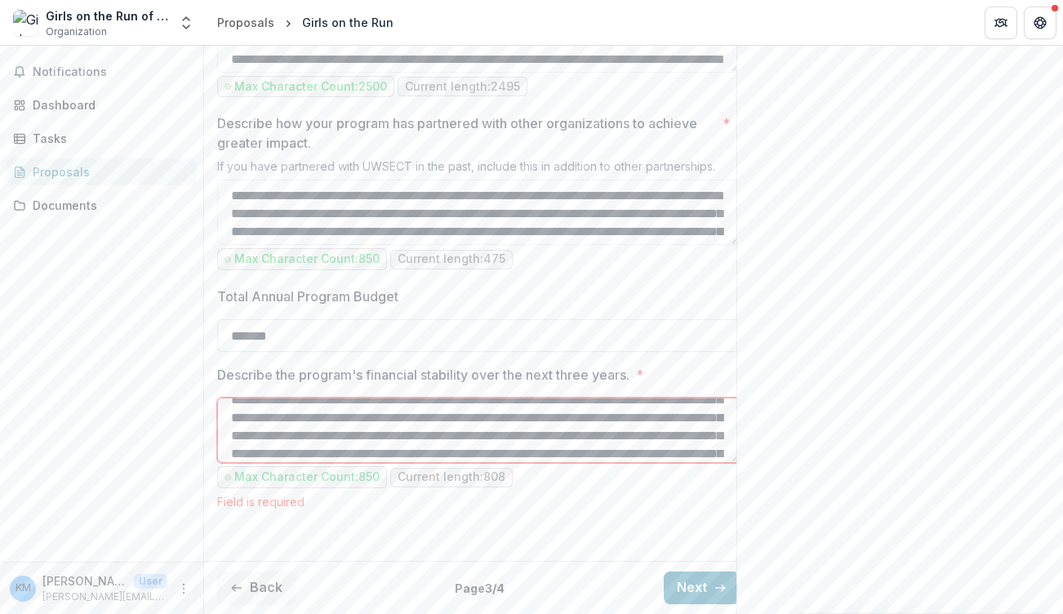
click at [554, 444] on textarea "**********" at bounding box center [478, 430] width 523 height 65
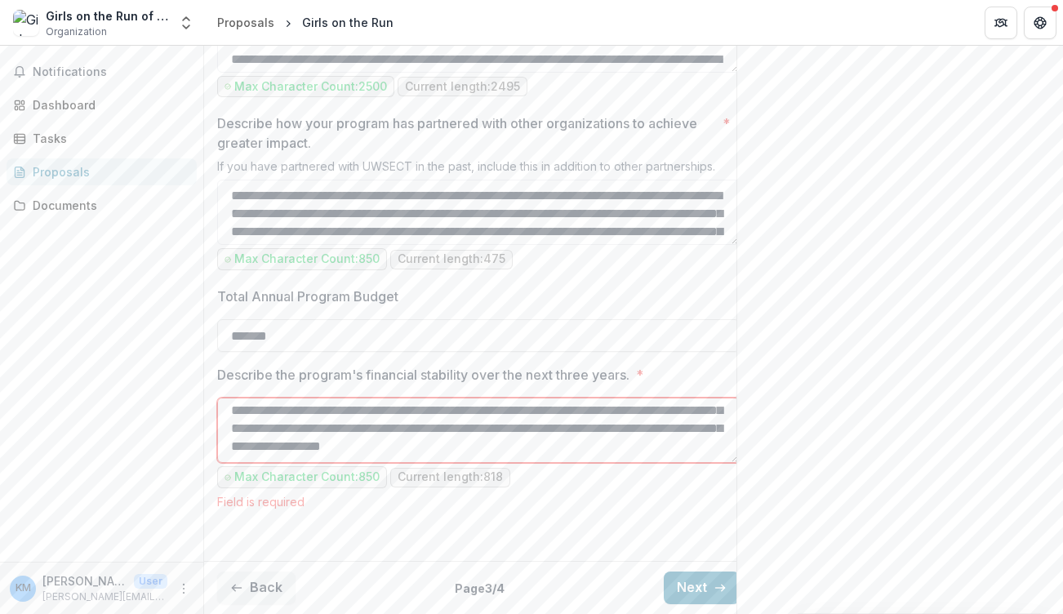
scroll to position [115, 0]
drag, startPoint x: 543, startPoint y: 446, endPoint x: 486, endPoint y: 449, distance: 57.3
click at [486, 449] on textarea "**********" at bounding box center [478, 430] width 523 height 65
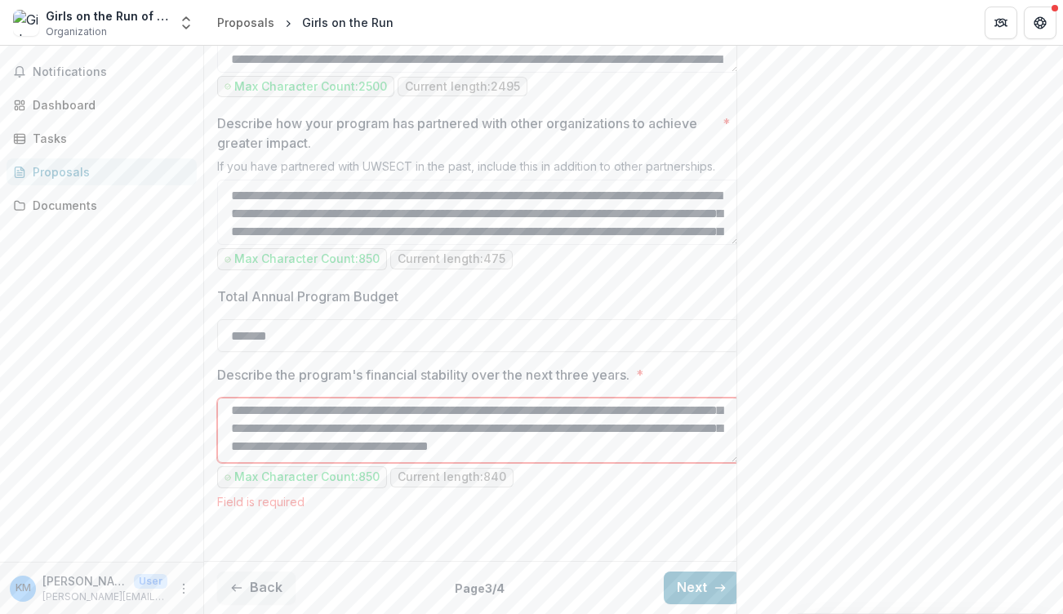
click at [336, 456] on textarea "**********" at bounding box center [478, 430] width 523 height 65
click at [413, 453] on textarea "**********" at bounding box center [478, 430] width 523 height 65
type textarea "**********"
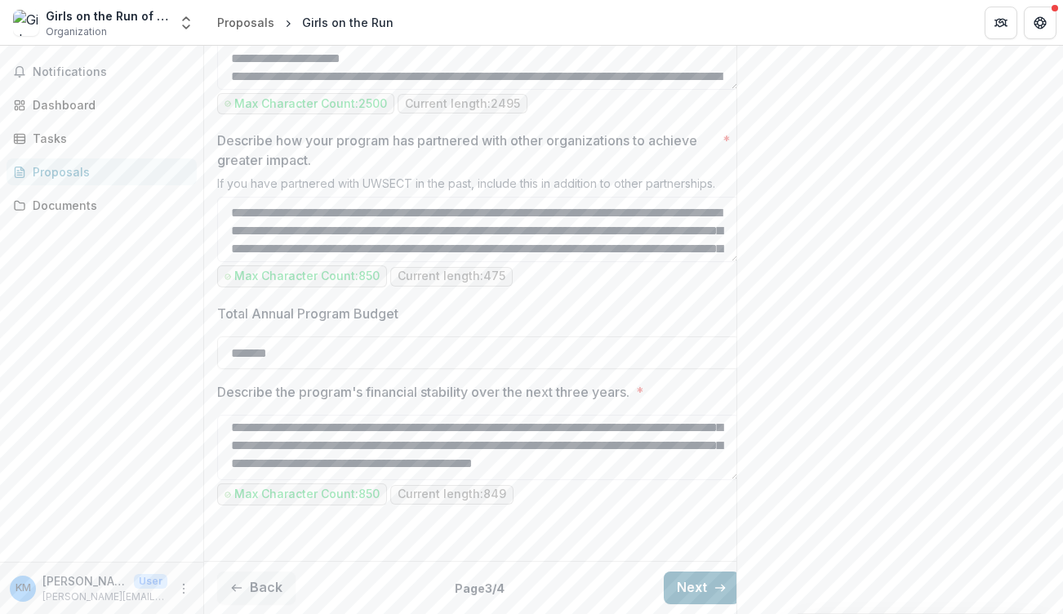
click at [689, 579] on button "Next" at bounding box center [702, 588] width 76 height 33
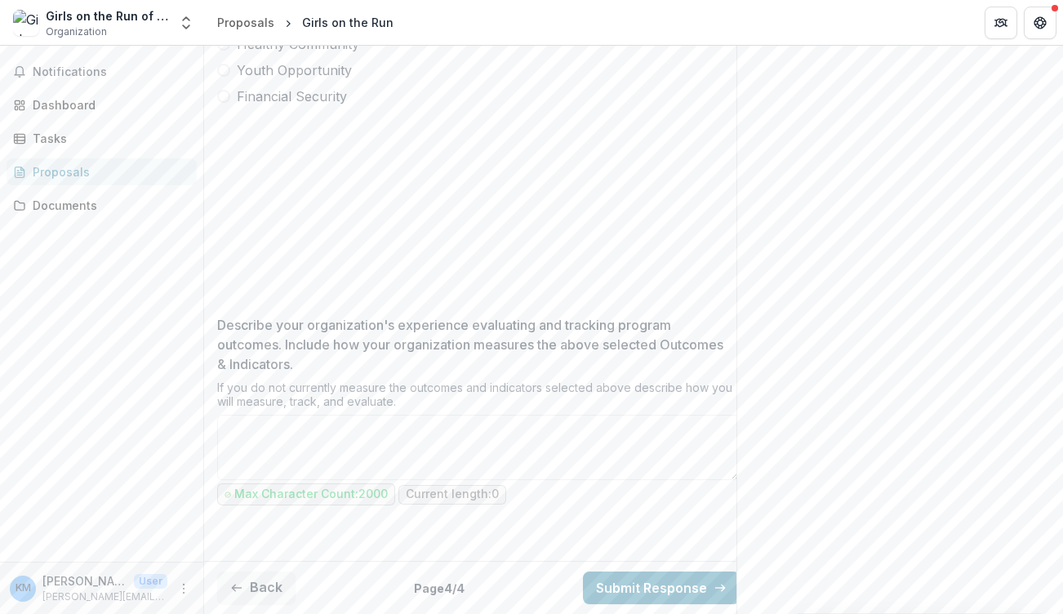
scroll to position [666, 0]
click at [808, 242] on div "Send comments or questions to UWSECT in the box below. UWSECT will be notified …" at bounding box center [900, 85] width 327 height 1058
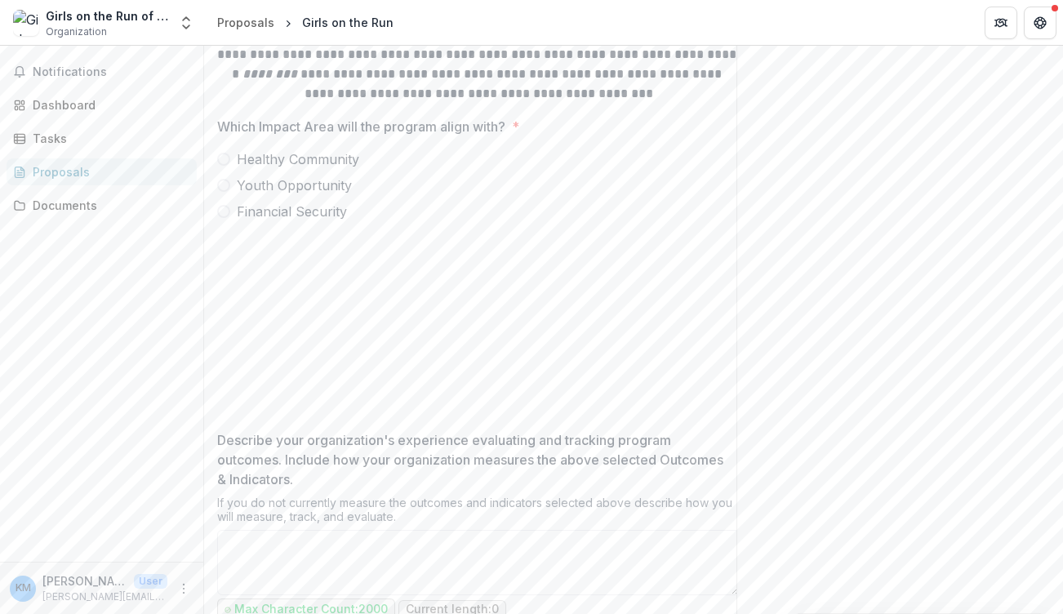
scroll to position [372, 0]
click at [222, 194] on span at bounding box center [223, 187] width 13 height 13
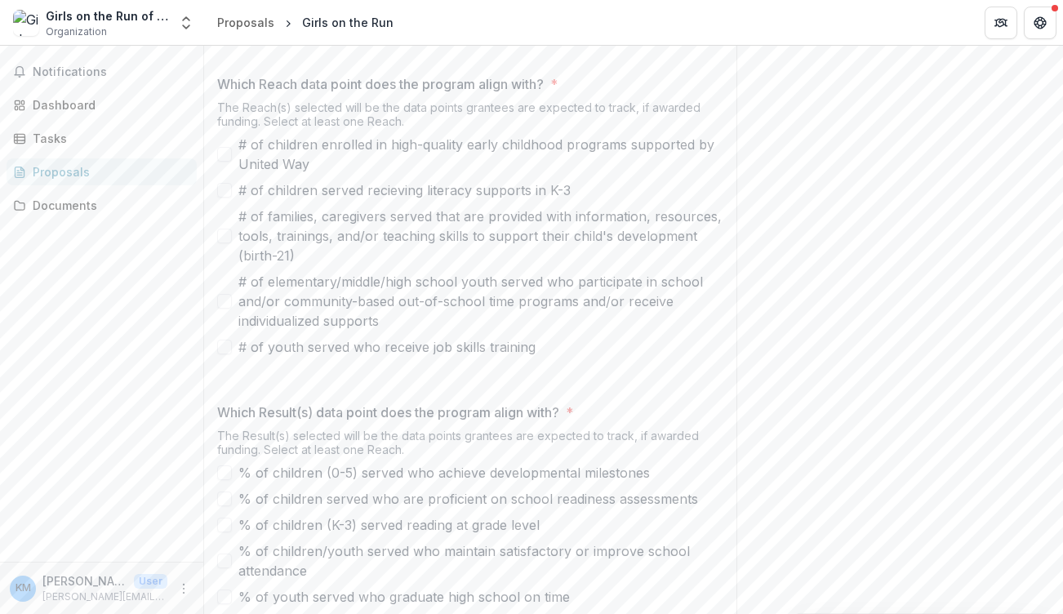
scroll to position [568, 0]
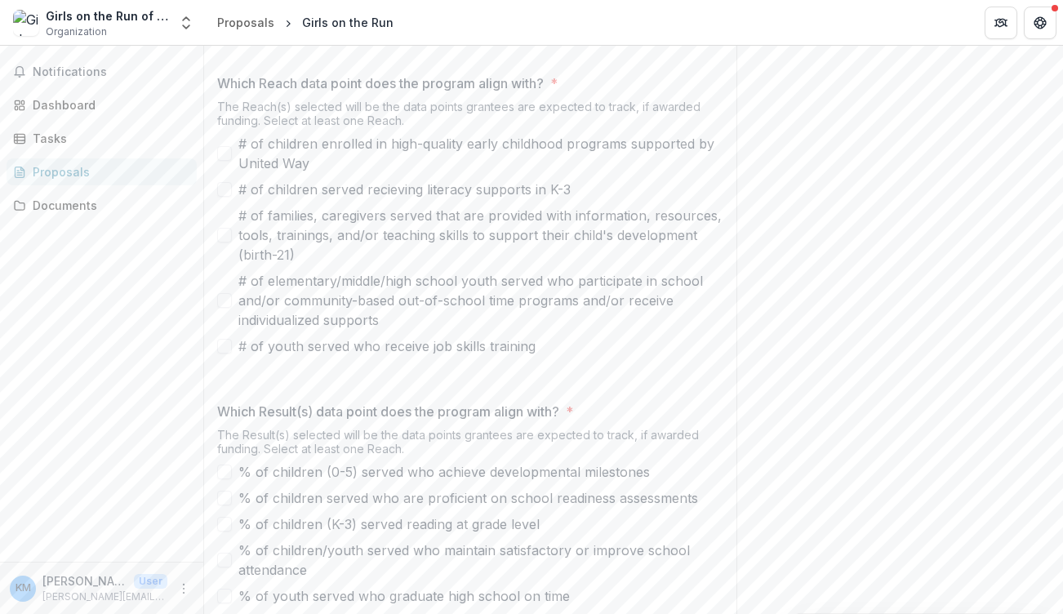
click at [225, 308] on span at bounding box center [224, 300] width 15 height 15
click at [607, 389] on p at bounding box center [478, 379] width 523 height 20
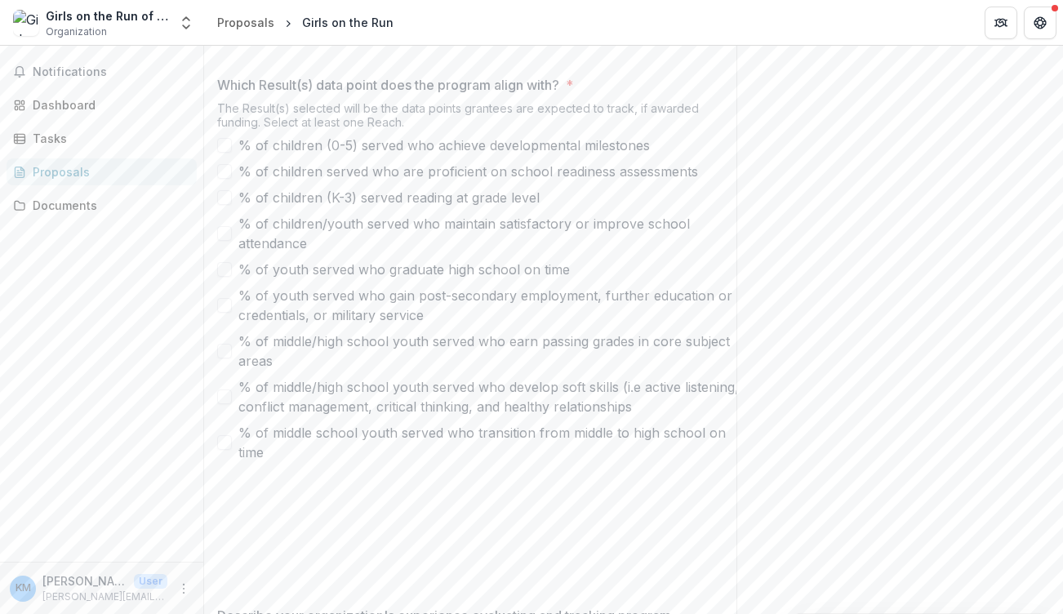
scroll to position [928, 0]
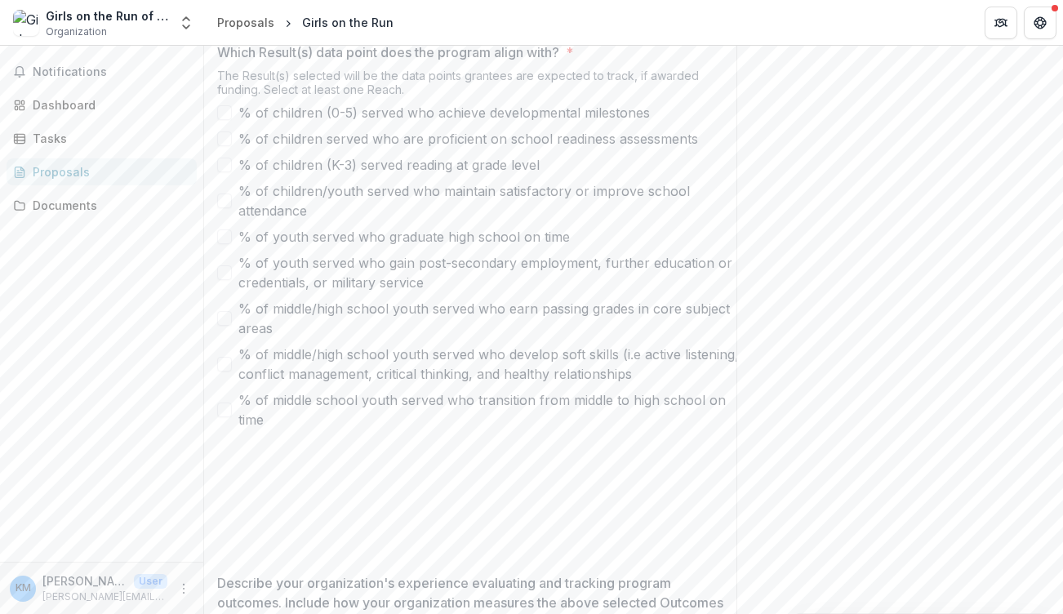
click at [227, 372] on span at bounding box center [224, 364] width 15 height 15
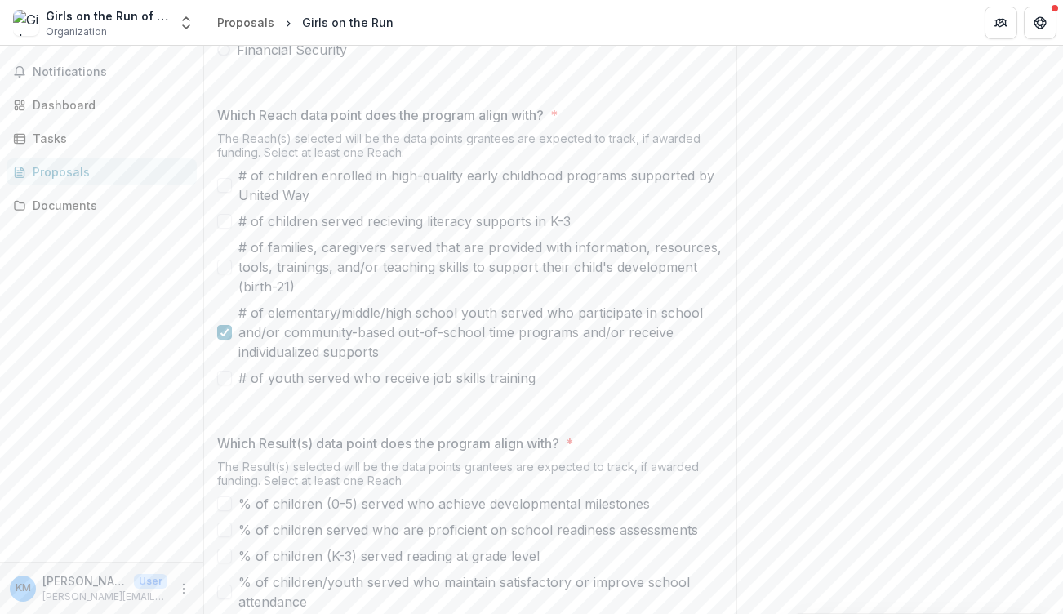
scroll to position [536, 0]
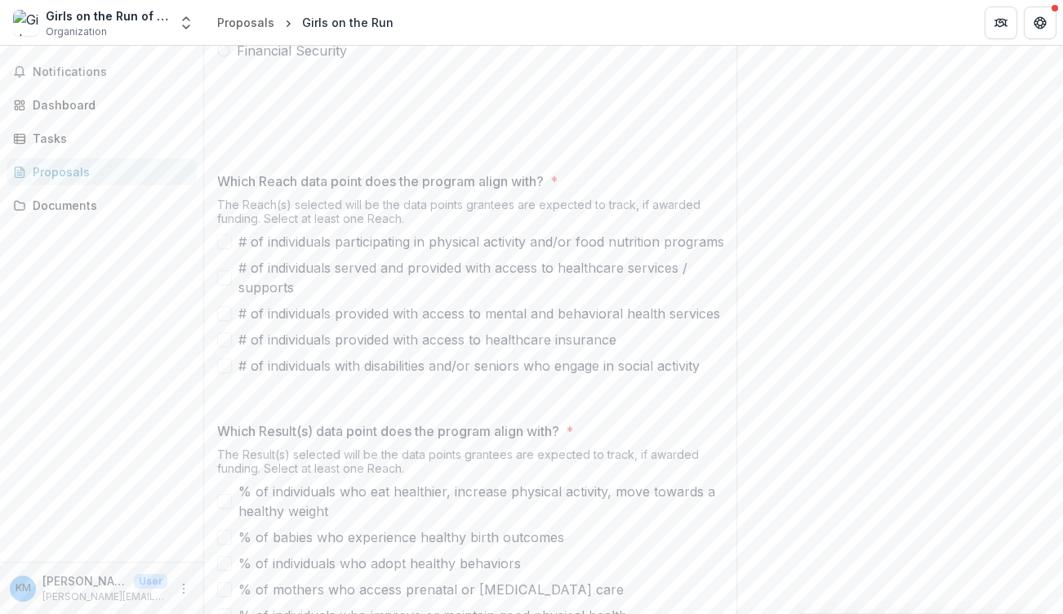
click at [225, 249] on span at bounding box center [224, 241] width 15 height 15
click at [461, 297] on span "# of individuals served and provided with access to healthcare services / suppo…" at bounding box center [488, 277] width 501 height 39
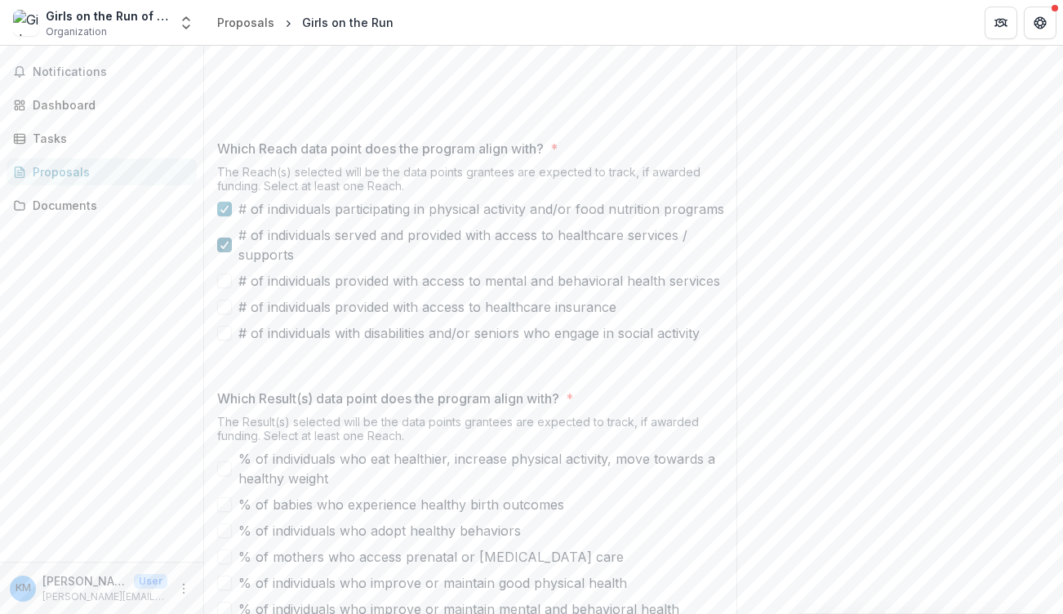
click at [225, 249] on icon at bounding box center [225, 245] width 10 height 8
click at [669, 293] on div "**********" at bounding box center [478, 383] width 523 height 1250
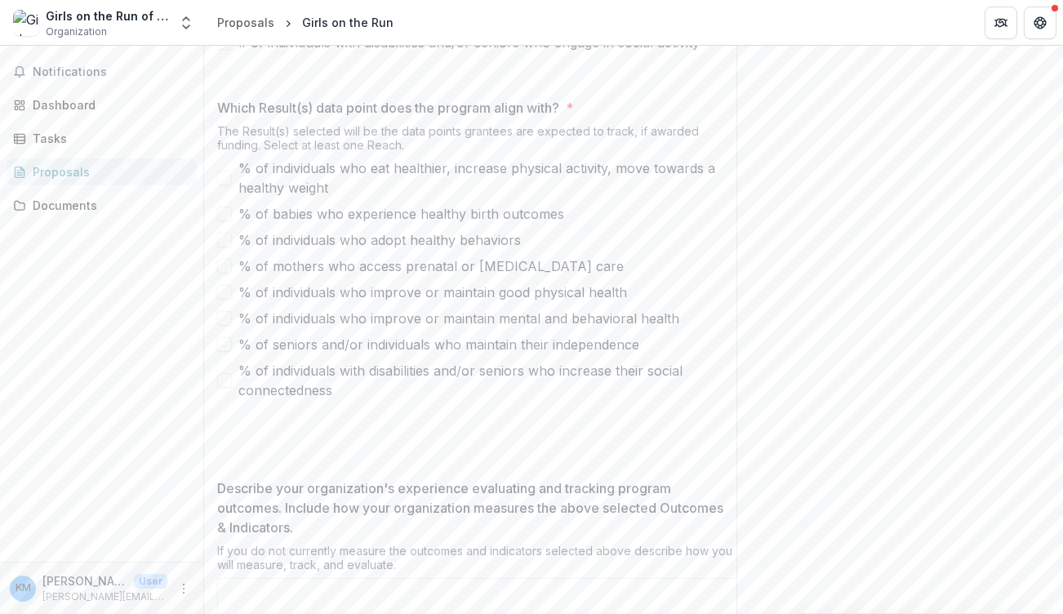
scroll to position [862, 0]
click at [227, 244] on span at bounding box center [224, 236] width 15 height 15
click at [225, 296] on span at bounding box center [224, 289] width 15 height 15
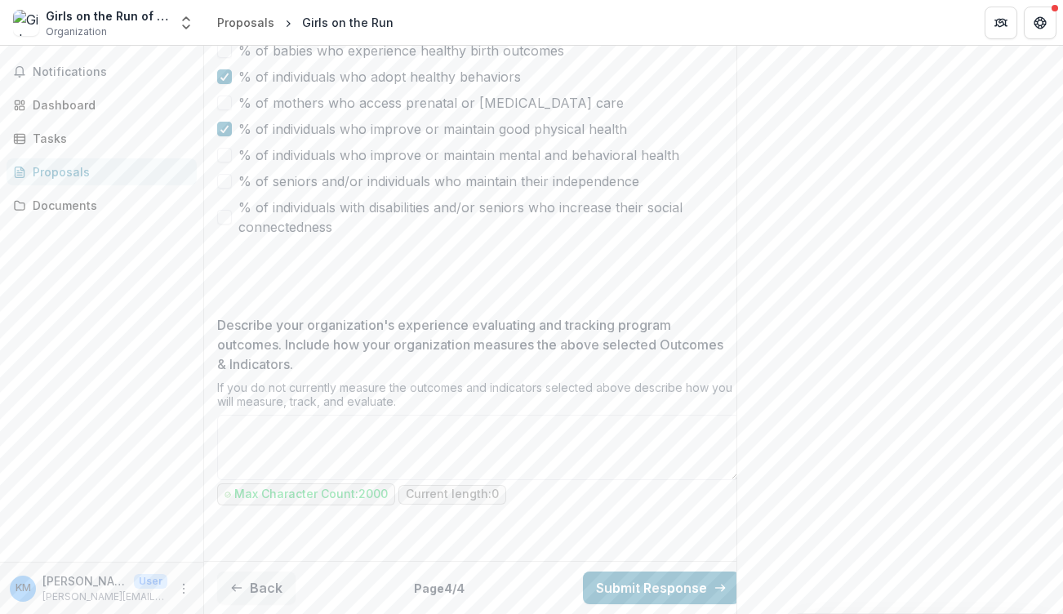
scroll to position [1199, 0]
click at [318, 421] on textarea "Describe your organization's experience evaluating and tracking program outcome…" at bounding box center [478, 447] width 523 height 65
paste textarea "**********"
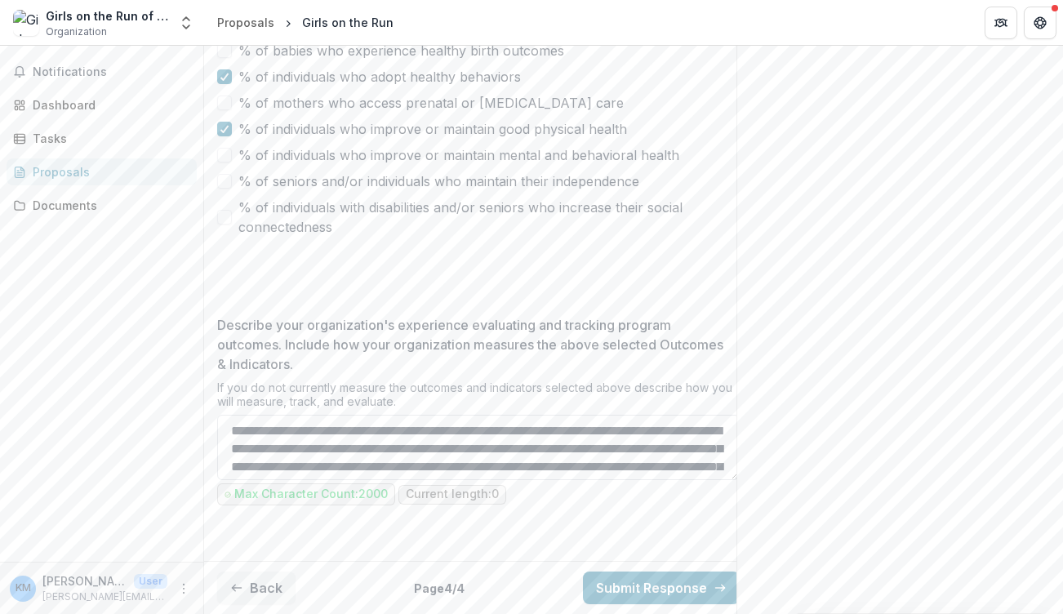
scroll to position [211, 0]
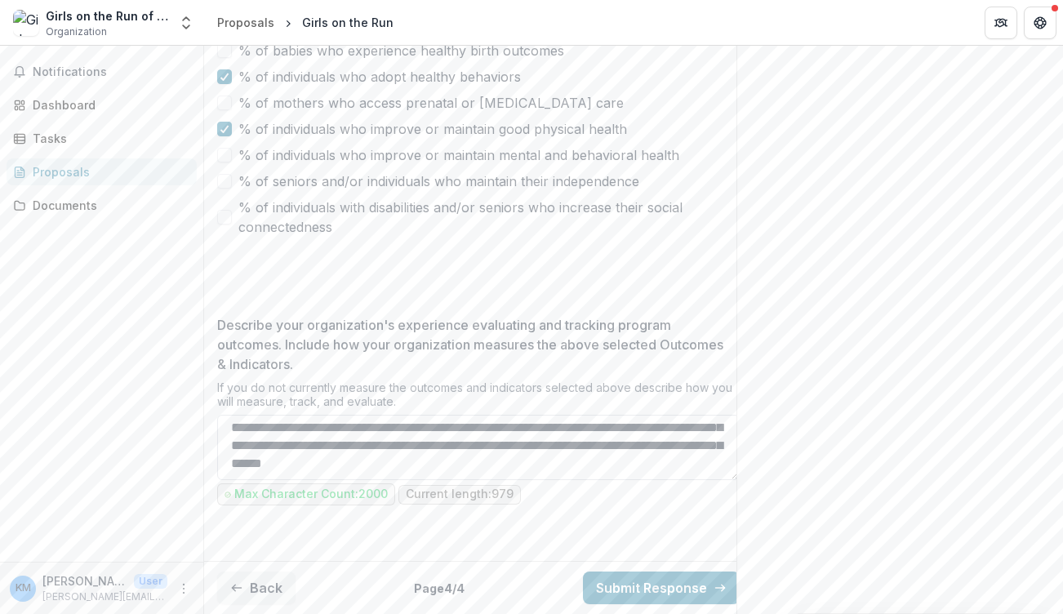
click at [476, 461] on textarea "**********" at bounding box center [478, 447] width 523 height 65
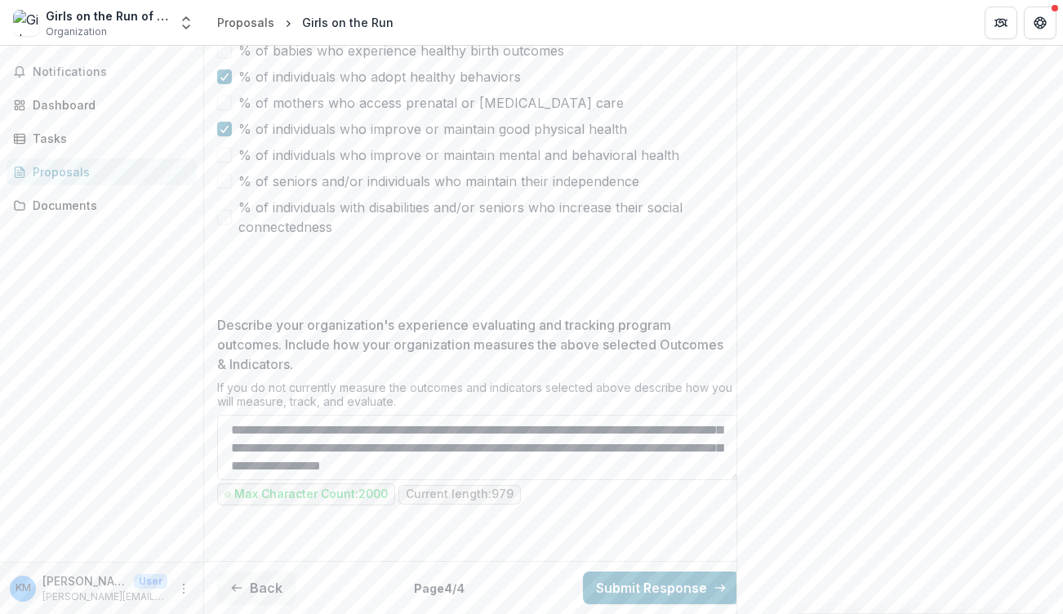
scroll to position [1, 0]
click at [468, 437] on textarea "**********" at bounding box center [478, 447] width 523 height 65
click at [292, 421] on textarea "**********" at bounding box center [478, 447] width 523 height 65
click at [581, 415] on textarea "**********" at bounding box center [478, 447] width 523 height 65
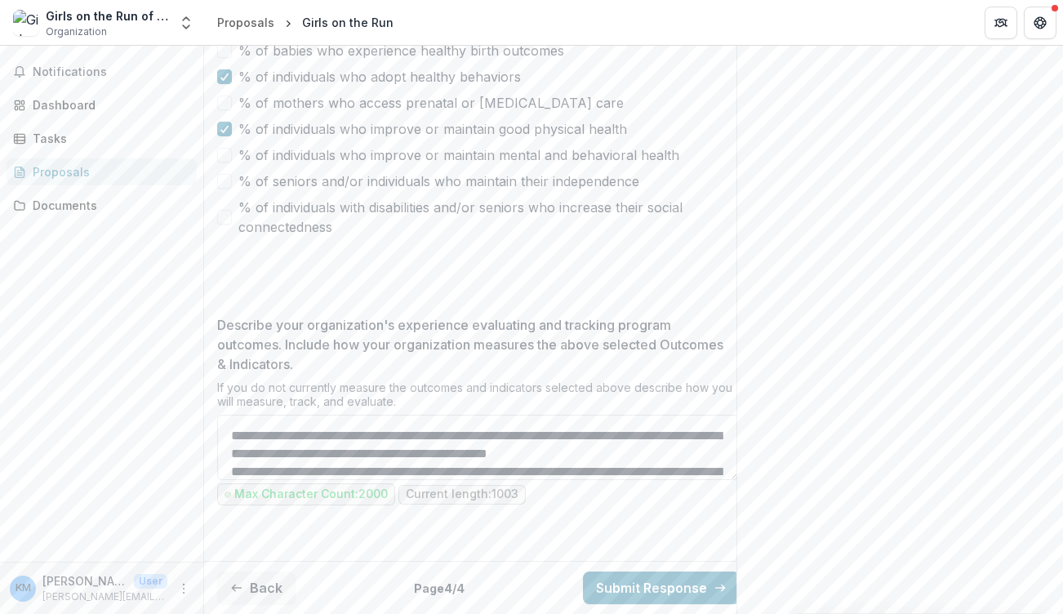
scroll to position [163, 0]
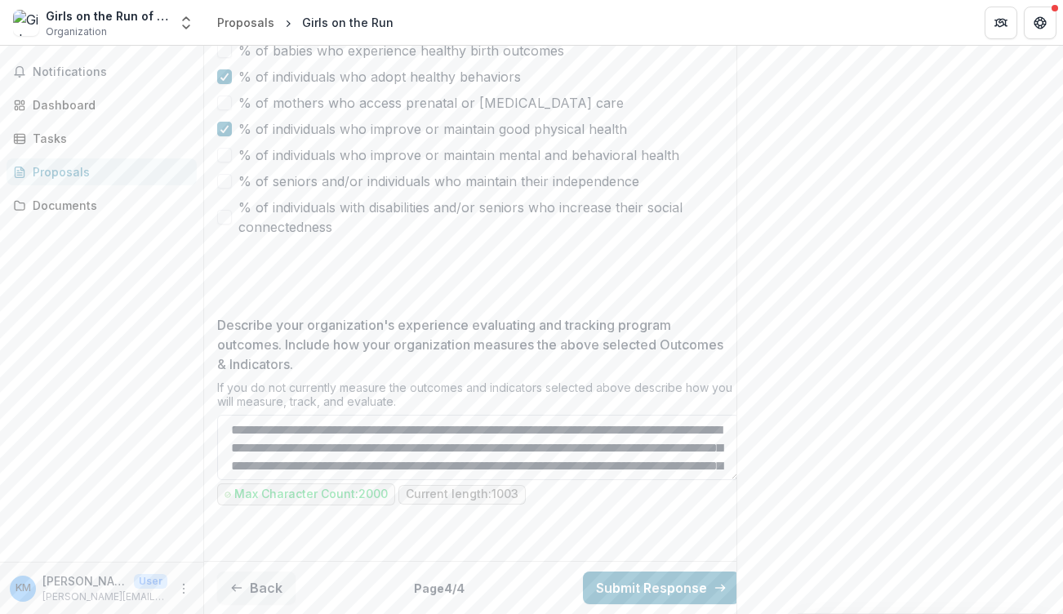
click at [489, 457] on textarea "**********" at bounding box center [478, 447] width 523 height 65
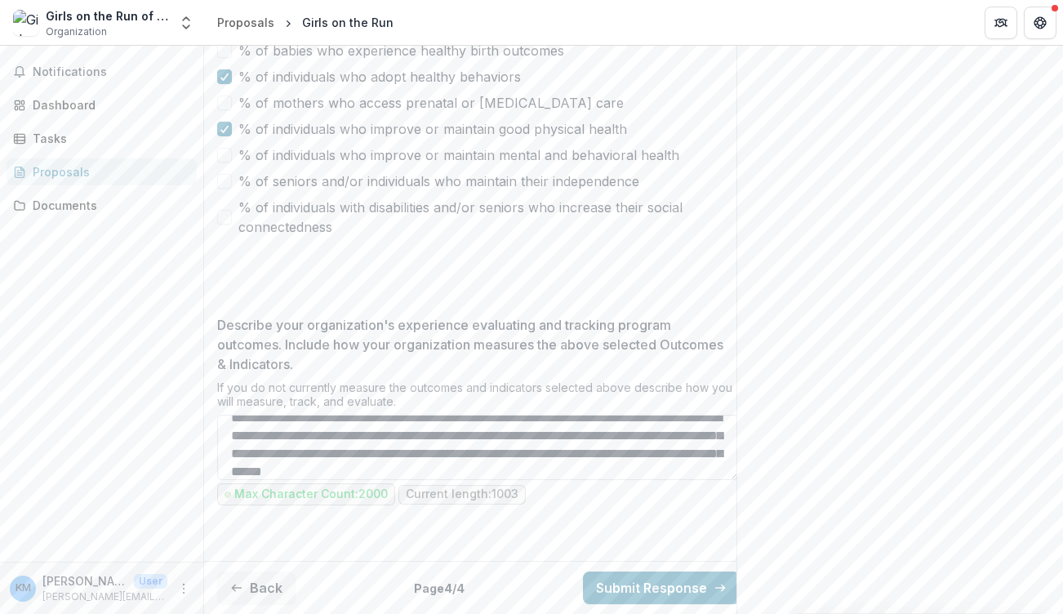
click at [431, 441] on textarea "**********" at bounding box center [478, 447] width 523 height 65
click at [341, 460] on textarea "Describe your organization's experience evaluating and tracking program outcome…" at bounding box center [478, 447] width 523 height 65
click at [406, 439] on textarea "Describe your organization's experience evaluating and tracking program outcome…" at bounding box center [478, 447] width 523 height 65
click at [576, 445] on textarea "Describe your organization's experience evaluating and tracking program outcome…" at bounding box center [478, 447] width 523 height 65
click at [474, 457] on textarea "Describe your organization's experience evaluating and tracking program outcome…" at bounding box center [478, 447] width 523 height 65
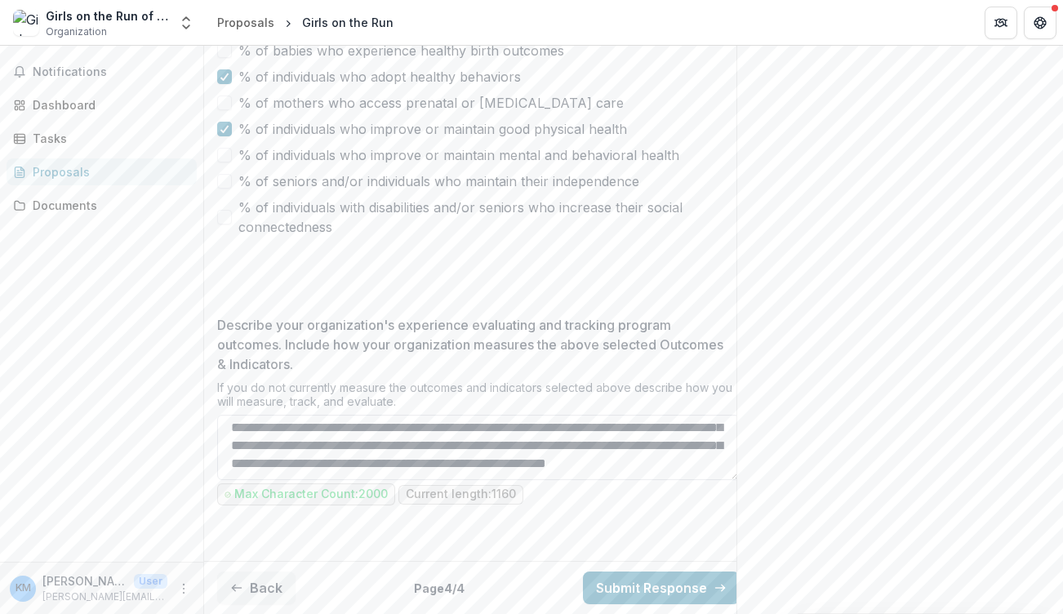
scroll to position [247, 0]
type textarea "**********"
click at [269, 572] on button "Back" at bounding box center [256, 588] width 78 height 33
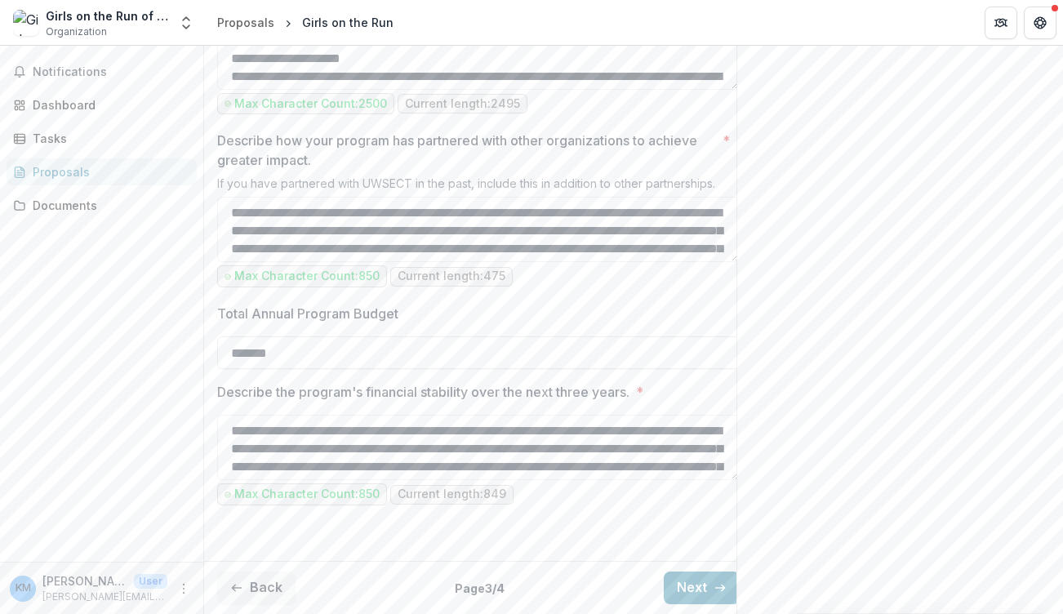
scroll to position [1712, 0]
click at [268, 572] on button "Back" at bounding box center [256, 588] width 78 height 33
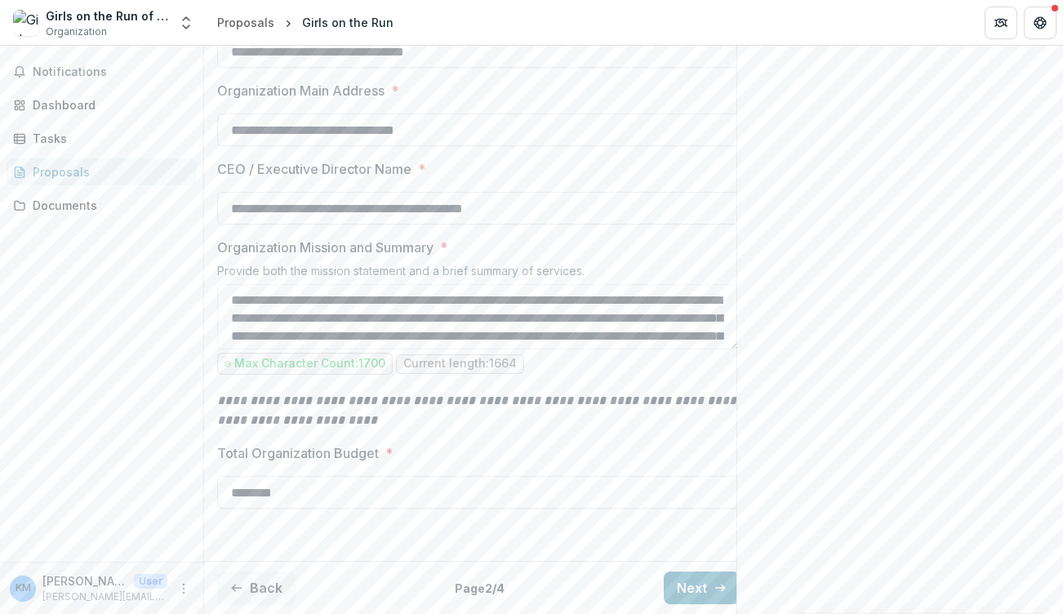
scroll to position [568, 0]
click at [265, 578] on button "Back" at bounding box center [256, 588] width 78 height 33
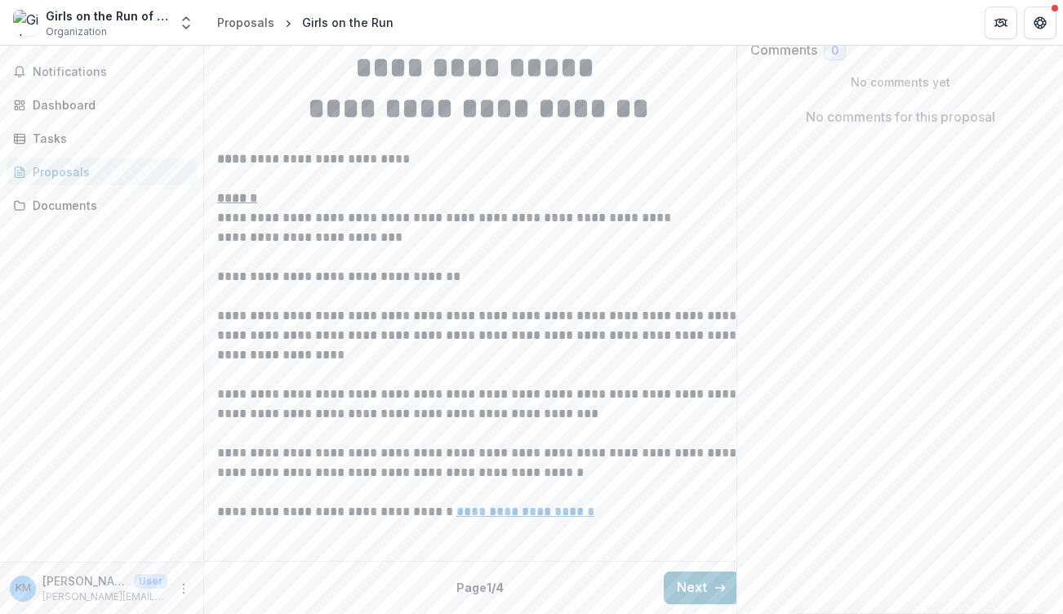
scroll to position [468, 0]
click at [693, 572] on button "Next" at bounding box center [702, 588] width 76 height 33
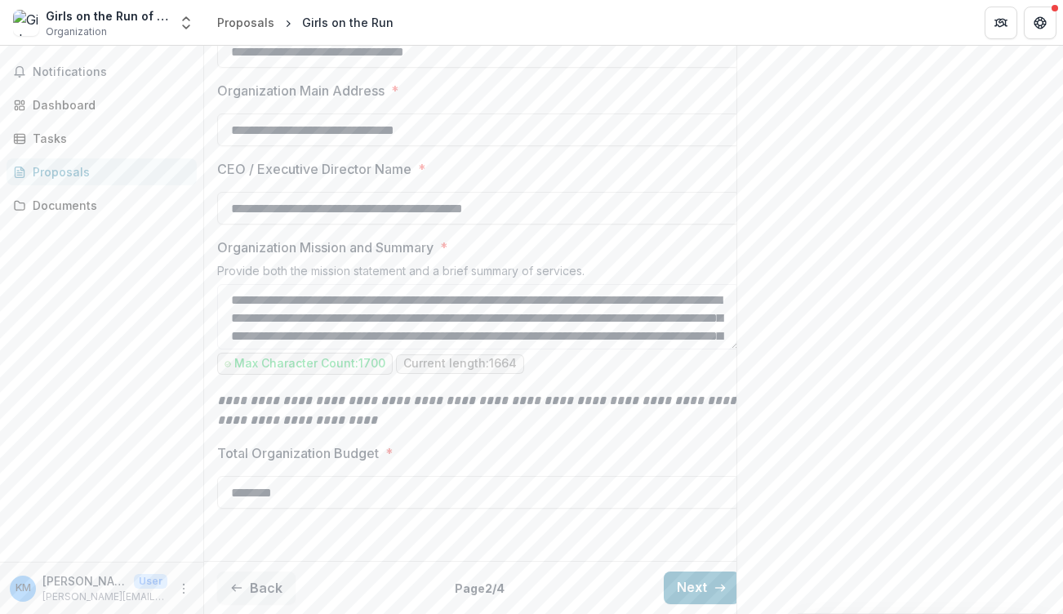
scroll to position [568, 0]
click at [696, 574] on button "Next" at bounding box center [702, 588] width 76 height 33
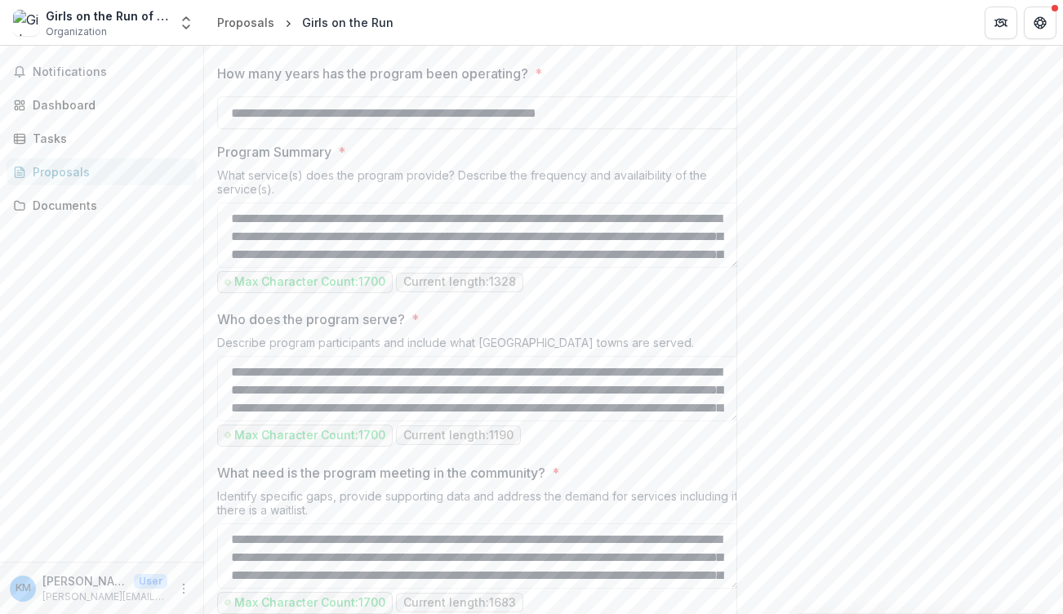
click at [694, 450] on div "Who does the program serve? * Describe program participants and include what [G…" at bounding box center [478, 379] width 523 height 140
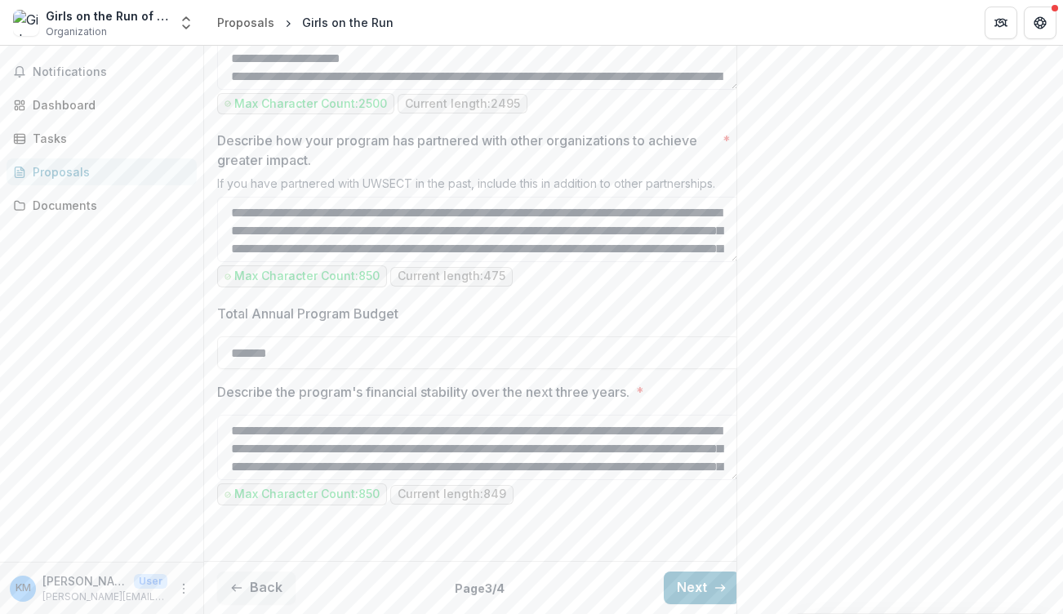
scroll to position [1712, 0]
click at [684, 572] on button "Next" at bounding box center [702, 588] width 76 height 33
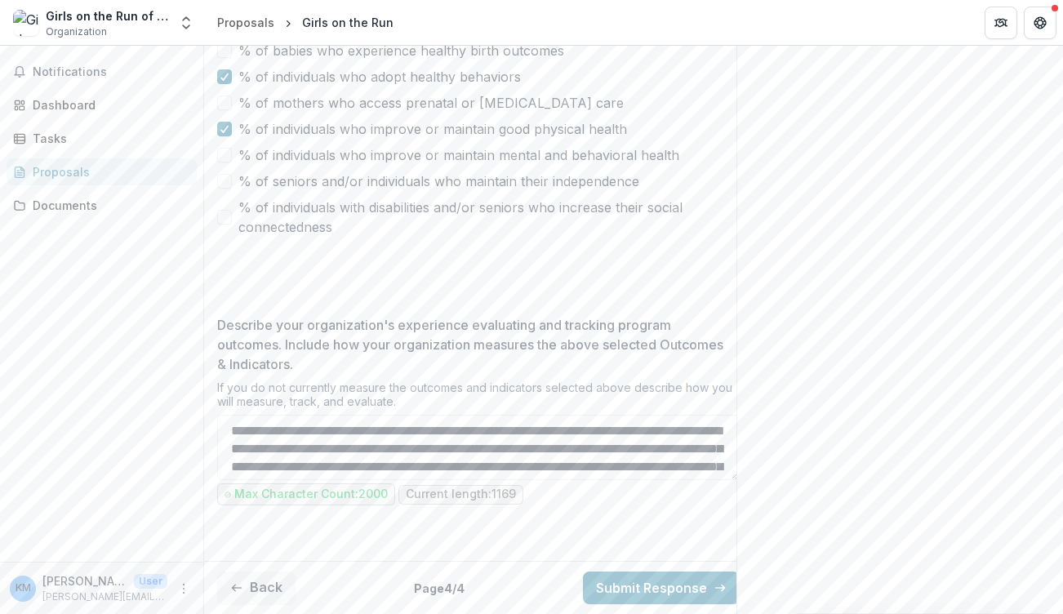
scroll to position [1199, 0]
click at [684, 572] on button "Submit Response" at bounding box center [661, 588] width 157 height 33
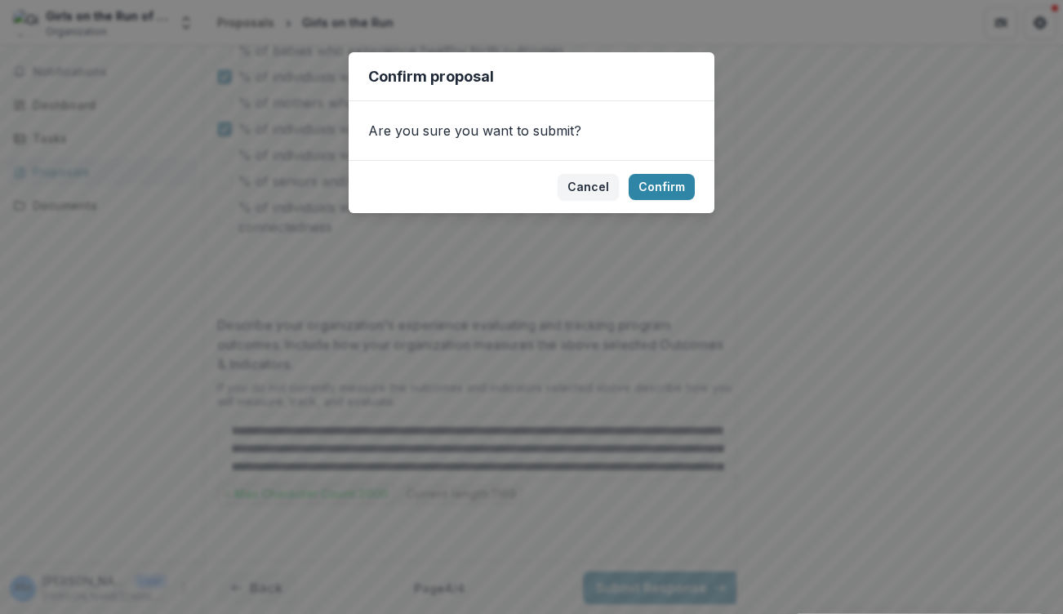
click at [717, 296] on div "Confirm proposal Are you sure you want to submit? Cancel Confirm" at bounding box center [531, 307] width 1063 height 614
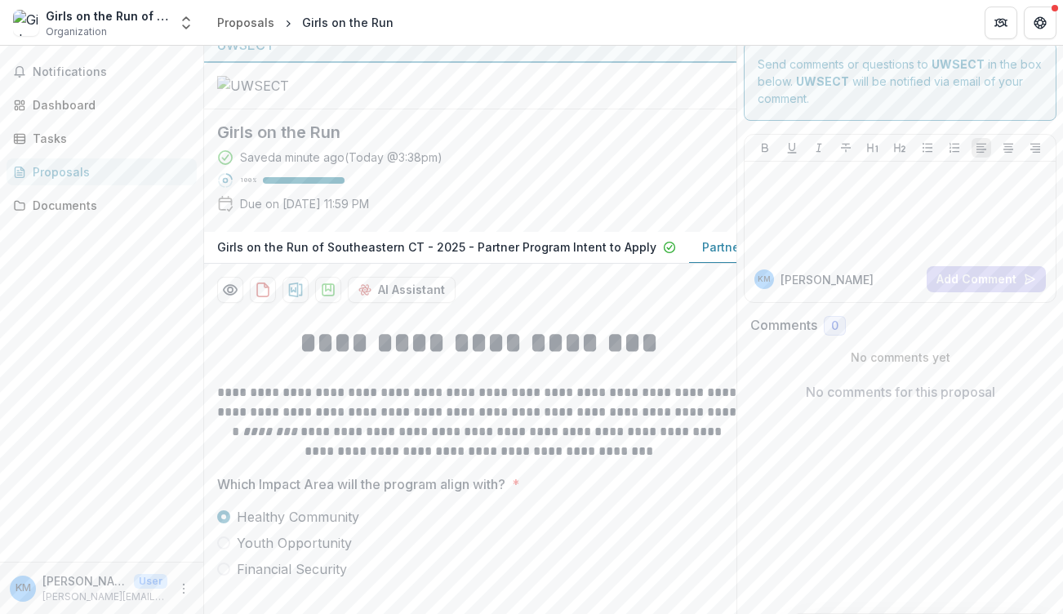
scroll to position [0, 0]
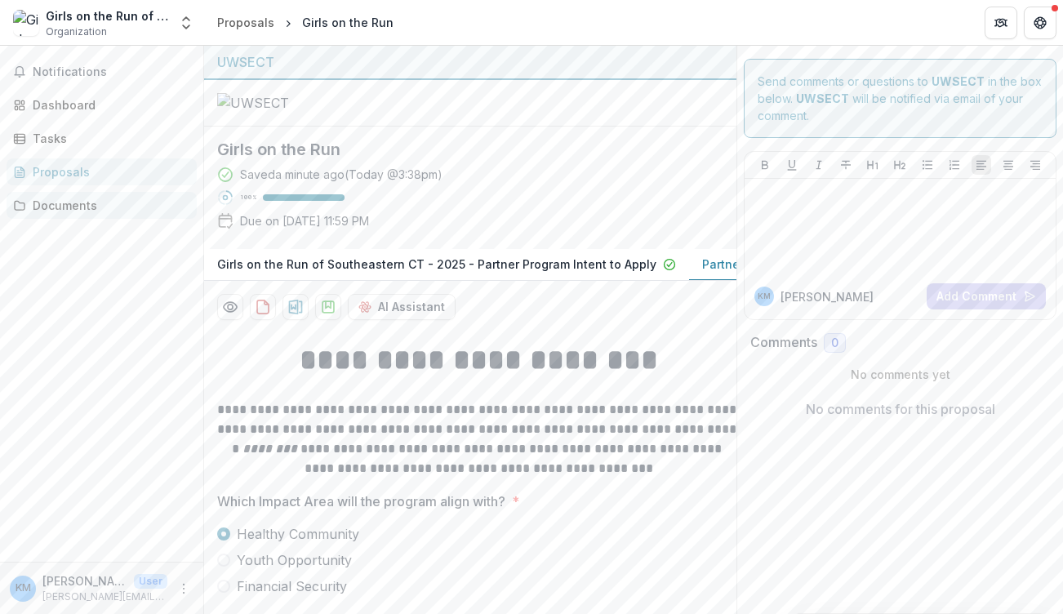
click at [59, 211] on div "Documents" at bounding box center [108, 205] width 151 height 17
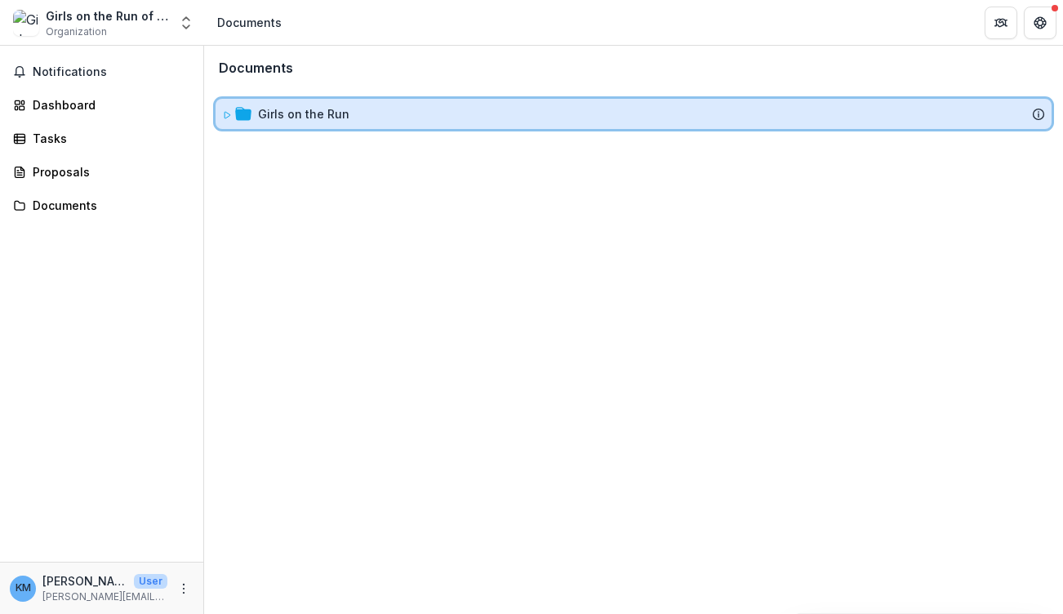
click at [223, 116] on icon at bounding box center [227, 115] width 10 height 10
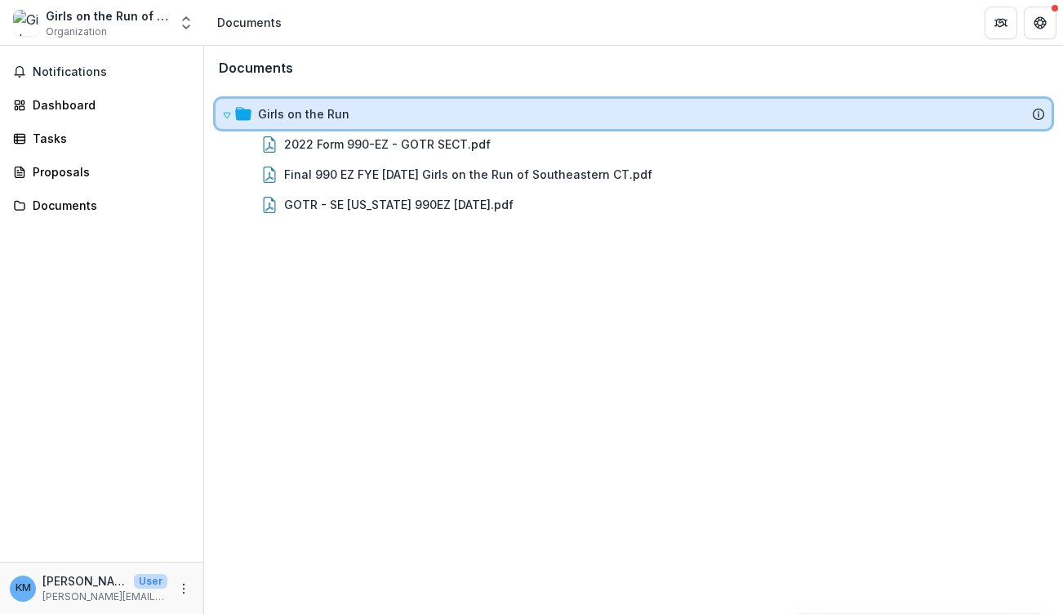
click at [223, 116] on icon at bounding box center [227, 115] width 10 height 10
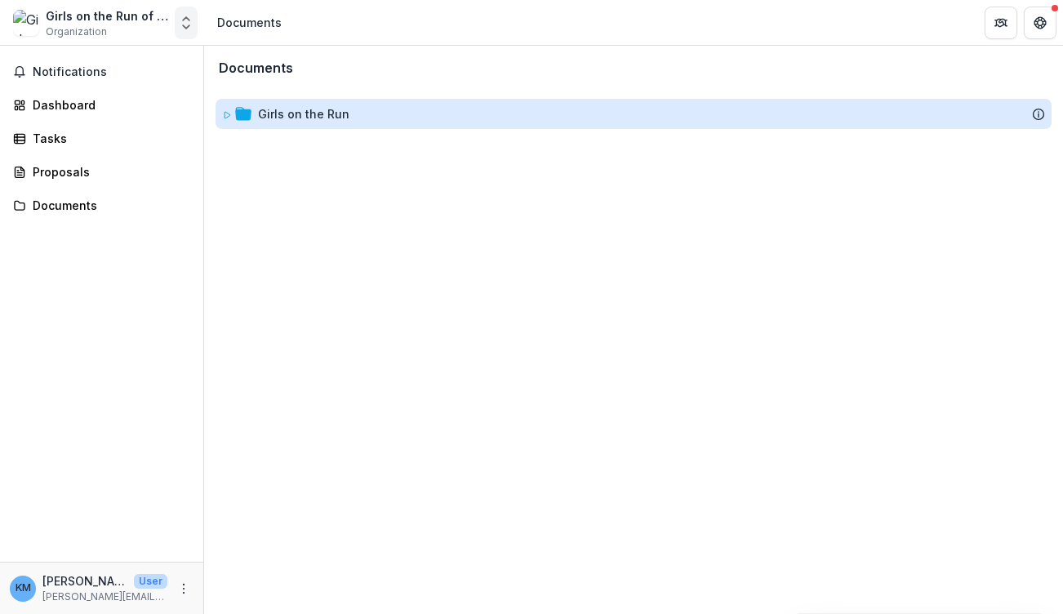
click at [185, 29] on polyline "Open entity switcher" at bounding box center [186, 26] width 7 height 3
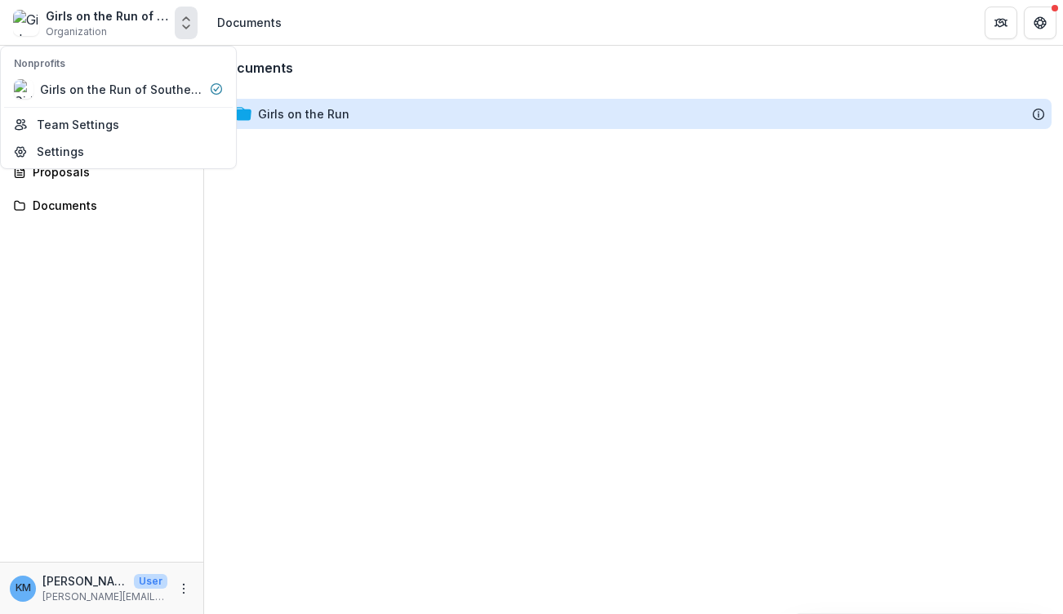
click at [282, 171] on div "Documents Girls on the Run To pick up a draggable item, press the space bar. Wh…" at bounding box center [633, 330] width 859 height 568
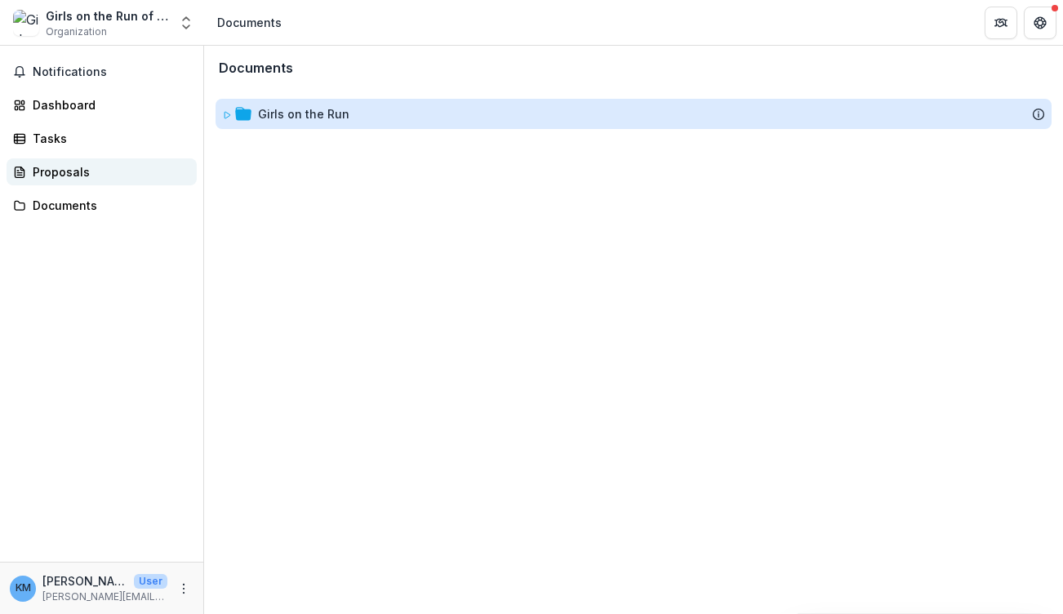
click at [74, 179] on div "Proposals" at bounding box center [108, 171] width 151 height 17
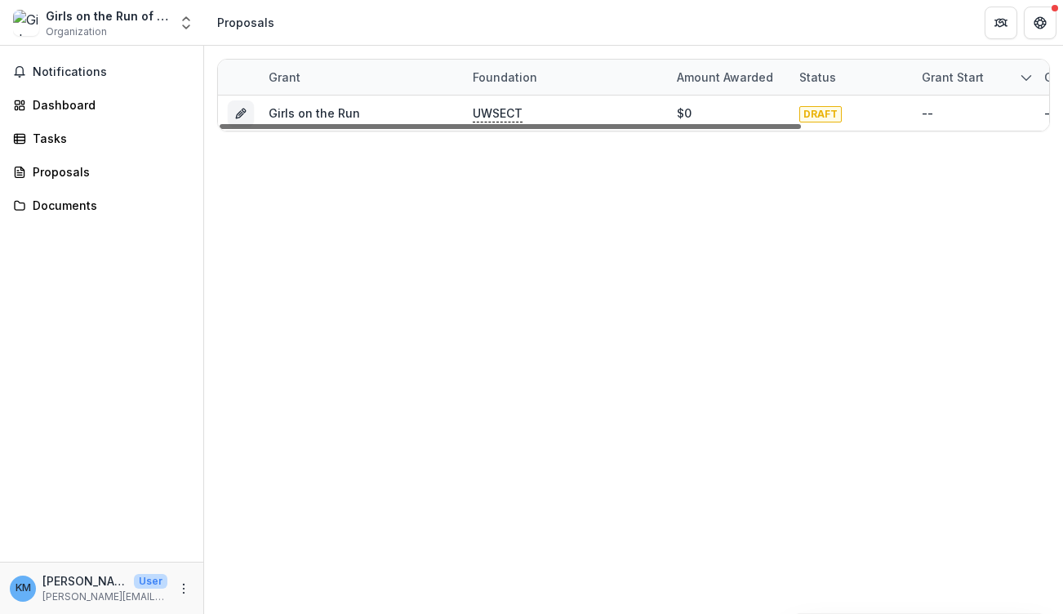
drag, startPoint x: 710, startPoint y: 127, endPoint x: 465, endPoint y: 124, distance: 245.0
click at [465, 125] on div at bounding box center [510, 126] width 581 height 5
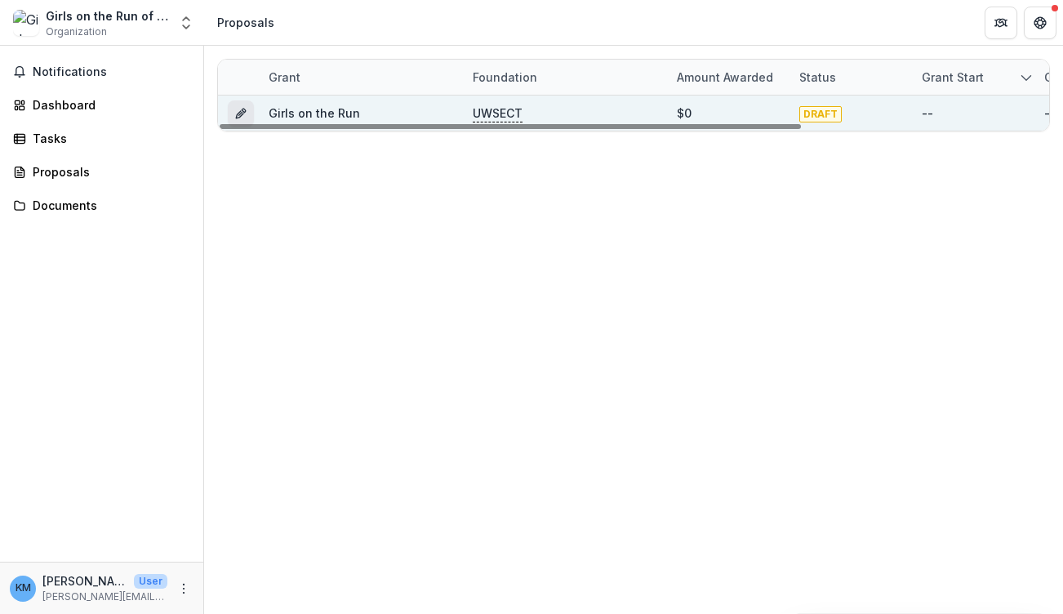
click at [240, 113] on line "Grant 4f453690-b273-4ef9-bd2b-bb1e34e9ae0e" at bounding box center [240, 114] width 3 height 3
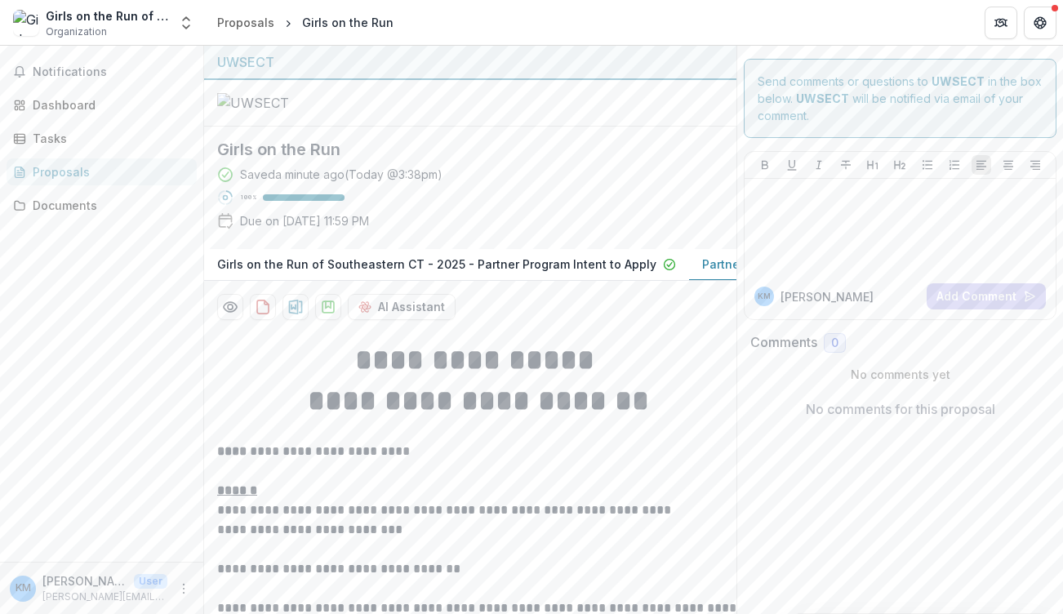
click at [621, 159] on h2 "Girls on the Run" at bounding box center [457, 150] width 480 height 20
click at [665, 236] on div "Saved a minute ago ( [DATE] @ 3:38pm ) 100 % Due on [DATE] 11:59 PM" at bounding box center [457, 201] width 480 height 70
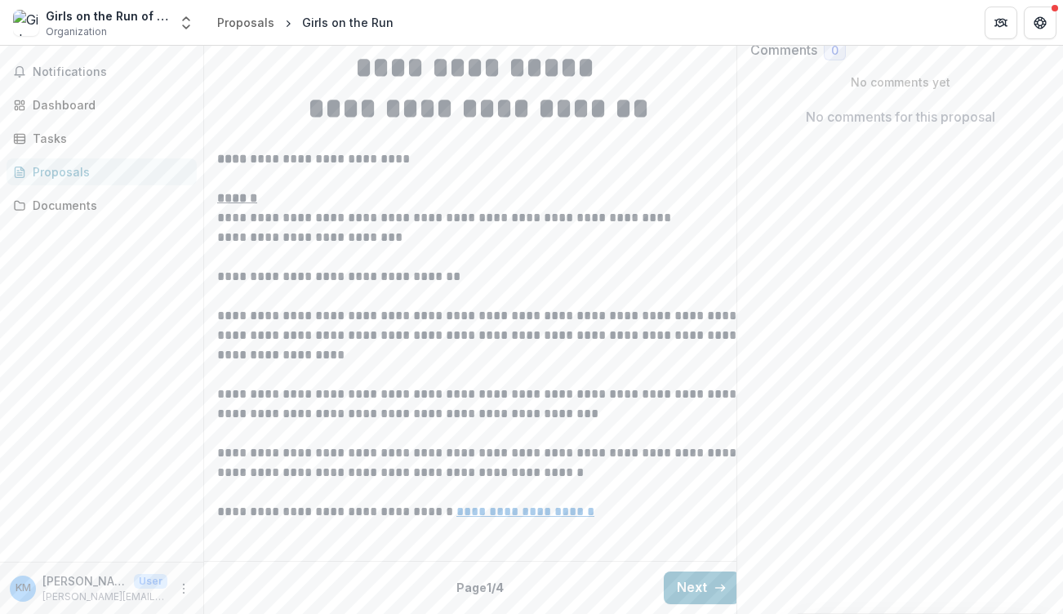
scroll to position [468, 0]
click at [701, 575] on button "Next" at bounding box center [702, 588] width 76 height 33
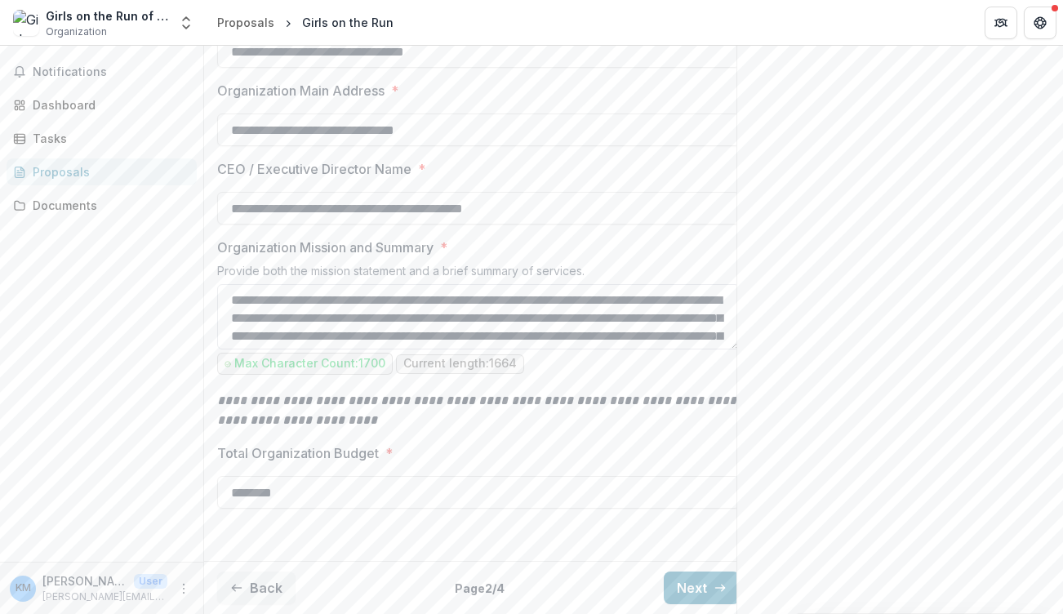
scroll to position [568, 0]
click at [633, 321] on textarea "Organization Mission and Summary *" at bounding box center [478, 316] width 523 height 65
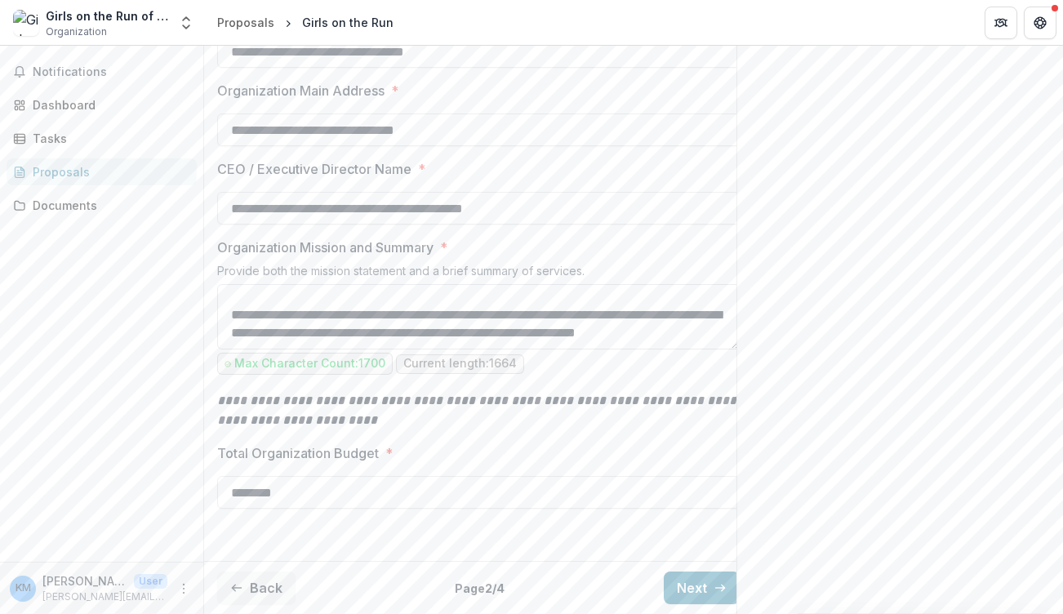
scroll to position [432, 0]
click at [656, 418] on div "**********" at bounding box center [478, 244] width 523 height 619
click at [701, 572] on button "Next" at bounding box center [702, 588] width 76 height 33
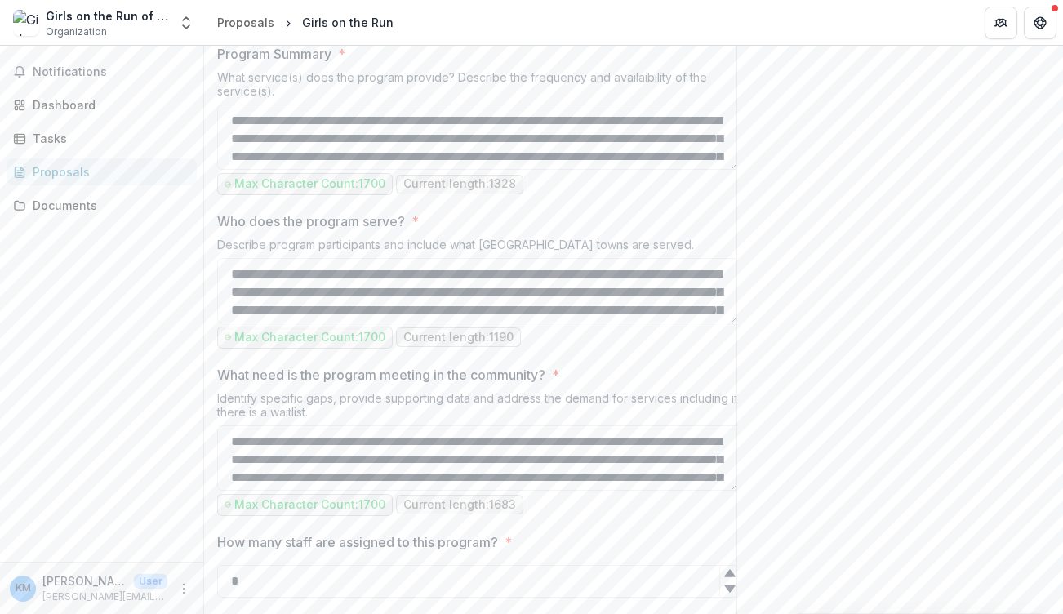
scroll to position [698, 0]
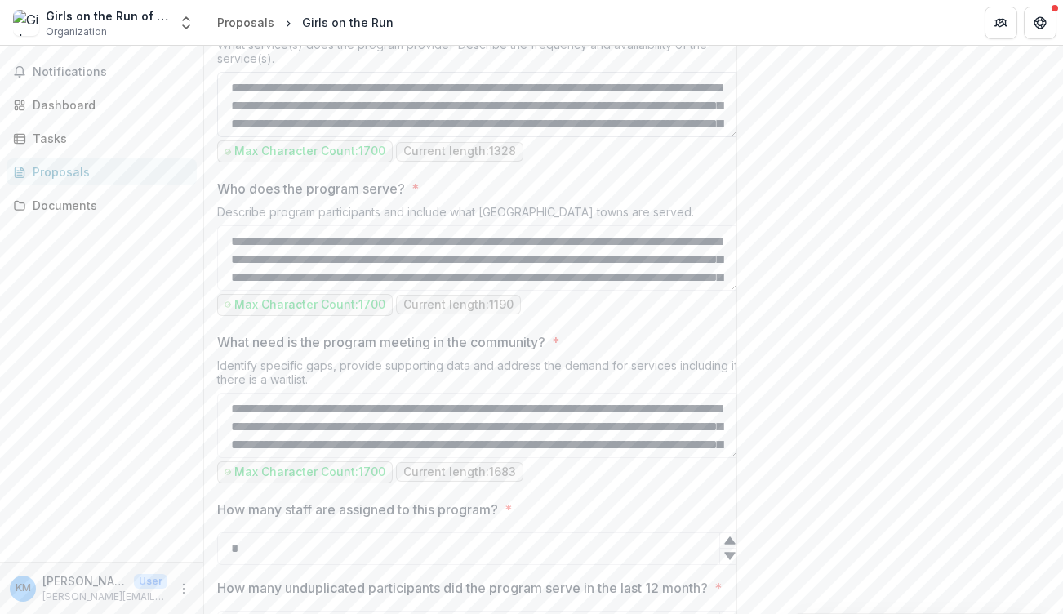
click at [603, 137] on textarea "Program Summary *" at bounding box center [478, 104] width 523 height 65
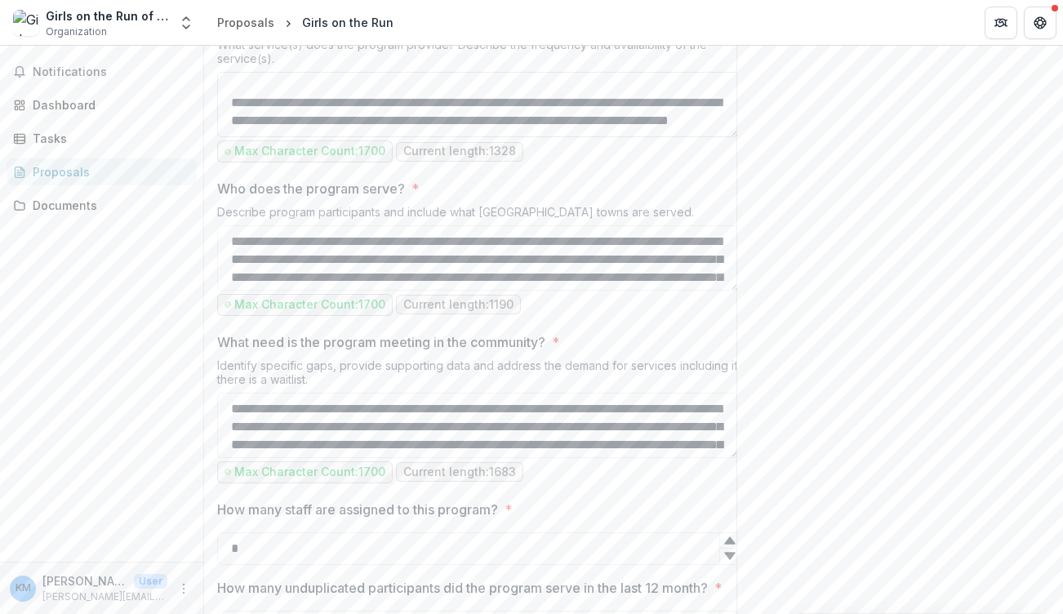
scroll to position [324, 0]
click at [626, 331] on div "**********" at bounding box center [478, 500] width 523 height 1744
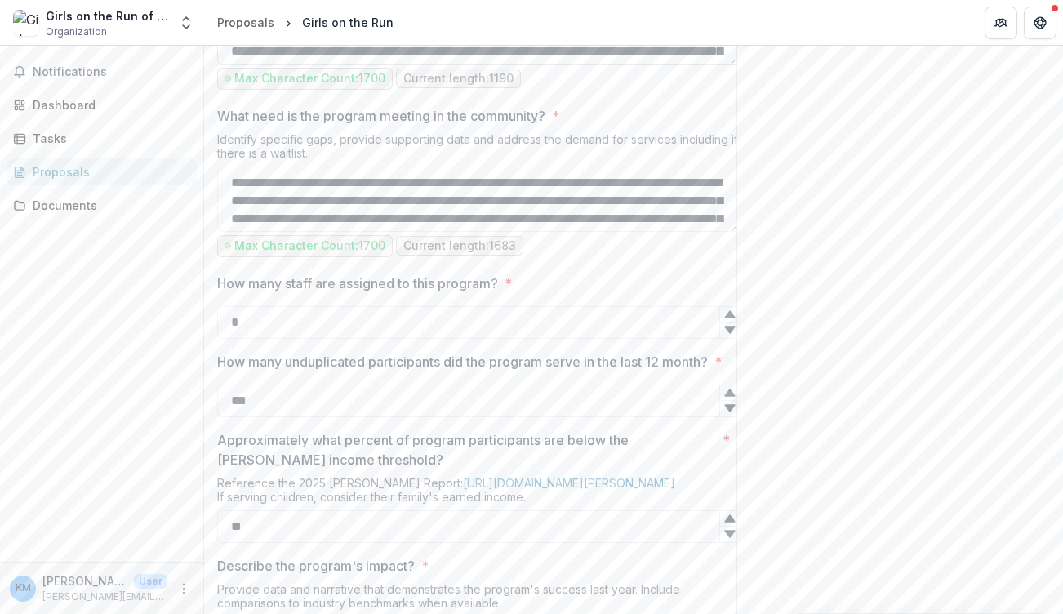
scroll to position [927, 0]
click at [648, 62] on textarea "Who does the program serve? *" at bounding box center [478, 29] width 523 height 65
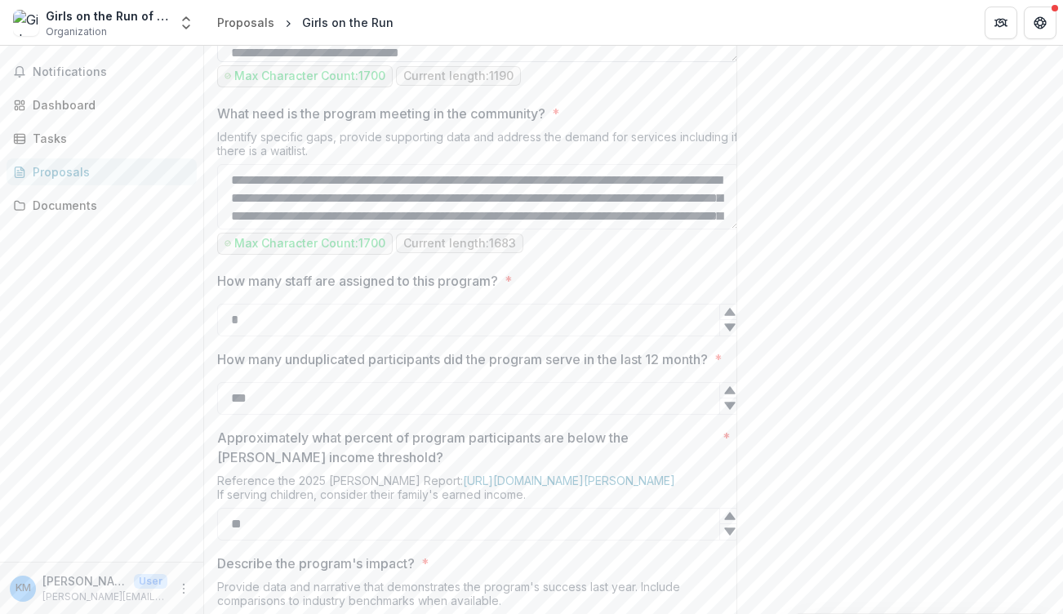
click at [443, 62] on textarea "Who does the program serve? *" at bounding box center [478, 29] width 523 height 65
click at [626, 123] on label "What need is the program meeting in the community? *" at bounding box center [473, 114] width 513 height 20
click at [626, 229] on textarea "What need is the program meeting in the community? *" at bounding box center [478, 196] width 523 height 65
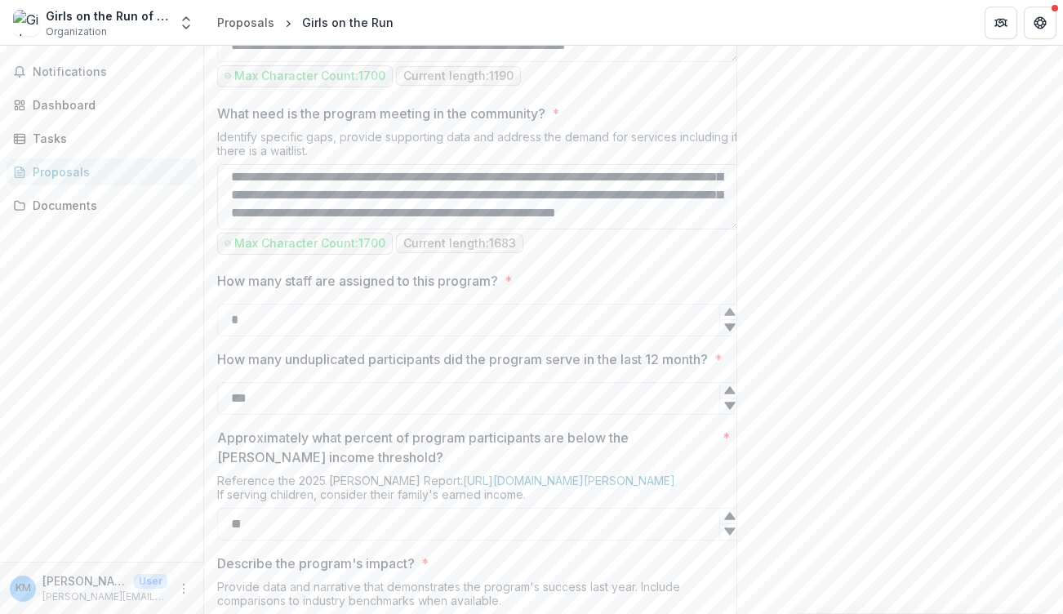
click at [605, 229] on textarea "What need is the program meeting in the community? *" at bounding box center [478, 196] width 523 height 65
click at [620, 255] on div "Max Character Count: 1700 Current length: 1683" at bounding box center [478, 244] width 523 height 22
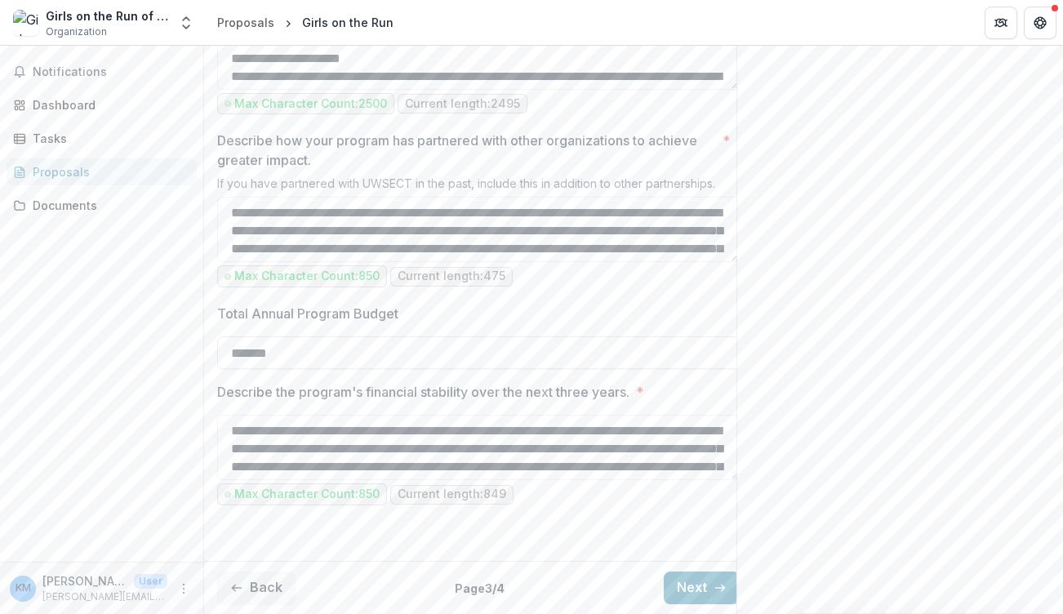
scroll to position [1712, 0]
click at [693, 575] on button "Next" at bounding box center [702, 588] width 76 height 33
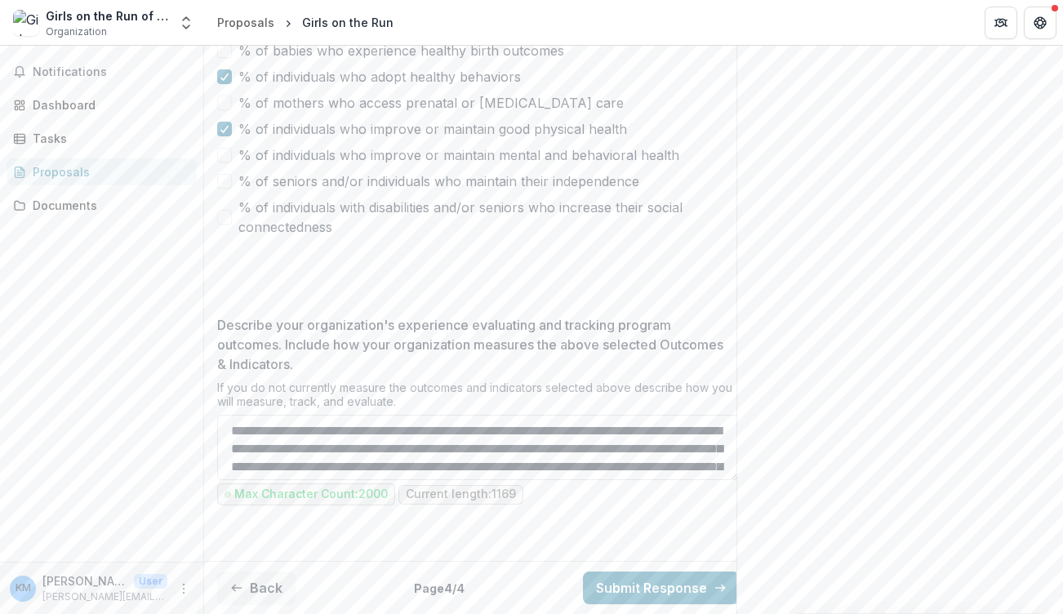
click at [688, 434] on textarea "Describe your organization's experience evaluating and tracking program outcome…" at bounding box center [478, 447] width 523 height 65
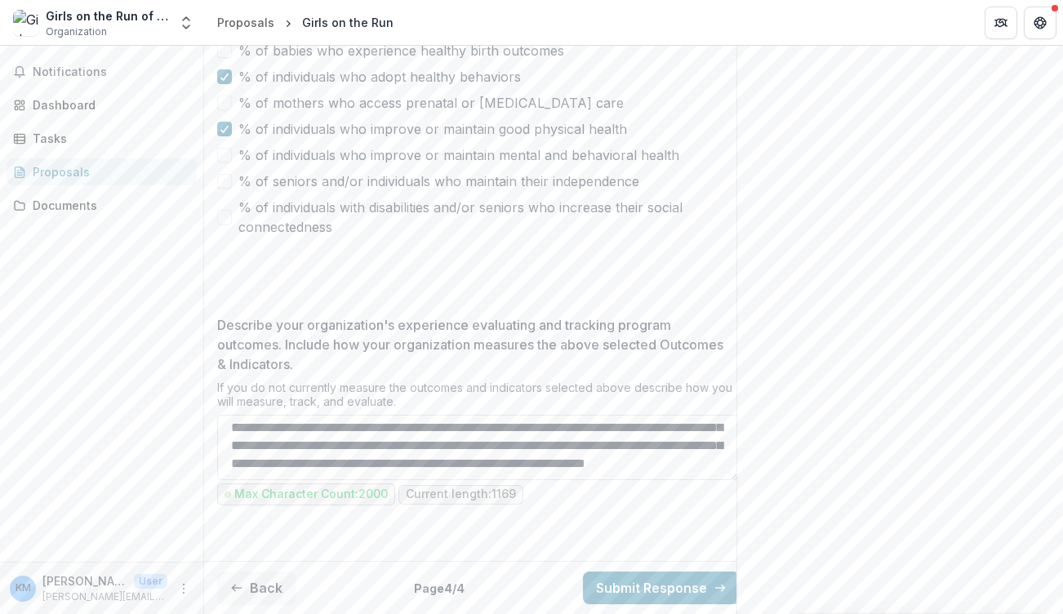
scroll to position [255, 0]
click at [514, 451] on textarea "Describe your organization's experience evaluating and tracking program outcome…" at bounding box center [478, 447] width 523 height 65
click at [480, 454] on textarea "Describe your organization's experience evaluating and tracking program outcome…" at bounding box center [478, 447] width 523 height 65
click at [684, 454] on textarea "Describe your organization's experience evaluating and tracking program outcome…" at bounding box center [478, 447] width 523 height 65
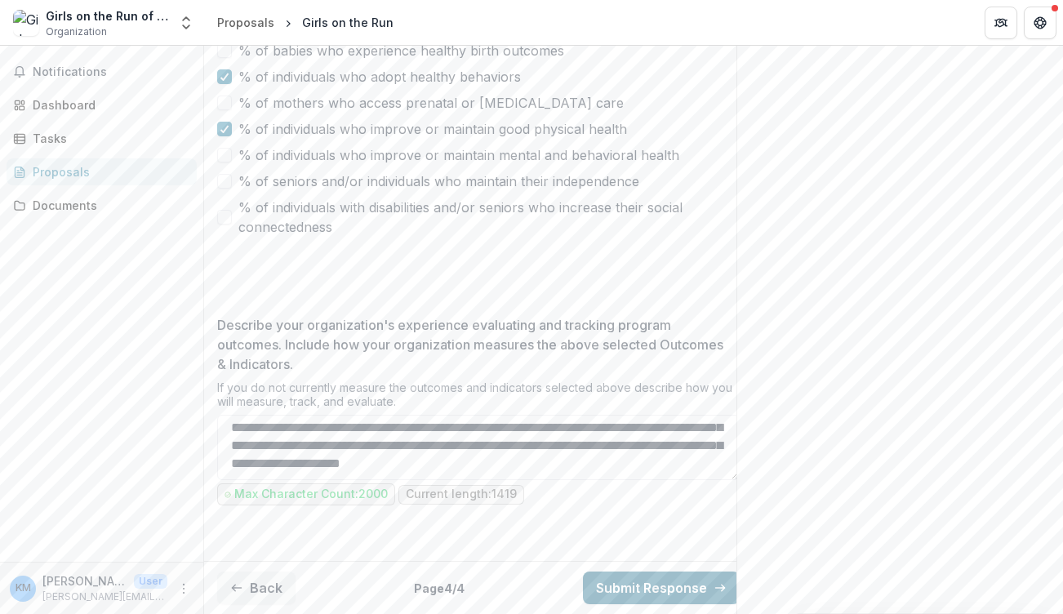
type textarea "**********"
click at [679, 577] on button "Submit Response" at bounding box center [661, 588] width 157 height 33
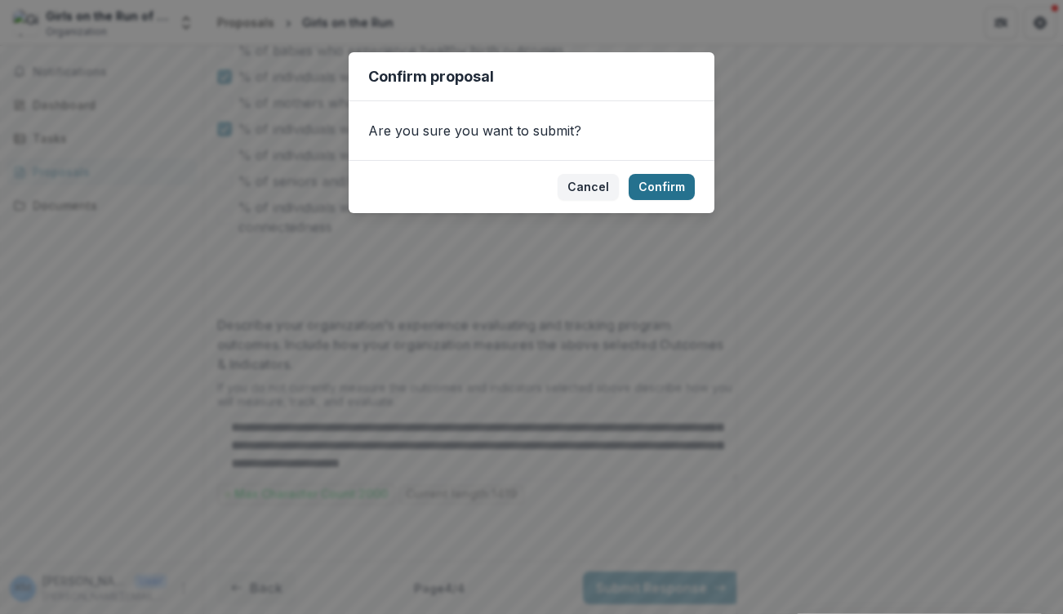
click at [679, 184] on button "Confirm" at bounding box center [662, 187] width 66 height 26
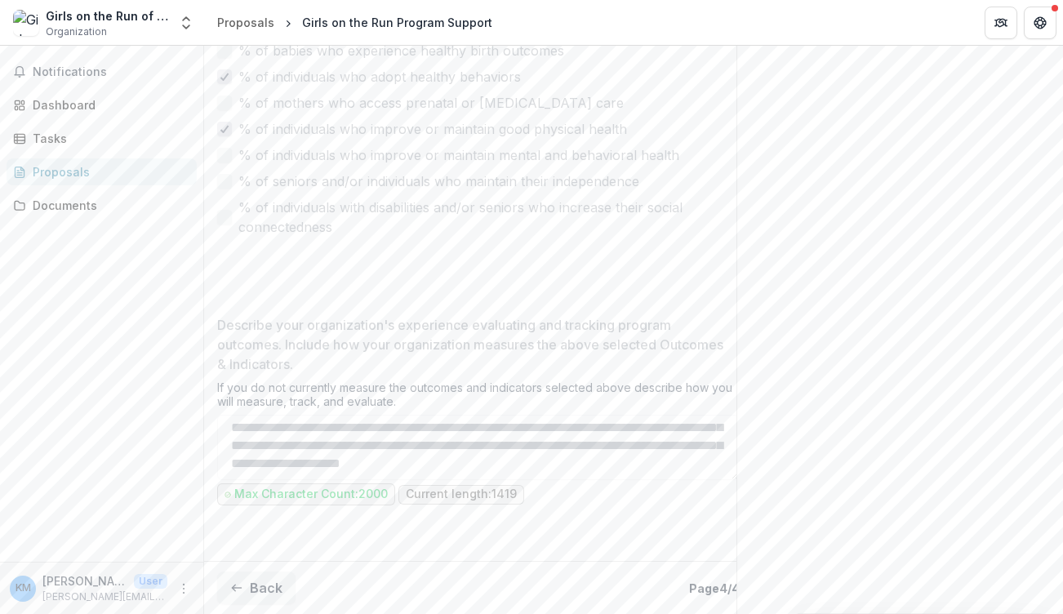
scroll to position [1251, 0]
click at [82, 76] on span "Notifications" at bounding box center [112, 72] width 158 height 14
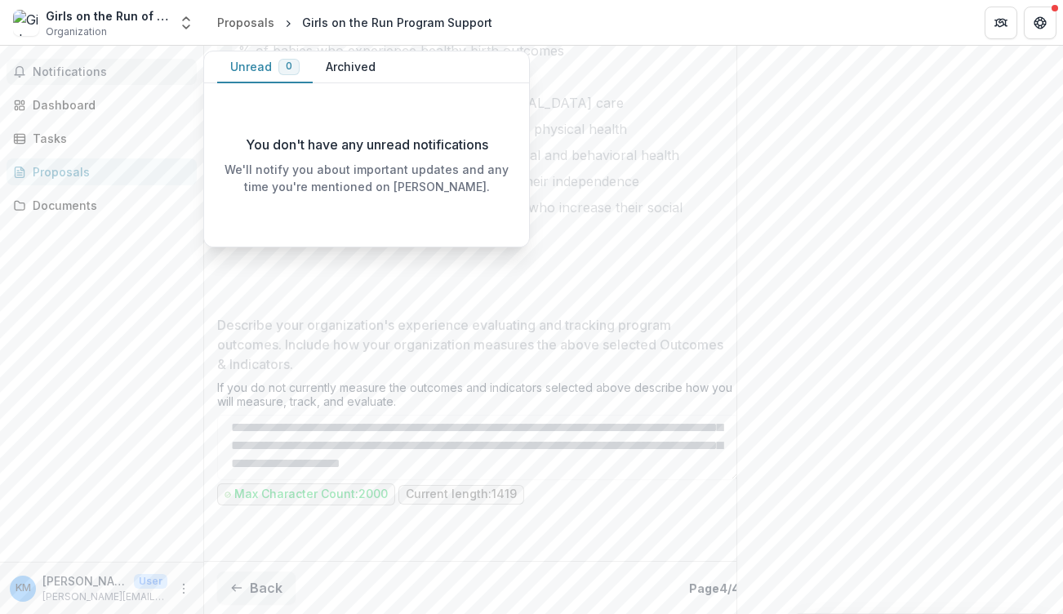
click at [350, 72] on button "Archived" at bounding box center [351, 67] width 76 height 32
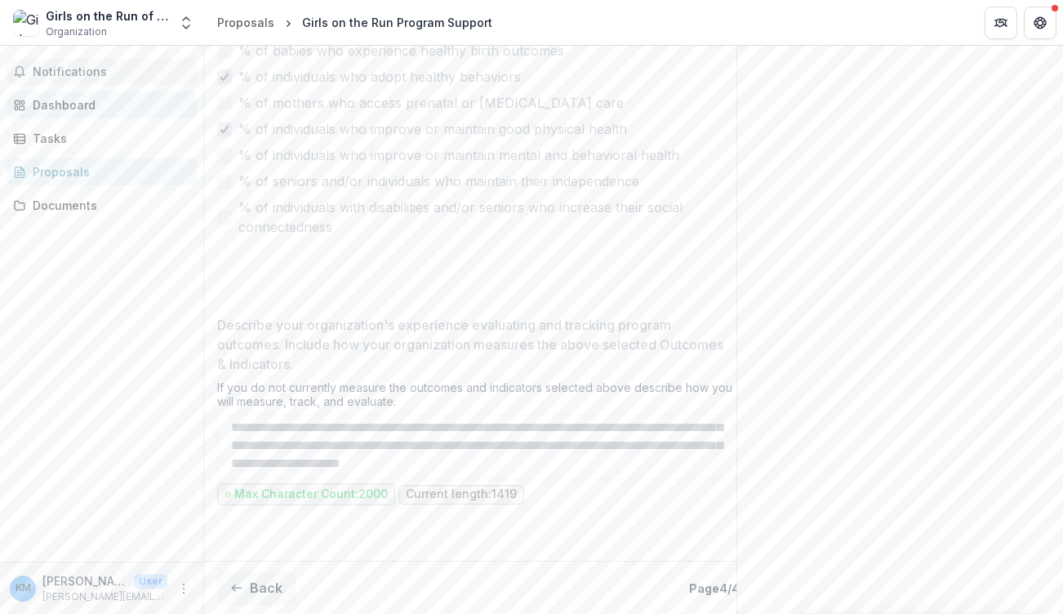
click at [93, 105] on div "Dashboard" at bounding box center [108, 104] width 151 height 17
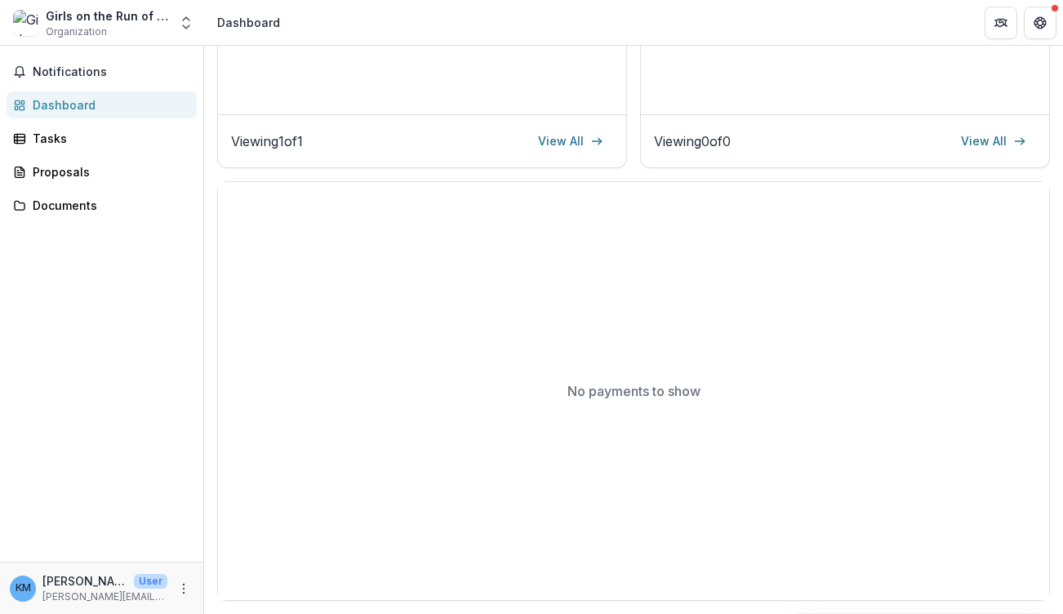
click at [212, 201] on div "Dashboard Total Awarded $0.00 See All Payments Next Report No upcoming report U…" at bounding box center [633, 110] width 859 height 1007
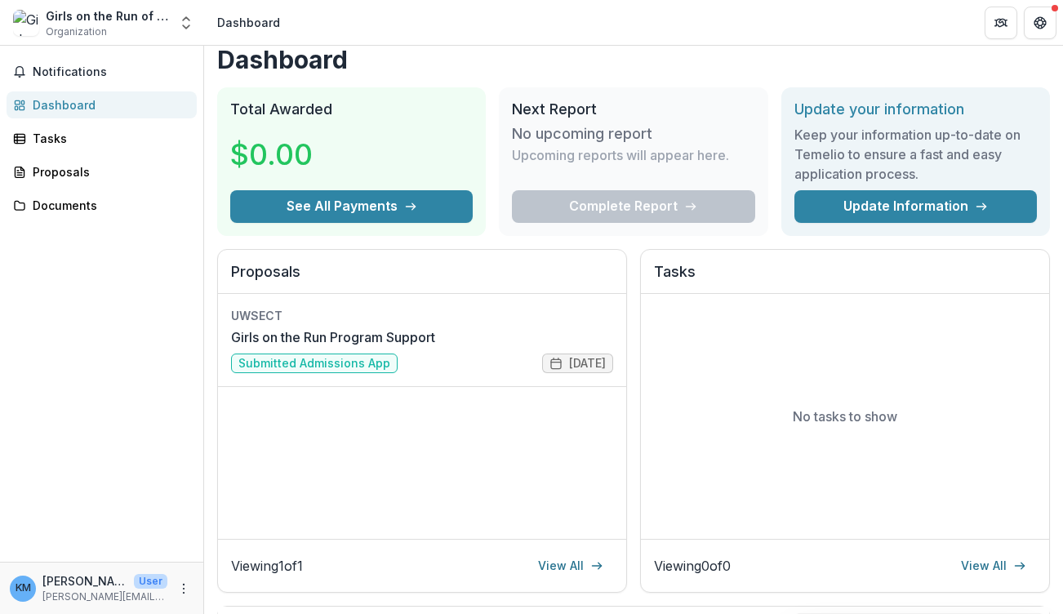
scroll to position [0, 0]
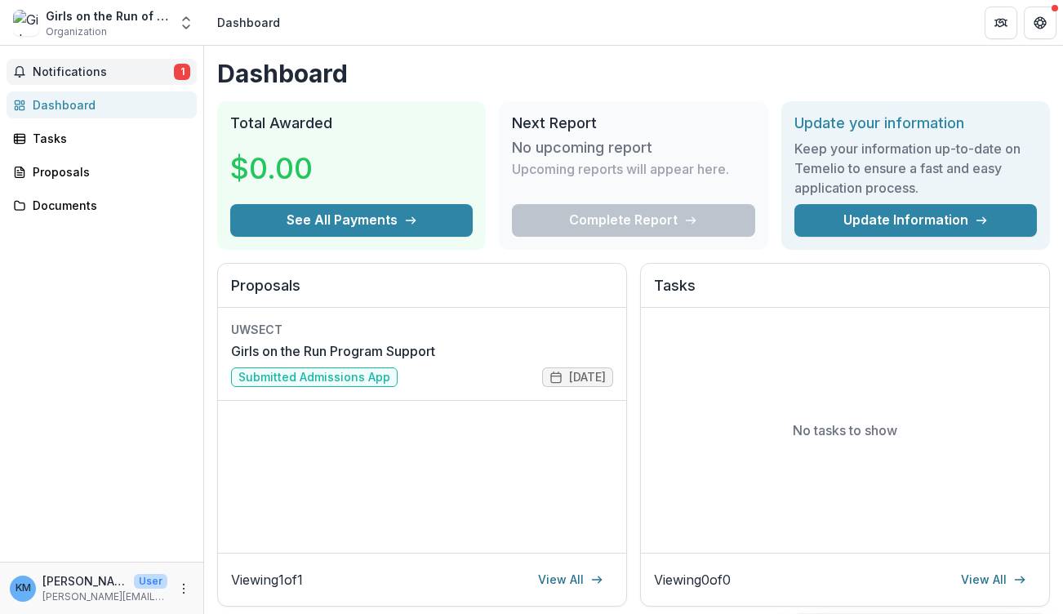
click at [96, 74] on span "Notifications" at bounding box center [103, 72] width 141 height 14
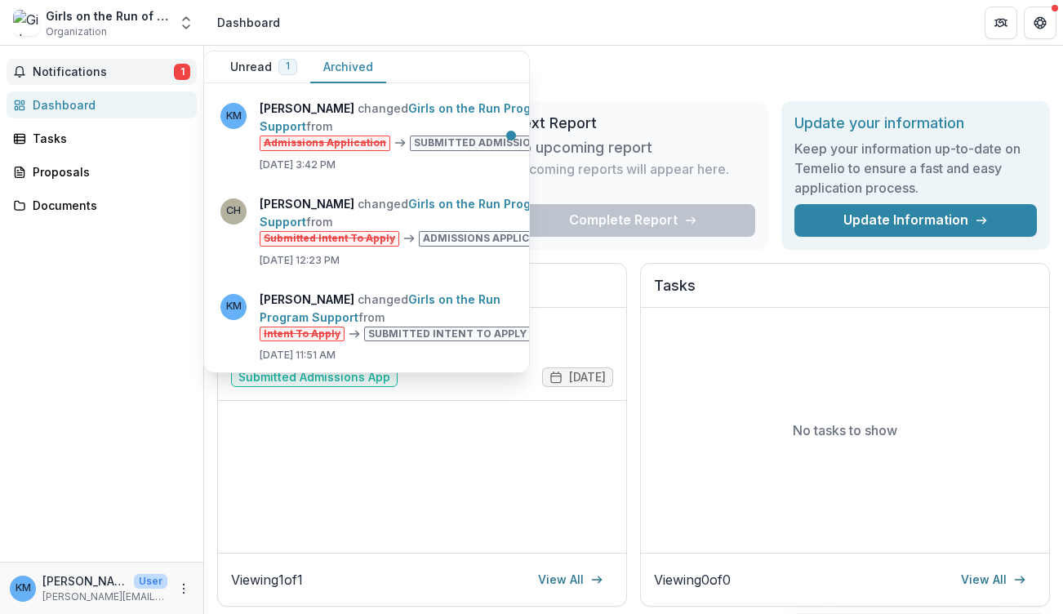
click at [172, 73] on span "Notifications" at bounding box center [103, 72] width 141 height 14
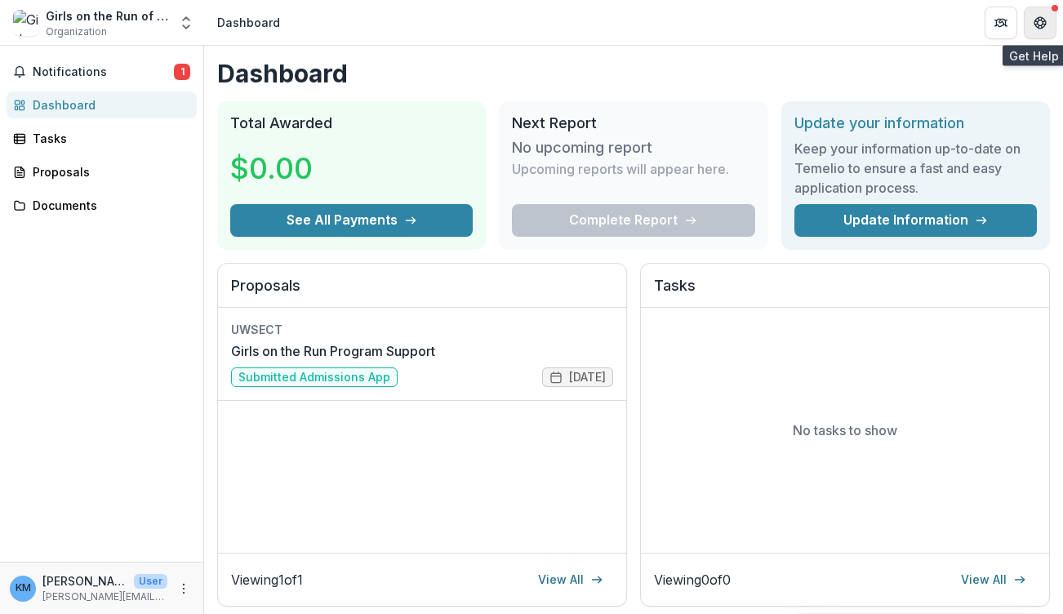
click at [1032, 25] on button "Get Help" at bounding box center [1040, 23] width 33 height 33
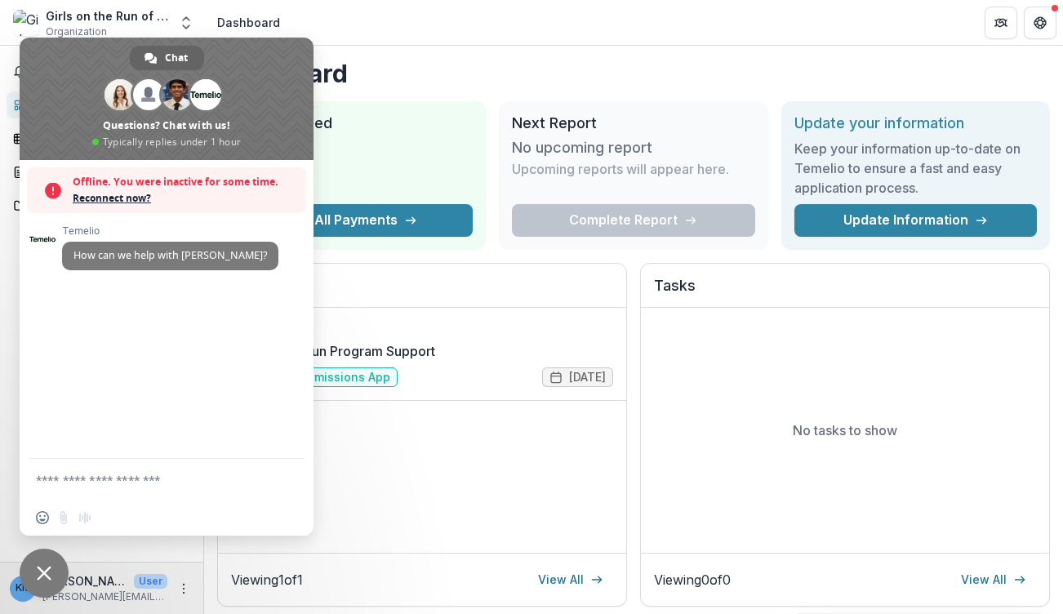
click at [50, 571] on span "Close chat" at bounding box center [44, 573] width 15 height 15
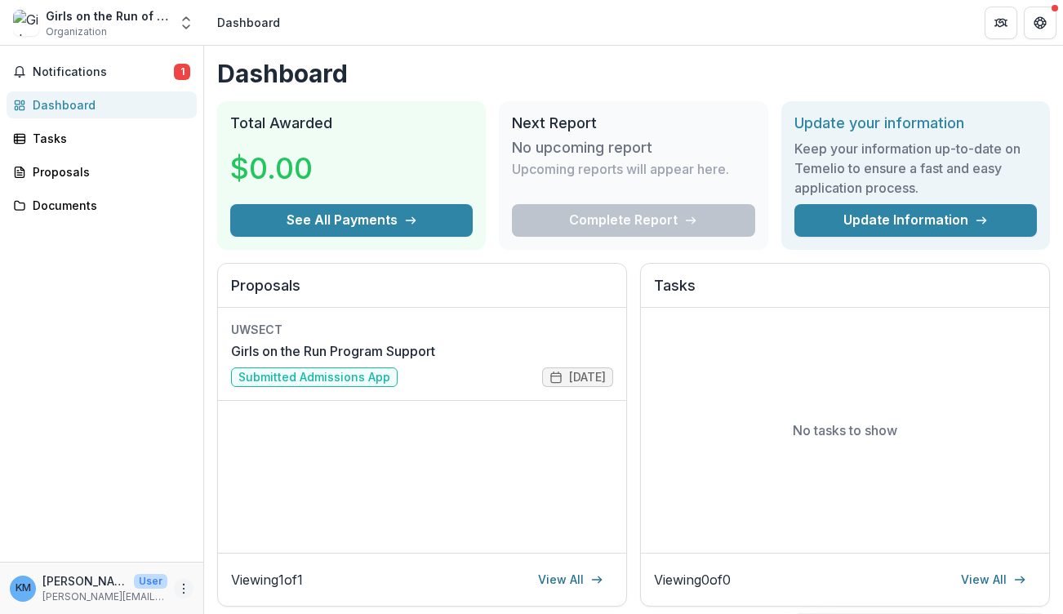
click at [180, 582] on icon "More" at bounding box center [183, 588] width 13 height 13
click at [257, 581] on button "Logout" at bounding box center [291, 581] width 175 height 27
